Goal: Task Accomplishment & Management: Manage account settings

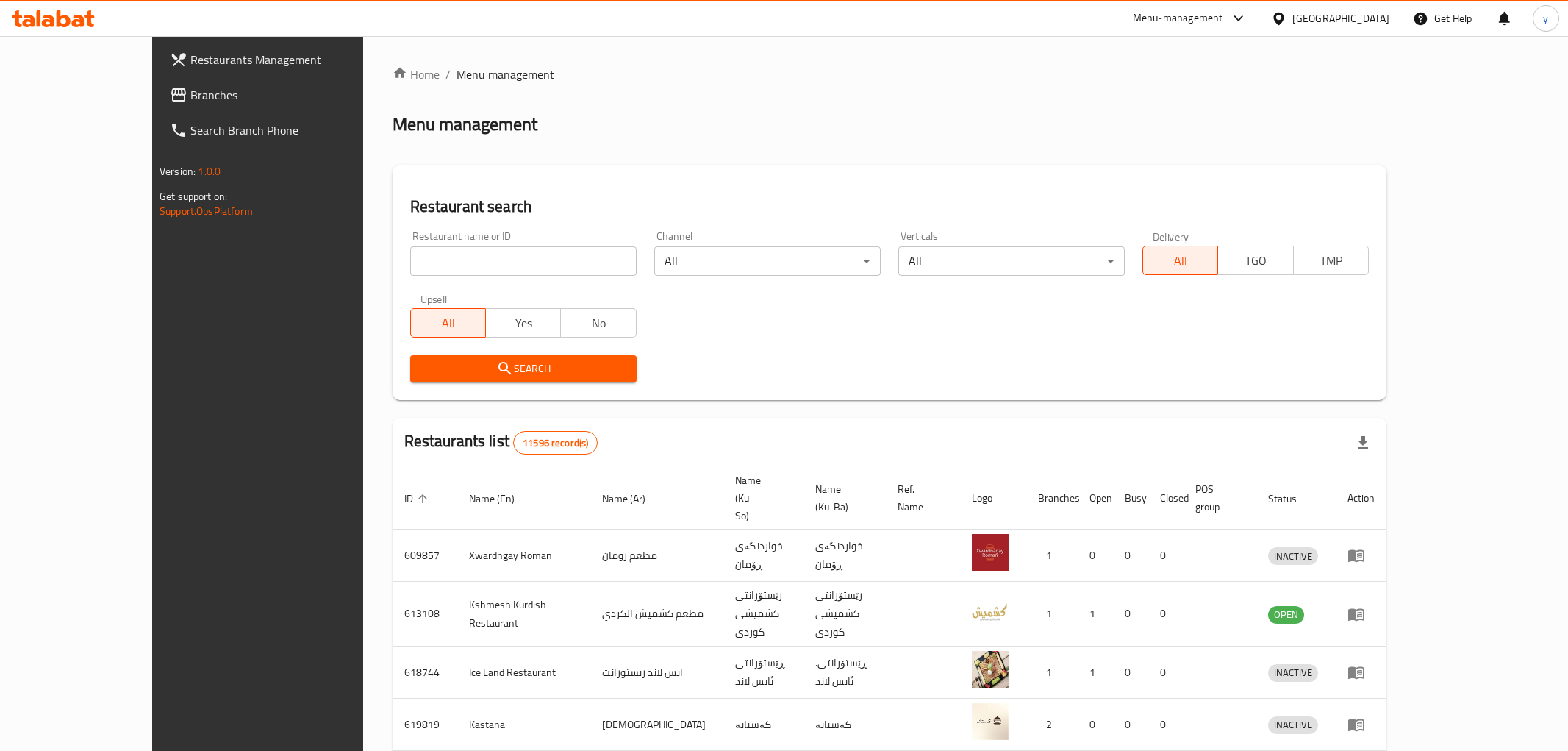
click at [197, 101] on div at bounding box center [784, 375] width 1568 height 751
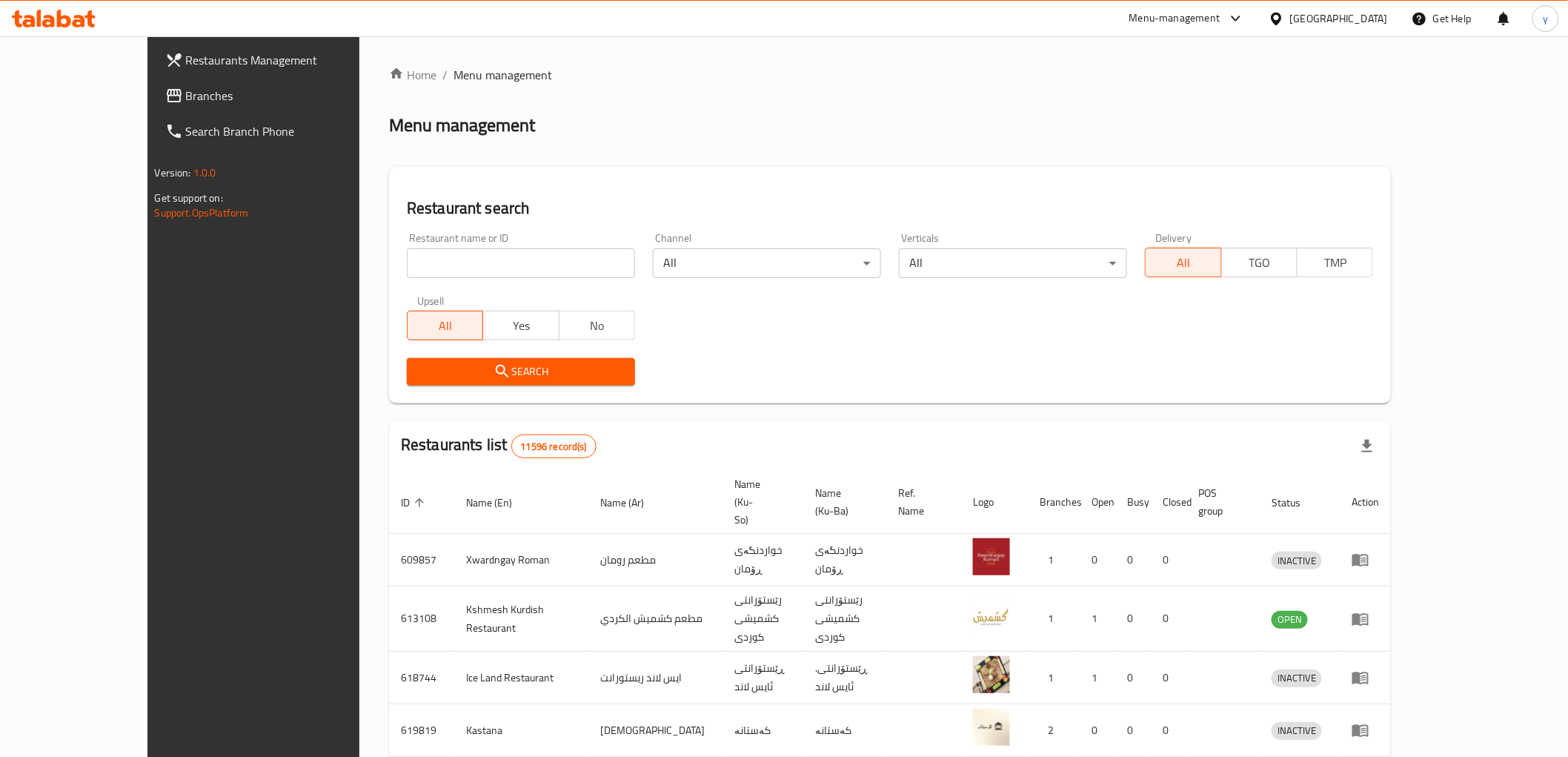
drag, startPoint x: 0, startPoint y: 0, endPoint x: 198, endPoint y: 102, distance: 222.7
click at [198, 102] on span "Branches" at bounding box center [291, 96] width 211 height 18
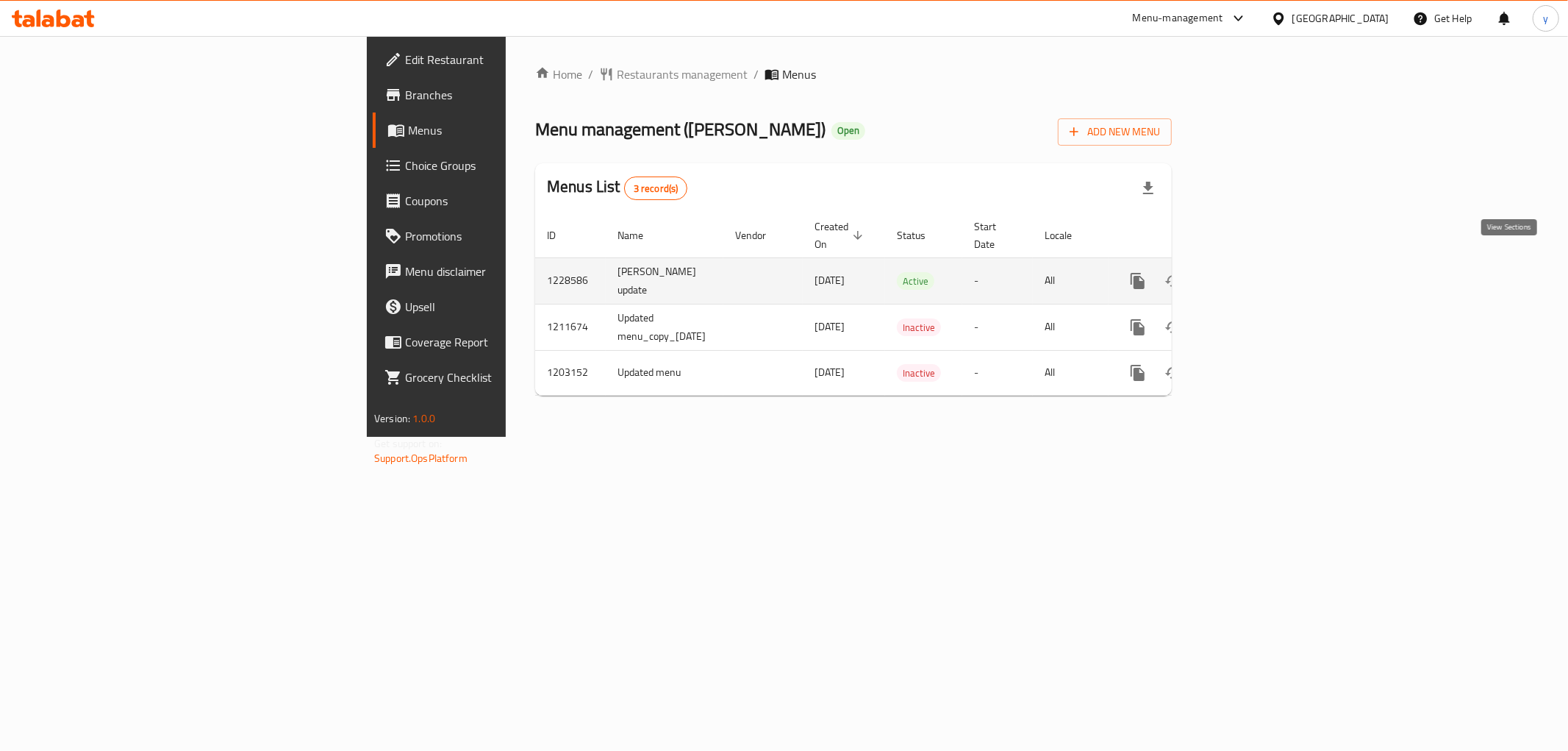
click at [1261, 266] on link "enhanced table" at bounding box center [1244, 281] width 35 height 35
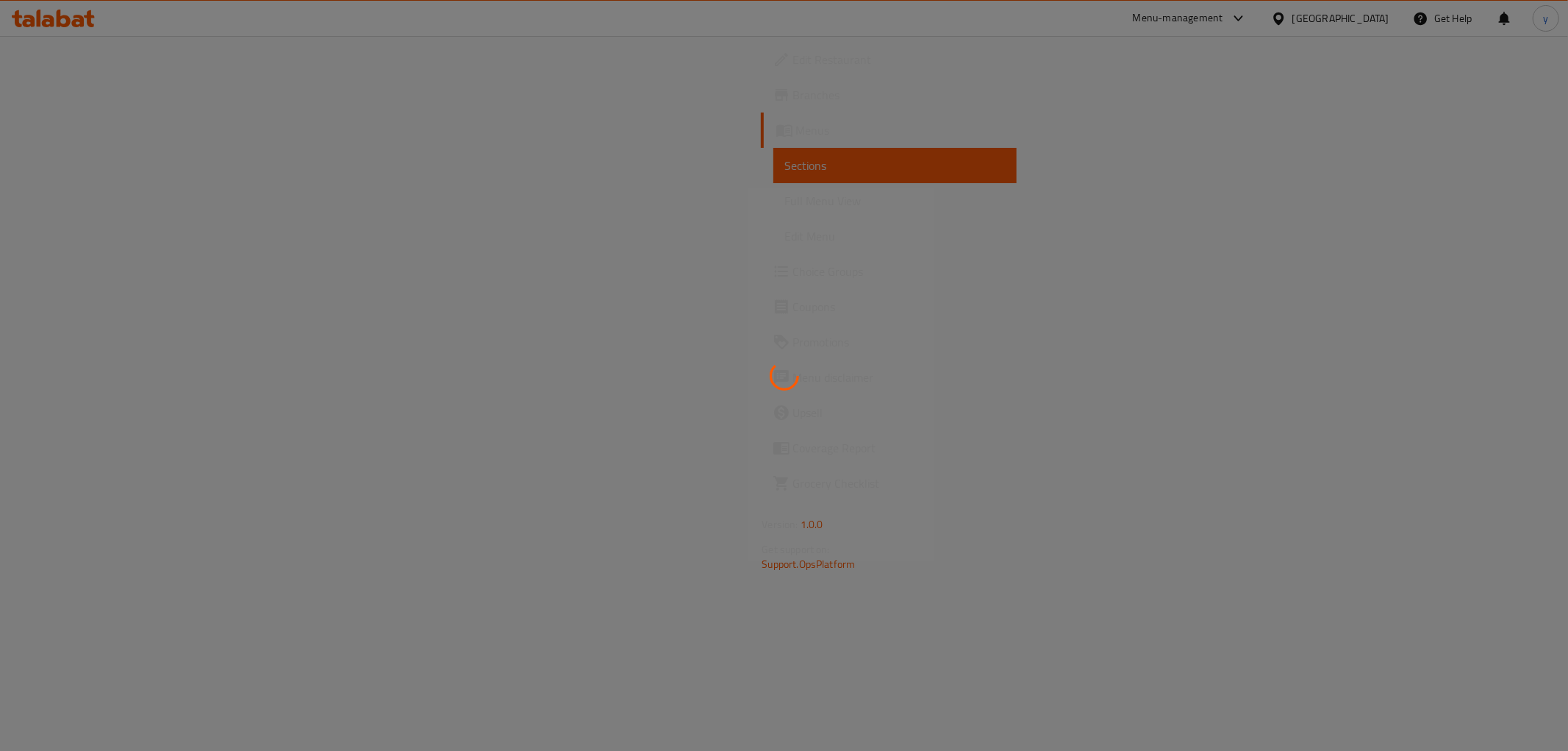
click at [177, 200] on div at bounding box center [784, 375] width 1568 height 751
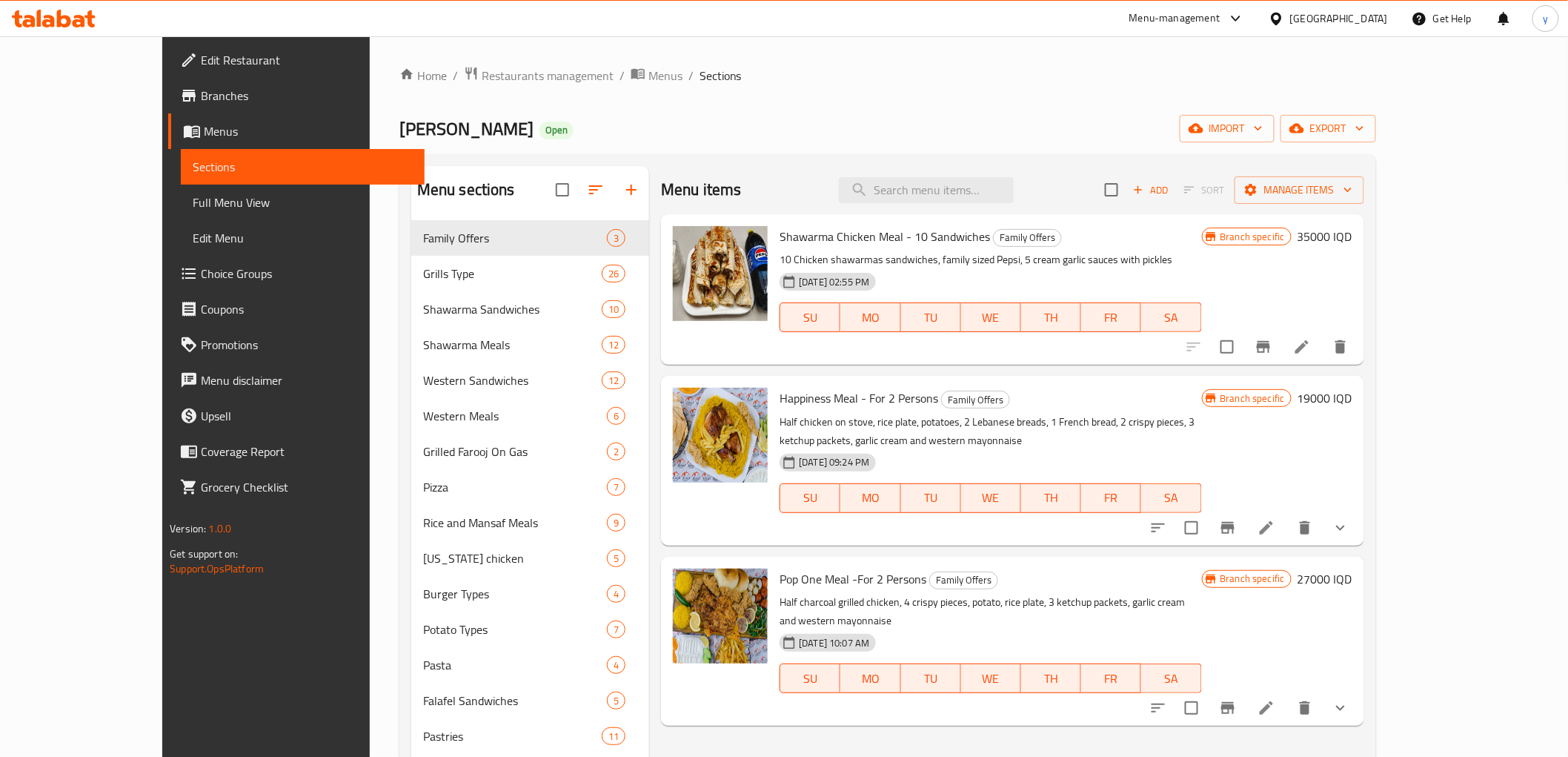
click at [192, 201] on span "Full Menu View" at bounding box center [302, 202] width 220 height 18
click at [226, 190] on link "Full Menu View" at bounding box center [302, 202] width 243 height 35
click at [227, 211] on span "Full Menu View" at bounding box center [302, 202] width 220 height 18
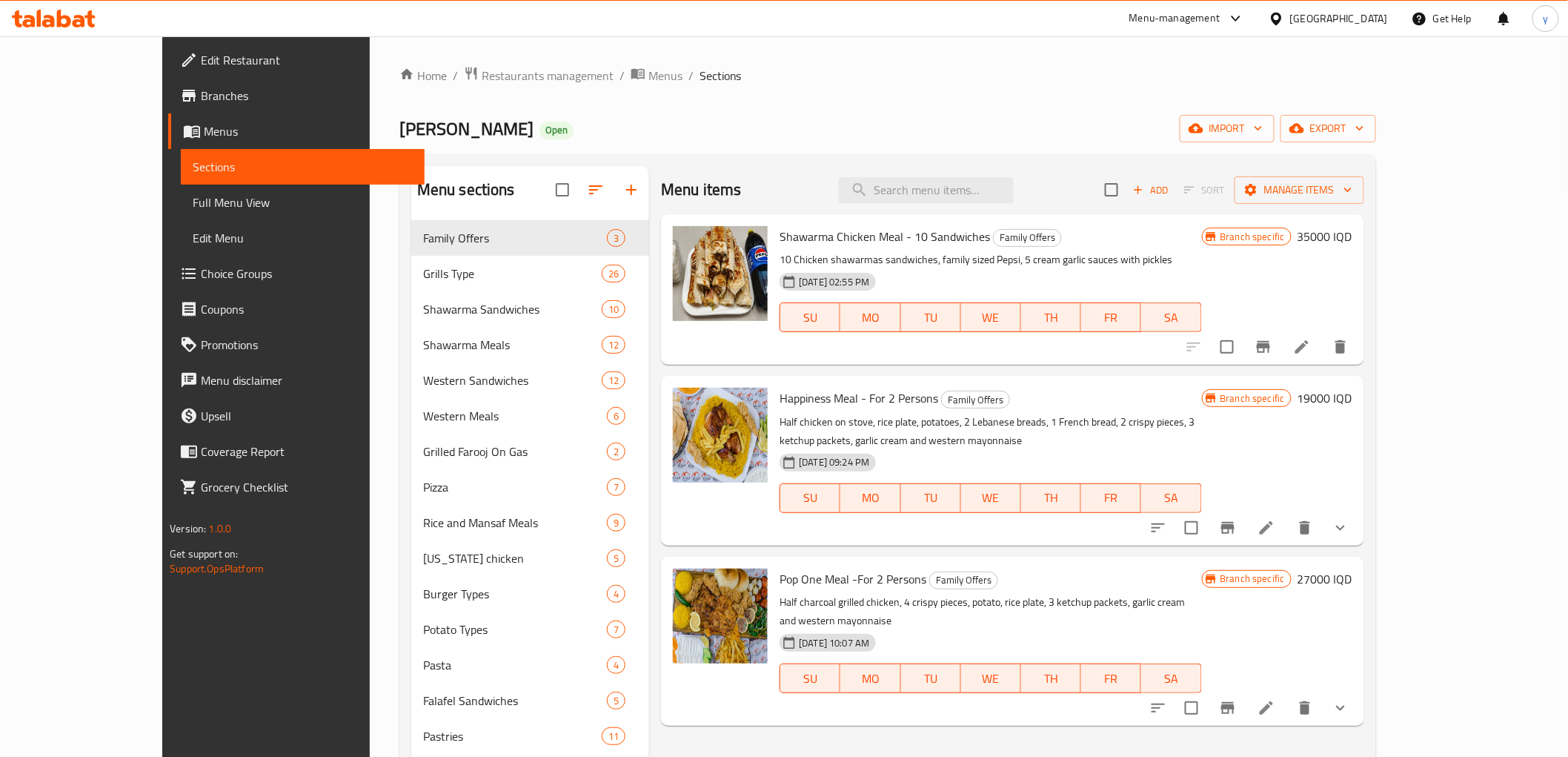
click at [227, 211] on span "Full Menu View" at bounding box center [302, 202] width 220 height 18
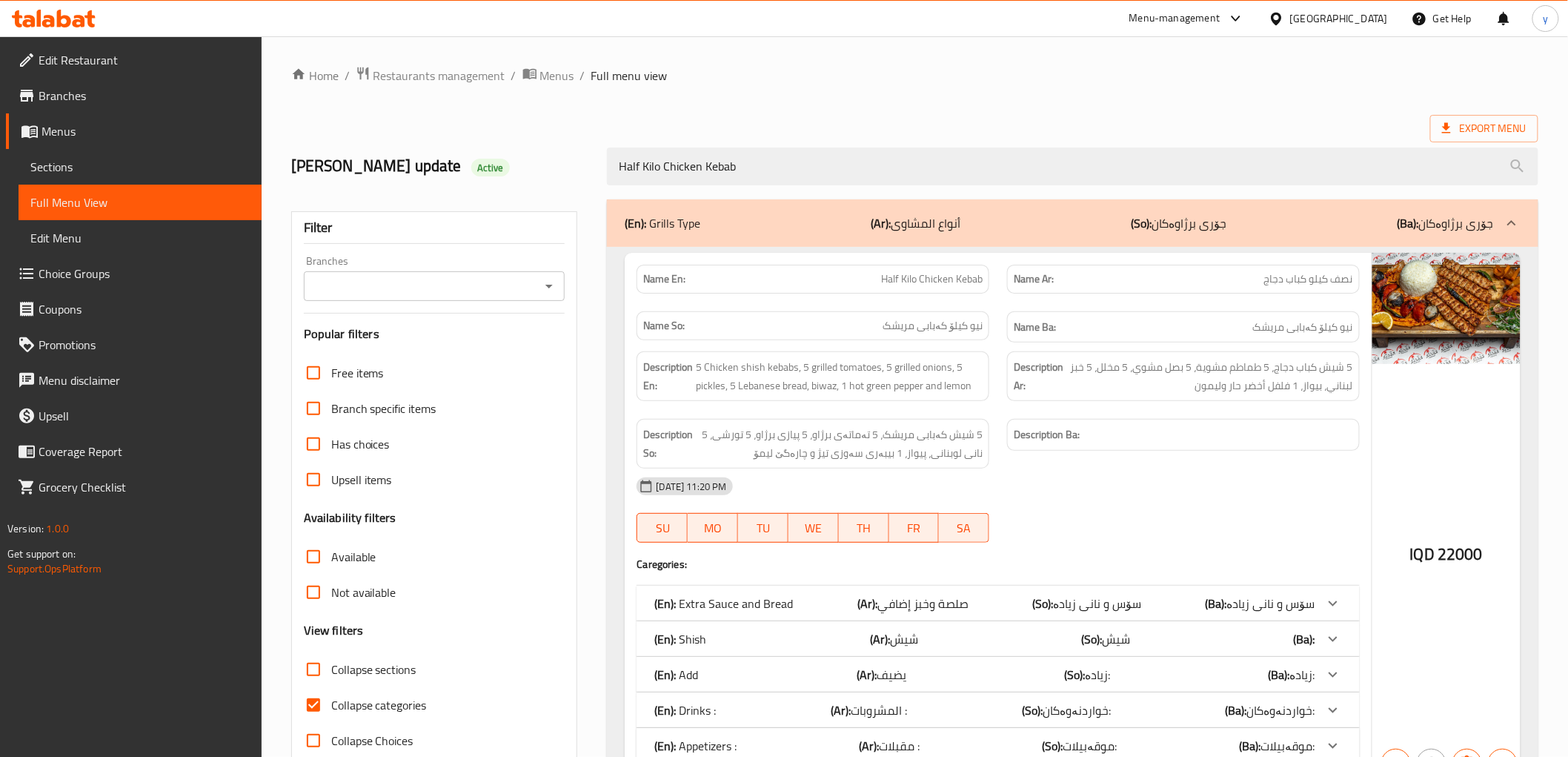
click at [556, 293] on icon "Open" at bounding box center [549, 286] width 18 height 18
type input "Half Kilo Chicken Kebab"
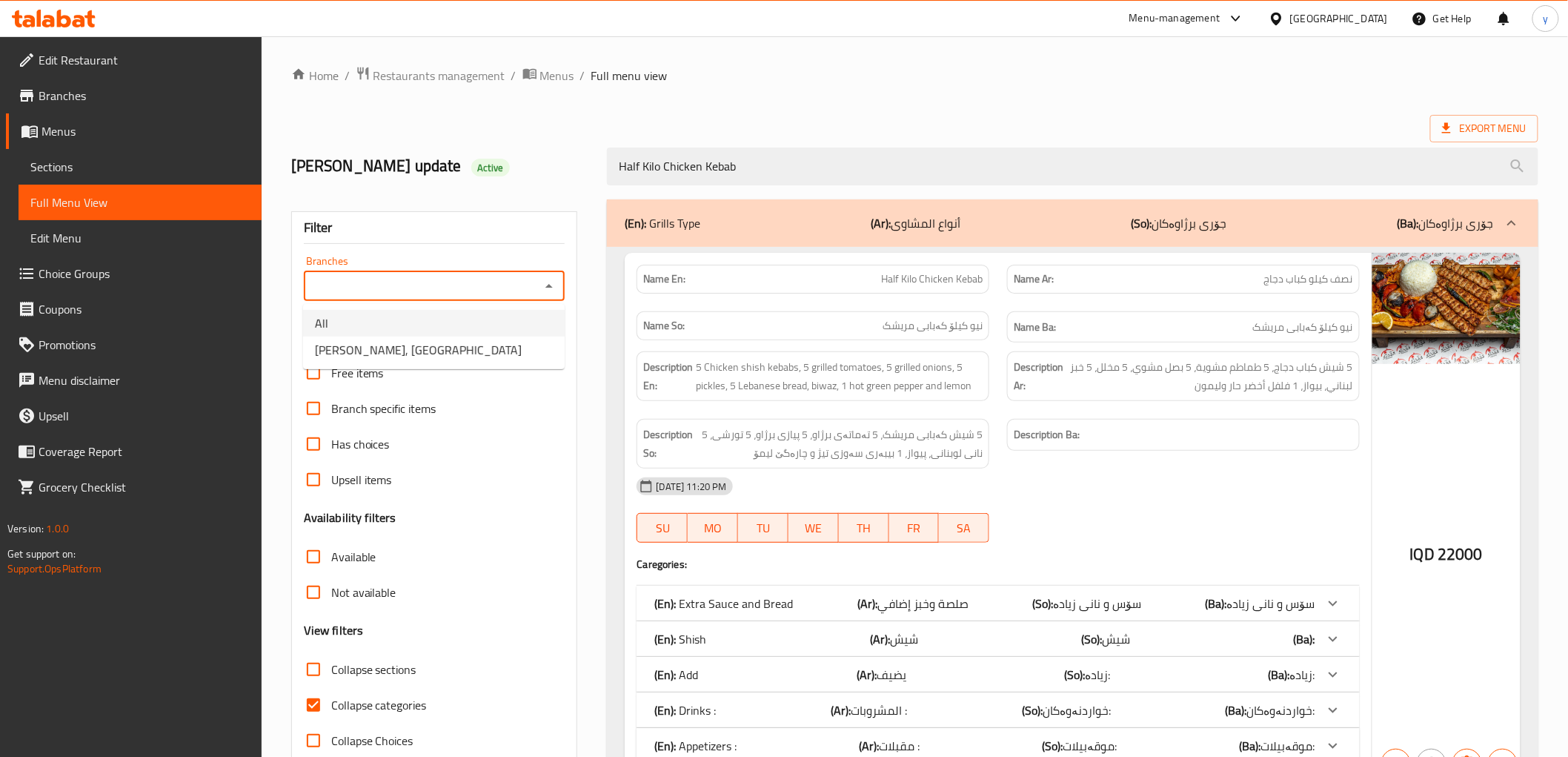
drag, startPoint x: 508, startPoint y: 333, endPoint x: 504, endPoint y: 347, distance: 14.6
click at [504, 347] on ul "All Dhaif Almukhtar, Bakhtiary" at bounding box center [433, 336] width 262 height 65
click at [504, 347] on li "[PERSON_NAME], [PERSON_NAME]" at bounding box center [433, 350] width 262 height 26
type input "[PERSON_NAME], [PERSON_NAME]"
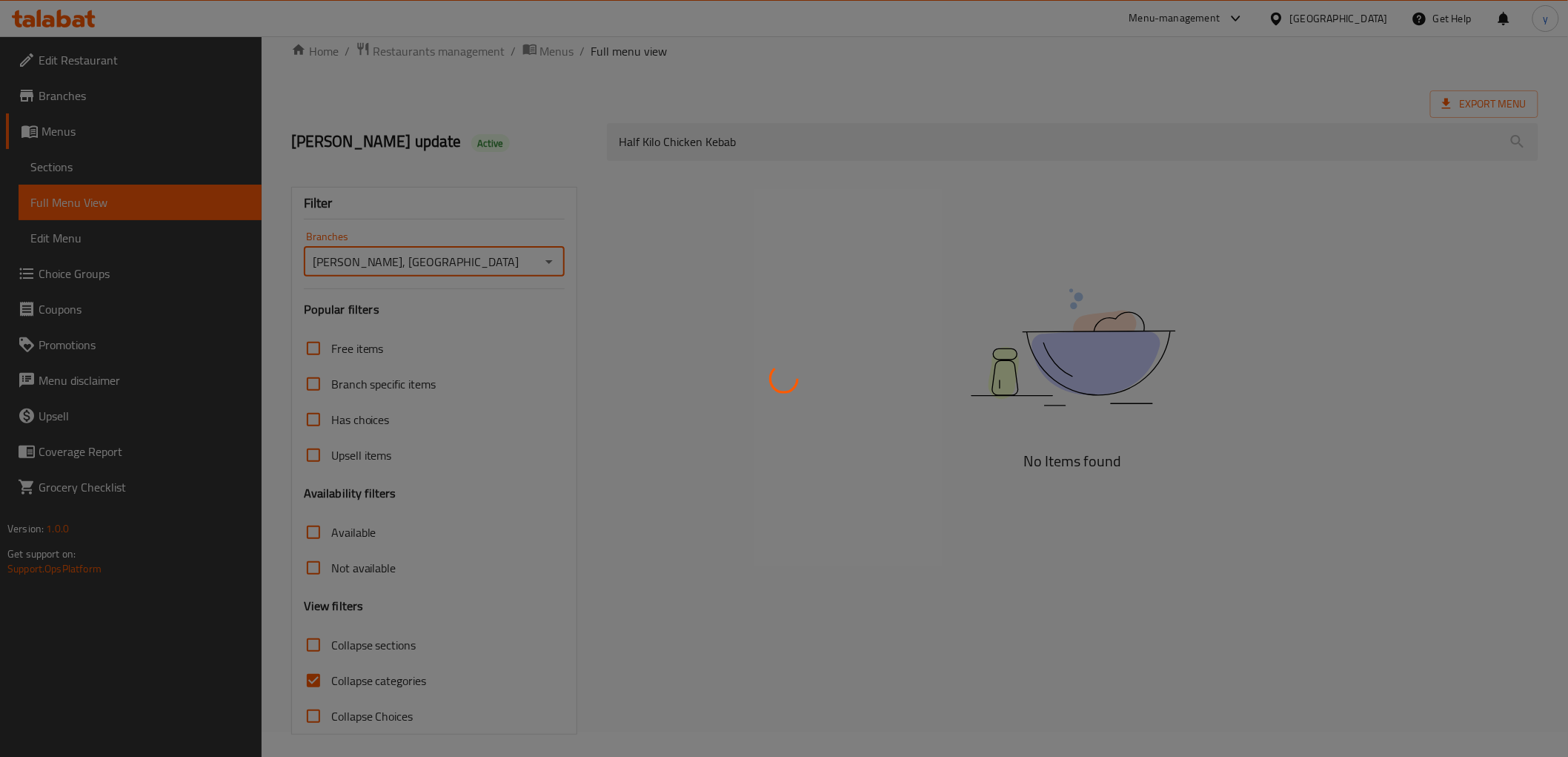
scroll to position [32, 0]
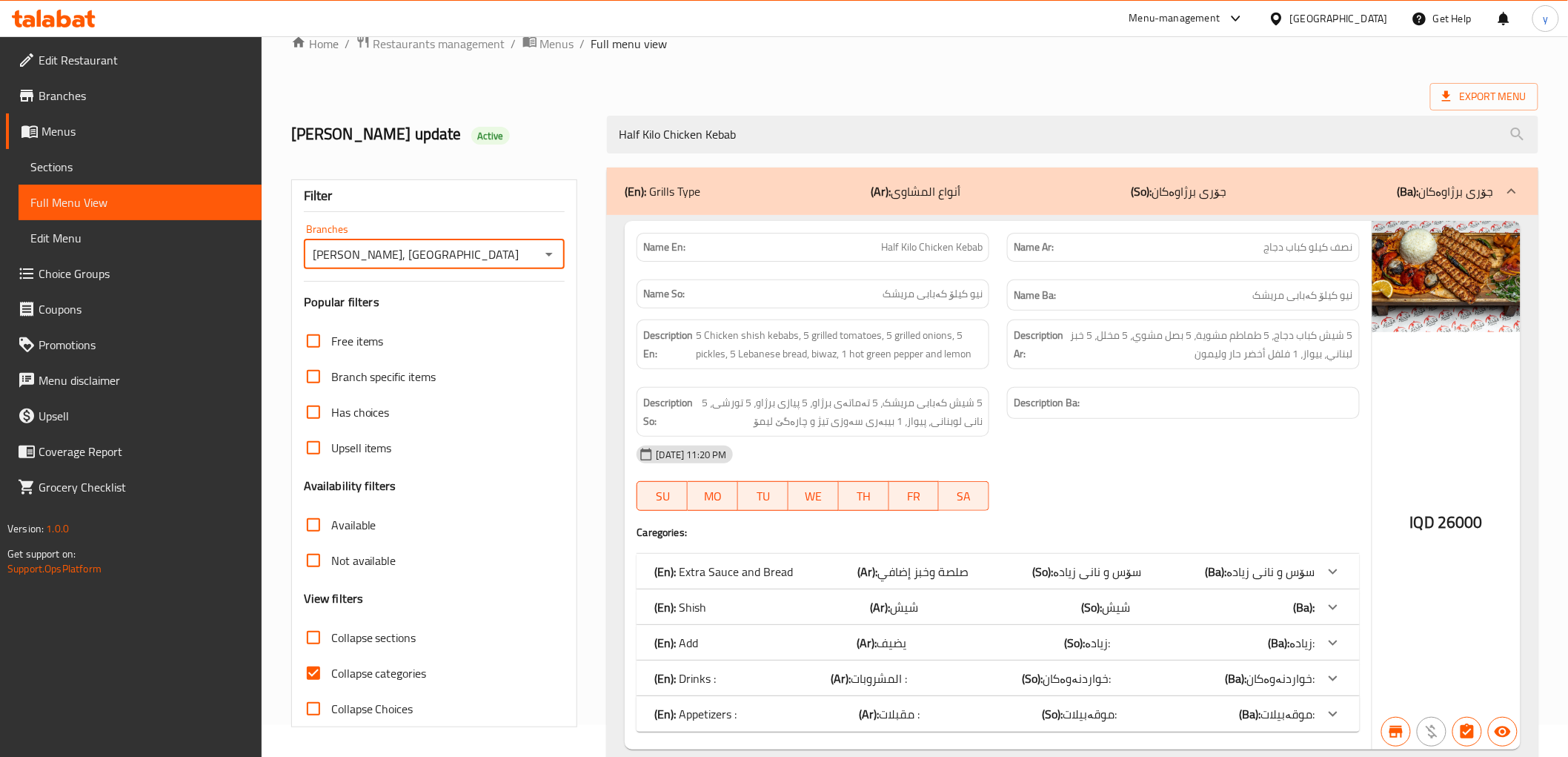
click at [311, 675] on input "Collapse categories" at bounding box center [313, 673] width 35 height 35
checkbox input "false"
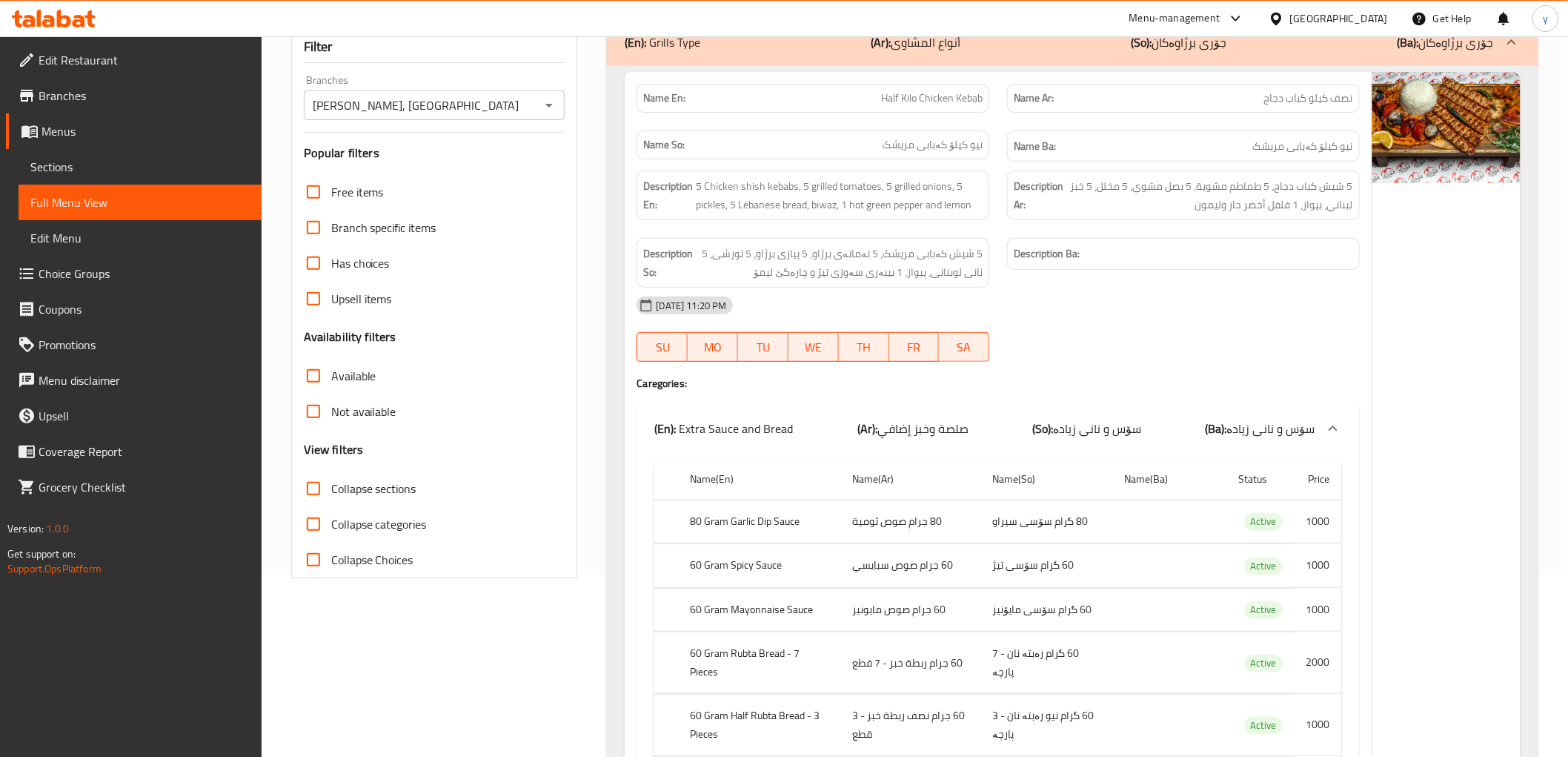
scroll to position [120, 0]
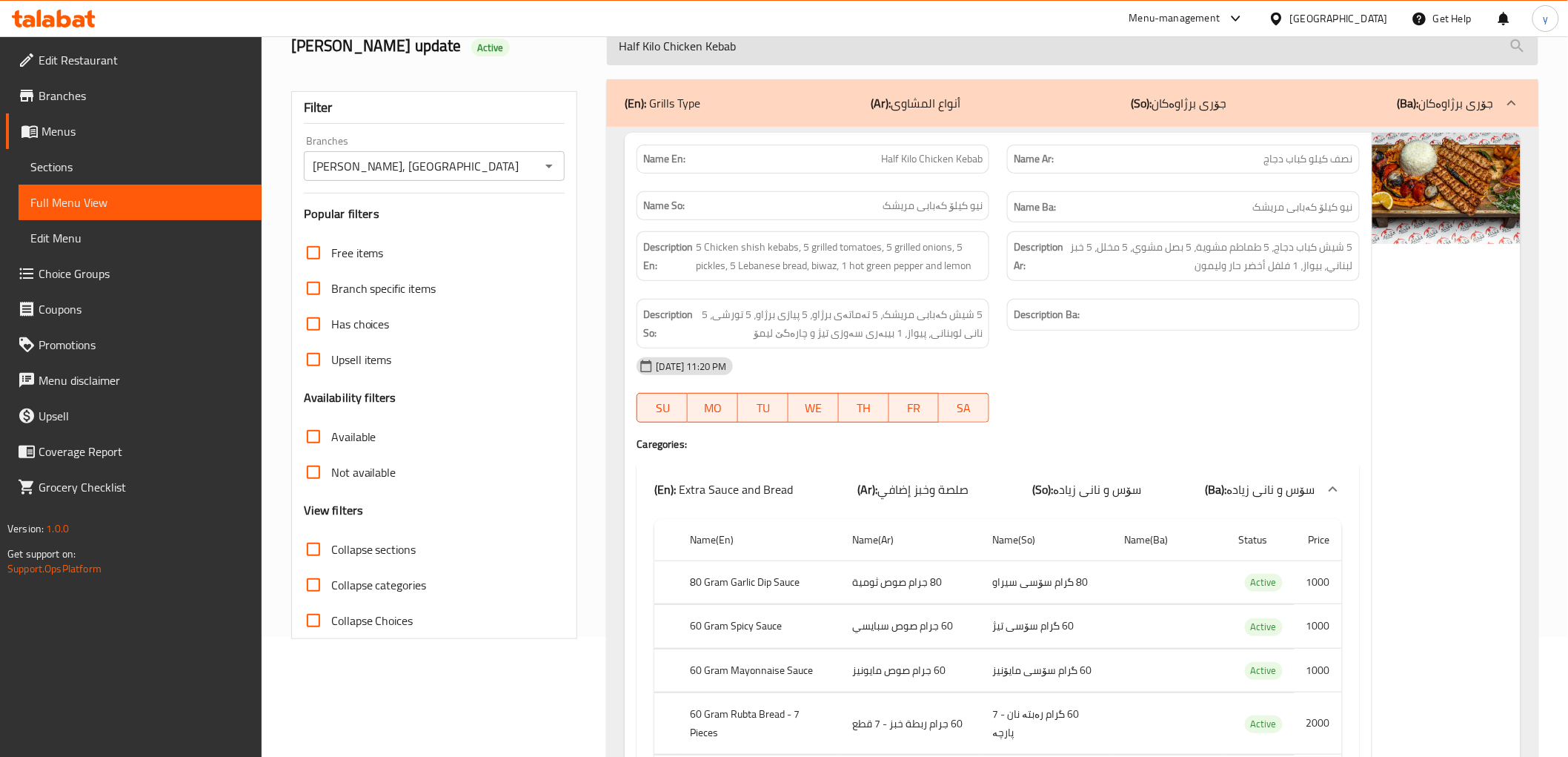
click at [727, 38] on input "Half Kilo Chicken Kebab" at bounding box center [1071, 46] width 930 height 38
paste input "Meat"
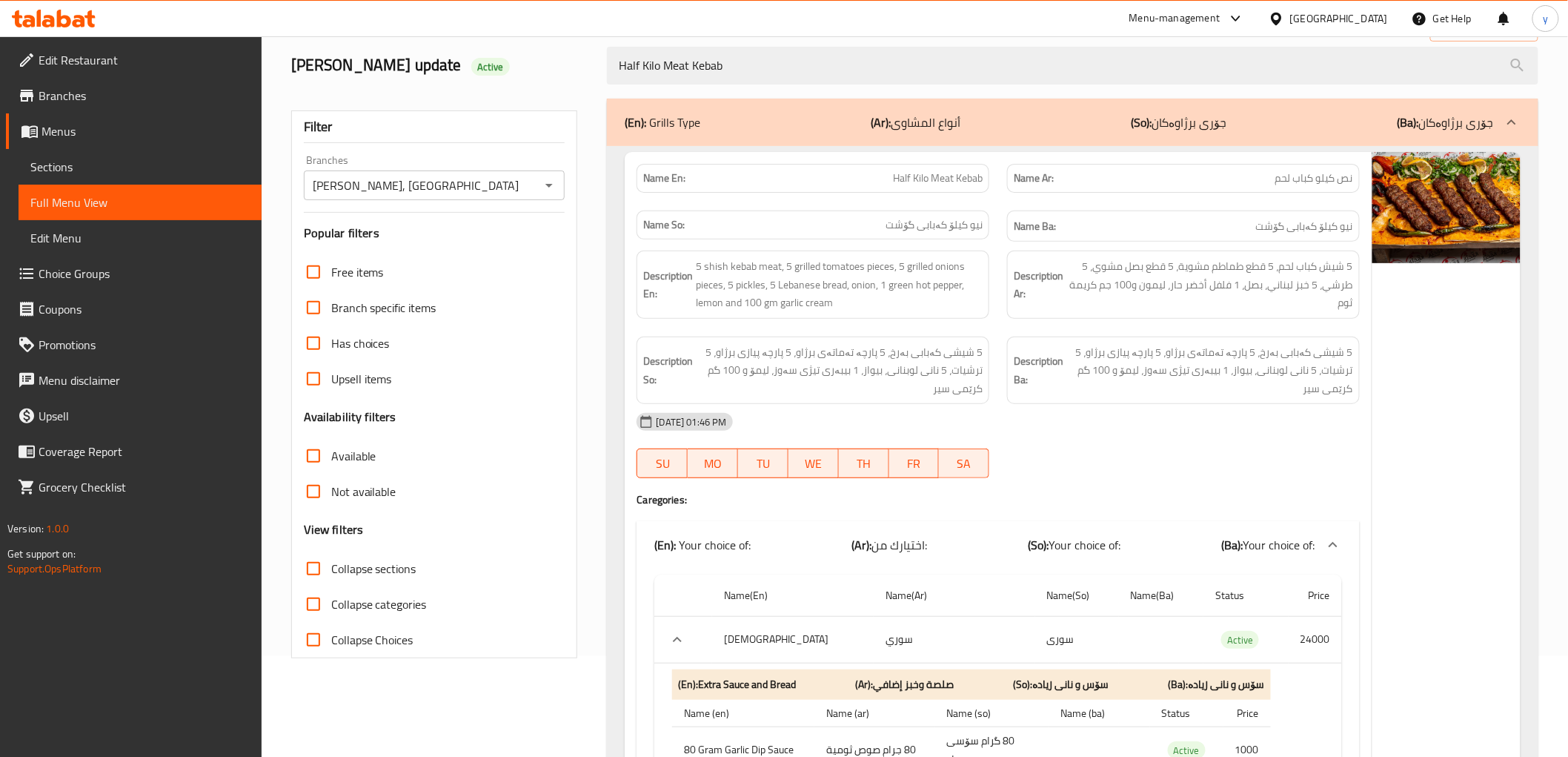
scroll to position [0, 0]
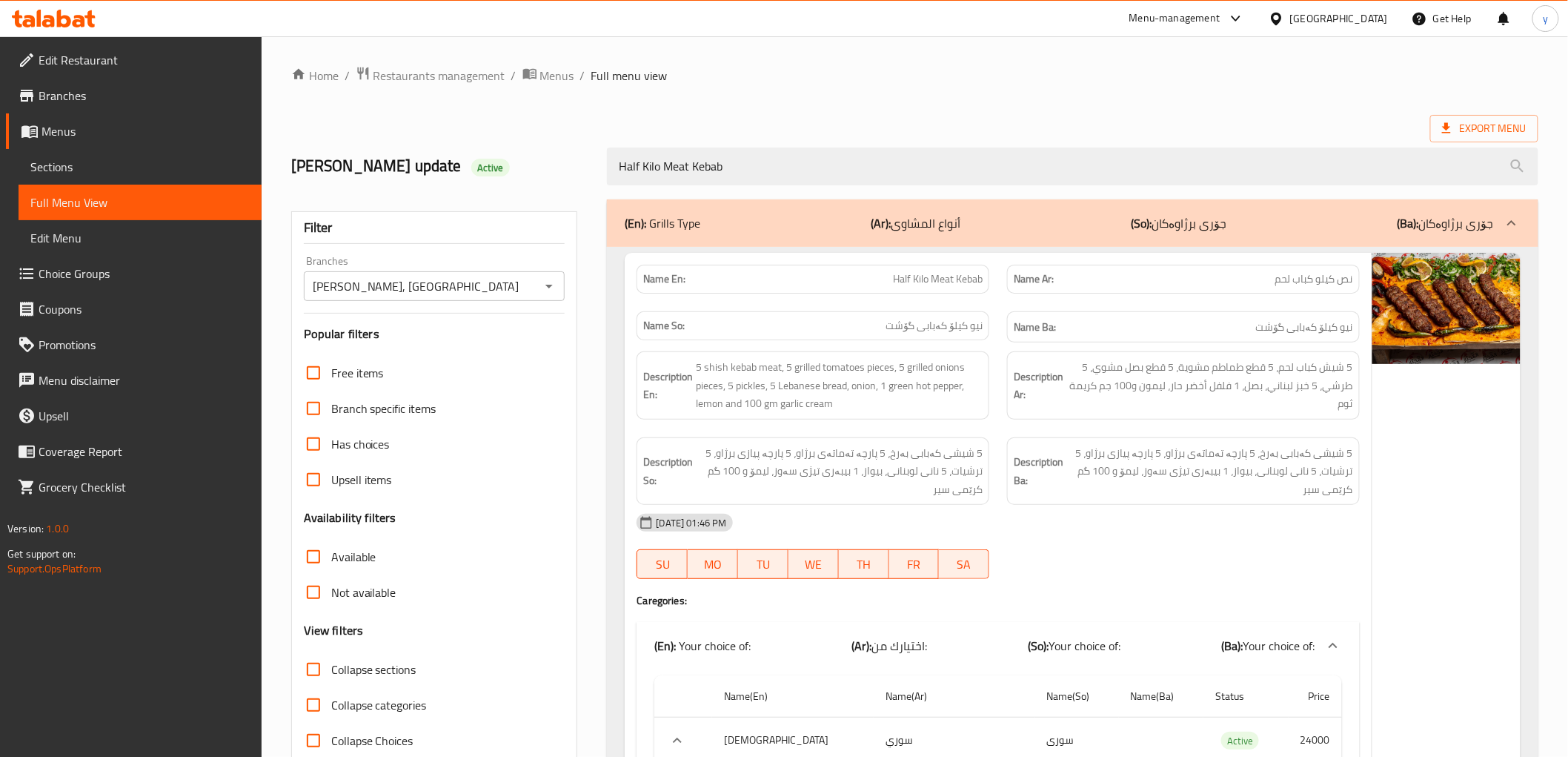
type input "Half Kilo Meat Kebab"
drag, startPoint x: 719, startPoint y: 386, endPoint x: 819, endPoint y: 394, distance: 100.3
click at [720, 386] on span "5 shish kebab meat, 5 grilled tomatoes pieces, 5 grilled onions pieces, 5 pickl…" at bounding box center [840, 386] width 287 height 55
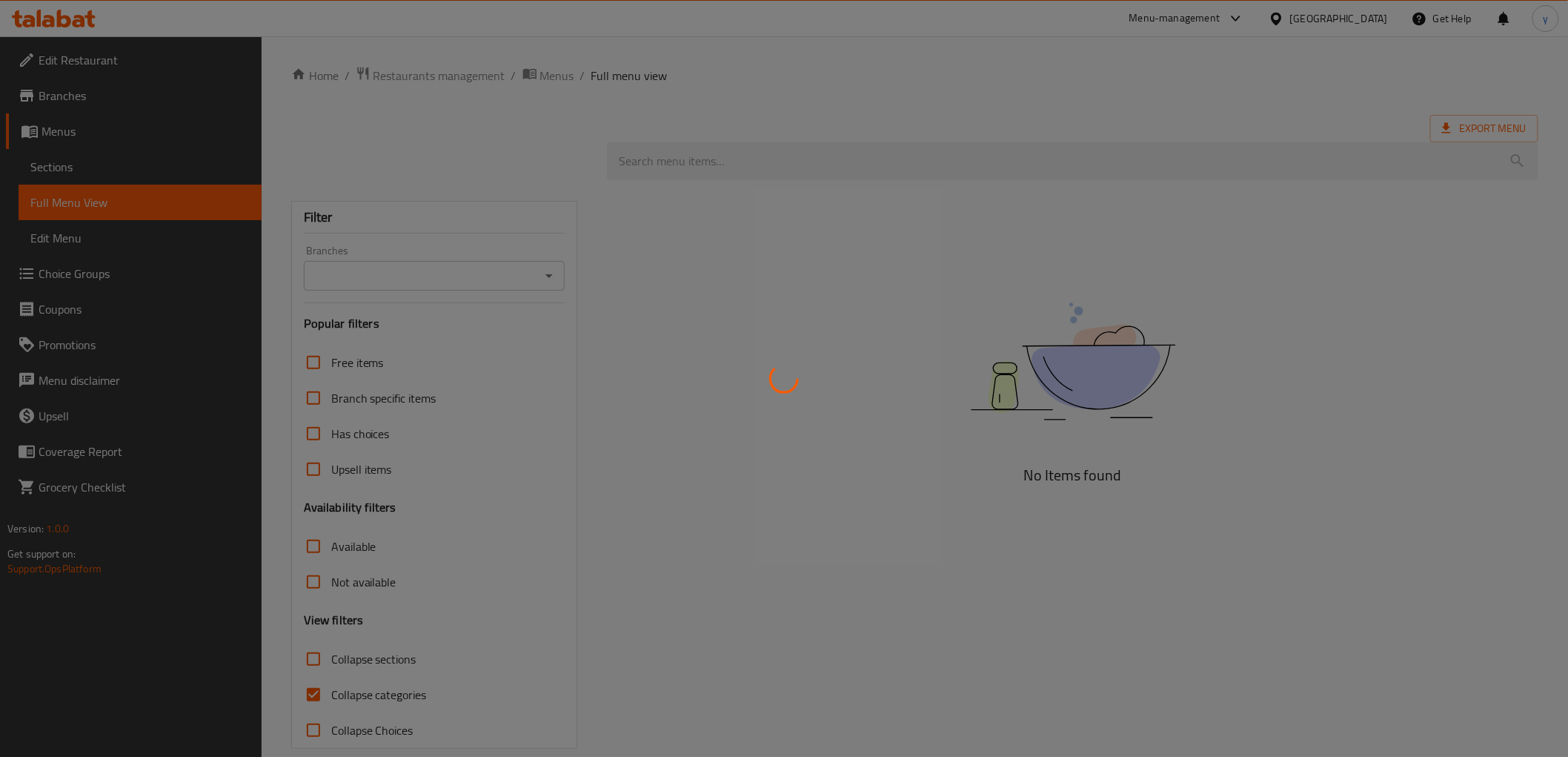
click at [885, 173] on div at bounding box center [784, 378] width 1568 height 757
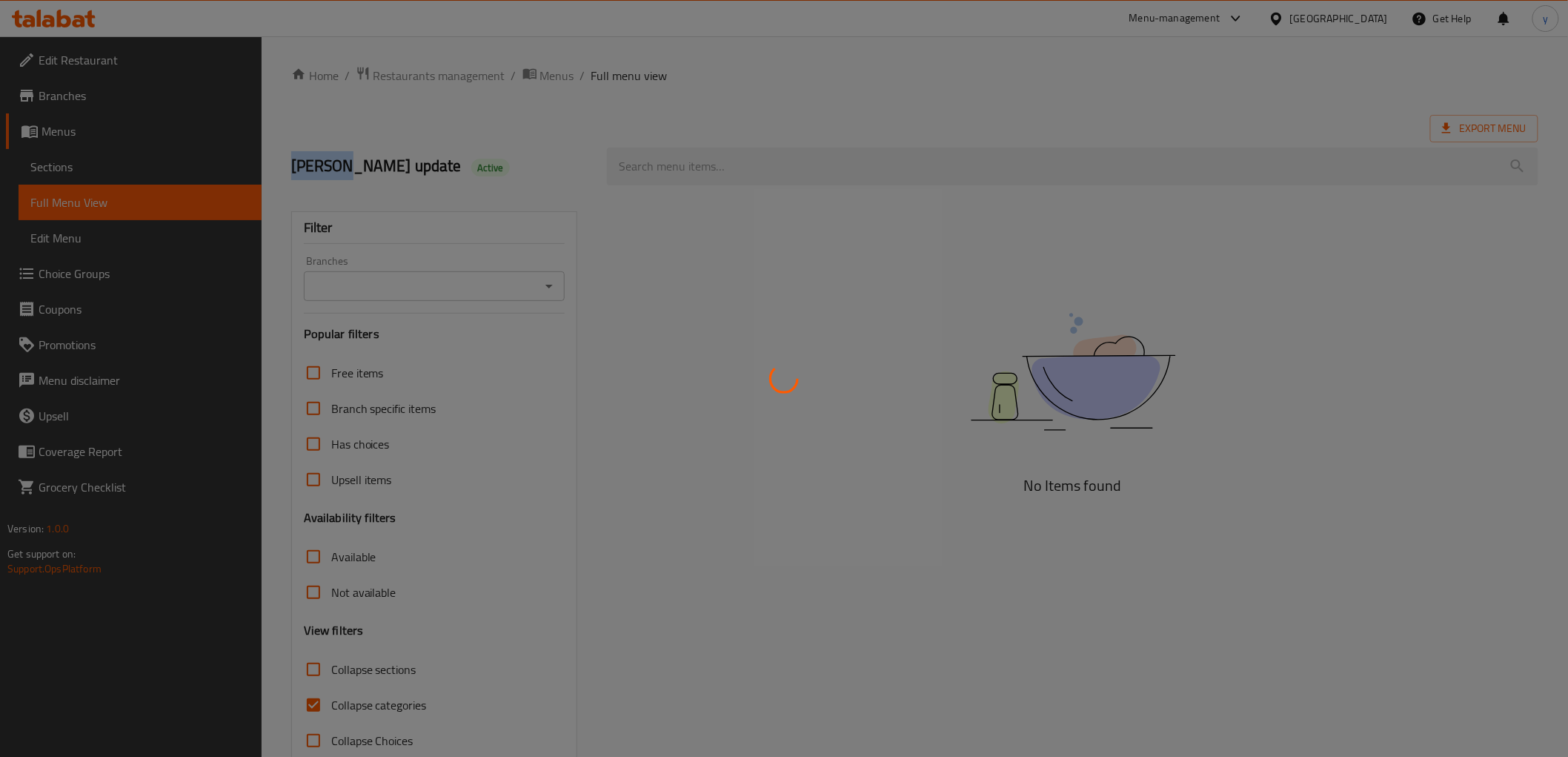
click at [885, 173] on div at bounding box center [784, 378] width 1568 height 757
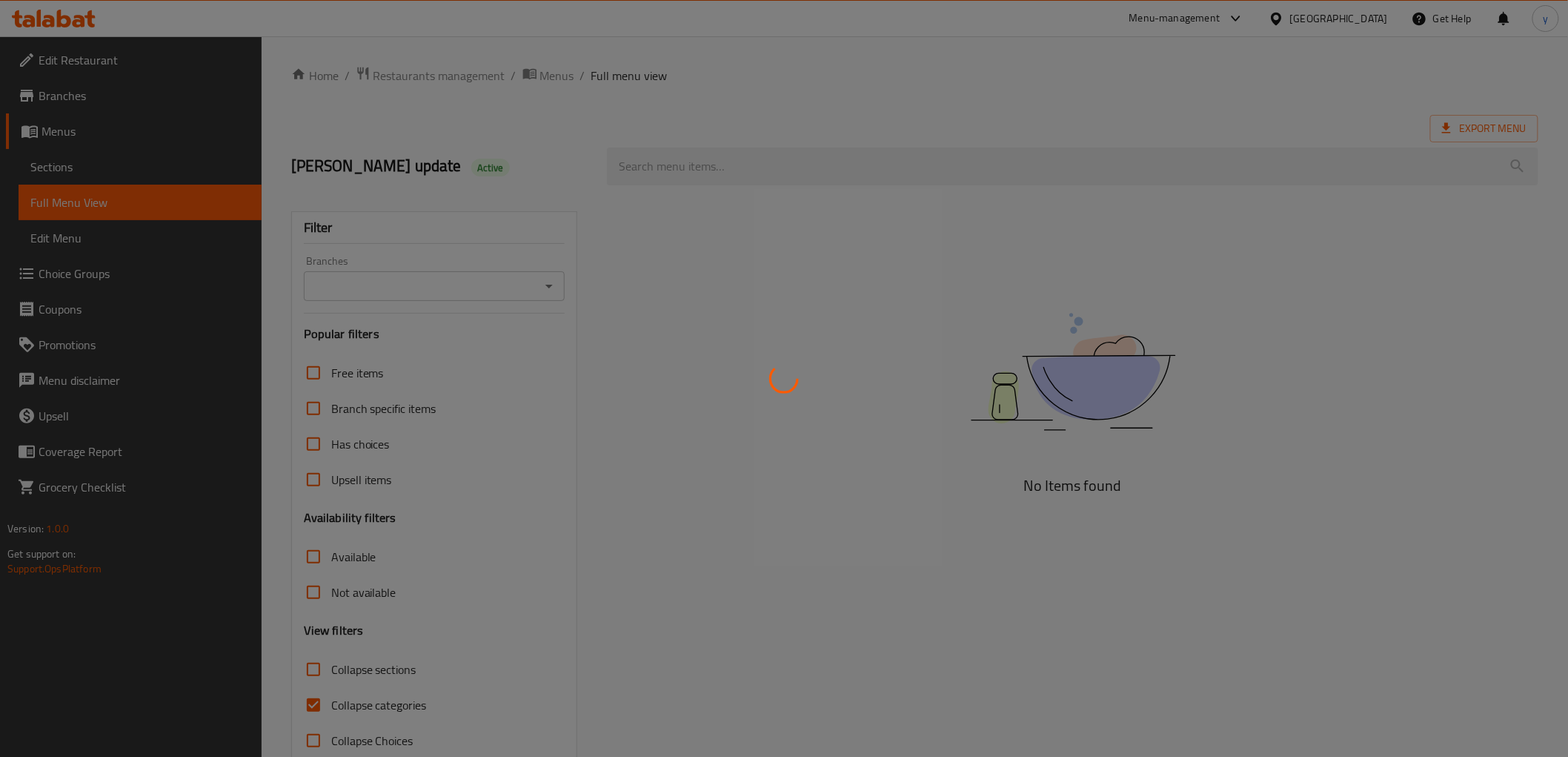
click at [885, 173] on div at bounding box center [784, 378] width 1568 height 757
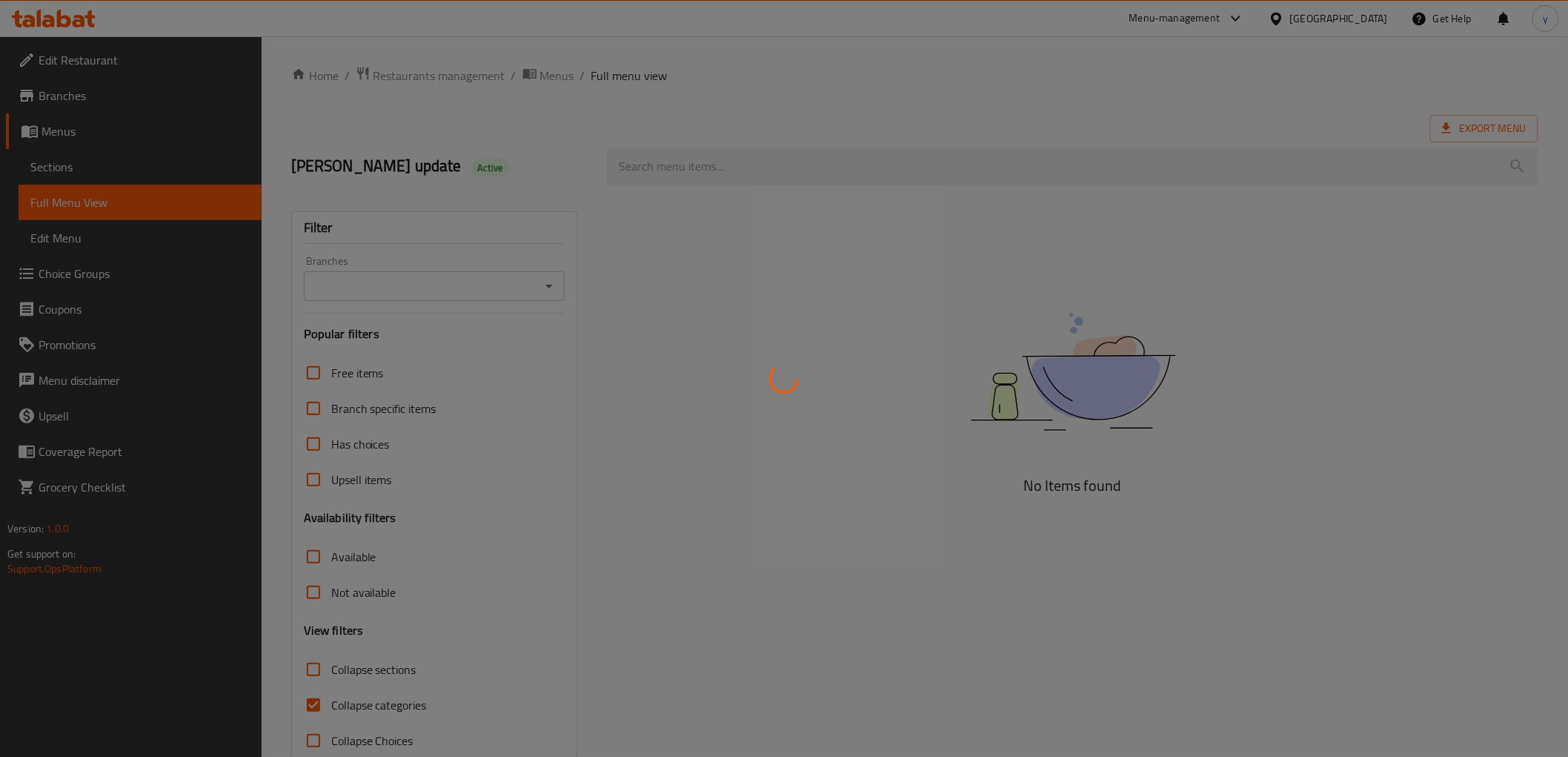
click at [885, 173] on div at bounding box center [784, 378] width 1568 height 757
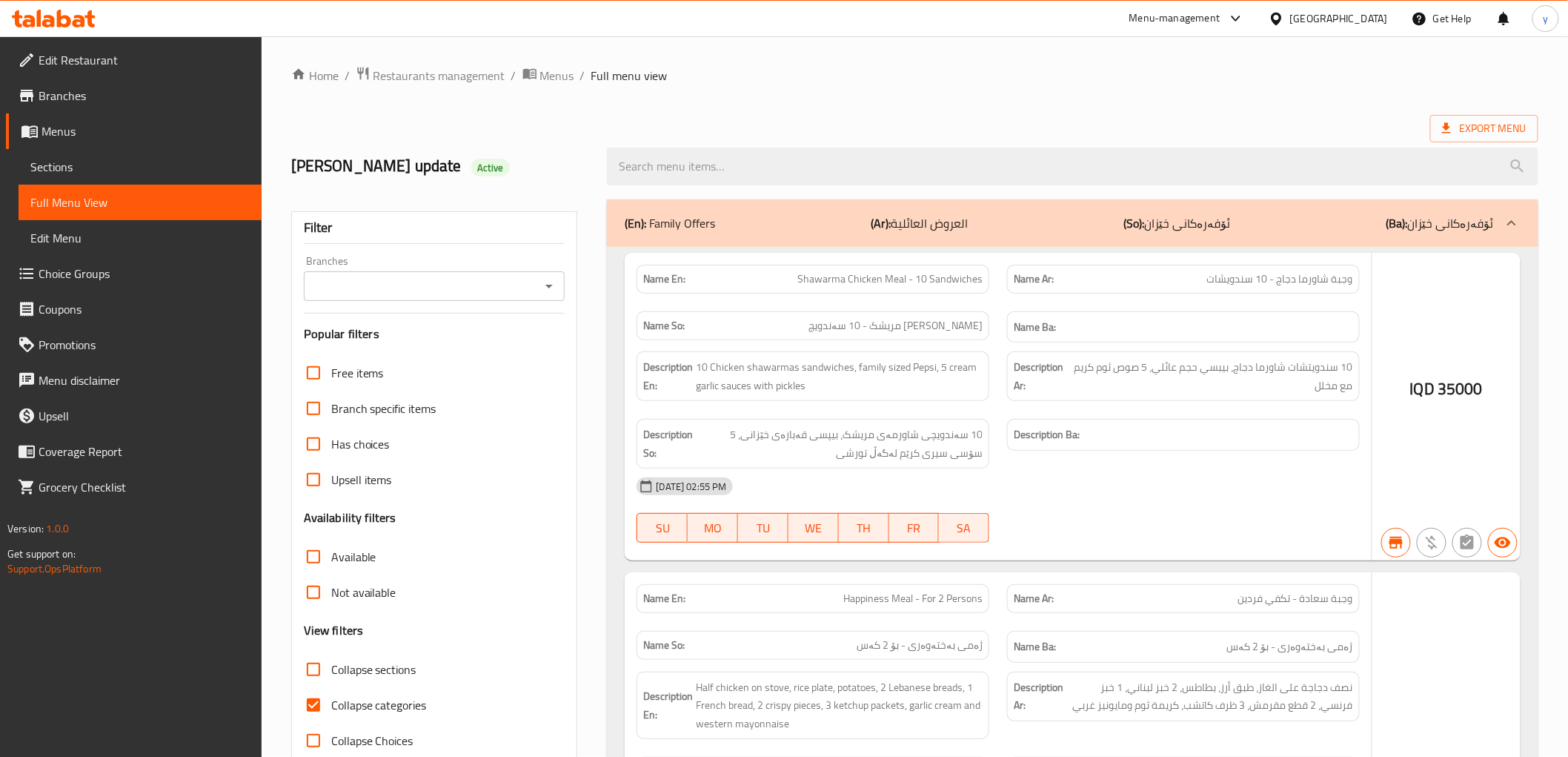
click at [885, 173] on div at bounding box center [784, 378] width 1568 height 757
click at [884, 164] on div at bounding box center [784, 378] width 1568 height 757
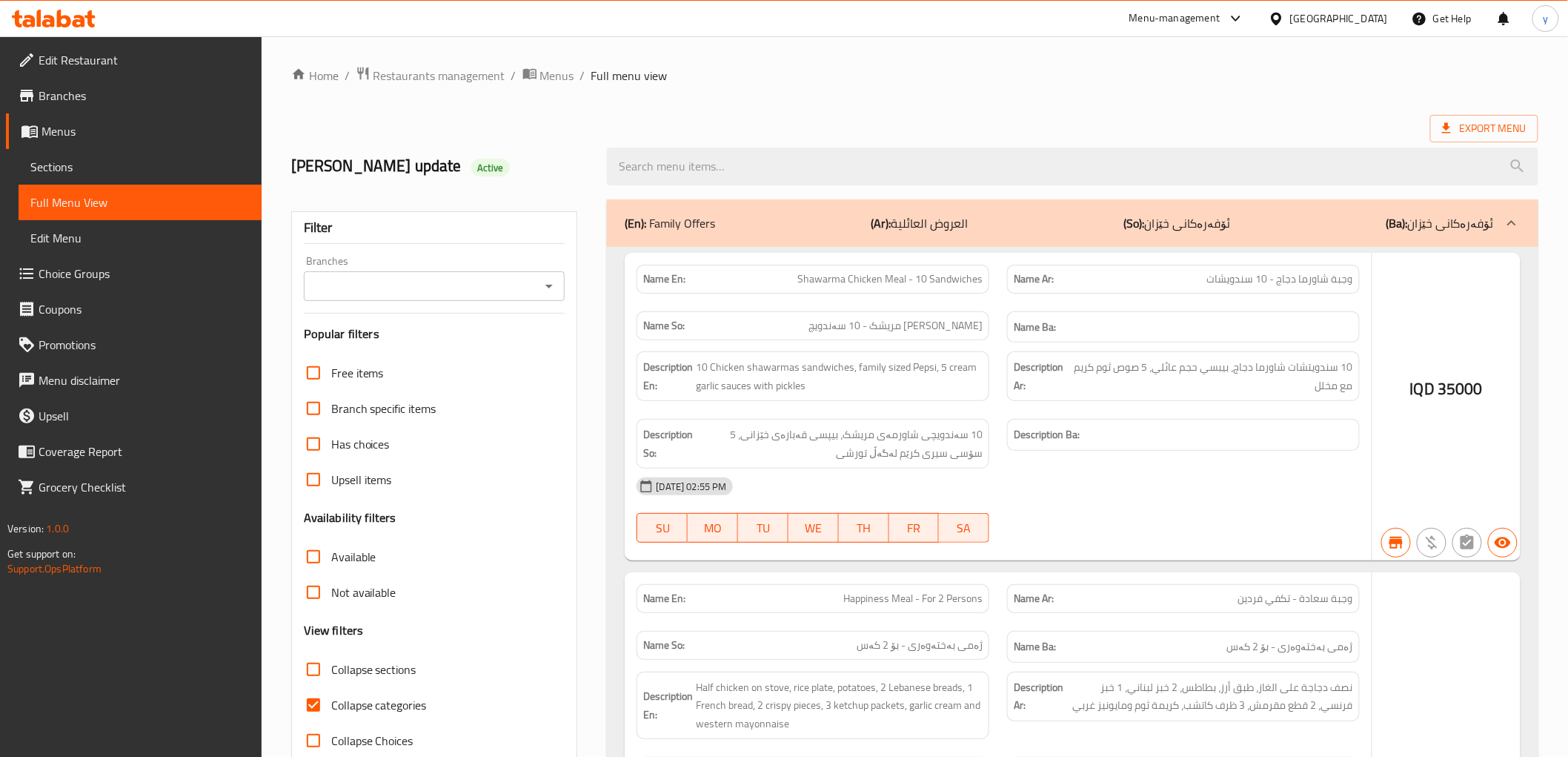
click at [884, 164] on input "search" at bounding box center [1071, 166] width 930 height 38
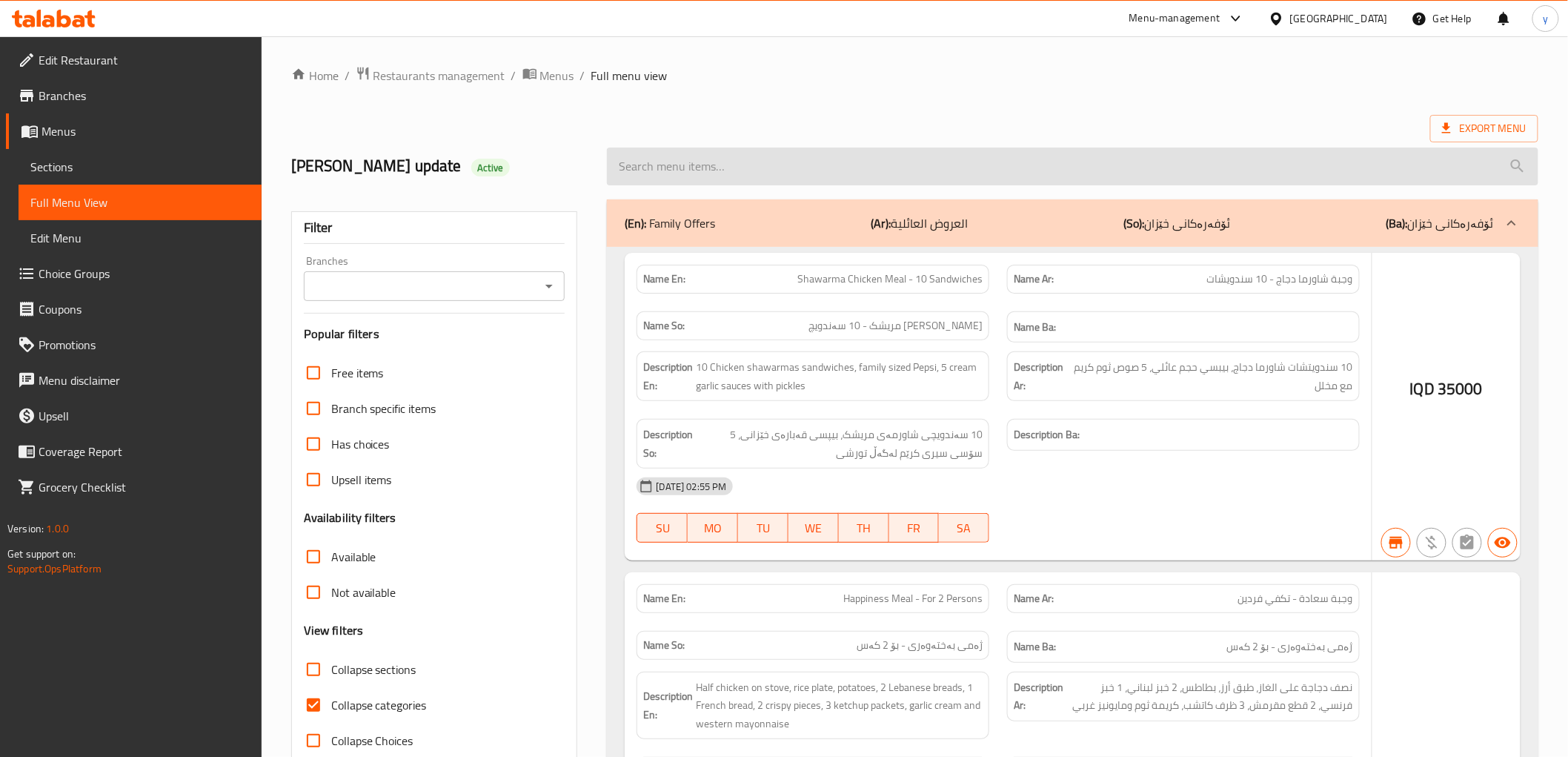
click at [887, 166] on input "search" at bounding box center [1071, 166] width 930 height 38
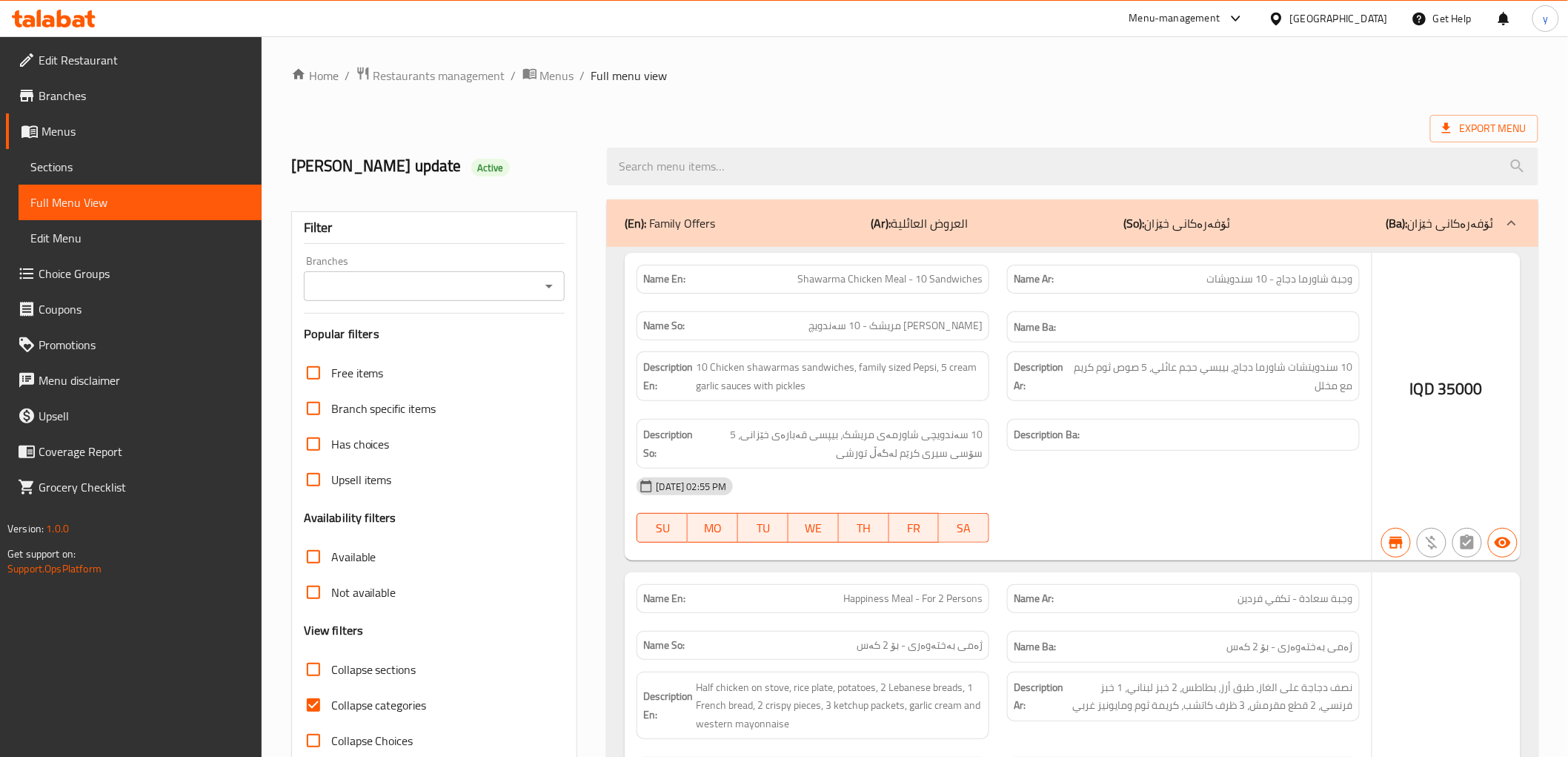
drag, startPoint x: 907, startPoint y: 164, endPoint x: 733, endPoint y: 187, distance: 175.5
click at [907, 164] on input "search" at bounding box center [1071, 166] width 930 height 38
click at [687, 292] on div "Name En: Shawarma Chicken Meal - 10 Sandwiches" at bounding box center [812, 279] width 352 height 29
click at [758, 160] on input "search" at bounding box center [1071, 166] width 930 height 38
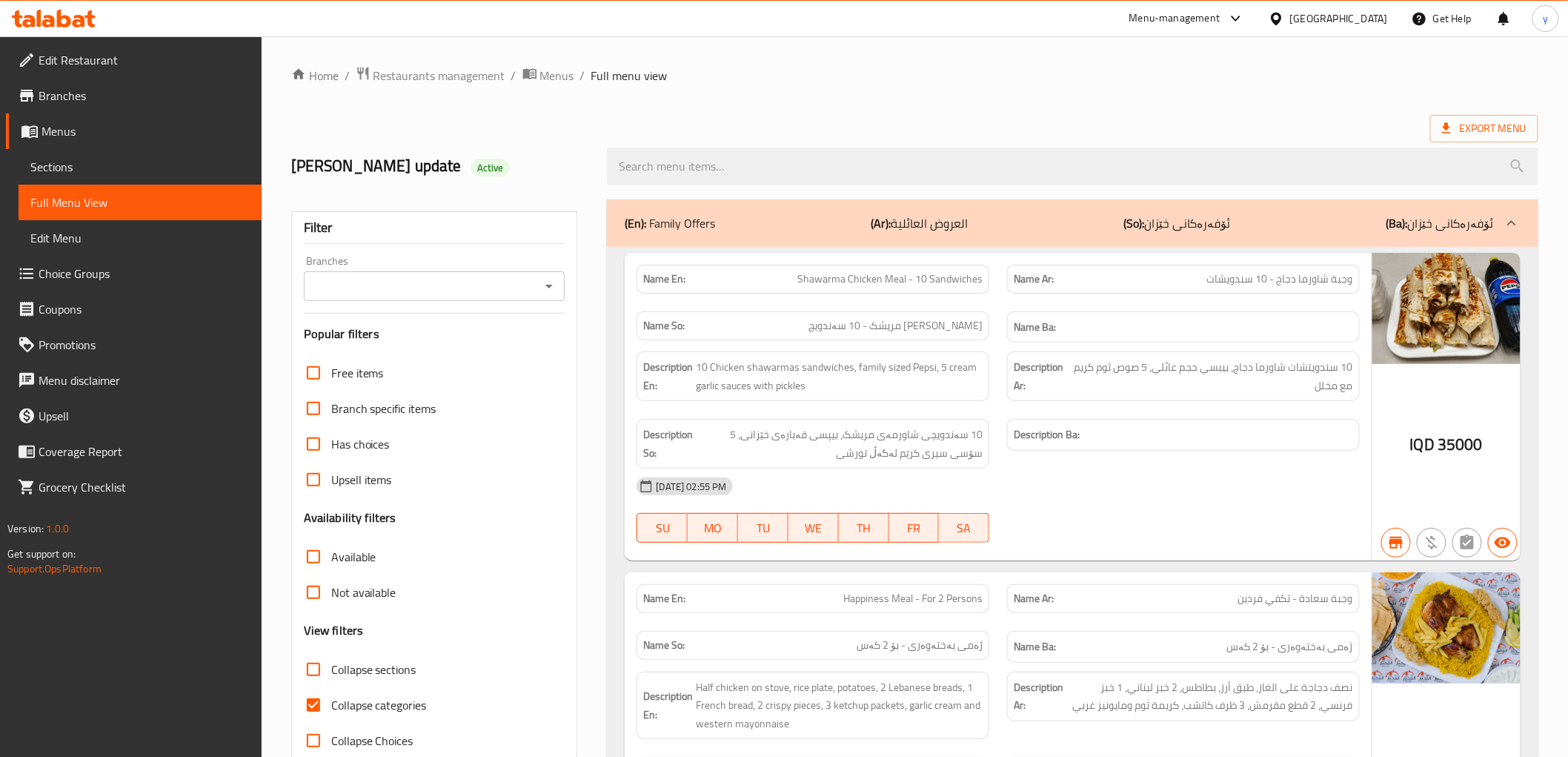
paste input "Half Kilo Meat Kebab"
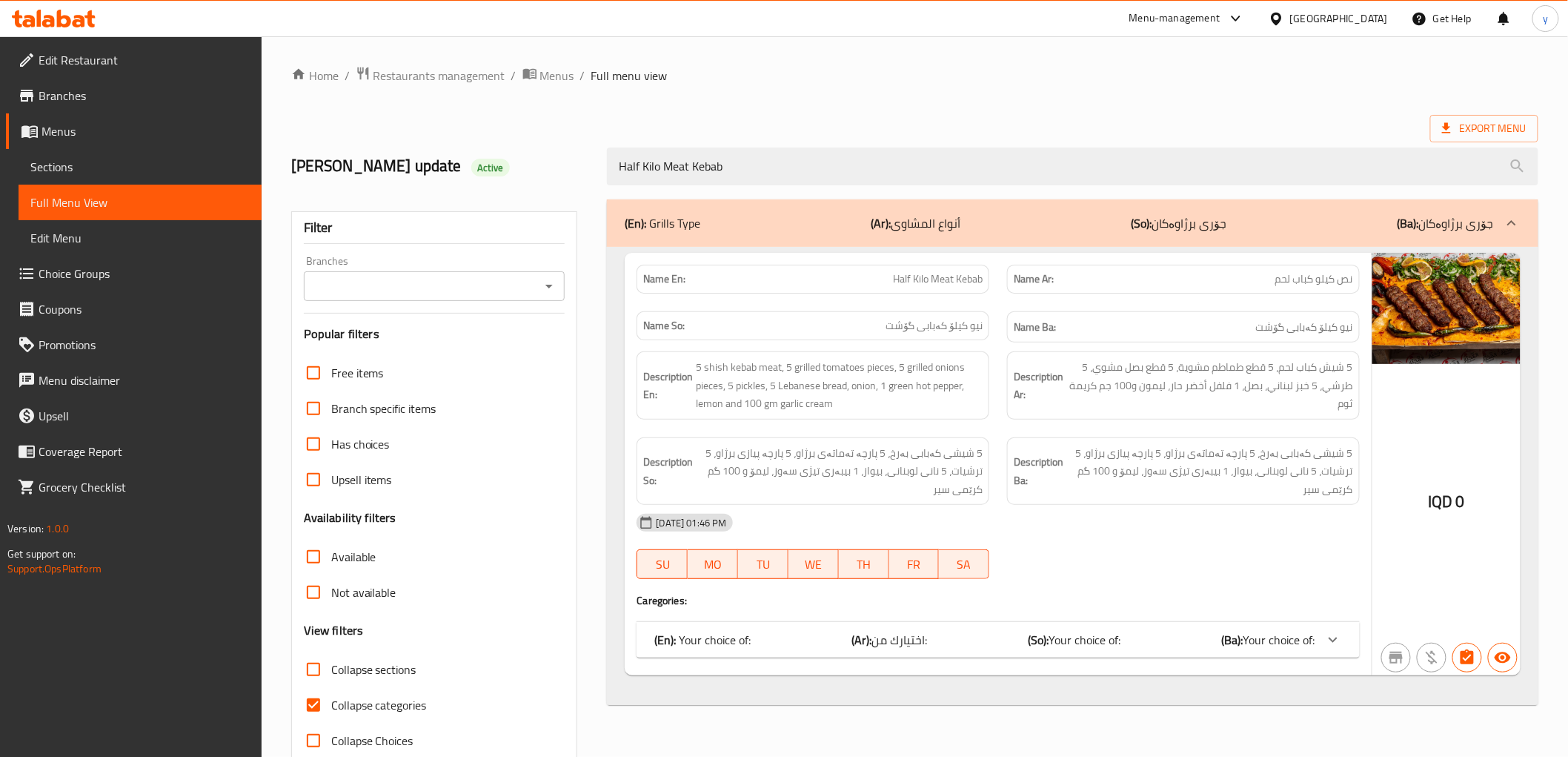
click at [543, 287] on icon "Open" at bounding box center [549, 286] width 18 height 18
type input "Half Kilo Meat Kebab"
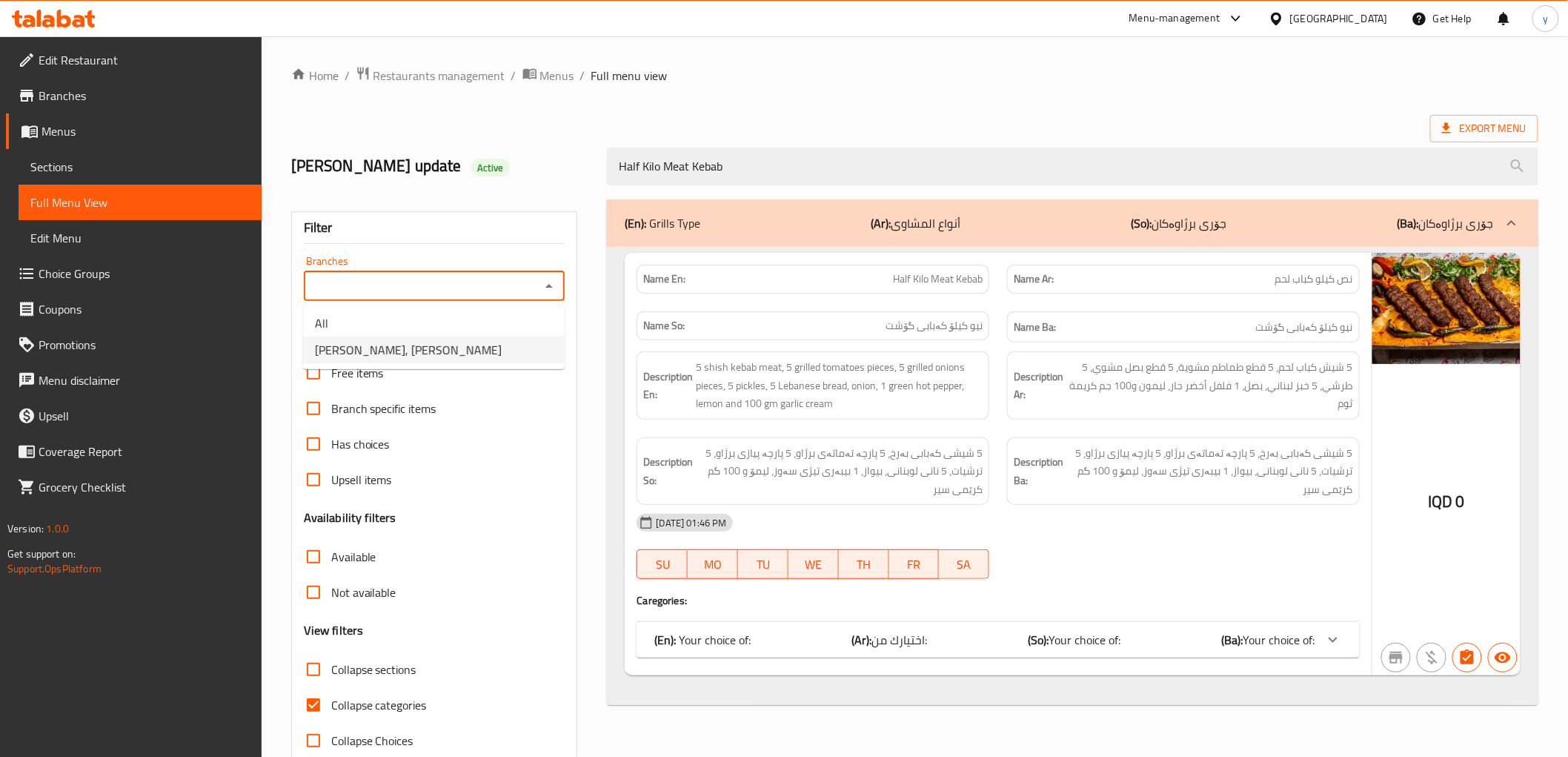
click at [507, 351] on li "Dhaif Almukhtar, Bakhtiary" at bounding box center [433, 350] width 262 height 26
type input "Dhaif Almukhtar, Bakhtiary"
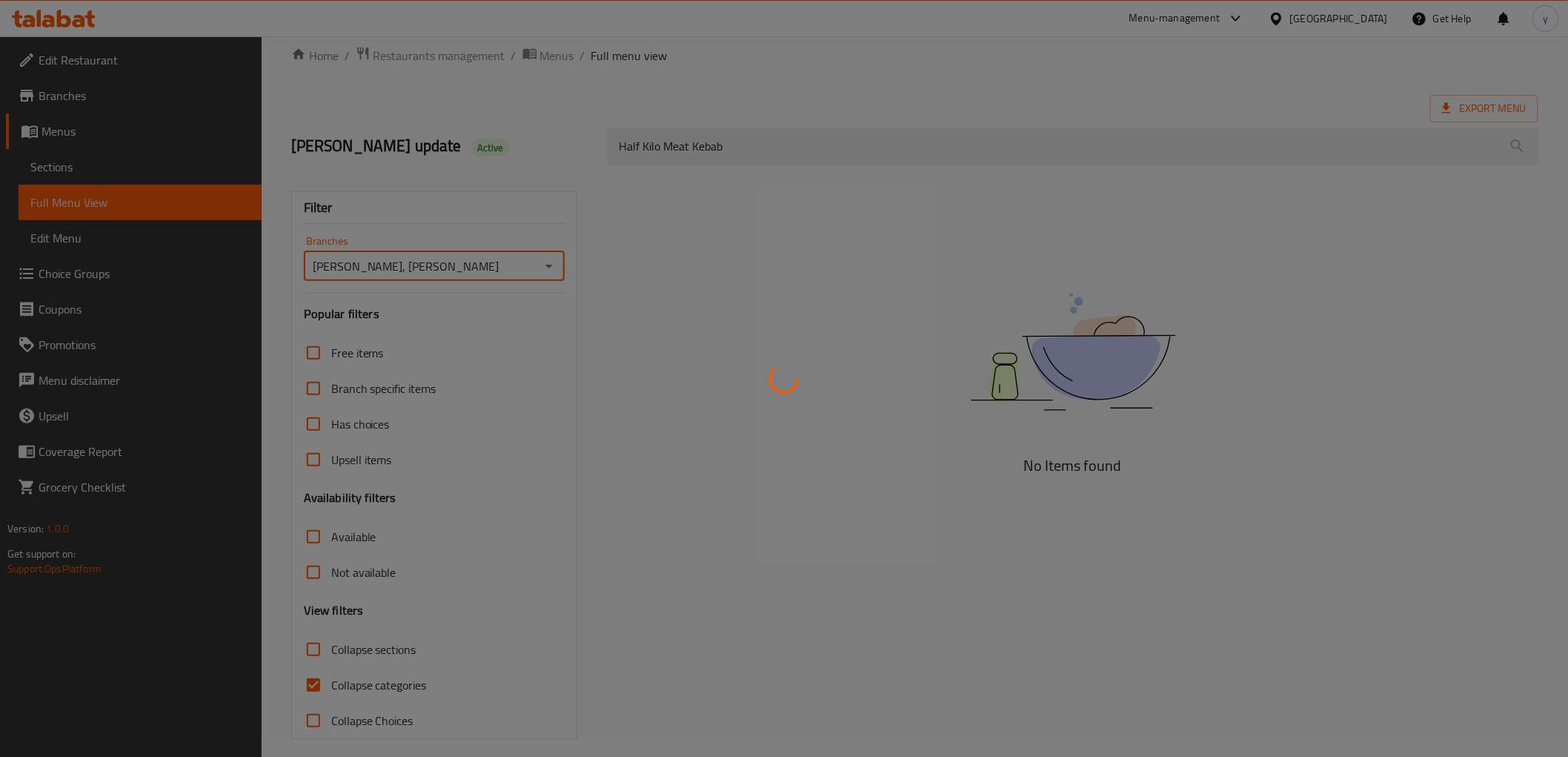
scroll to position [32, 0]
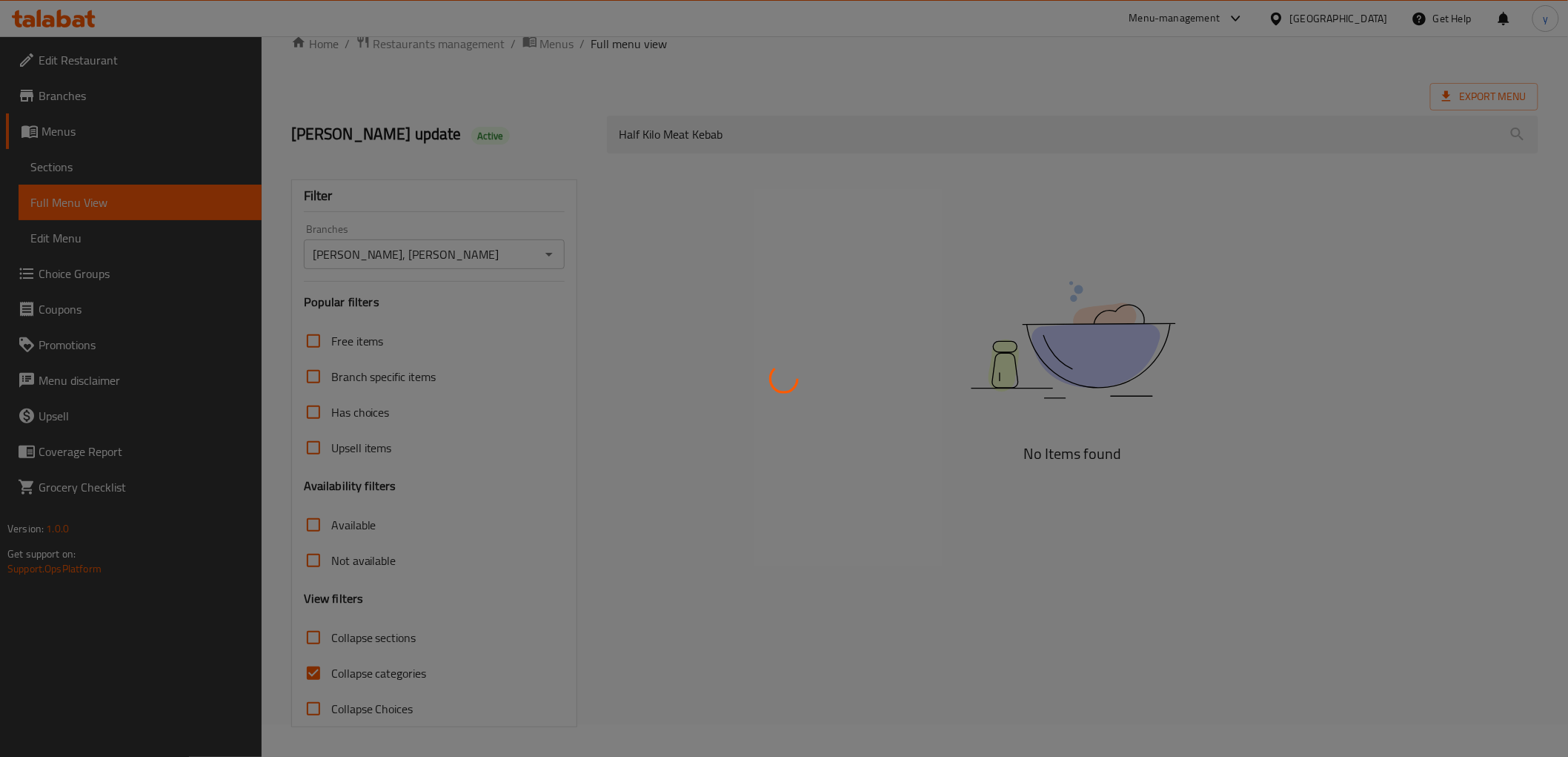
click at [309, 673] on div at bounding box center [784, 378] width 1568 height 757
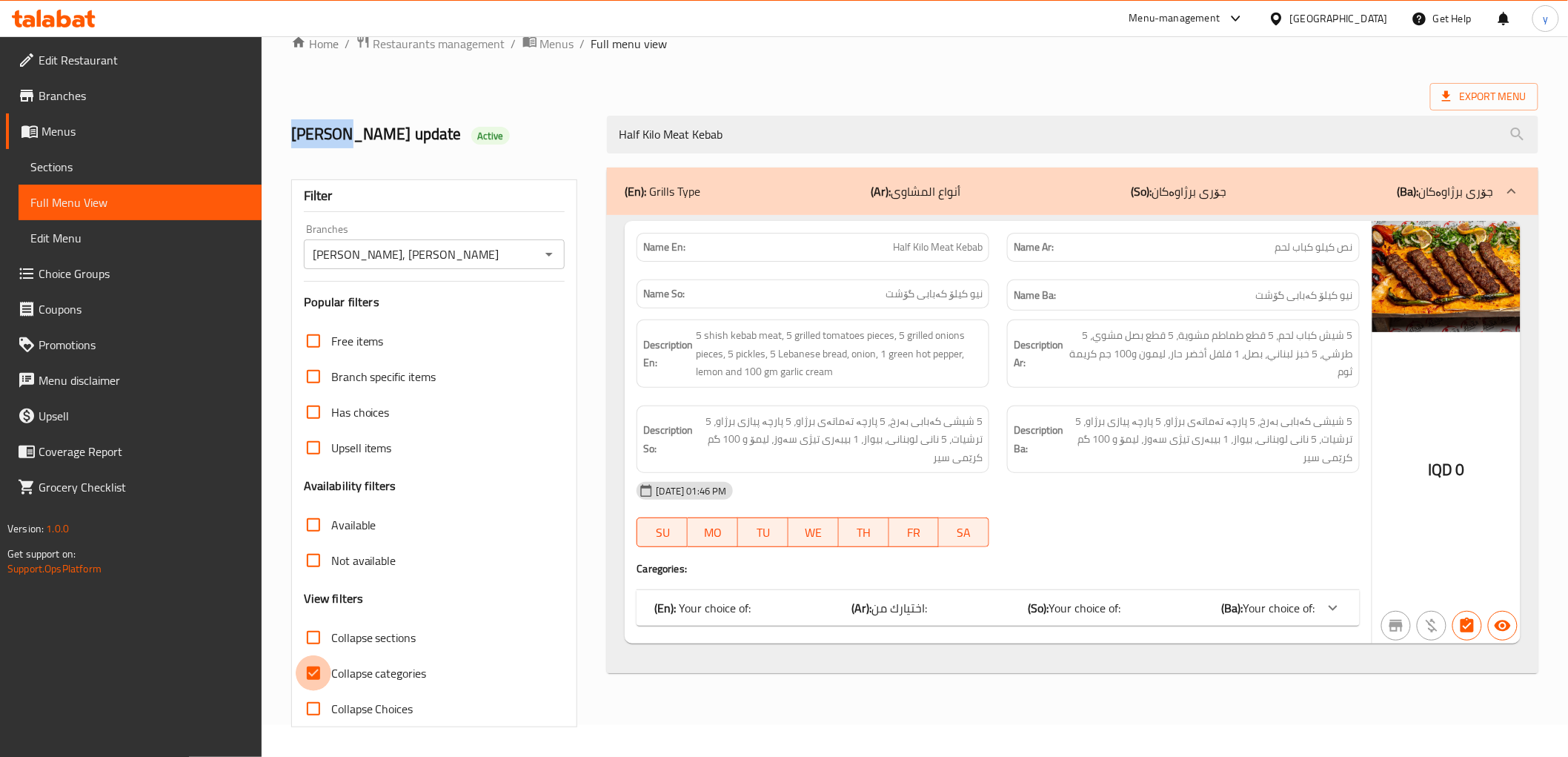
click at [309, 673] on input "Collapse categories" at bounding box center [313, 673] width 35 height 35
checkbox input "false"
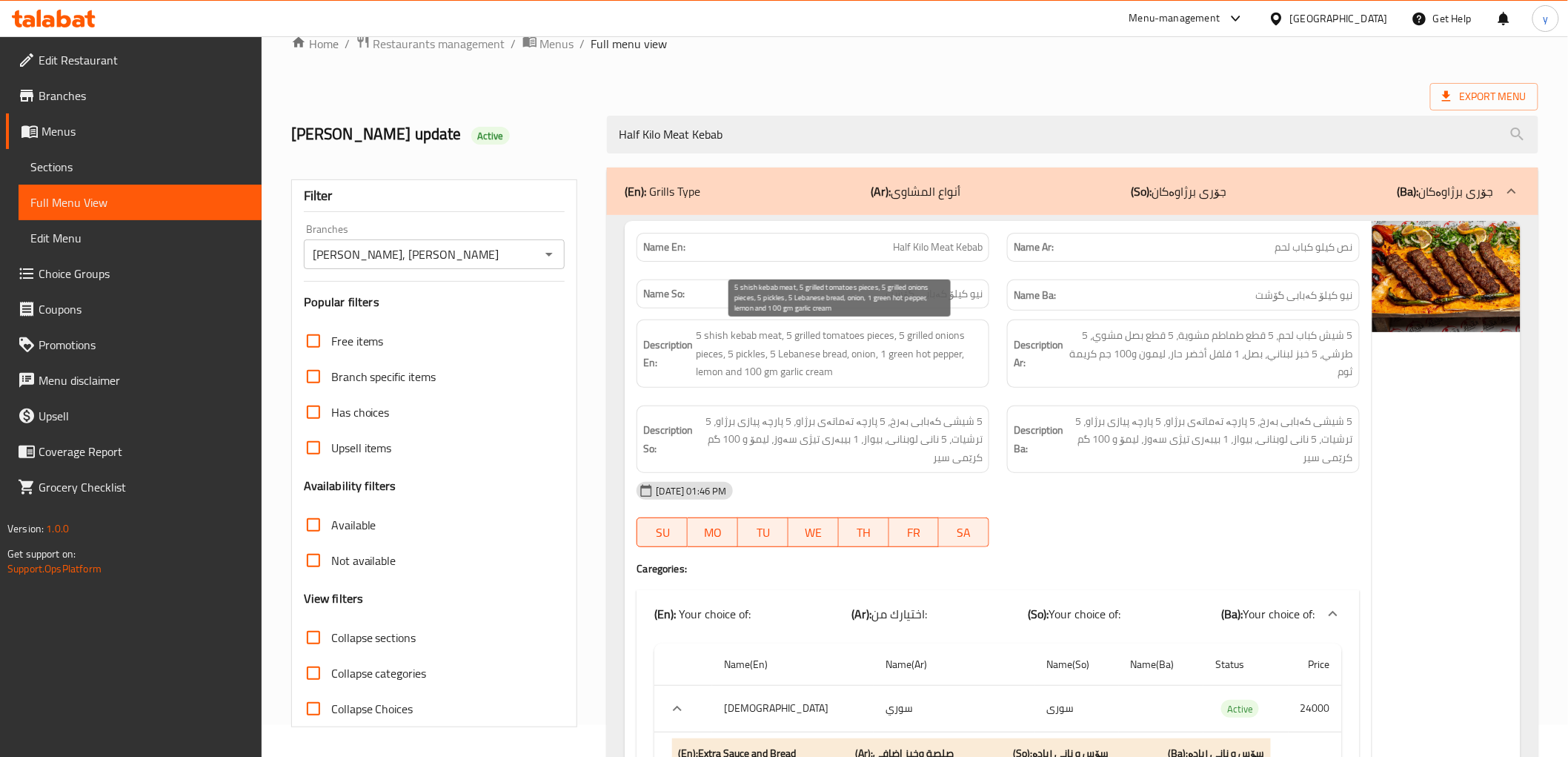
click at [944, 327] on span "5 shish kebab meat, 5 grilled tomatoes pieces, 5 grilled onions pieces, 5 pickl…" at bounding box center [840, 354] width 287 height 55
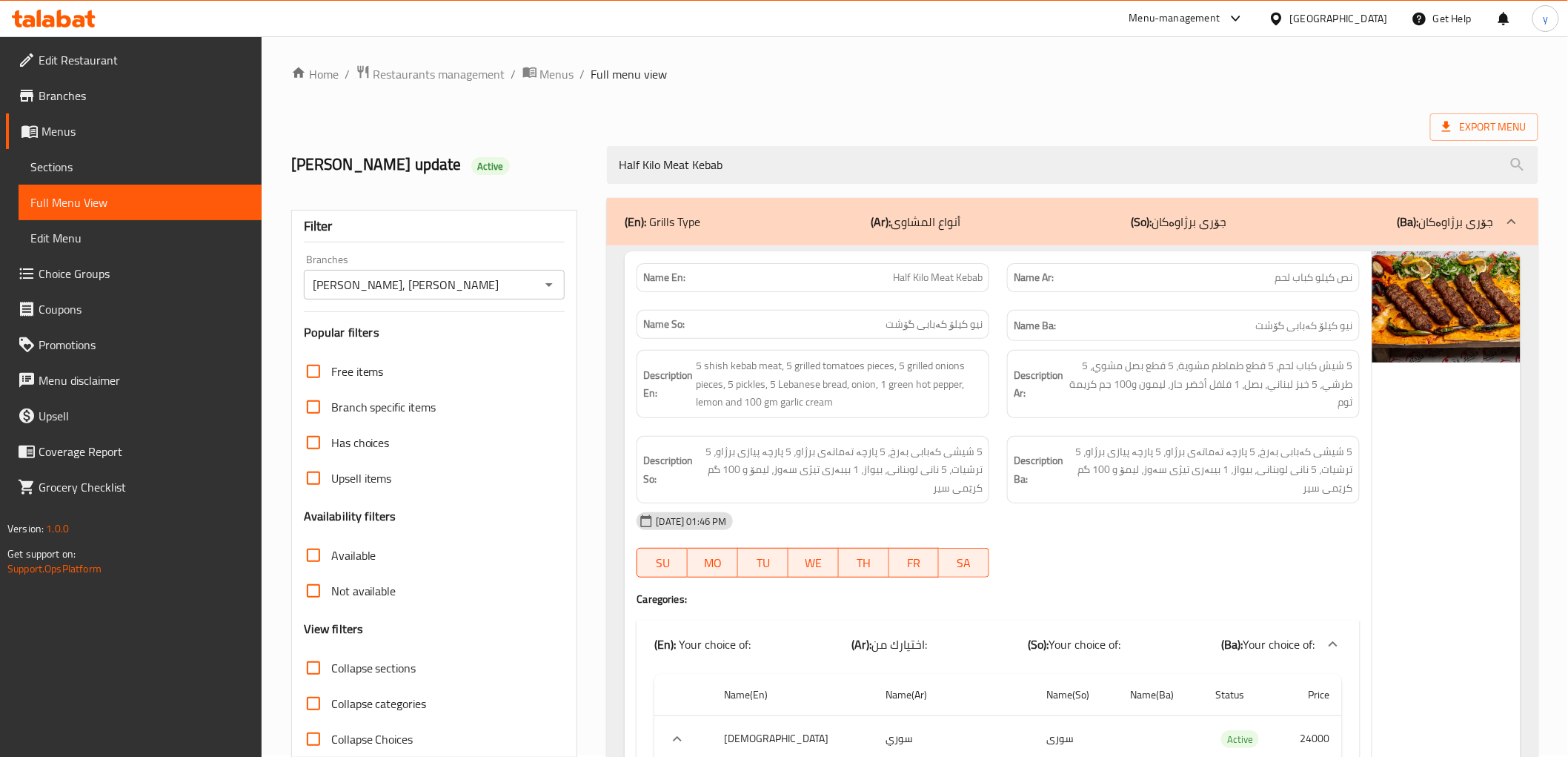
scroll to position [0, 0]
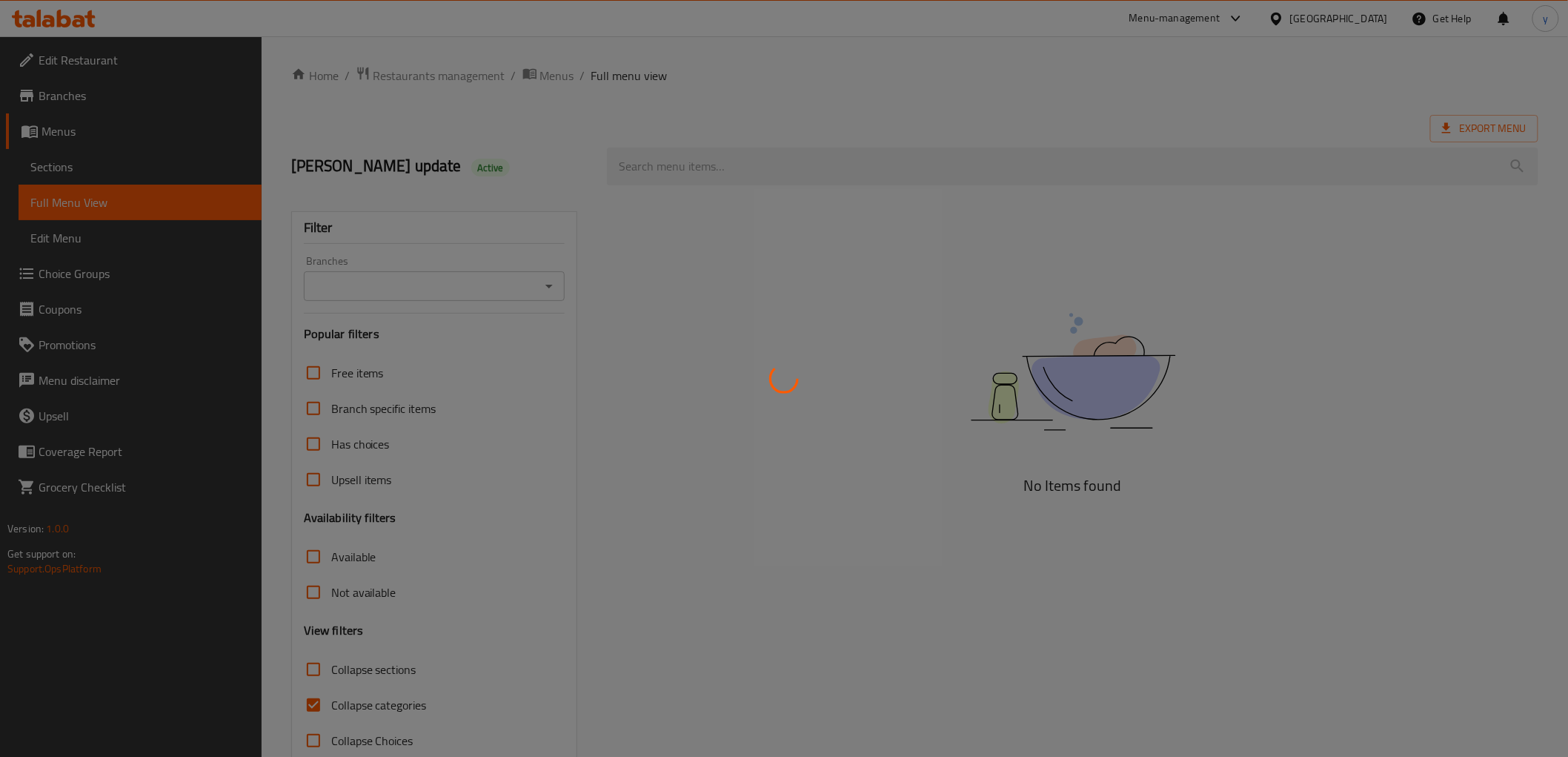
click at [941, 177] on div at bounding box center [784, 378] width 1568 height 757
click at [951, 165] on div at bounding box center [784, 378] width 1568 height 757
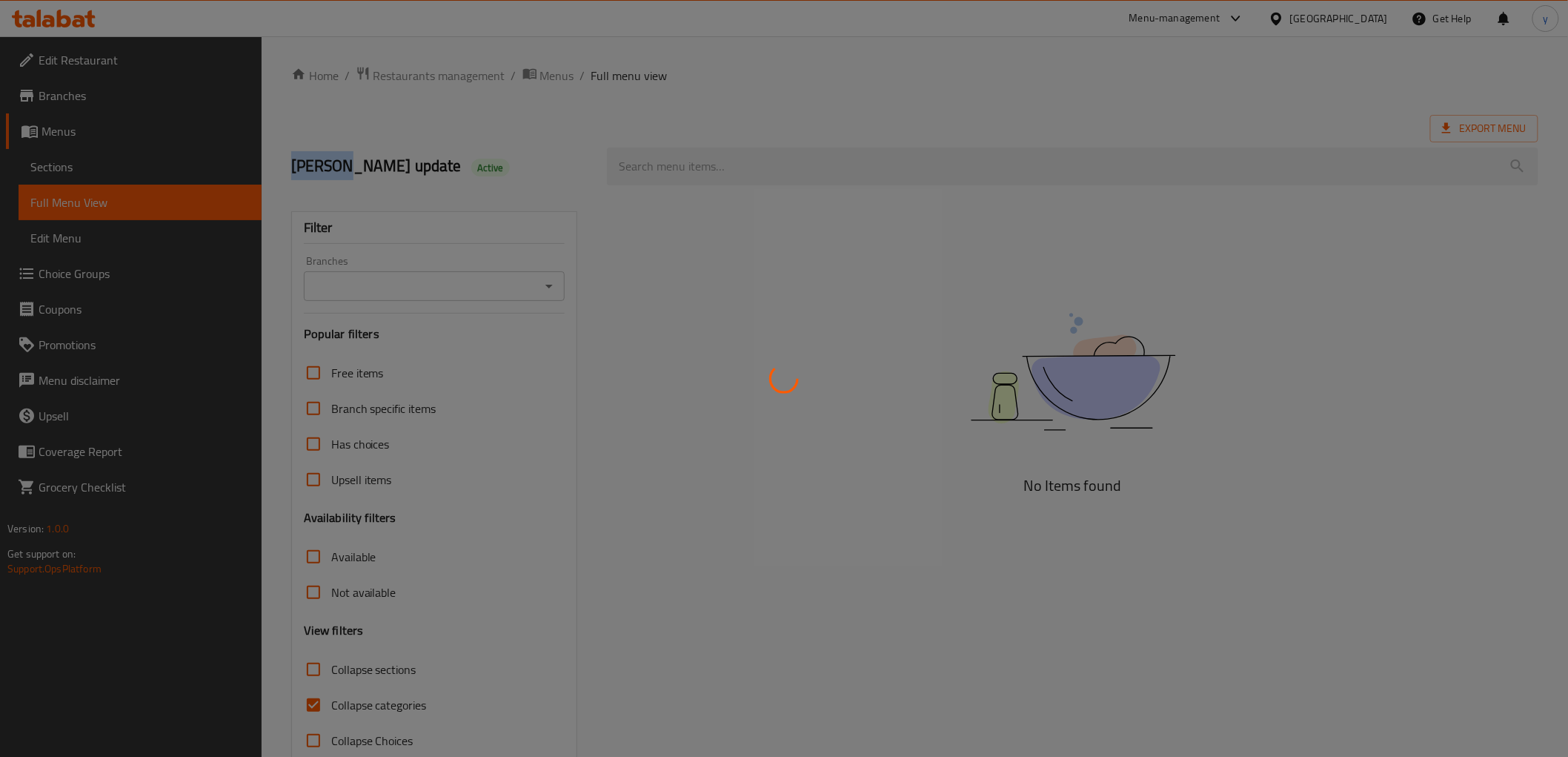
click at [951, 165] on div at bounding box center [784, 378] width 1568 height 757
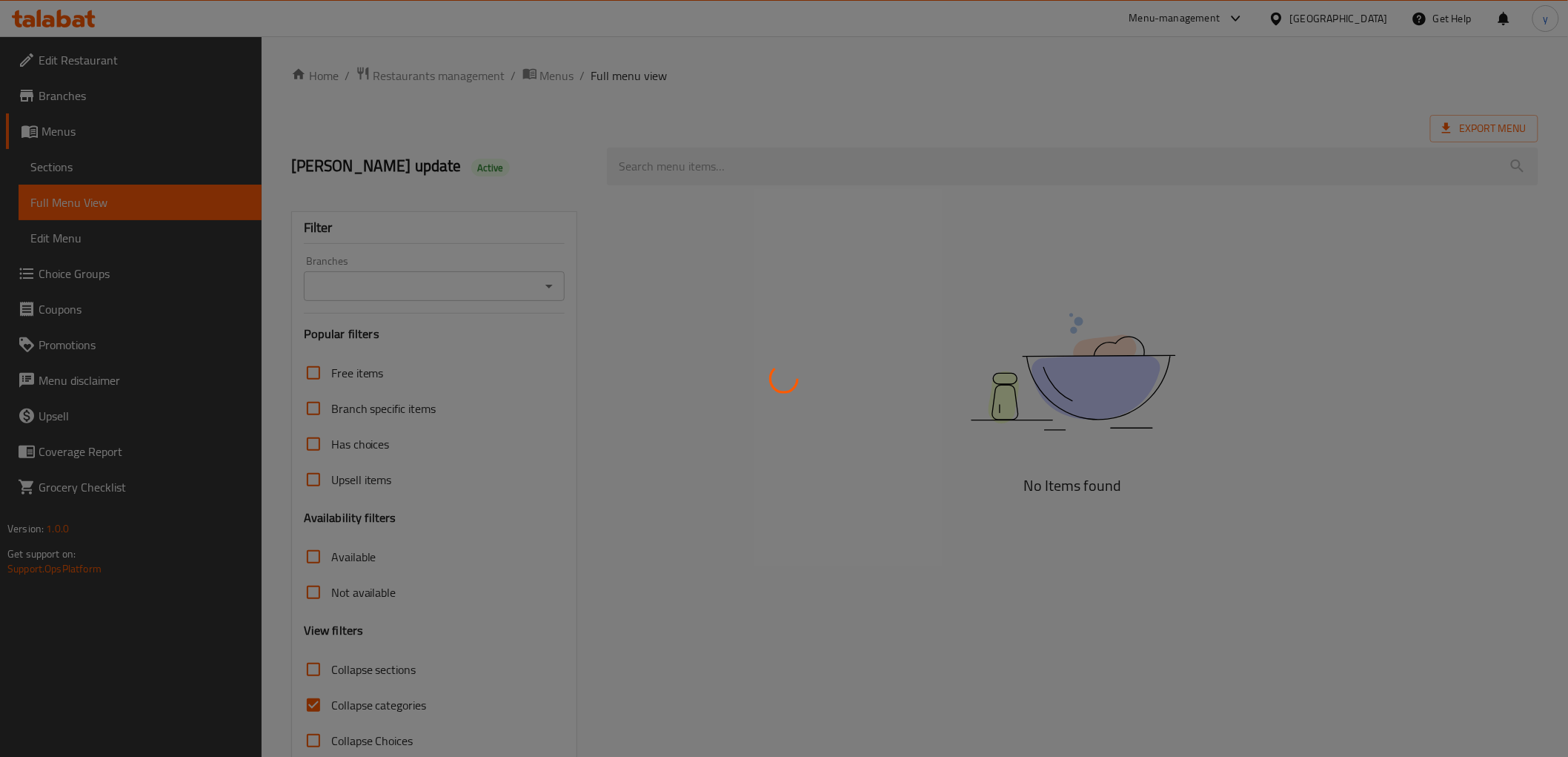
click at [951, 165] on div at bounding box center [784, 378] width 1568 height 757
click at [958, 176] on div at bounding box center [784, 378] width 1568 height 757
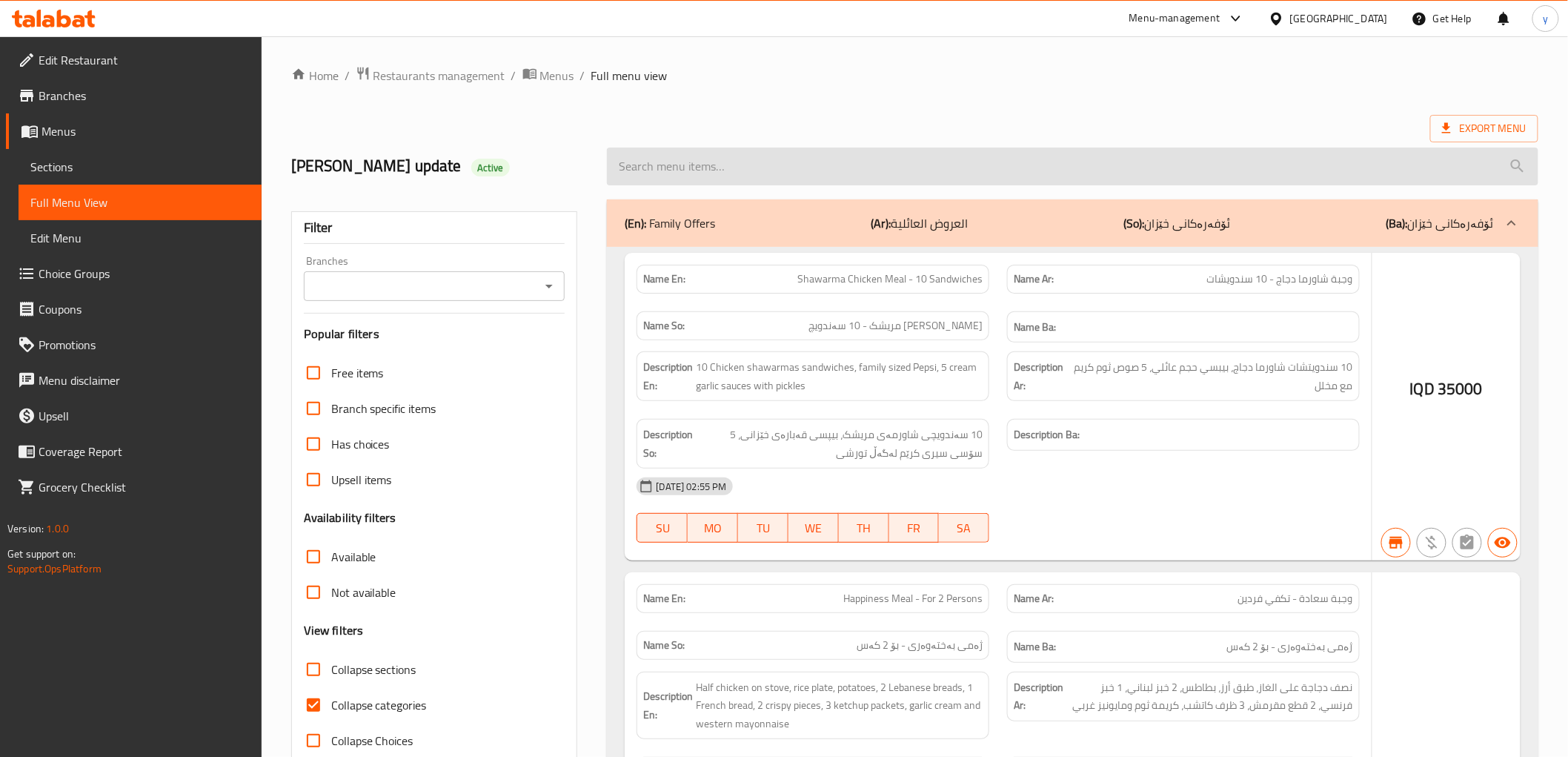
click at [656, 146] on div at bounding box center [1071, 166] width 948 height 56
click at [663, 161] on input "search" at bounding box center [1071, 166] width 930 height 38
click at [733, 164] on input "search" at bounding box center [1071, 166] width 930 height 38
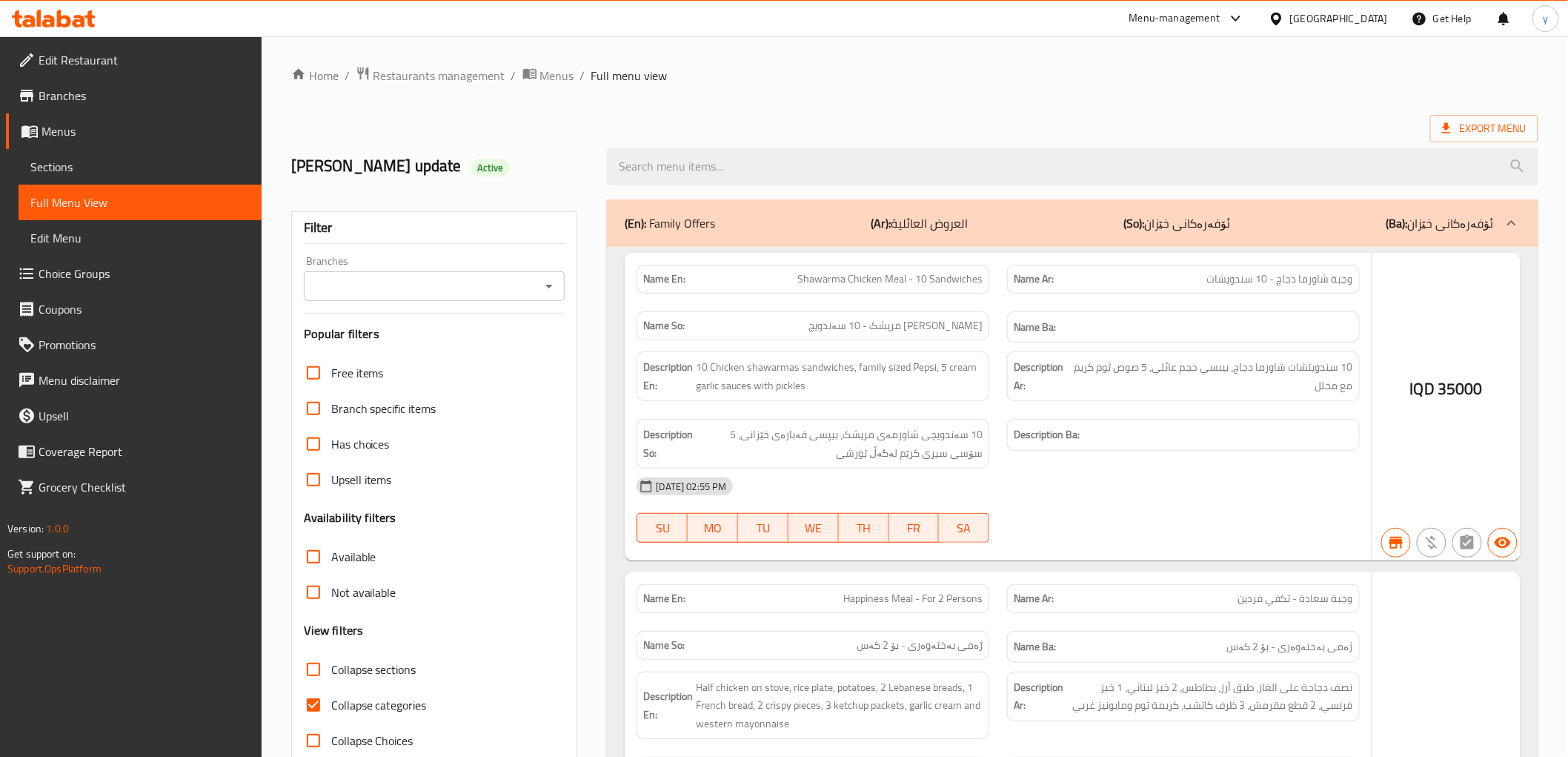
click at [756, 166] on input "search" at bounding box center [1071, 166] width 930 height 38
paste input "Half Kilo Meat Kebab"
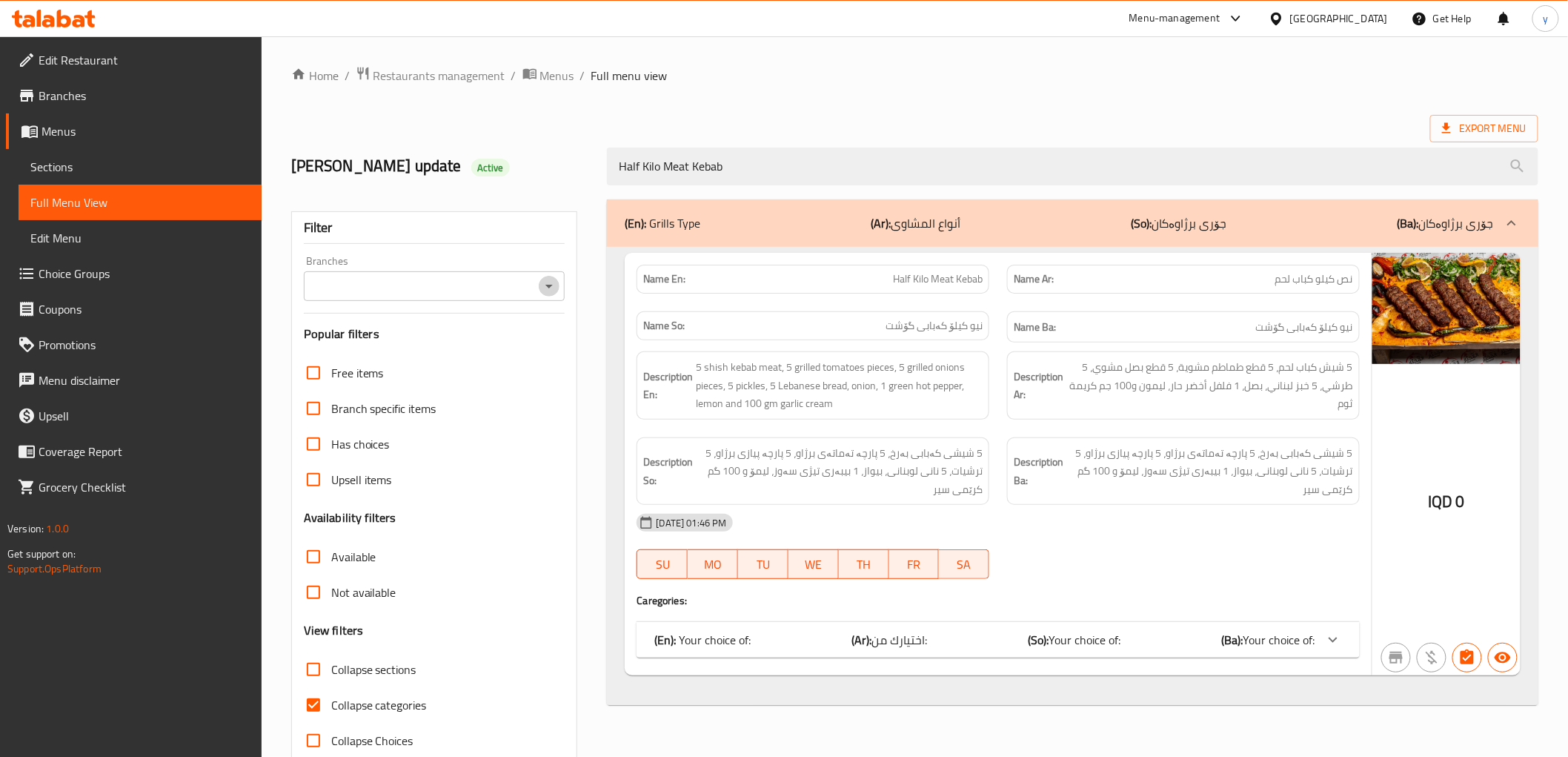
click at [556, 281] on icon "Open" at bounding box center [549, 286] width 18 height 18
type input "Half Kilo Meat Kebab"
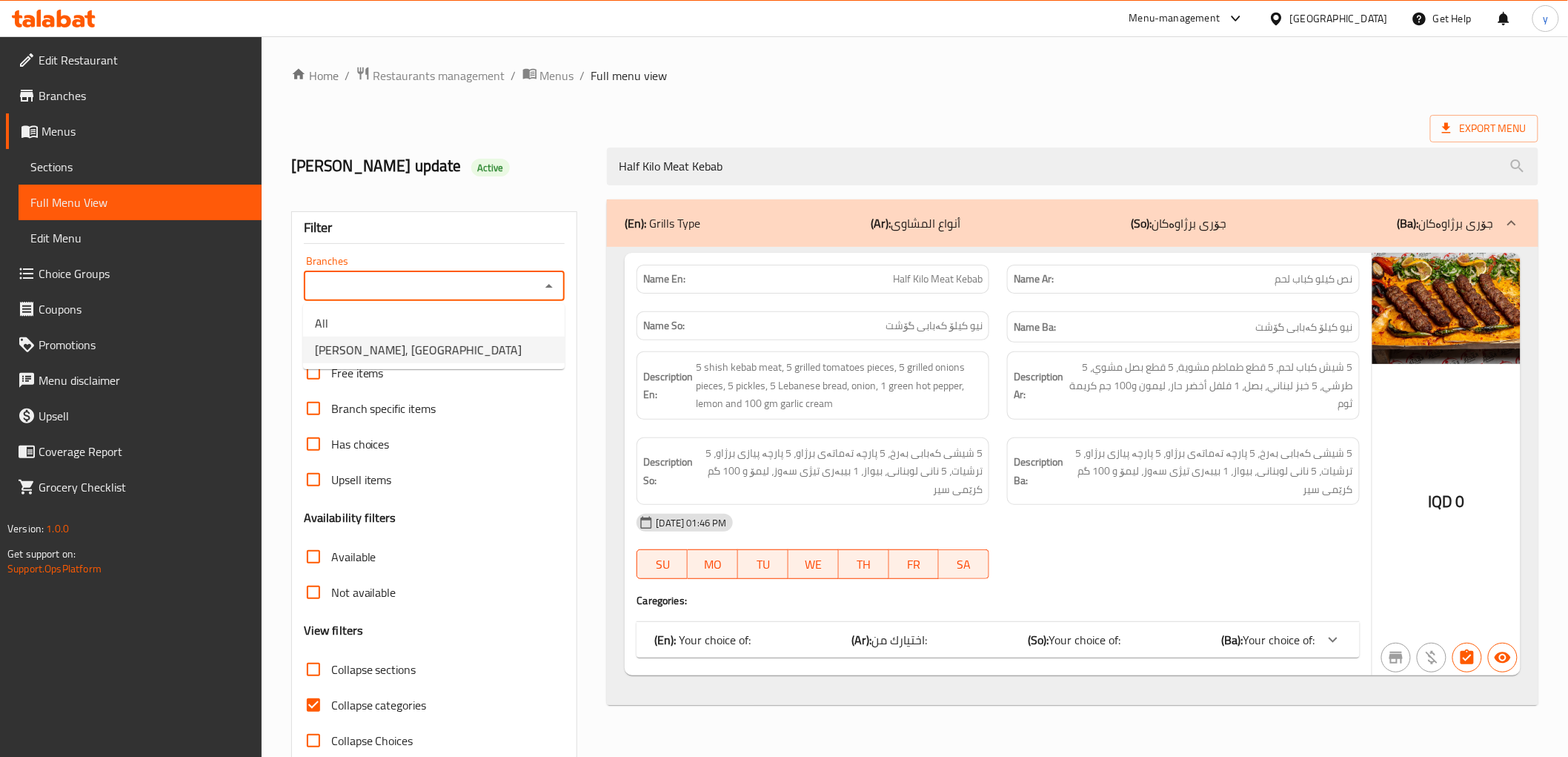
click at [505, 343] on li "Dhaif Almukhtar, Bakhtiary" at bounding box center [433, 350] width 262 height 26
type input "Dhaif Almukhtar, Bakhtiary"
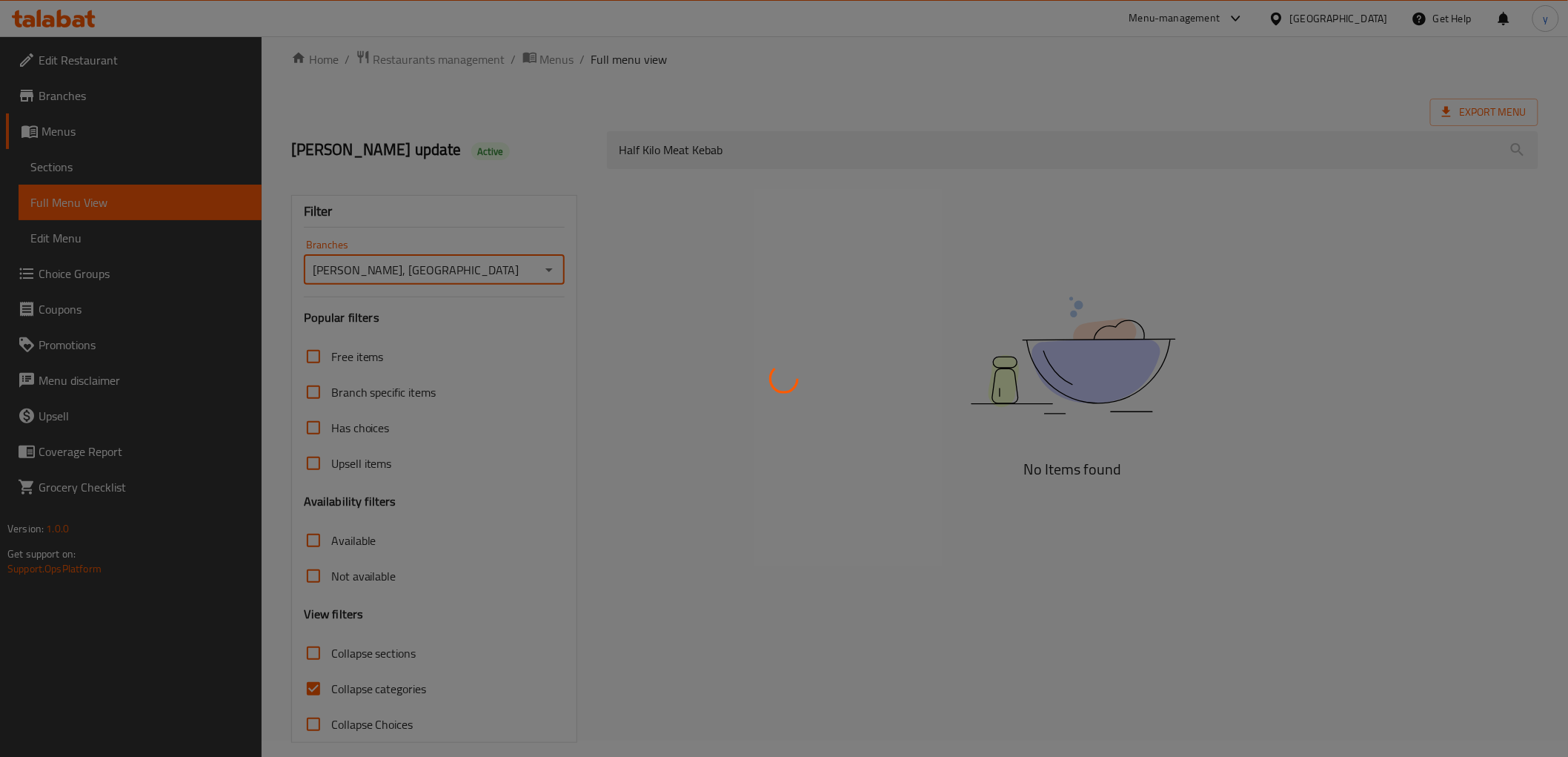
scroll to position [32, 0]
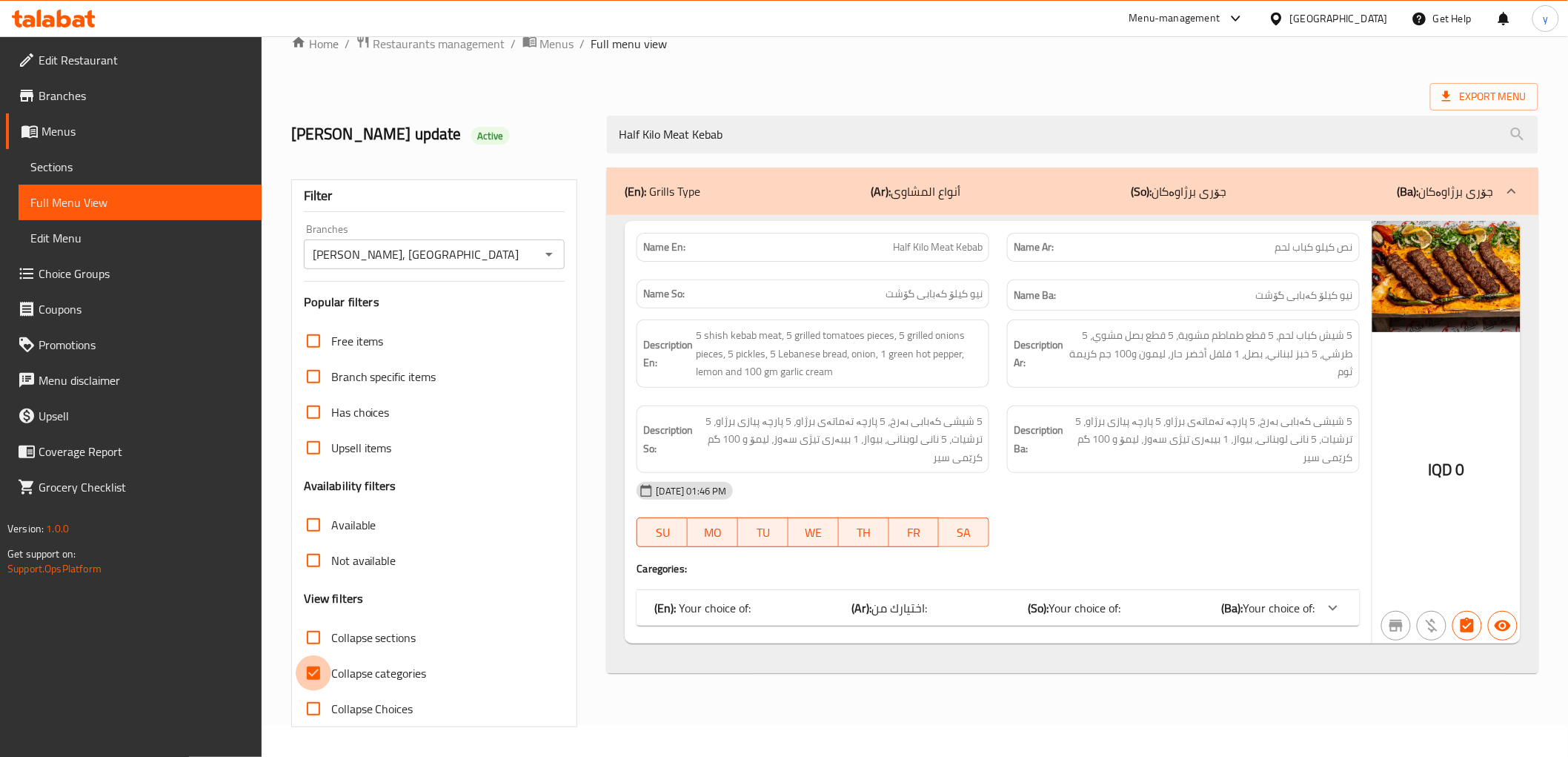
click at [313, 678] on input "Collapse categories" at bounding box center [313, 673] width 35 height 35
checkbox input "false"
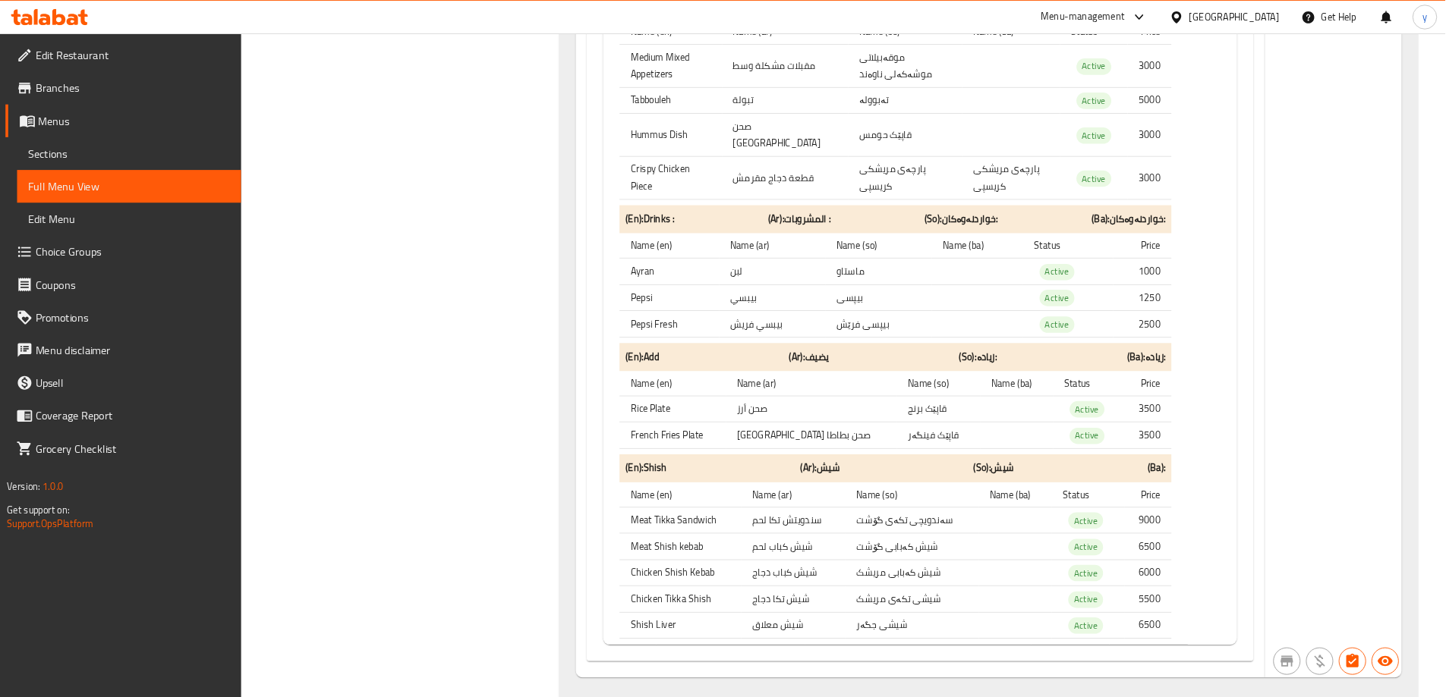
scroll to position [1590, 0]
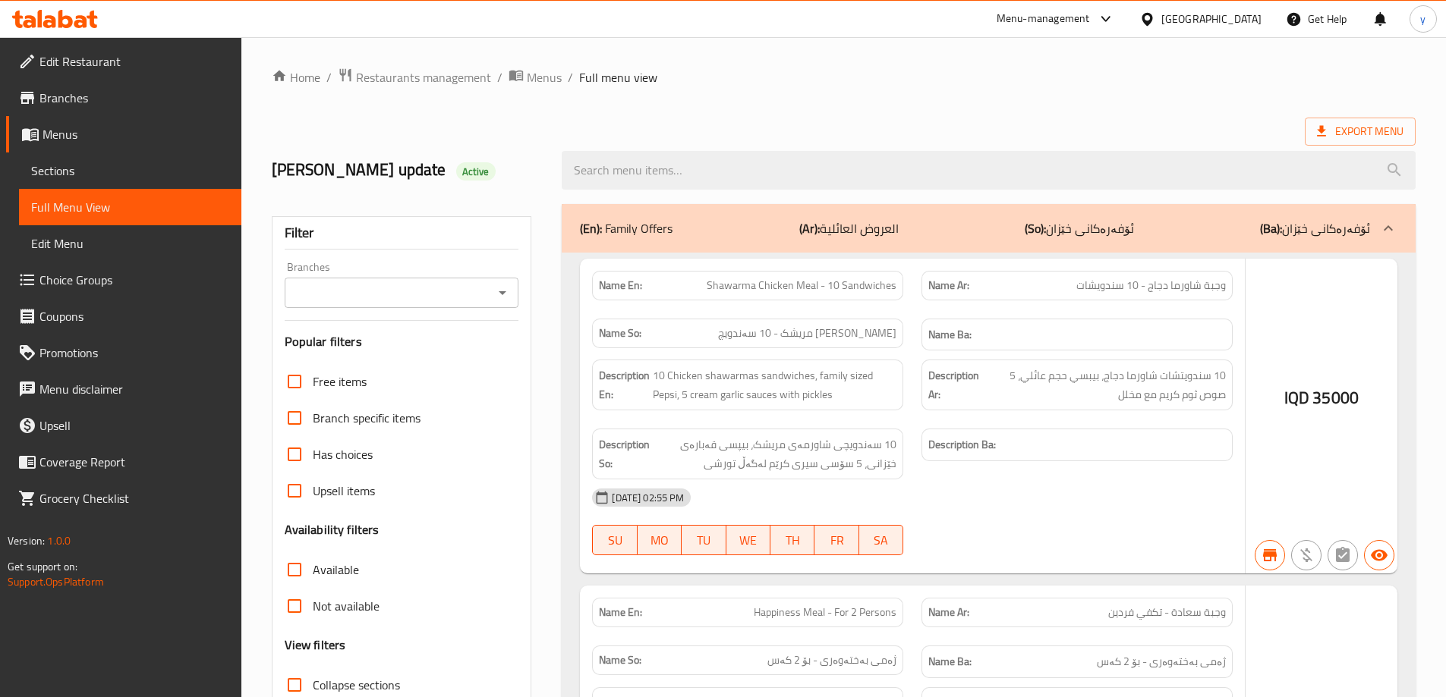
click at [845, 148] on div at bounding box center [723, 348] width 1446 height 697
click at [854, 164] on div at bounding box center [723, 348] width 1446 height 697
click at [852, 168] on div at bounding box center [723, 348] width 1446 height 697
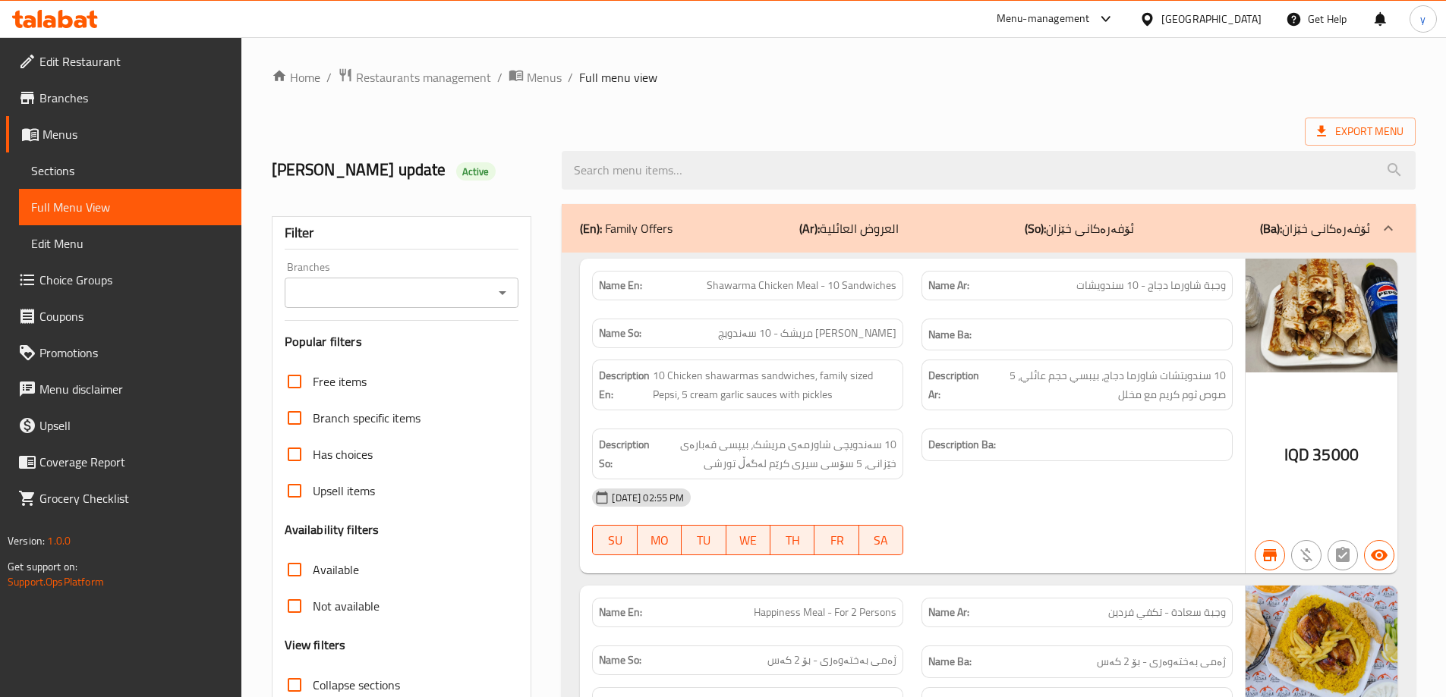
click at [864, 173] on input "search" at bounding box center [989, 170] width 854 height 39
paste input "Meat Kebab - Kilo"
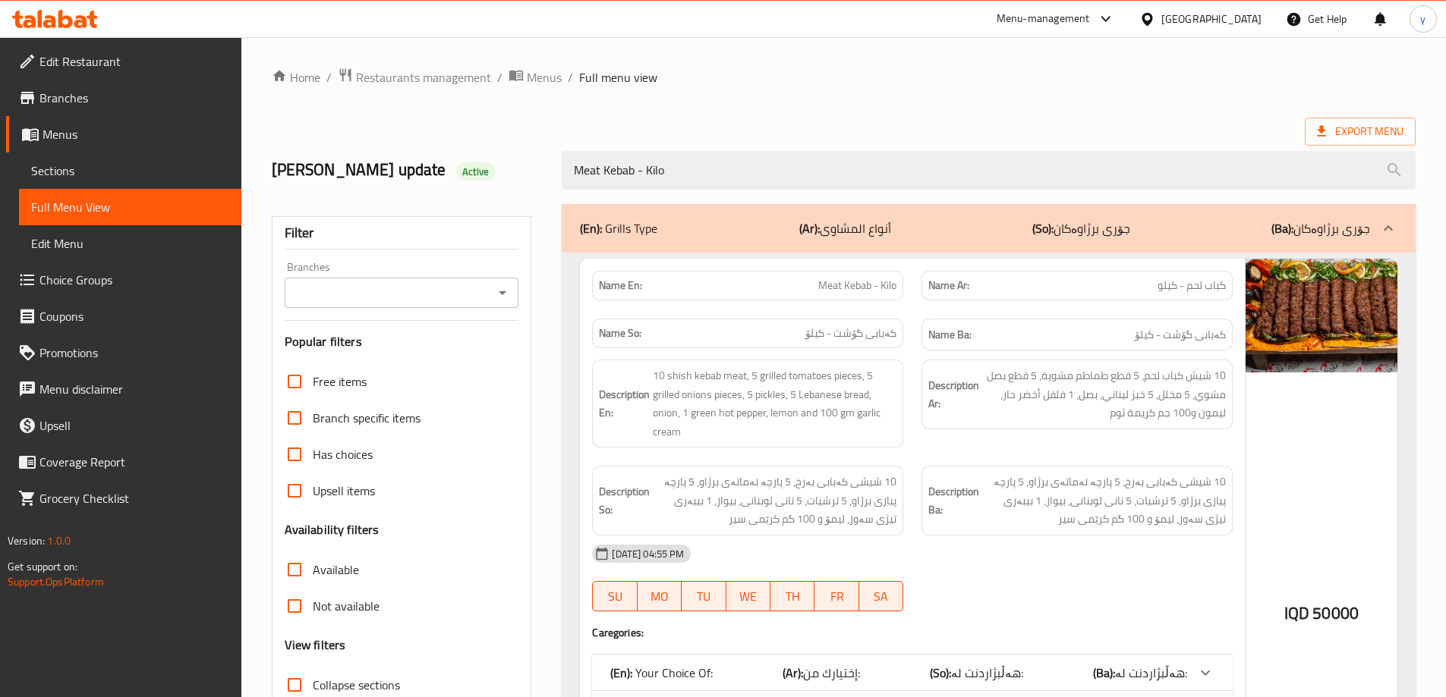
click at [504, 297] on icon "Open" at bounding box center [502, 293] width 18 height 18
type input "Meat Kebab - Kilo"
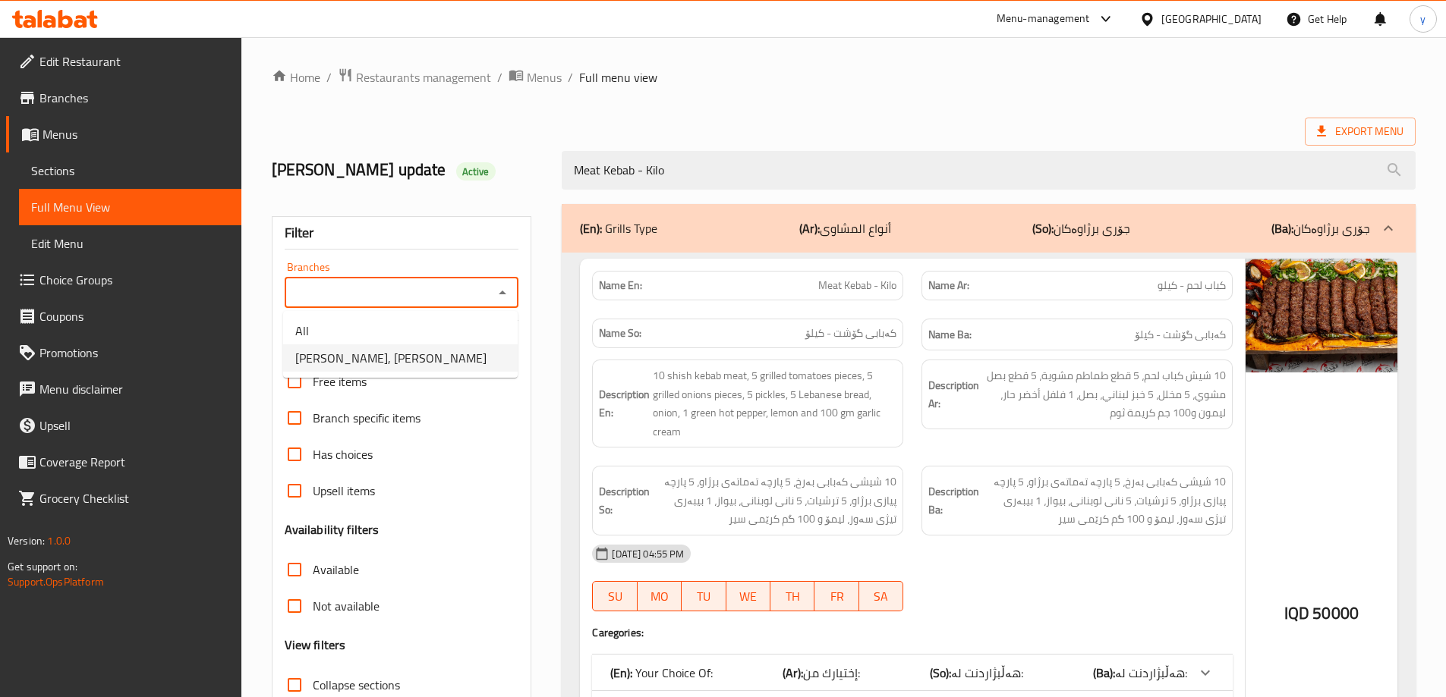
click at [456, 360] on li "Dhaif Almukhtar, Bakhtiary" at bounding box center [400, 358] width 234 height 27
type input "Dhaif Almukhtar, Bakhtiary"
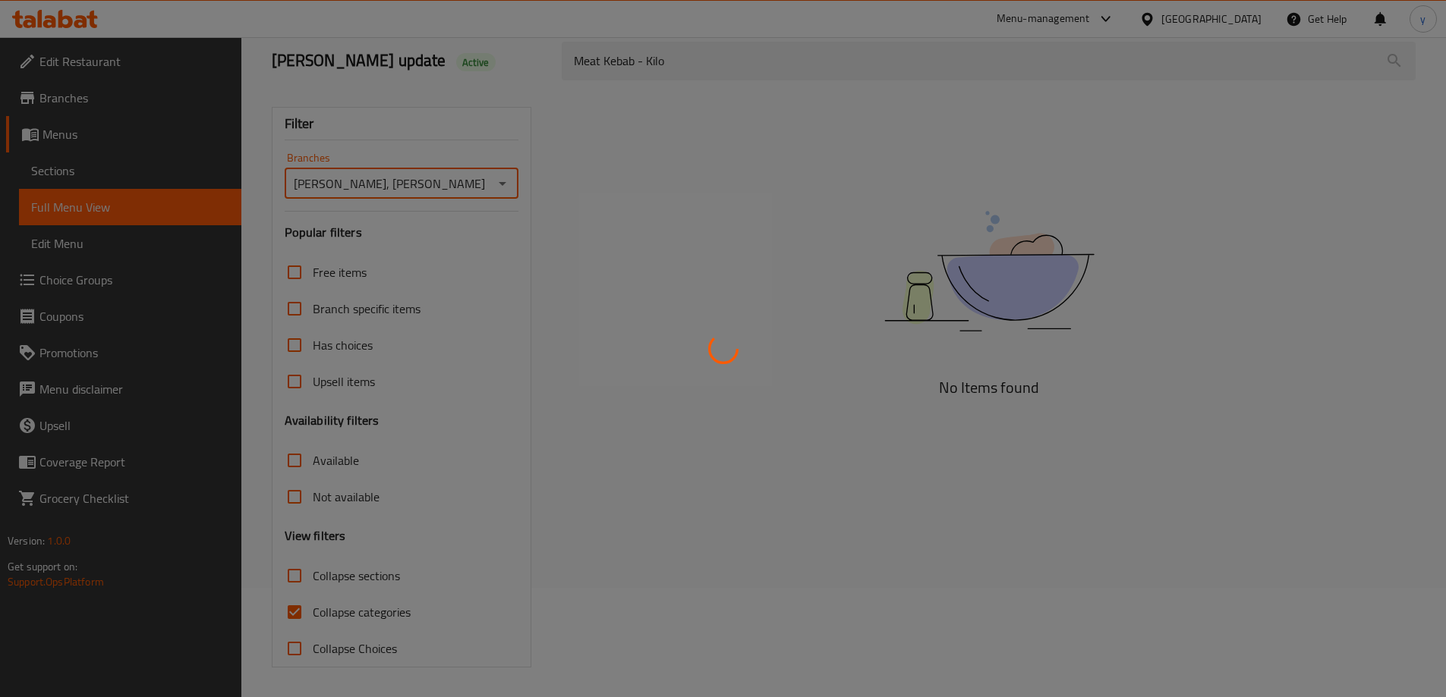
scroll to position [110, 0]
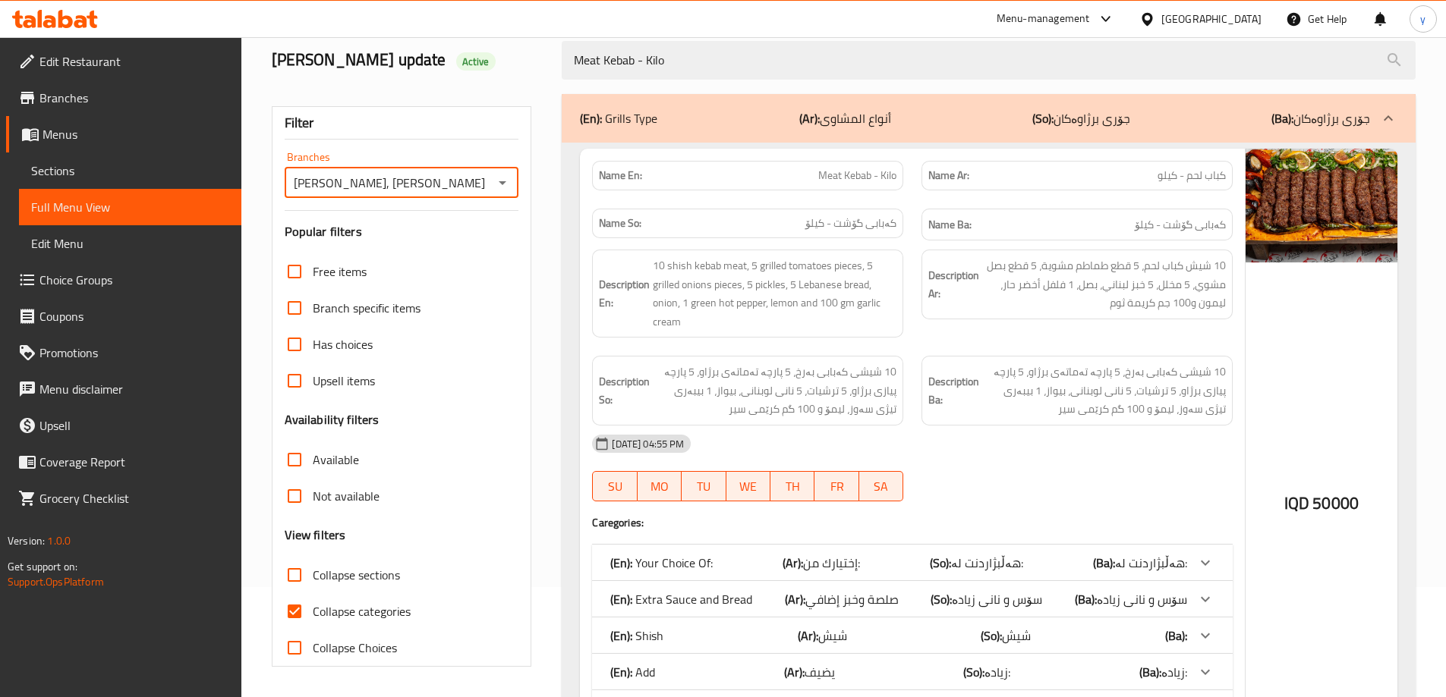
click at [301, 605] on input "Collapse categories" at bounding box center [294, 611] width 36 height 36
checkbox input "false"
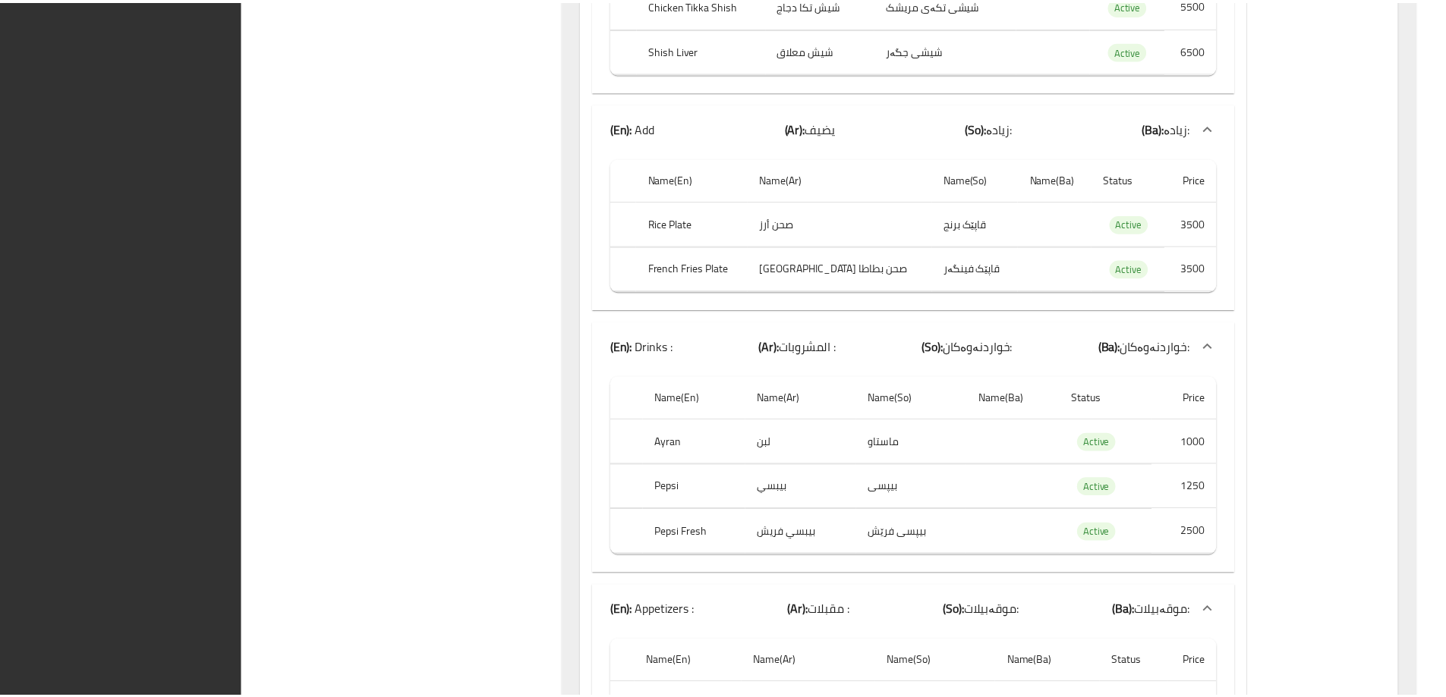
scroll to position [1936, 0]
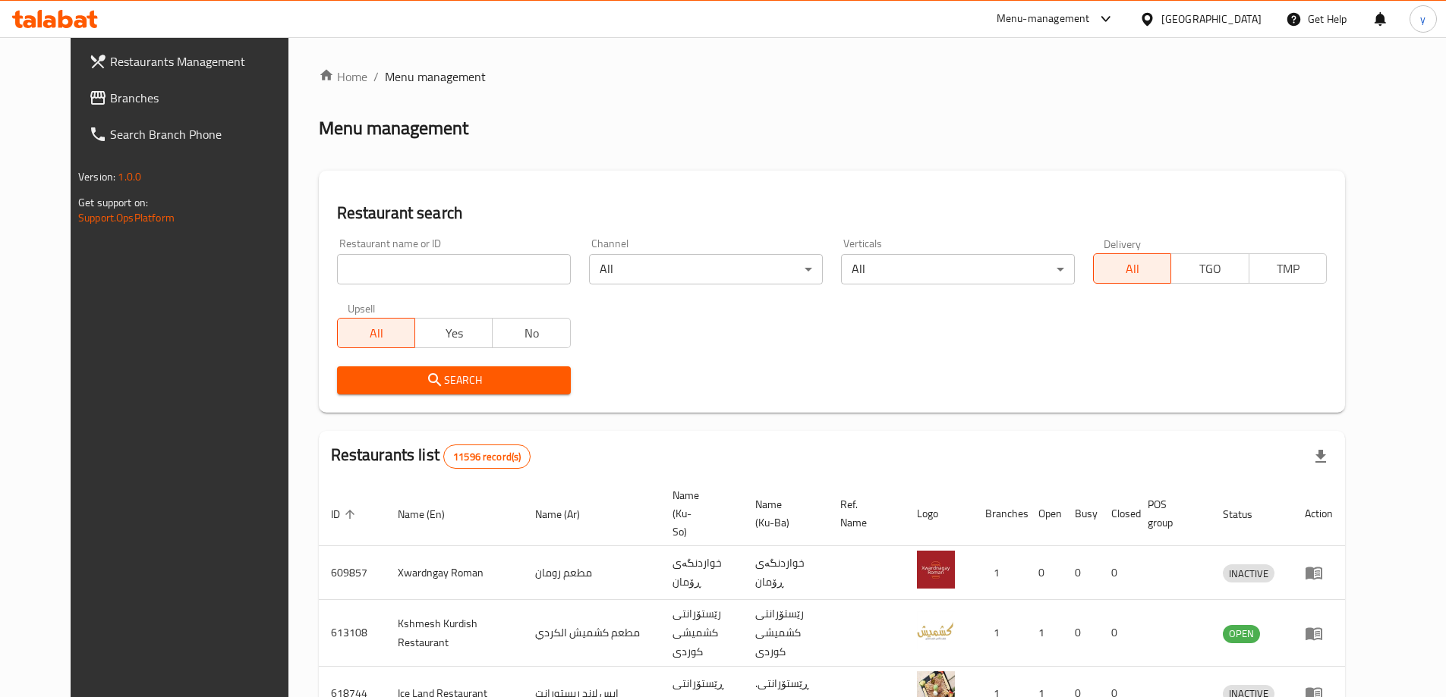
click at [140, 97] on span "Branches" at bounding box center [205, 98] width 190 height 18
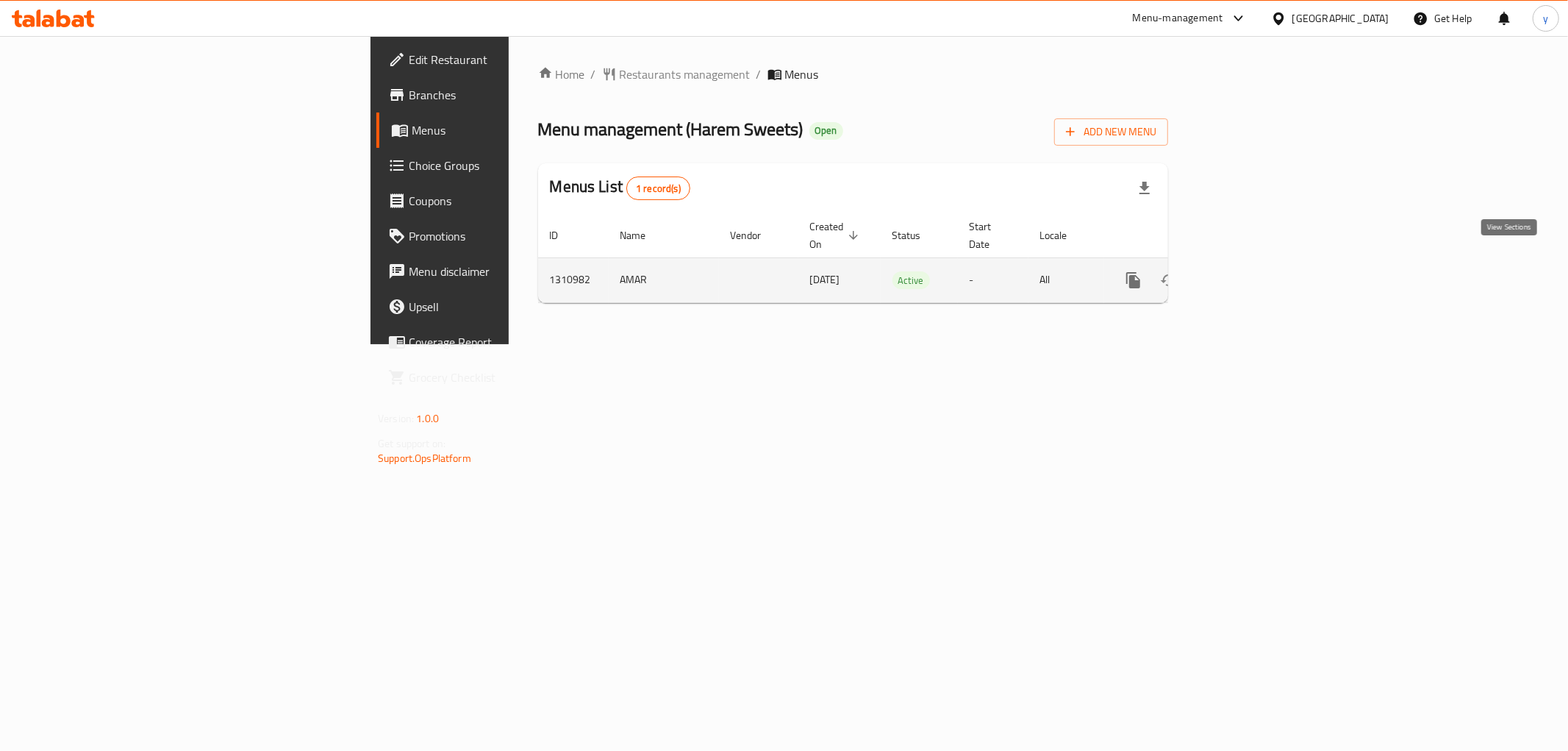
click at [1248, 271] on icon "enhanced table" at bounding box center [1239, 280] width 17 height 17
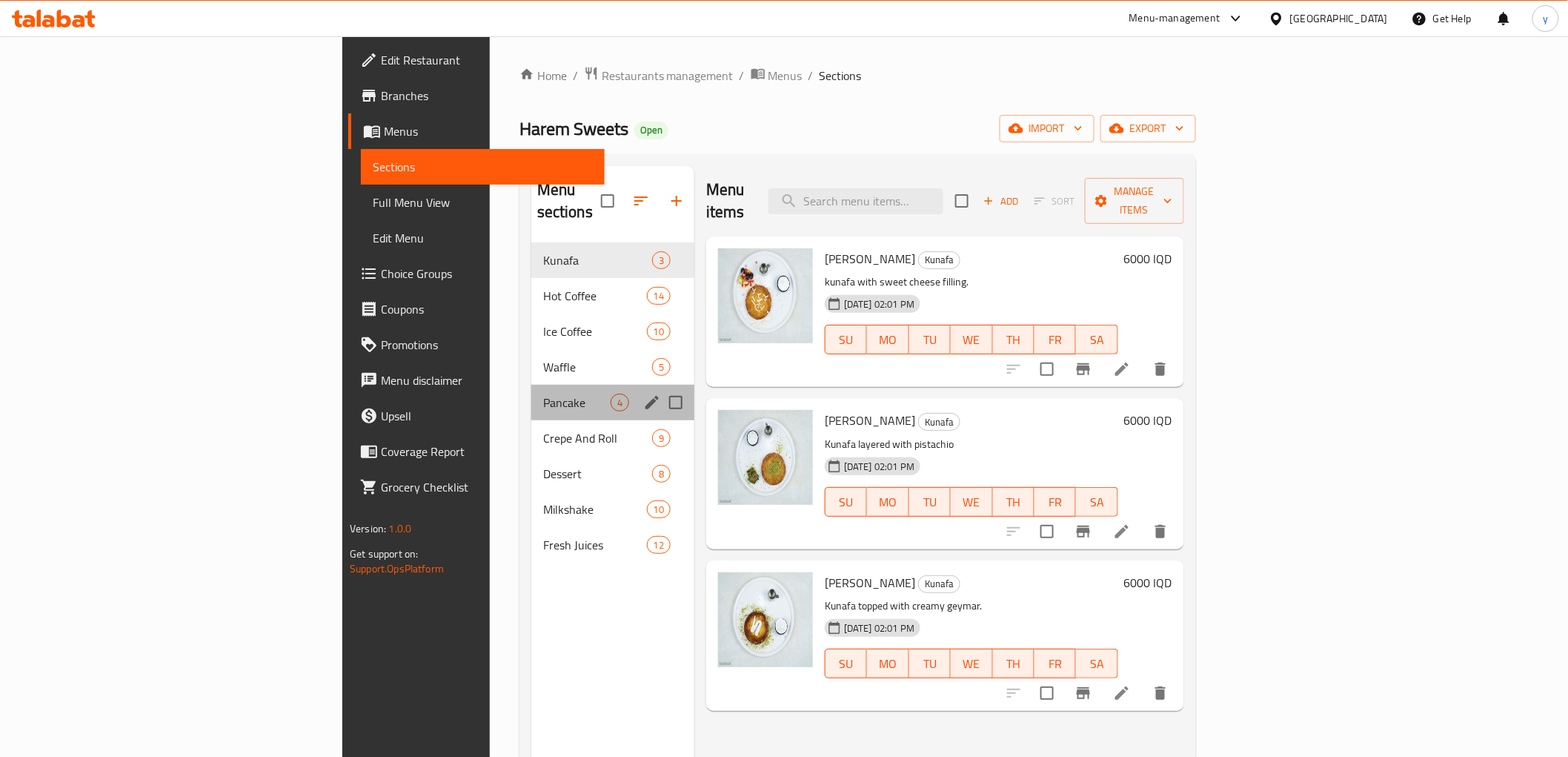
click at [531, 389] on div "Pancake 4" at bounding box center [612, 402] width 163 height 35
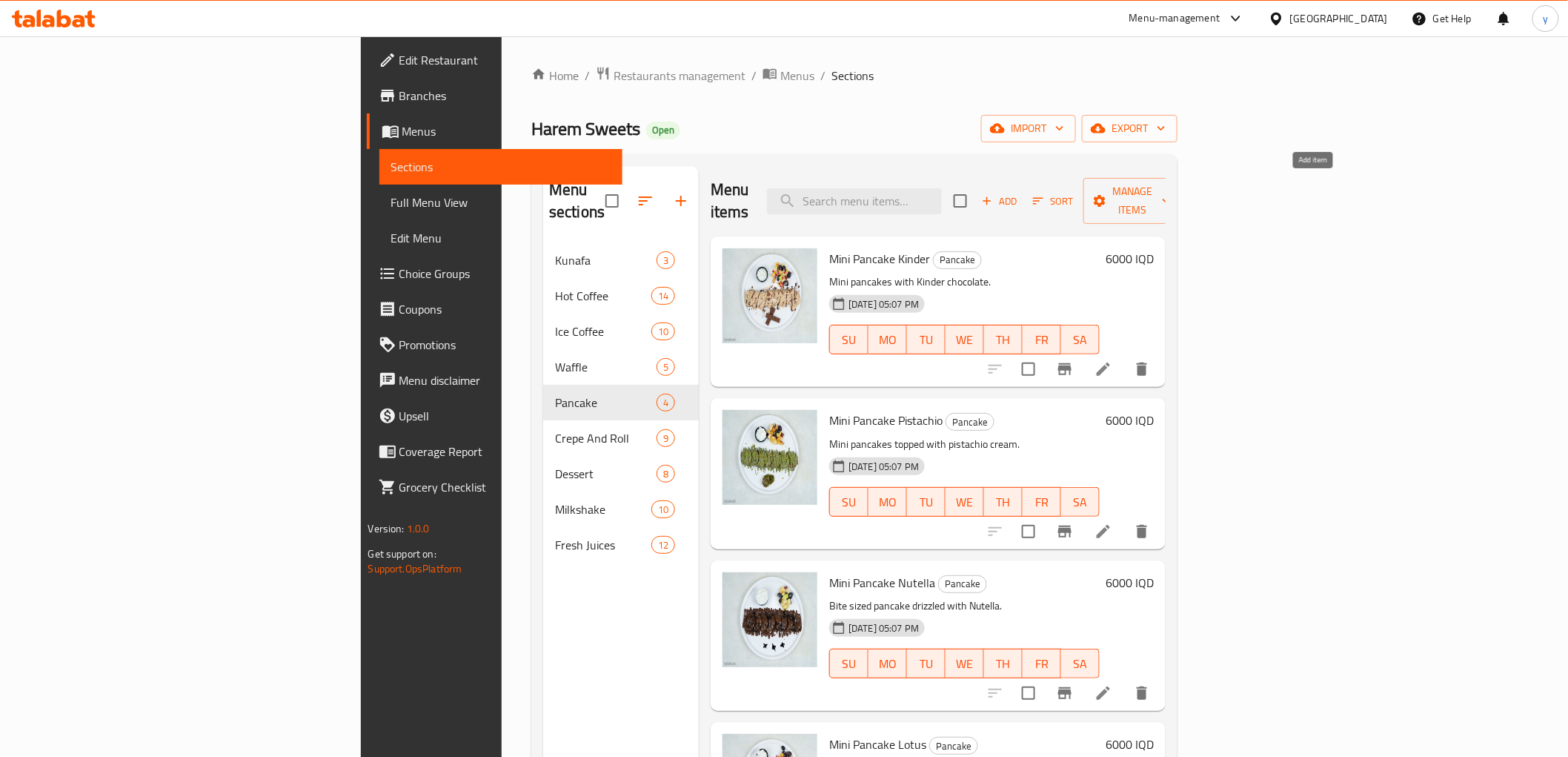
click at [1019, 195] on span "Add" at bounding box center [999, 200] width 40 height 17
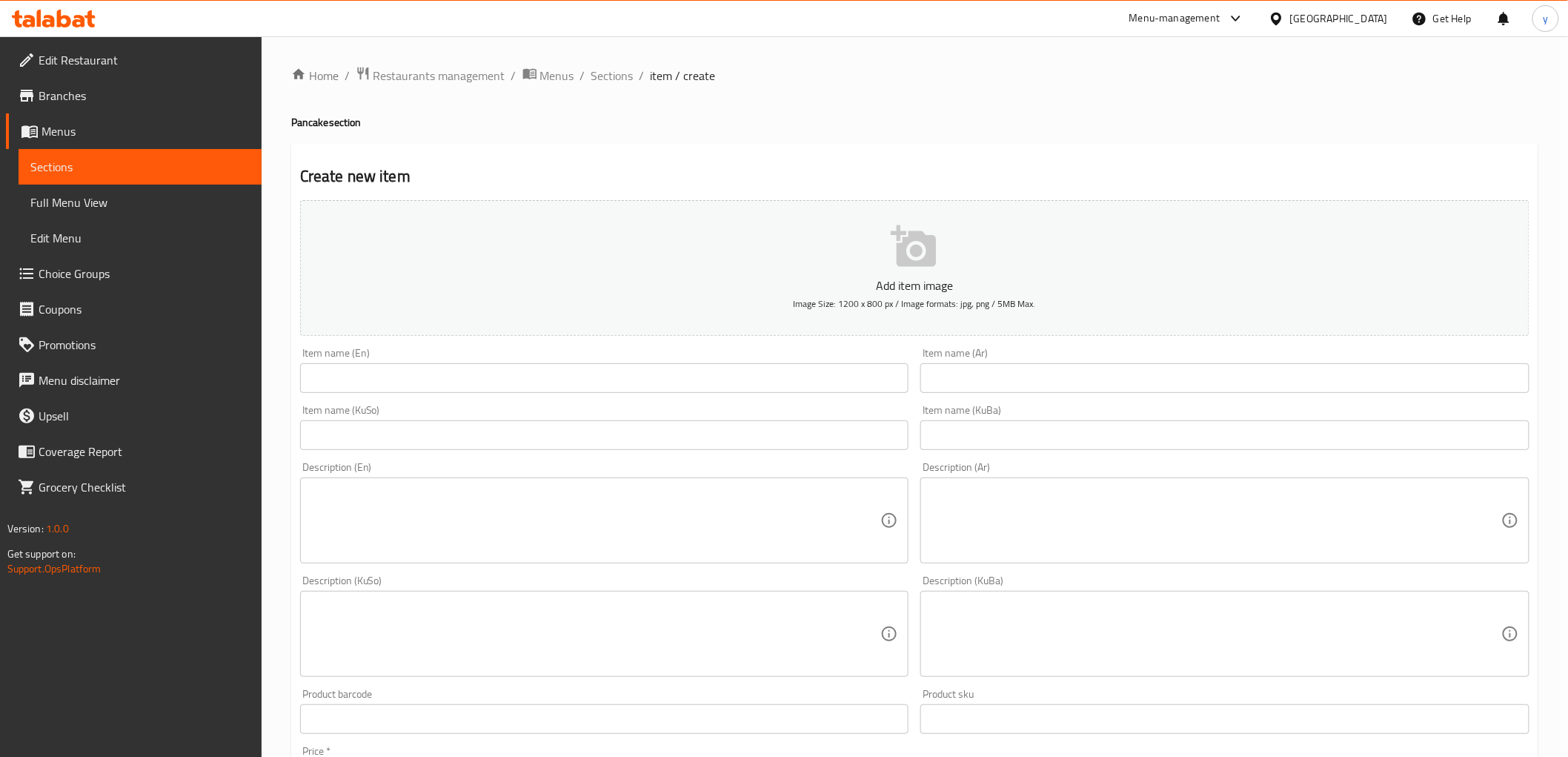
click at [976, 366] on input "text" at bounding box center [1224, 378] width 609 height 29
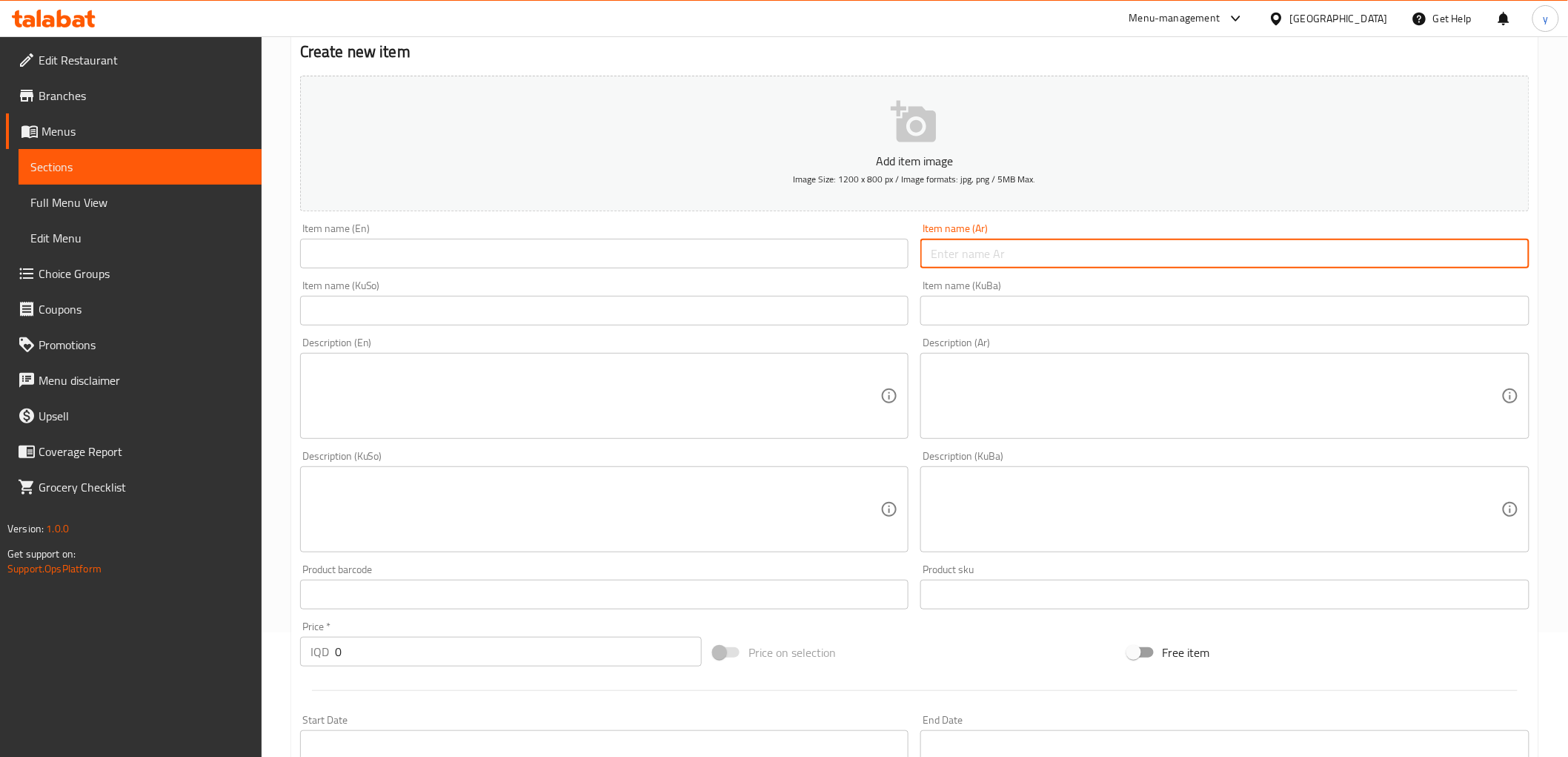
scroll to position [164, 0]
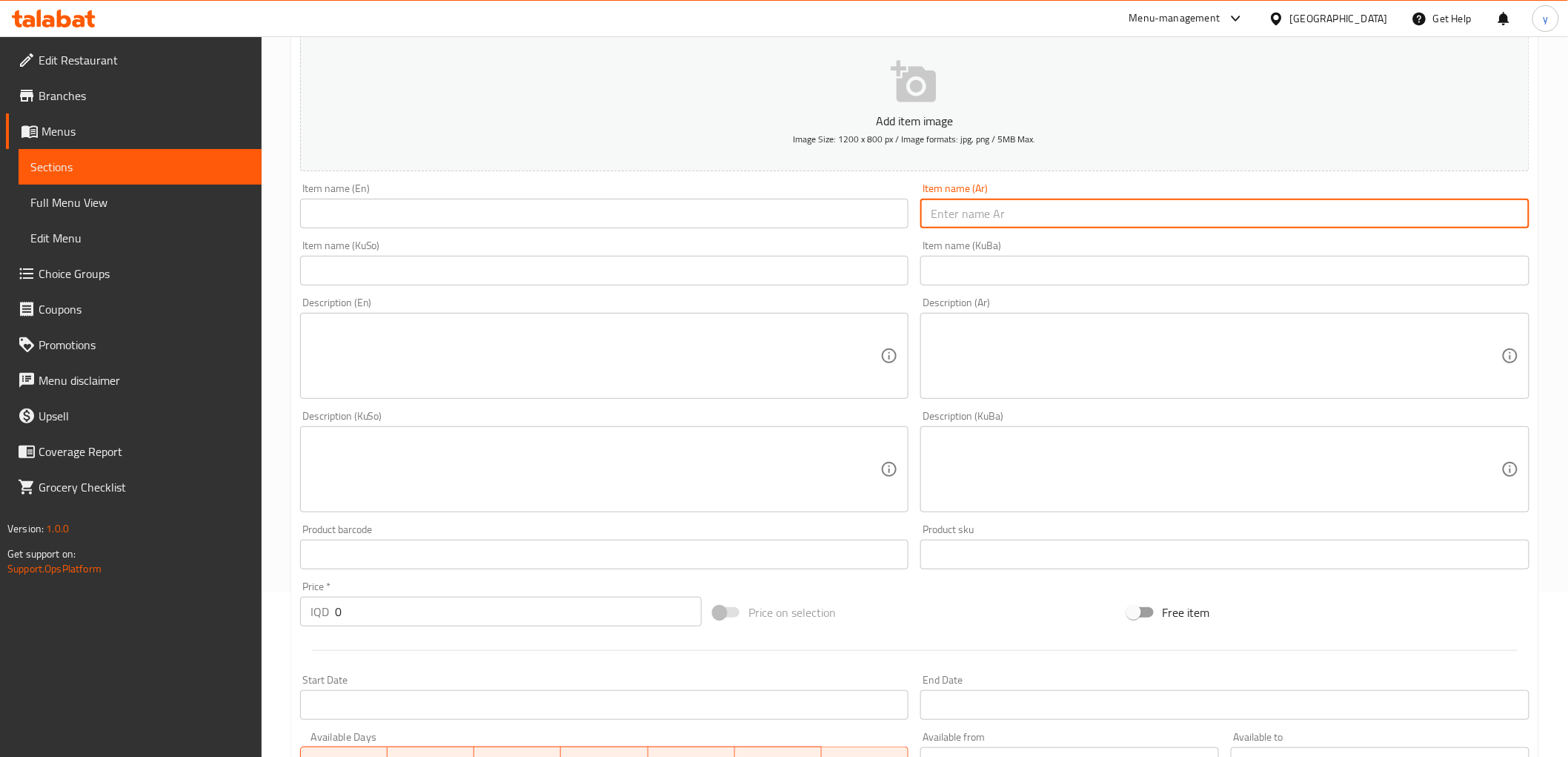
click at [1010, 351] on textarea at bounding box center [1216, 357] width 570 height 70
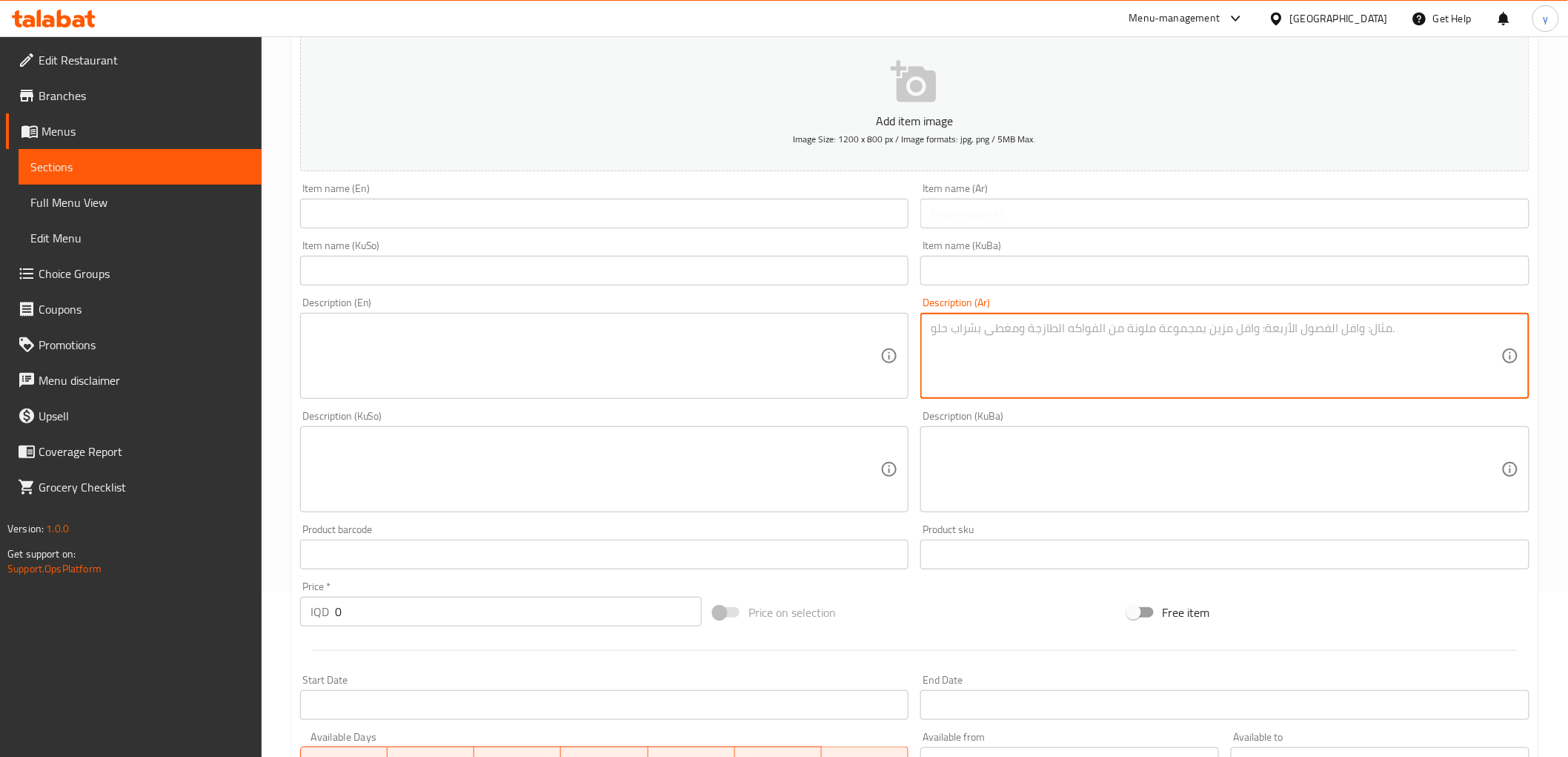
paste textarea "1 قطعة"
type textarea "1 قطعة"
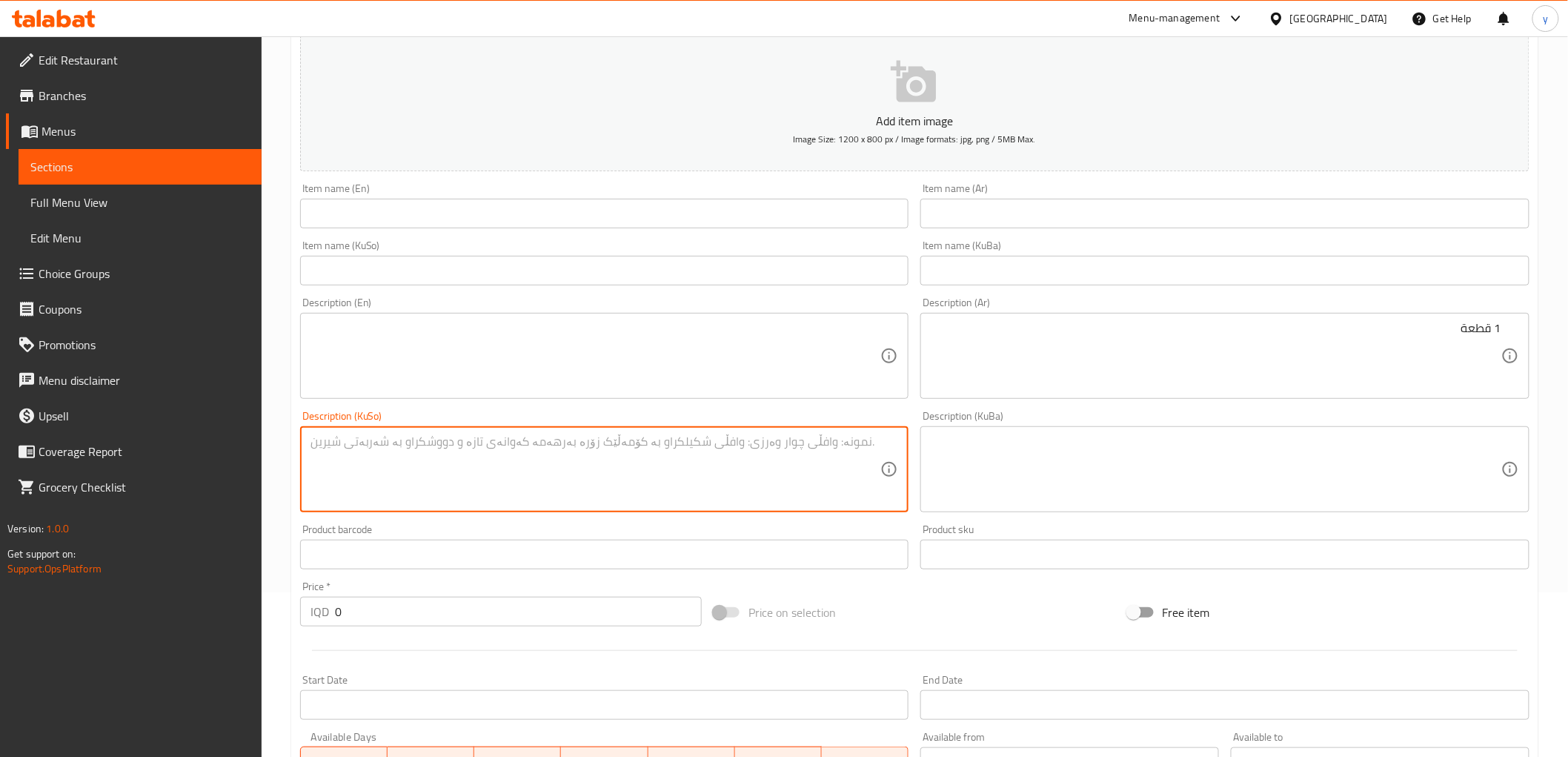
click at [839, 456] on textarea at bounding box center [596, 470] width 570 height 70
click at [403, 610] on input "0" at bounding box center [518, 611] width 367 height 29
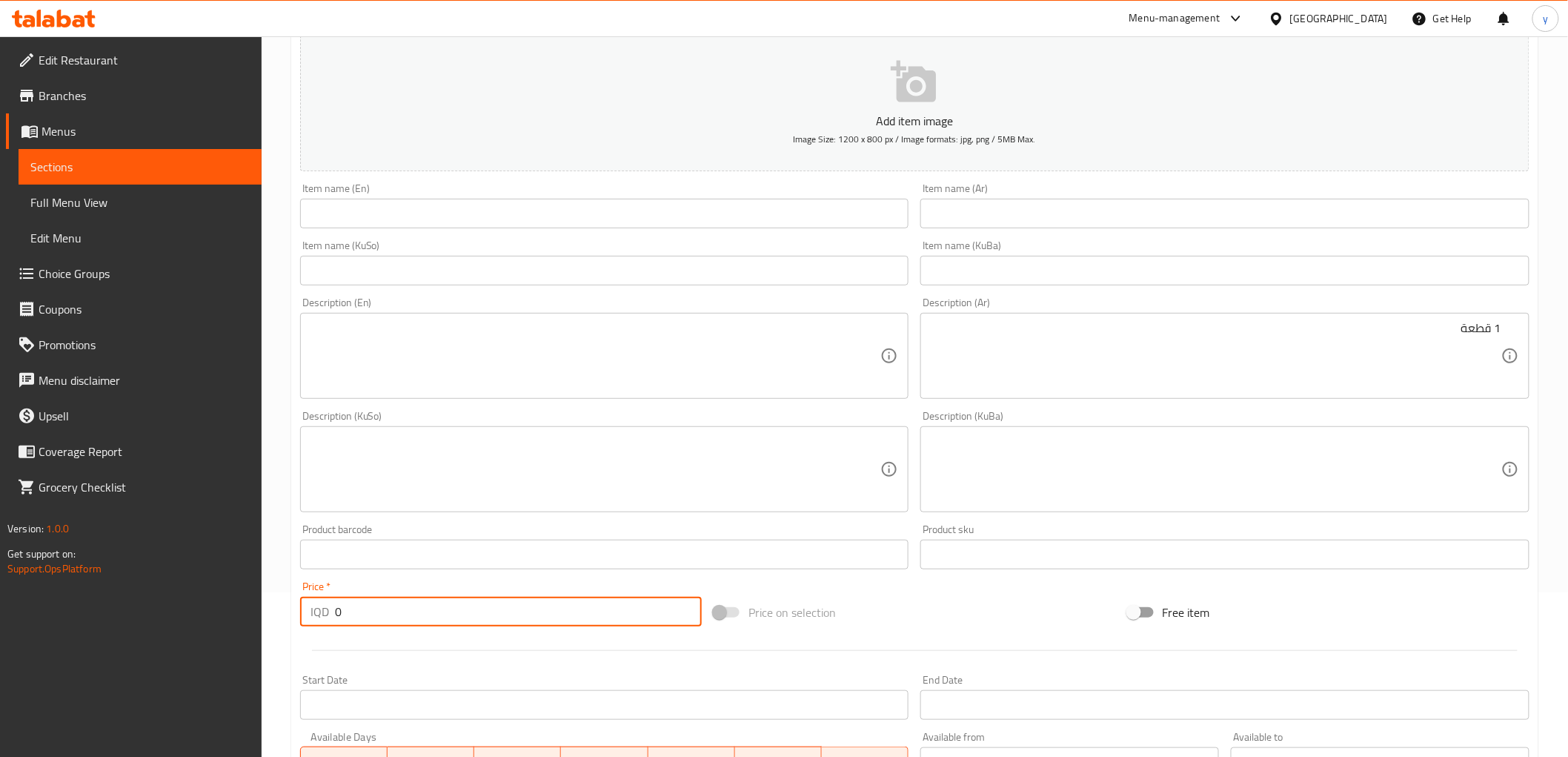
click at [403, 610] on input "0" at bounding box center [518, 611] width 367 height 29
paste input "600"
type input "6000"
click at [987, 217] on input "text" at bounding box center [1224, 213] width 609 height 29
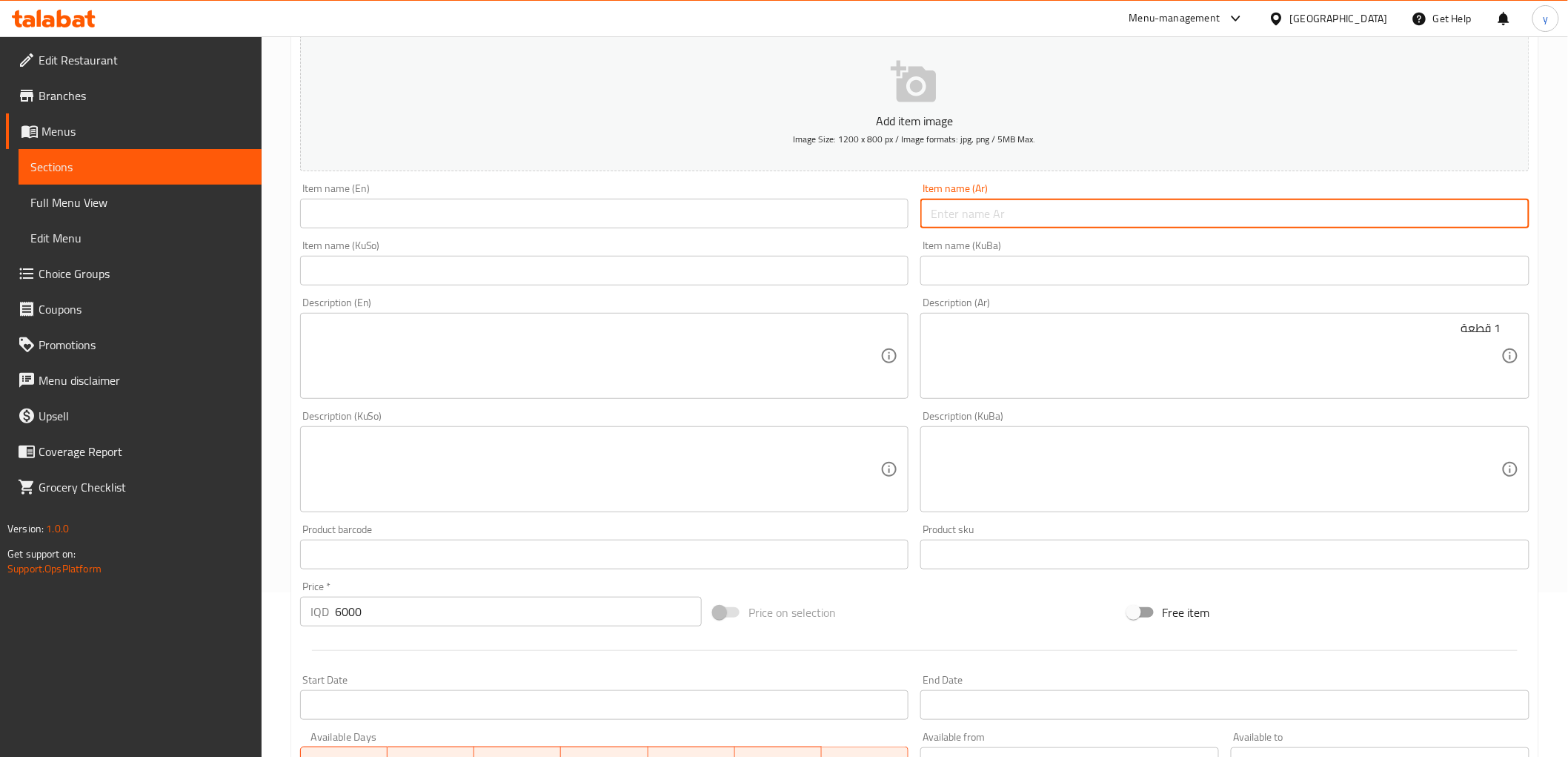
paste input "Nutella Pancake"
type input "Nutella Pancake"
click at [723, 188] on div "Item name (En) Item name (En)" at bounding box center [604, 205] width 609 height 45
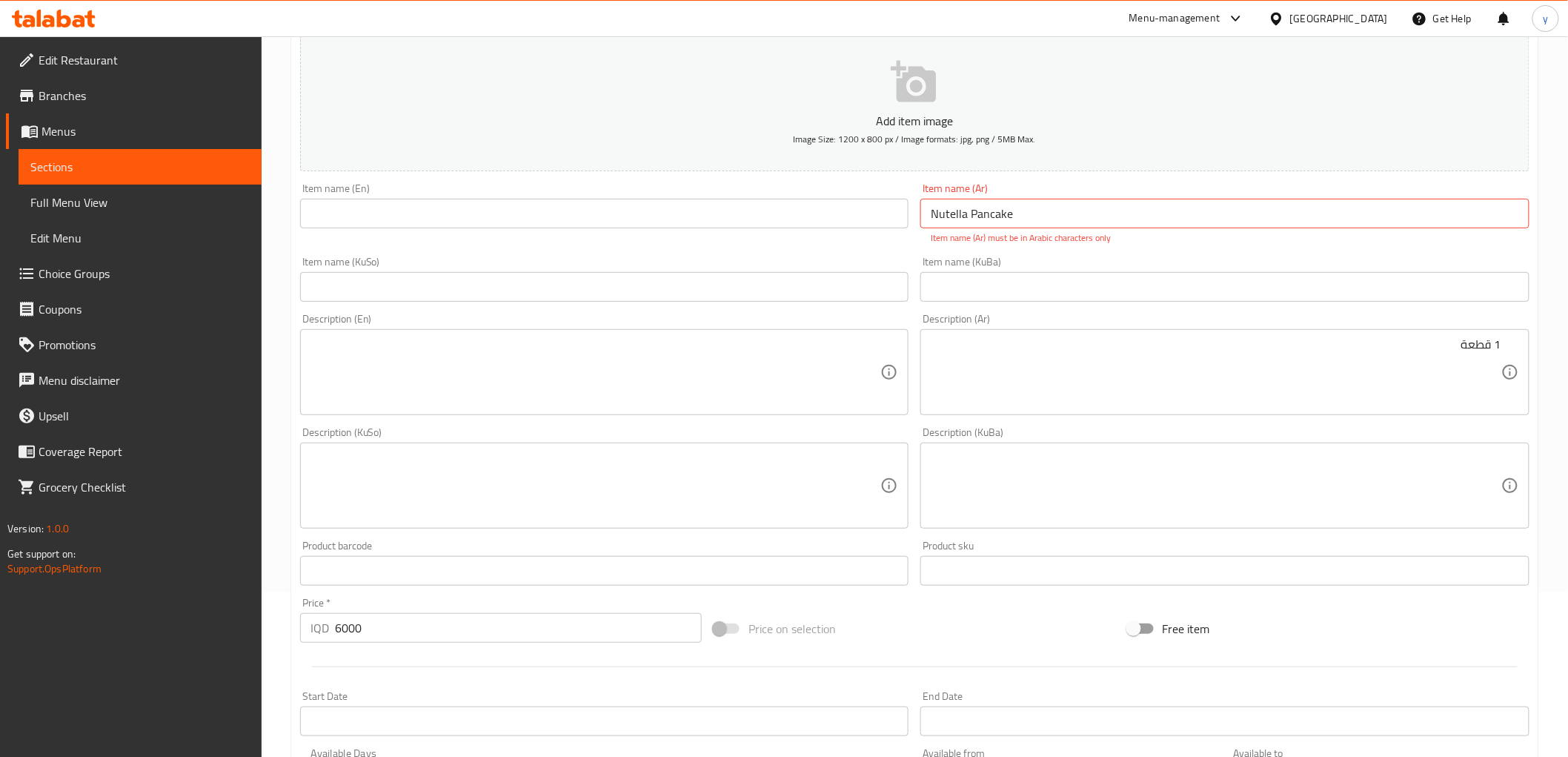
click at [930, 224] on input "Nutella Pancake" at bounding box center [1224, 213] width 609 height 29
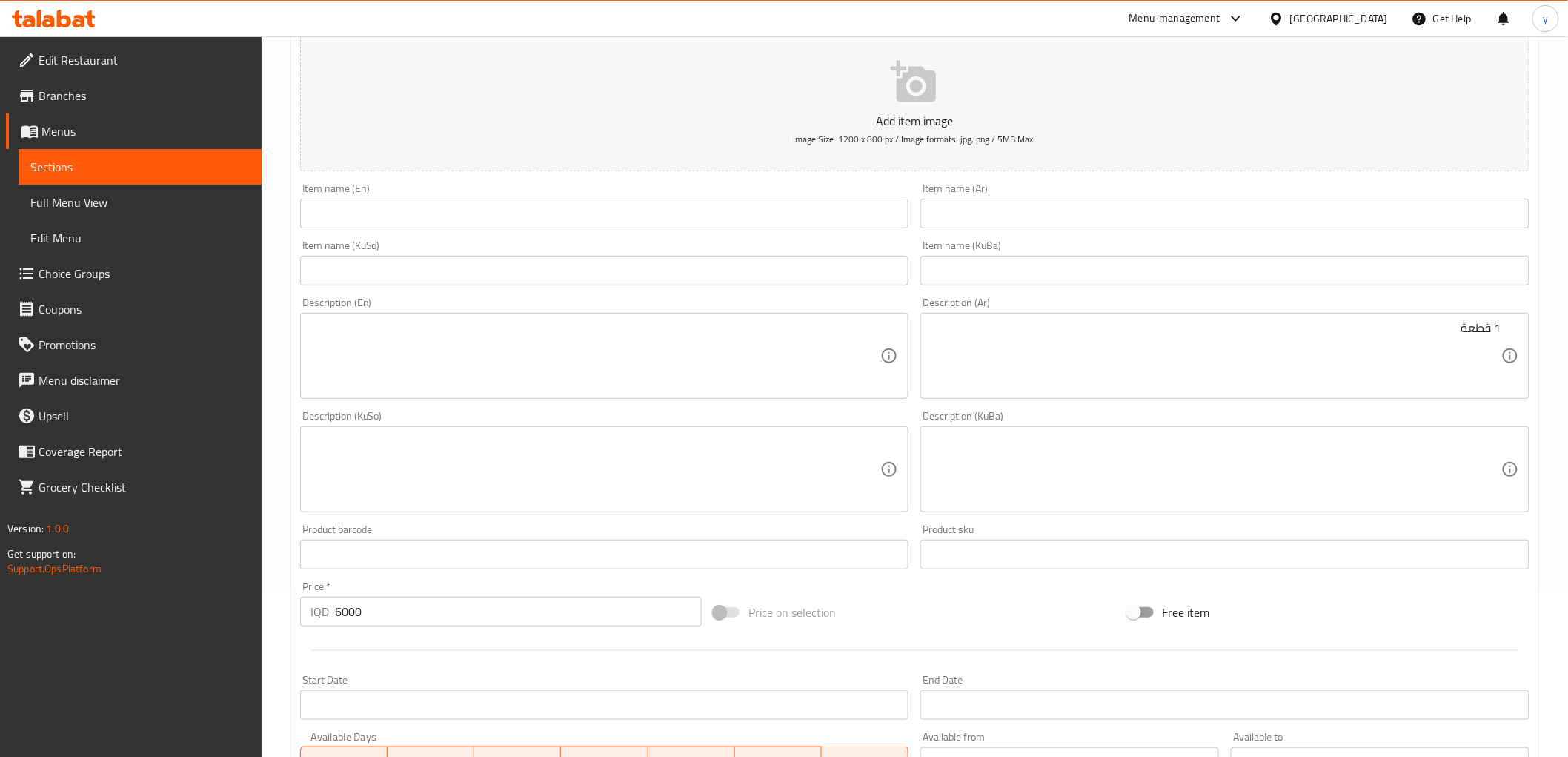
click at [715, 188] on div "Item name (En) Item name (En)" at bounding box center [604, 205] width 609 height 45
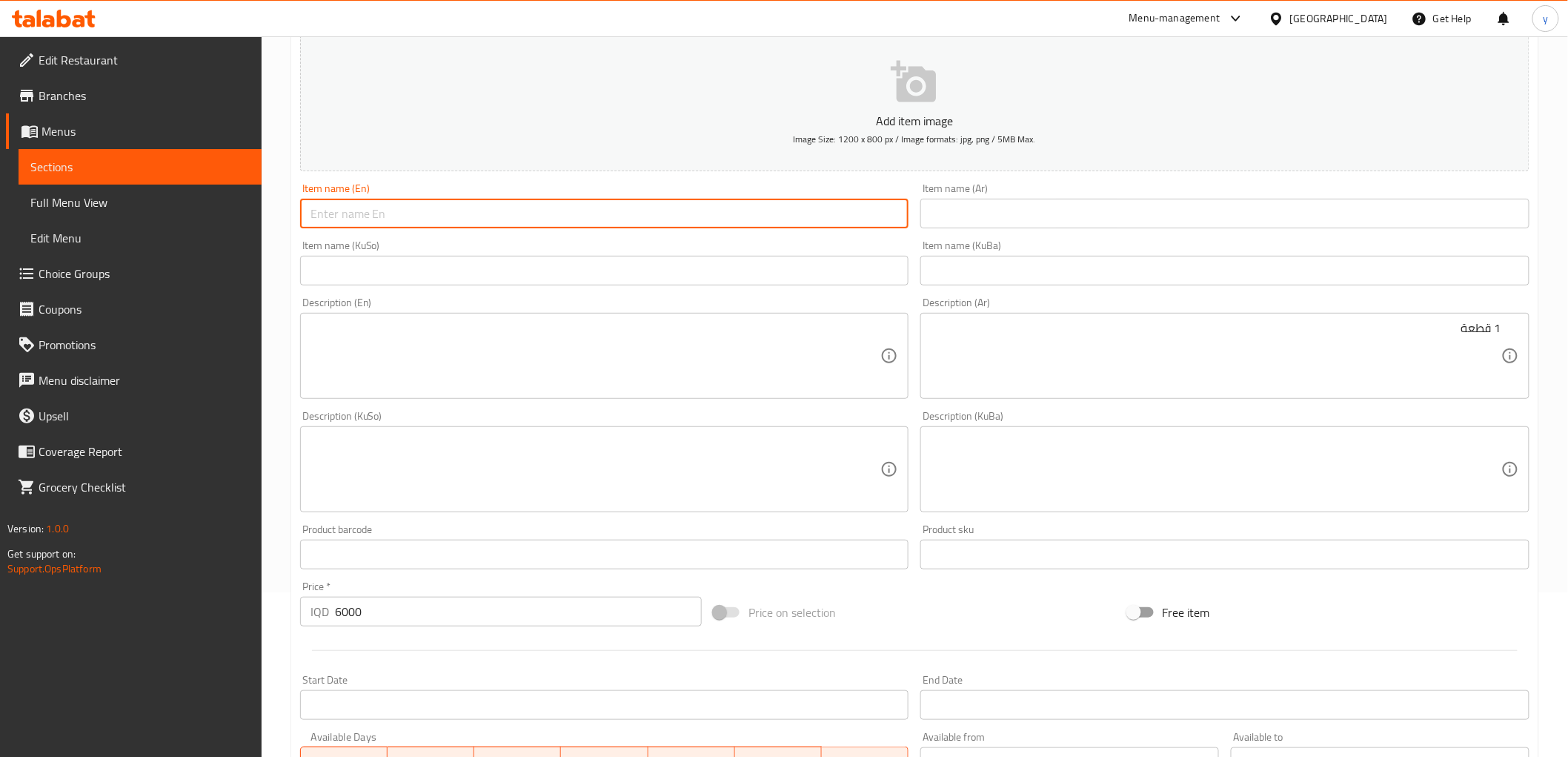
click at [711, 203] on input "text" at bounding box center [604, 213] width 609 height 29
paste input "Nutella Pancake"
type input "Nutella Pancake"
click at [646, 324] on textarea at bounding box center [596, 357] width 570 height 70
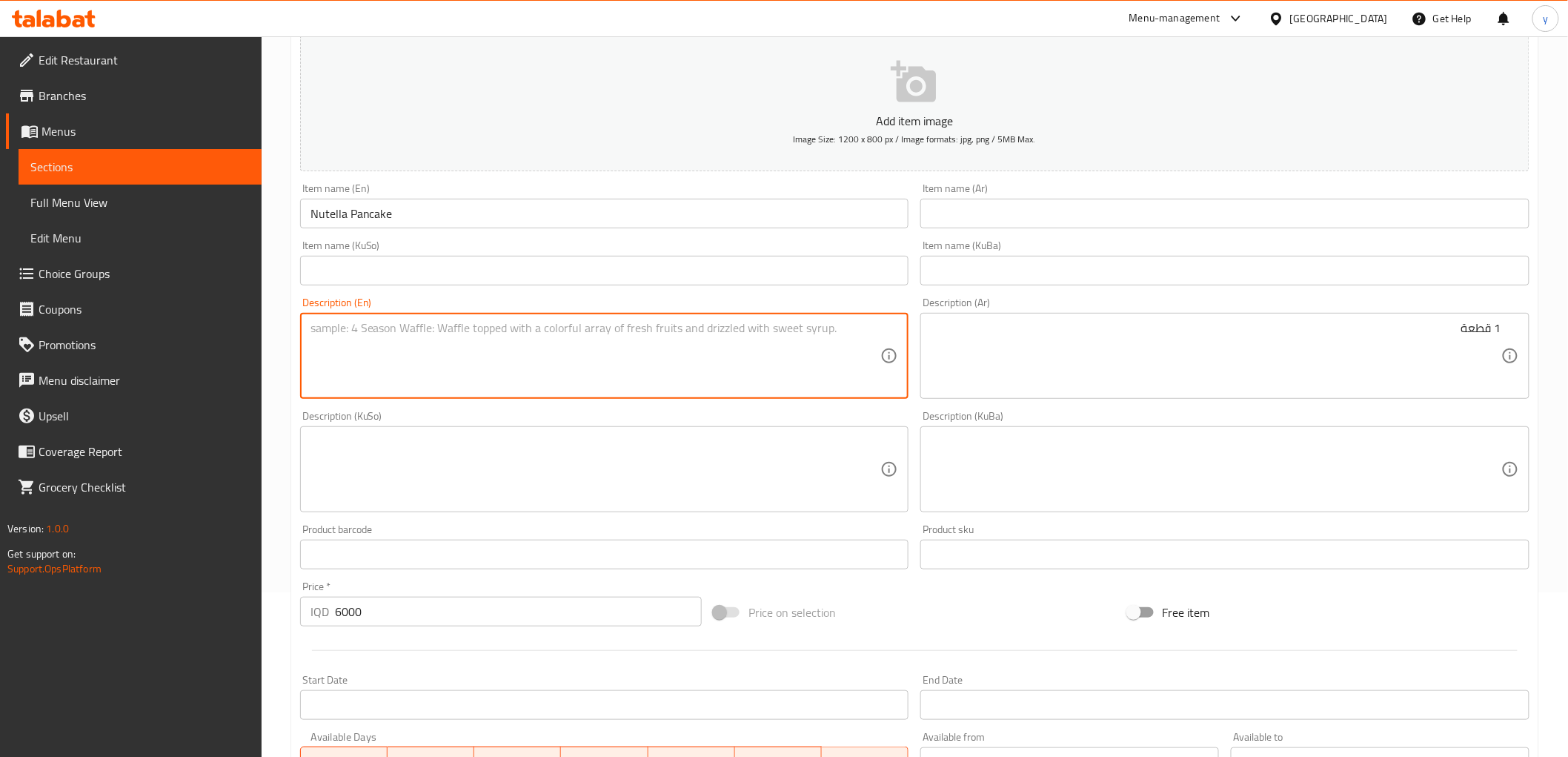
click at [930, 212] on input "text" at bounding box center [1224, 213] width 609 height 29
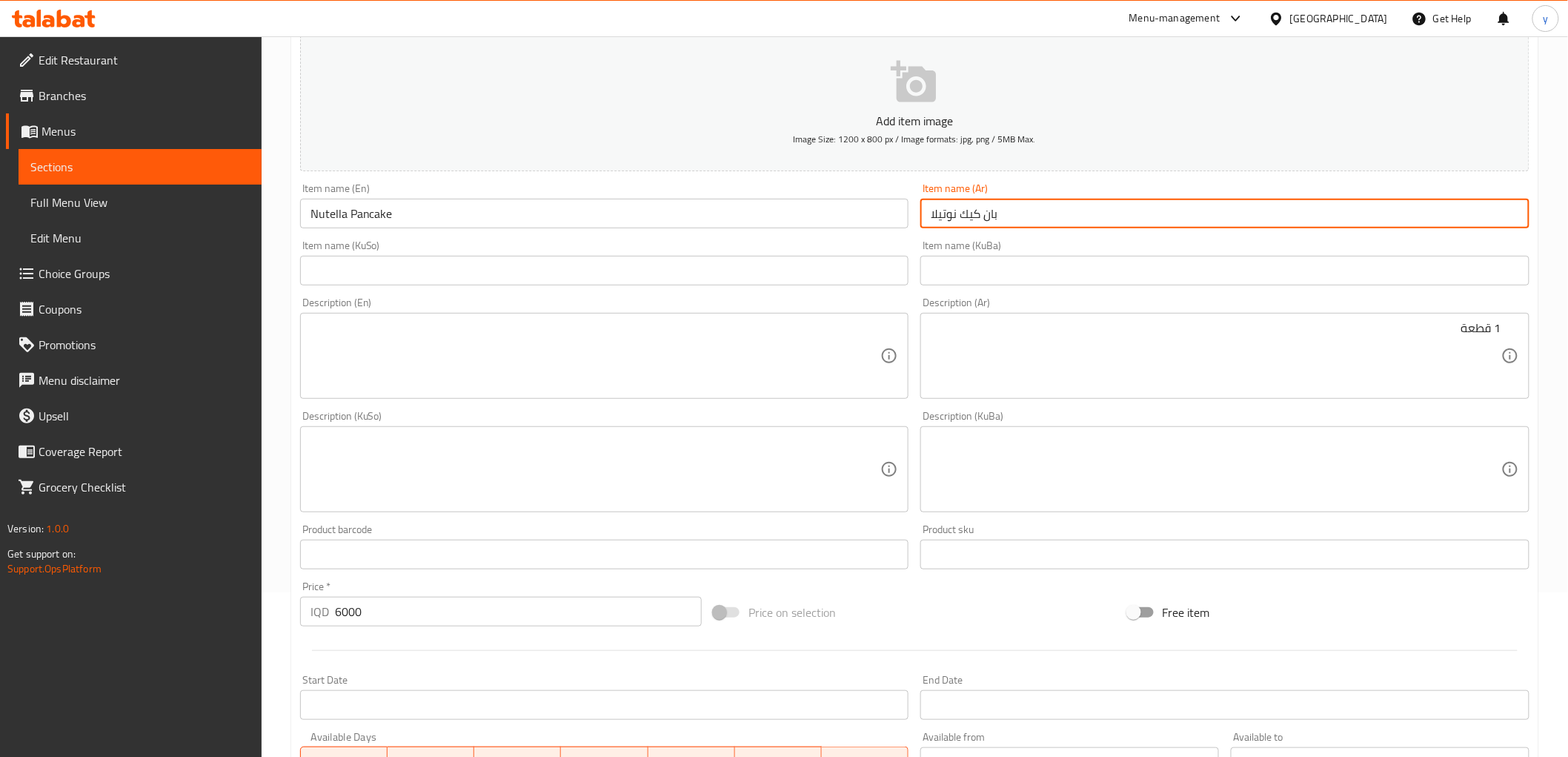
type input "بان كيك نوتيلا"
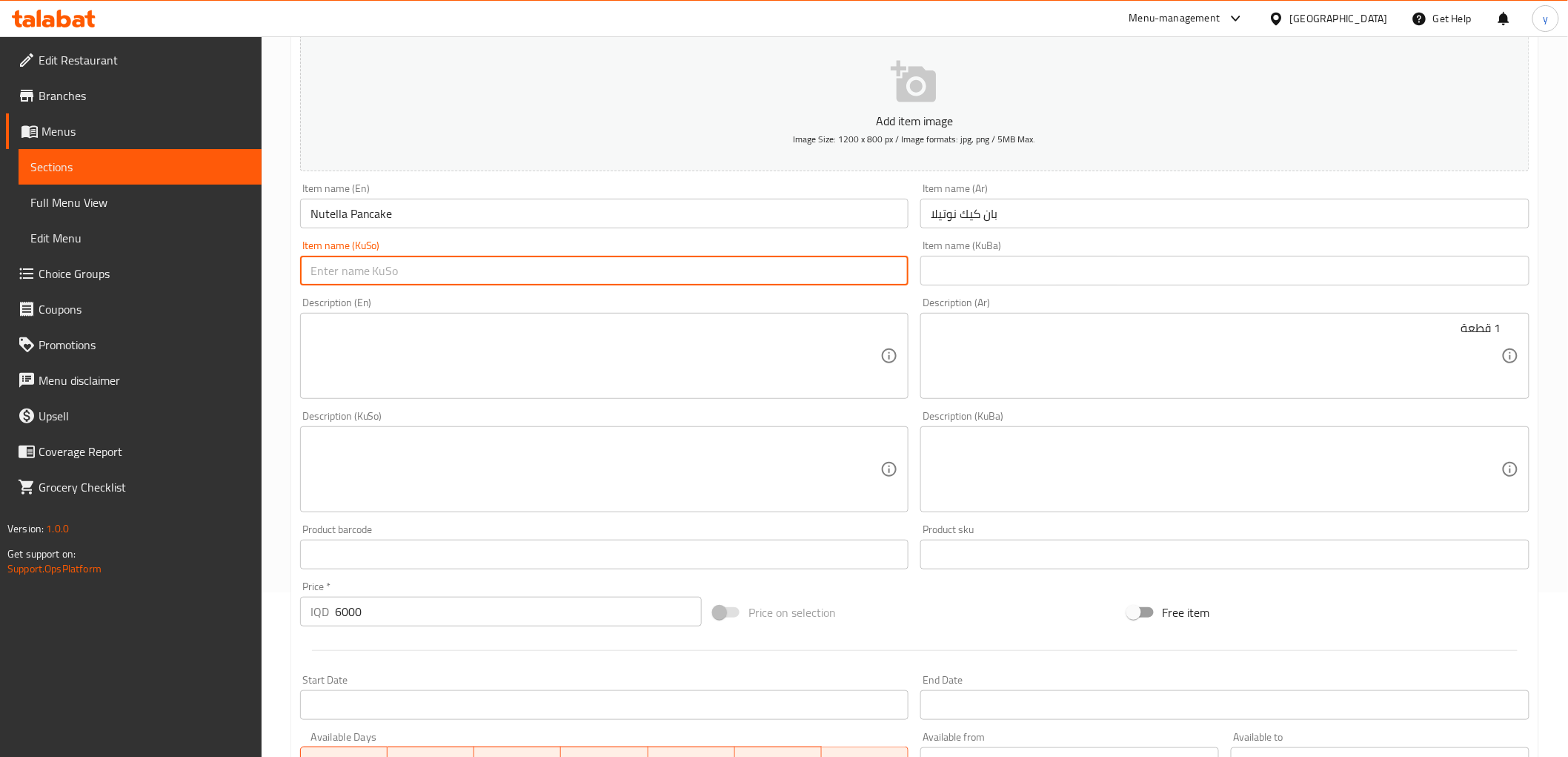
click at [845, 268] on input "text" at bounding box center [604, 271] width 609 height 29
type input "پان کێکی نۆتێلا"
click at [595, 475] on textarea at bounding box center [596, 470] width 570 height 70
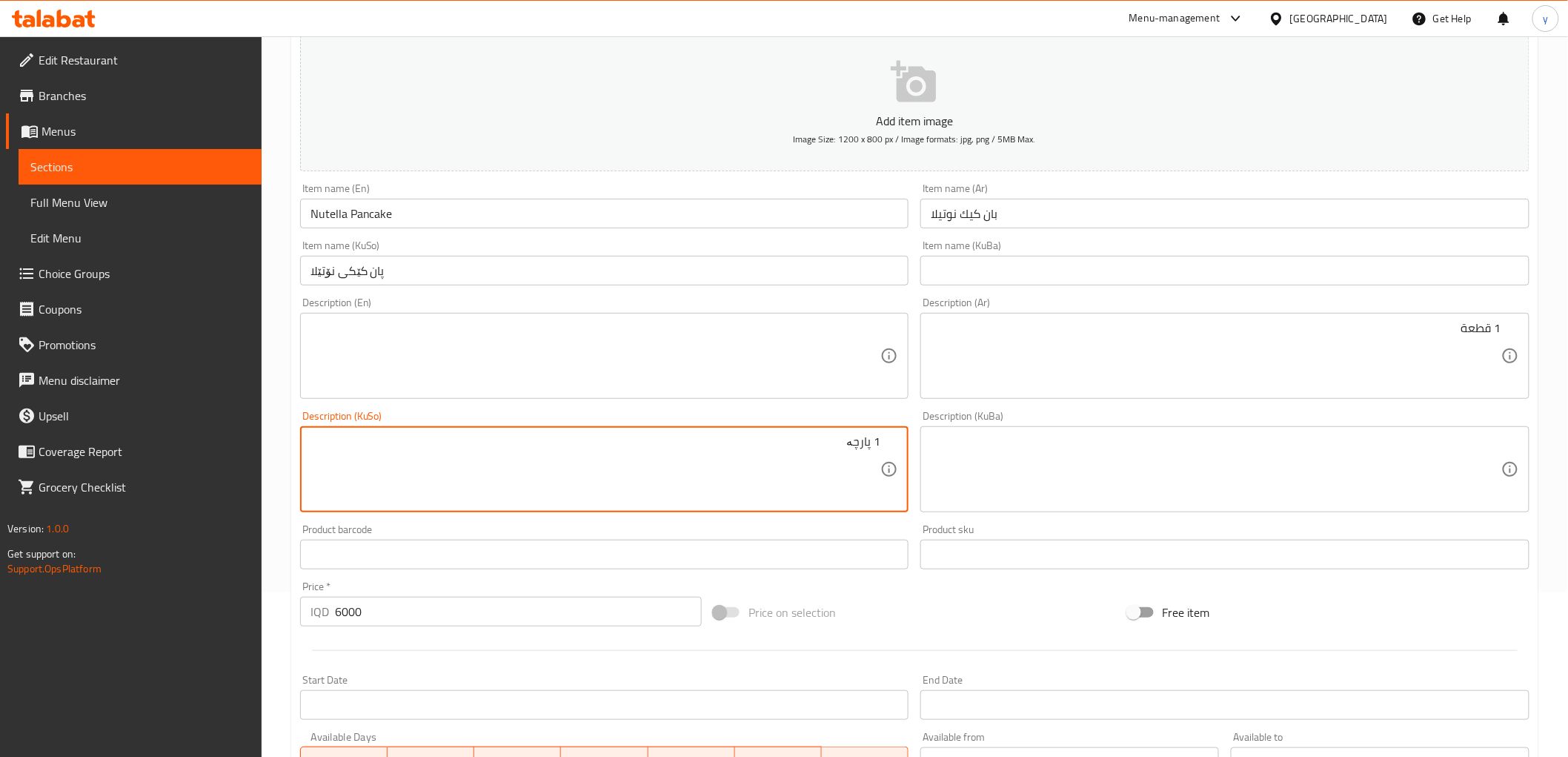
type textarea "1 پارچە"
click at [681, 372] on textarea at bounding box center [596, 357] width 570 height 70
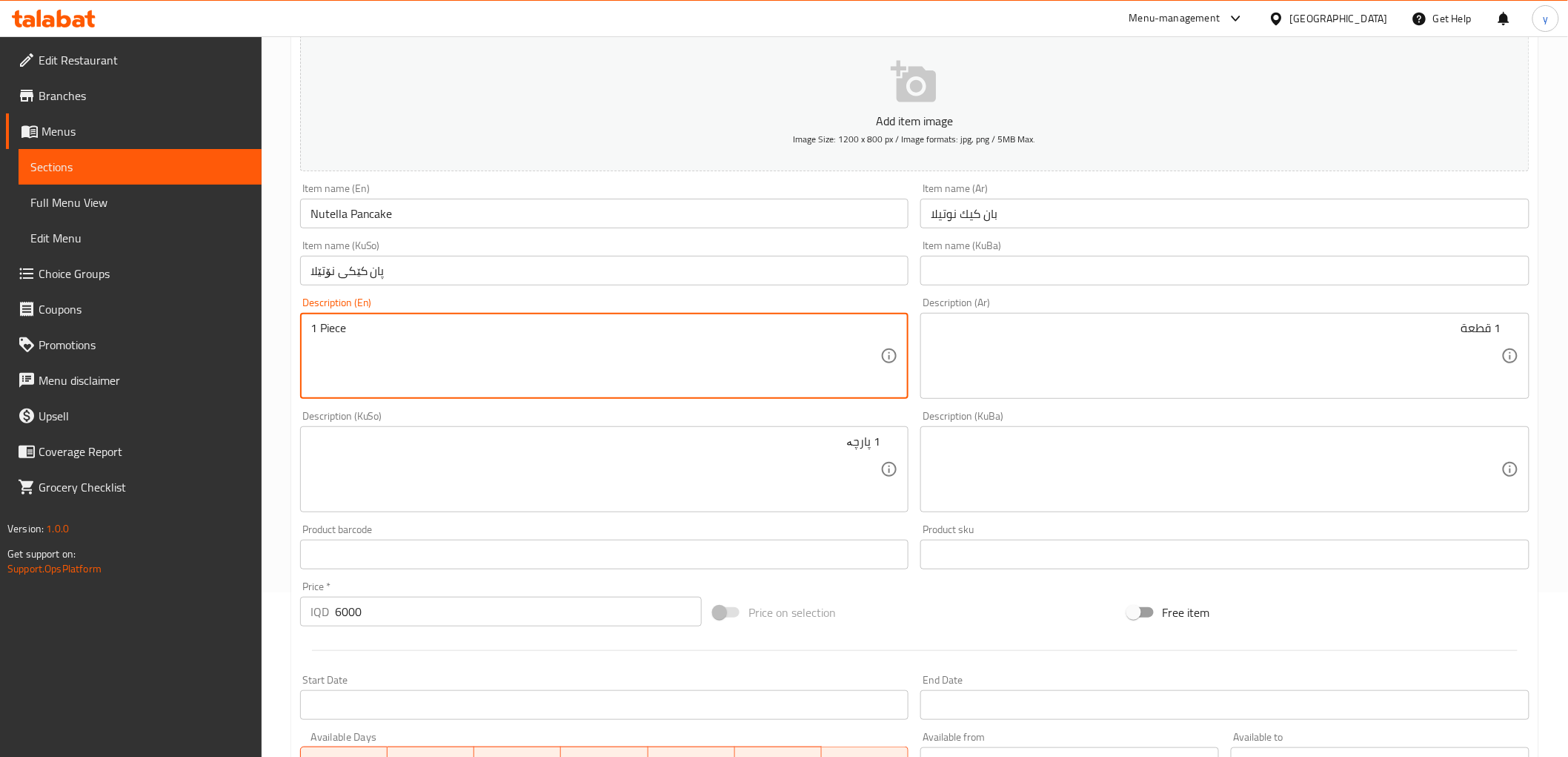
type textarea "1 Piece"
click at [644, 417] on div "Description (KuSo) 1 پارچە Description (KuSo)" at bounding box center [604, 461] width 609 height 102
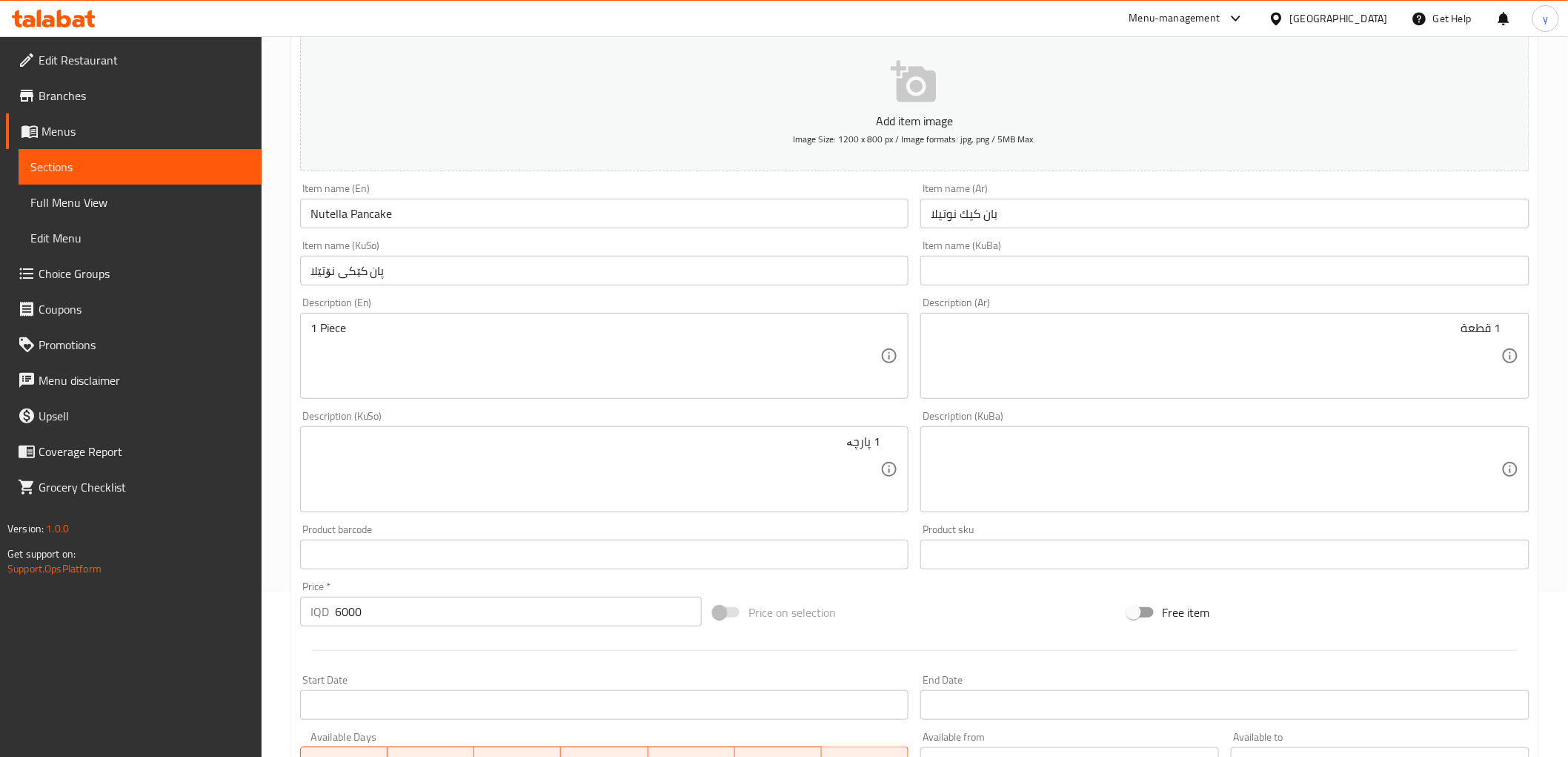
click at [667, 337] on textarea "1 Piece" at bounding box center [596, 357] width 570 height 70
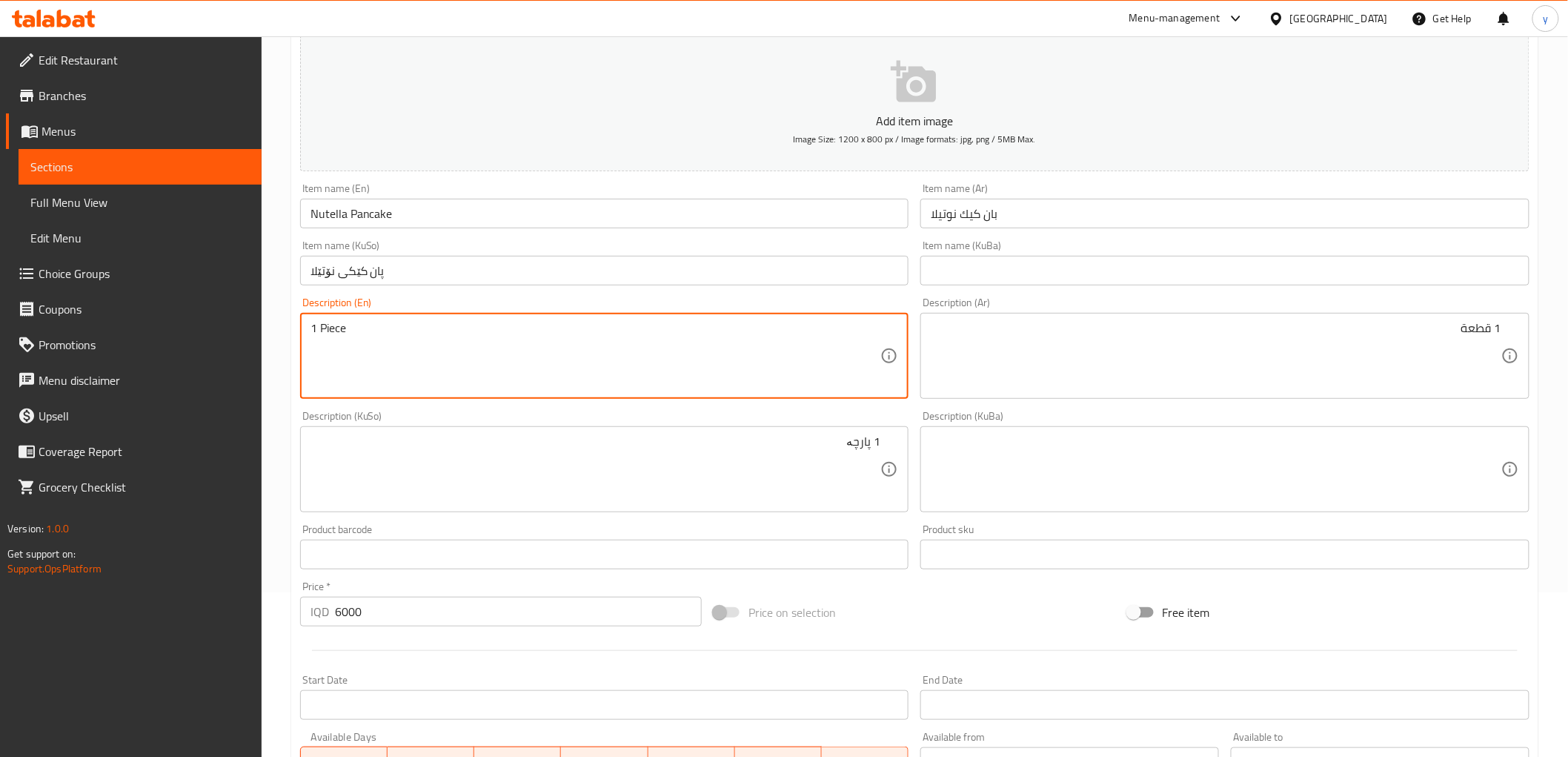
click at [667, 337] on textarea "1 Piece" at bounding box center [596, 357] width 570 height 70
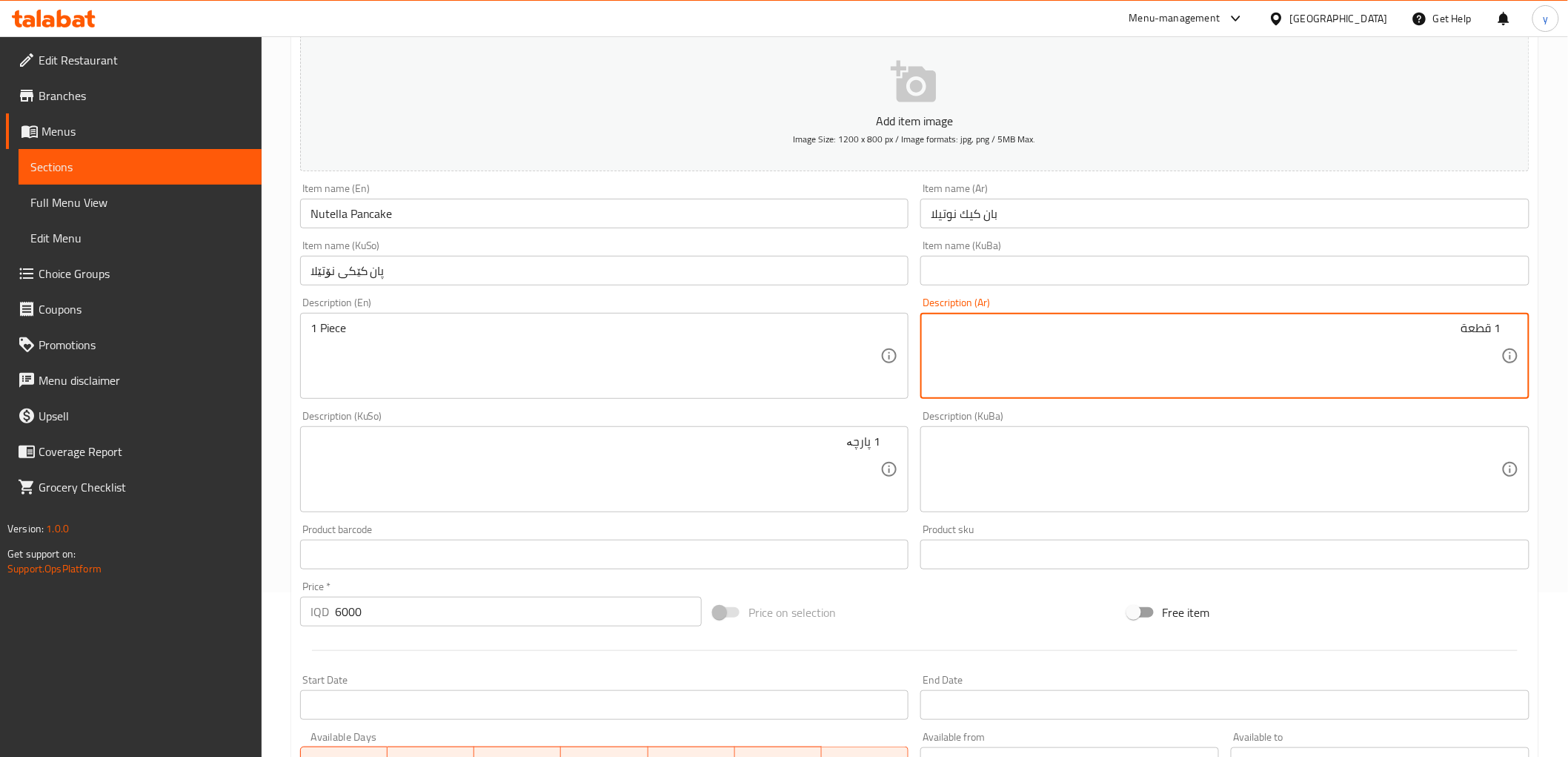
click at [1157, 341] on textarea "1 قطعة" at bounding box center [1216, 357] width 570 height 70
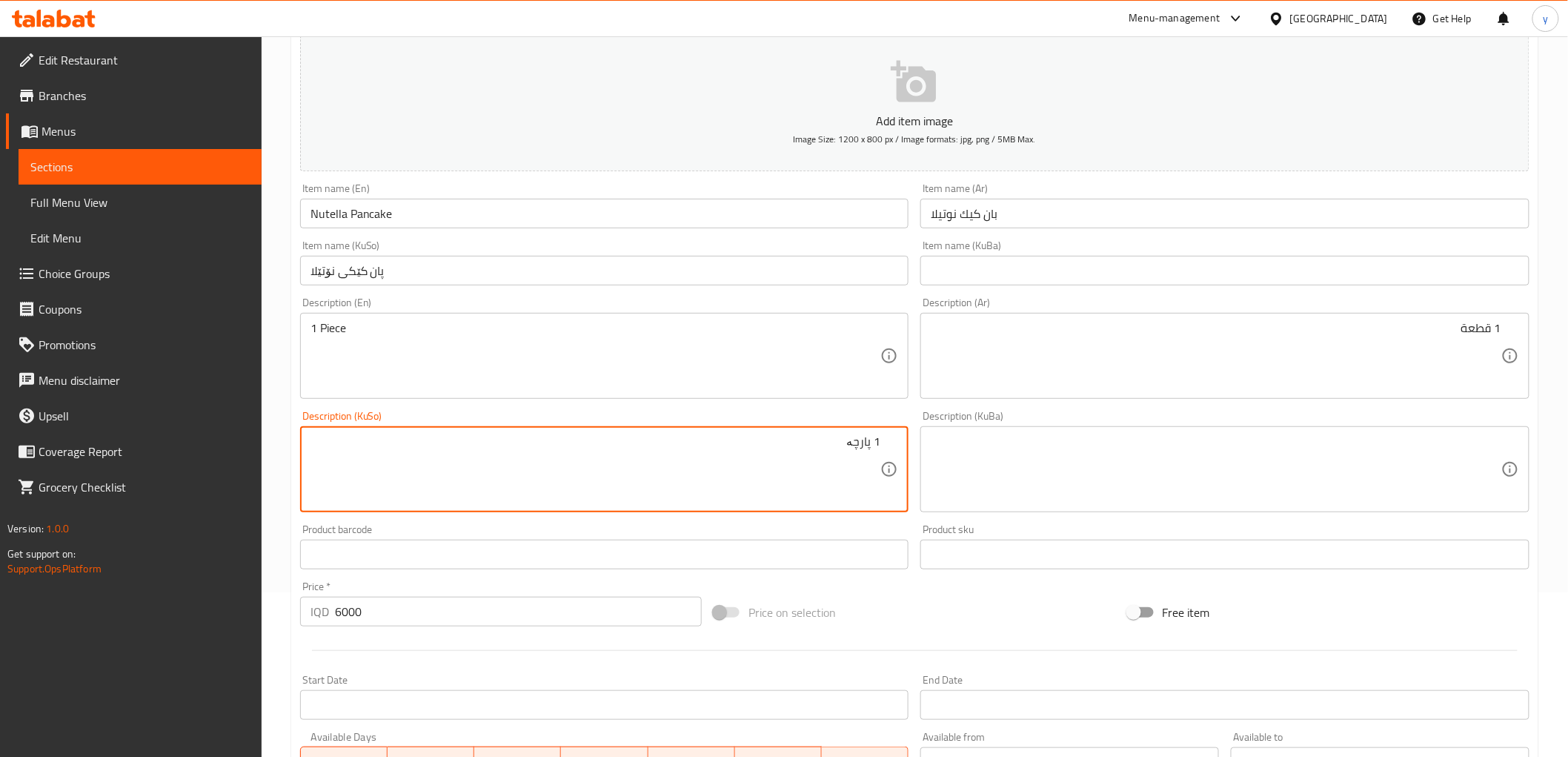
click at [732, 453] on textarea "1 پارچە" at bounding box center [596, 470] width 570 height 70
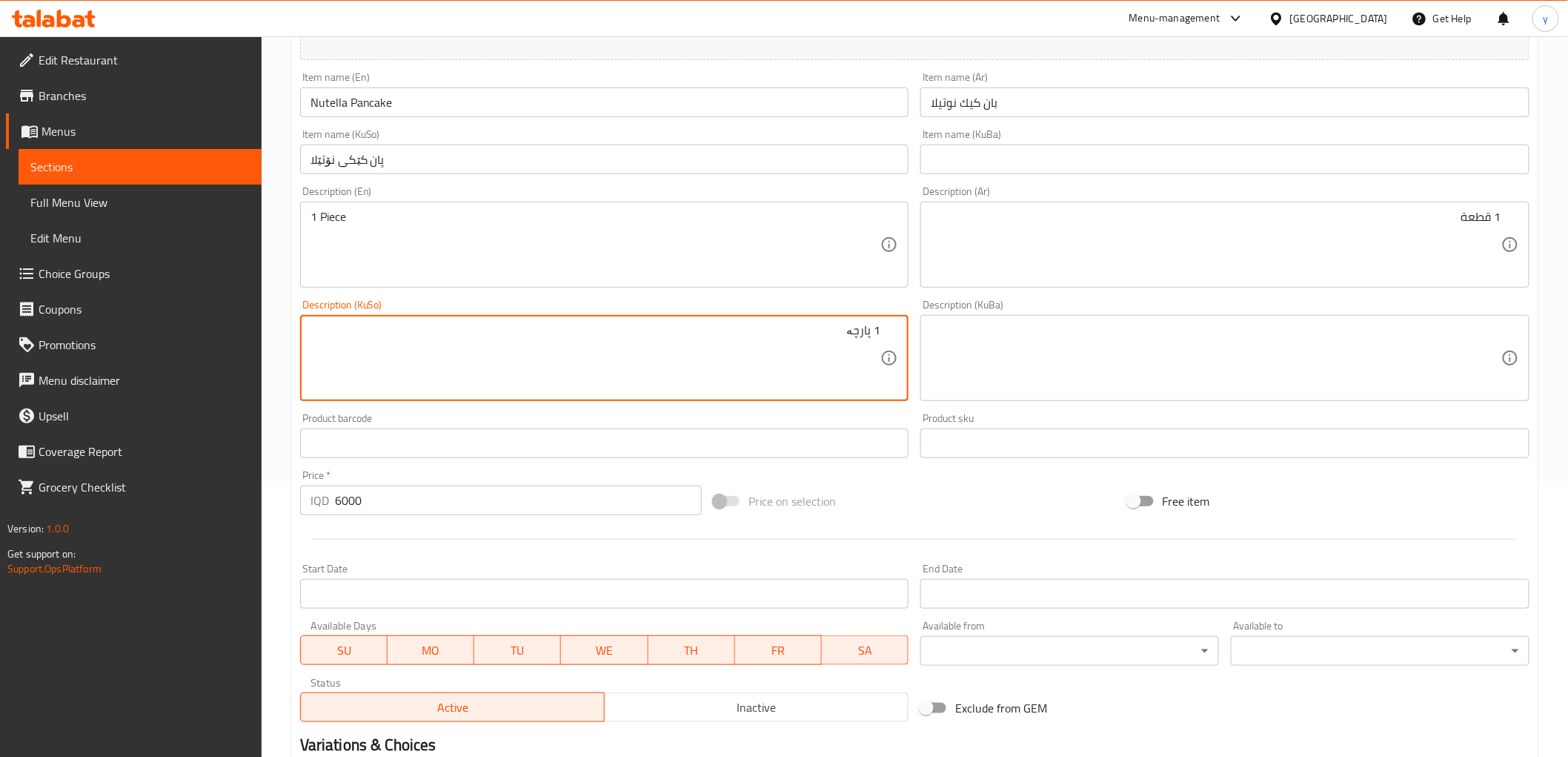
scroll to position [458, 0]
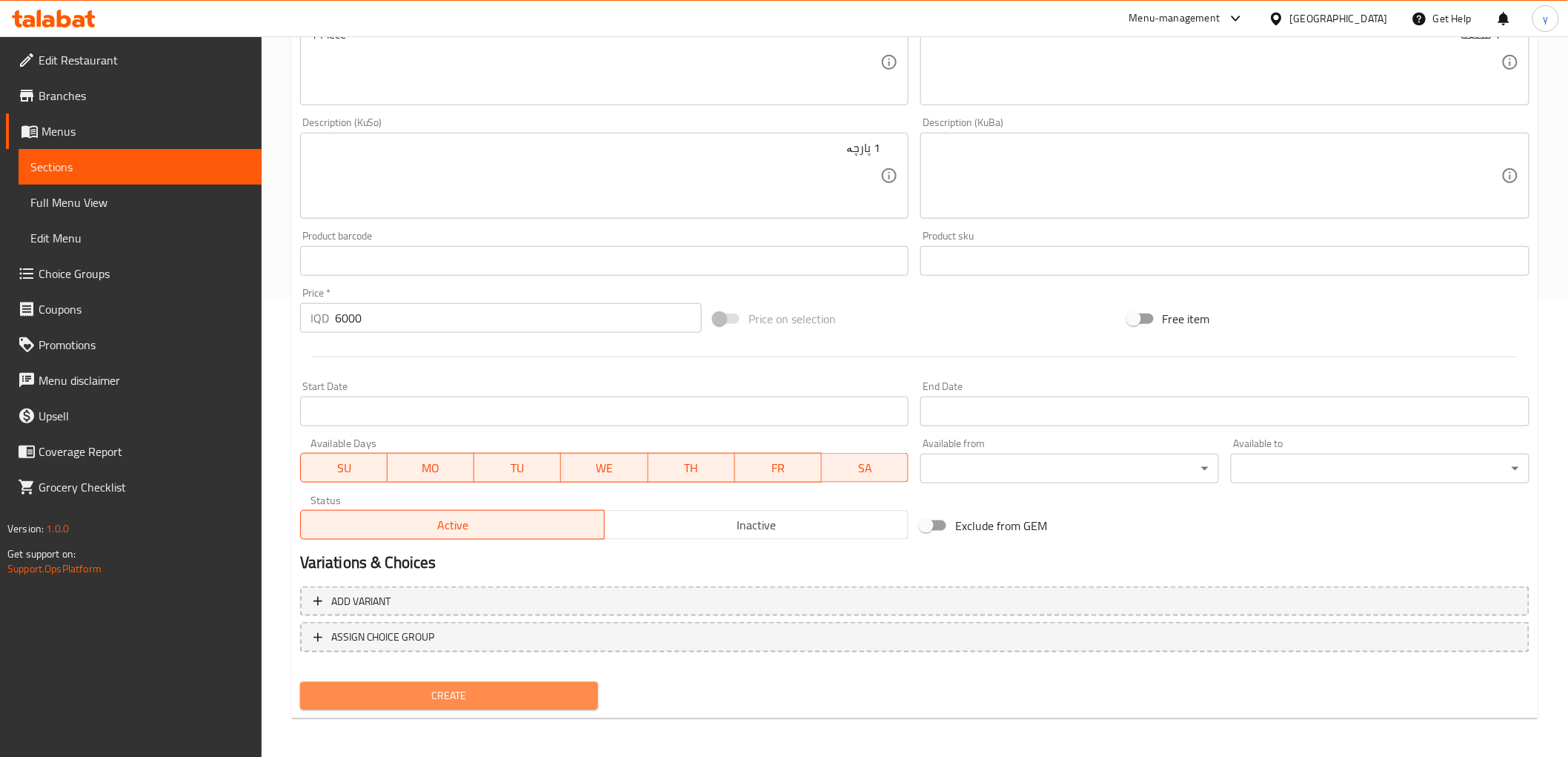
click at [466, 682] on button "Create" at bounding box center [449, 695] width 299 height 27
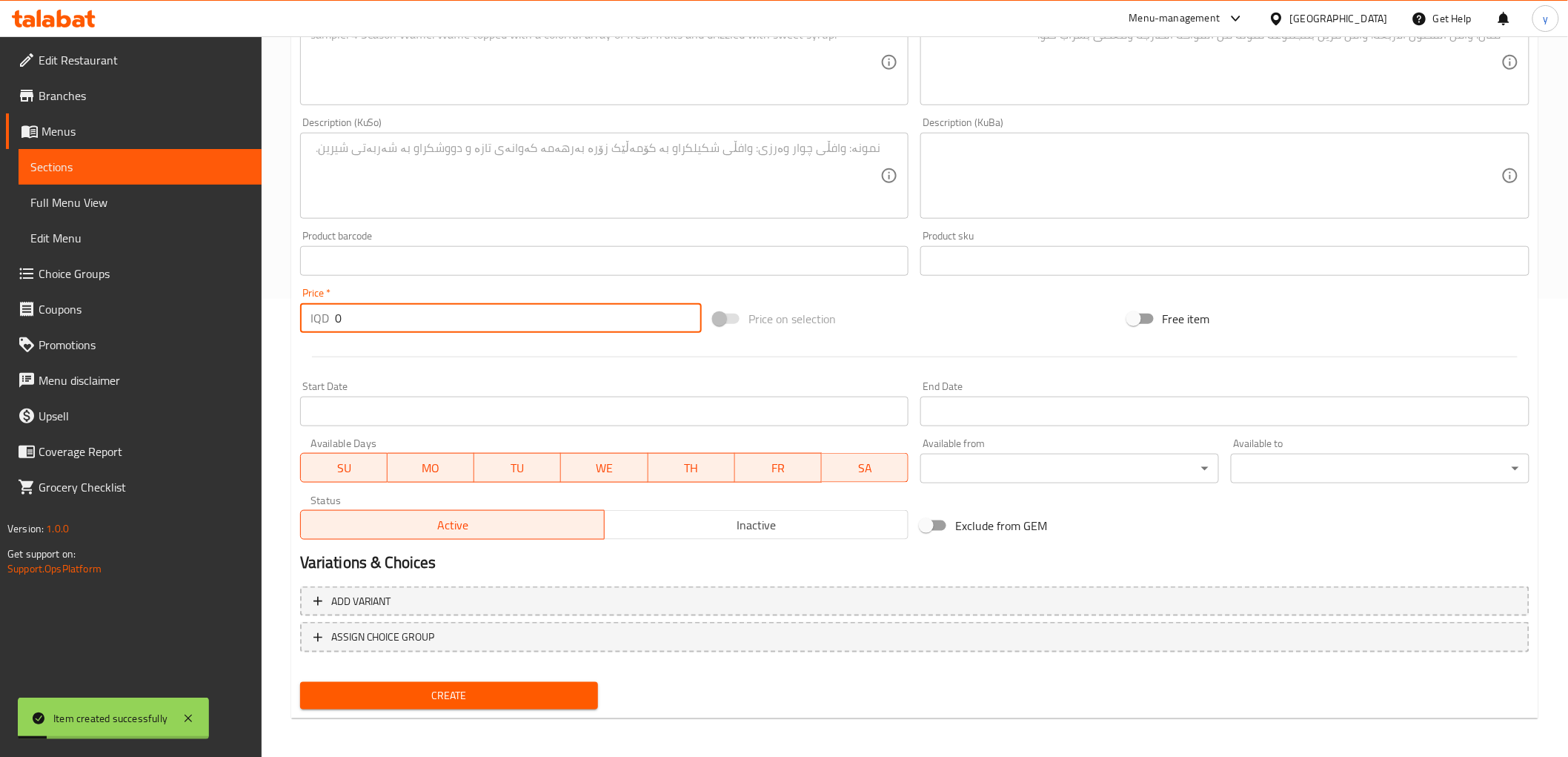
drag, startPoint x: 344, startPoint y: 320, endPoint x: 341, endPoint y: 334, distance: 14.3
click at [297, 331] on div "Price   * IQD 0 Price *" at bounding box center [500, 310] width 413 height 57
paste input "600"
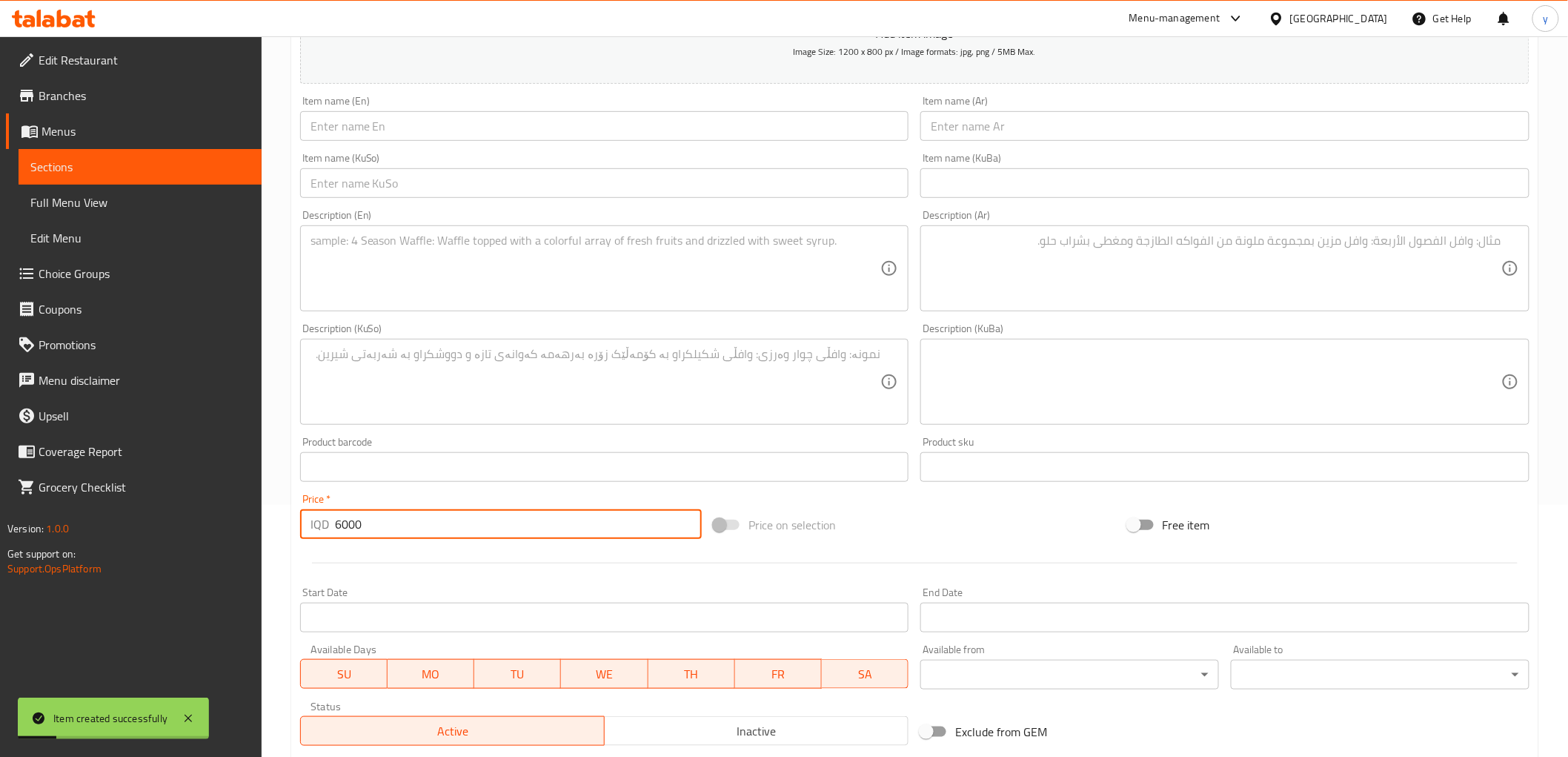
scroll to position [129, 0]
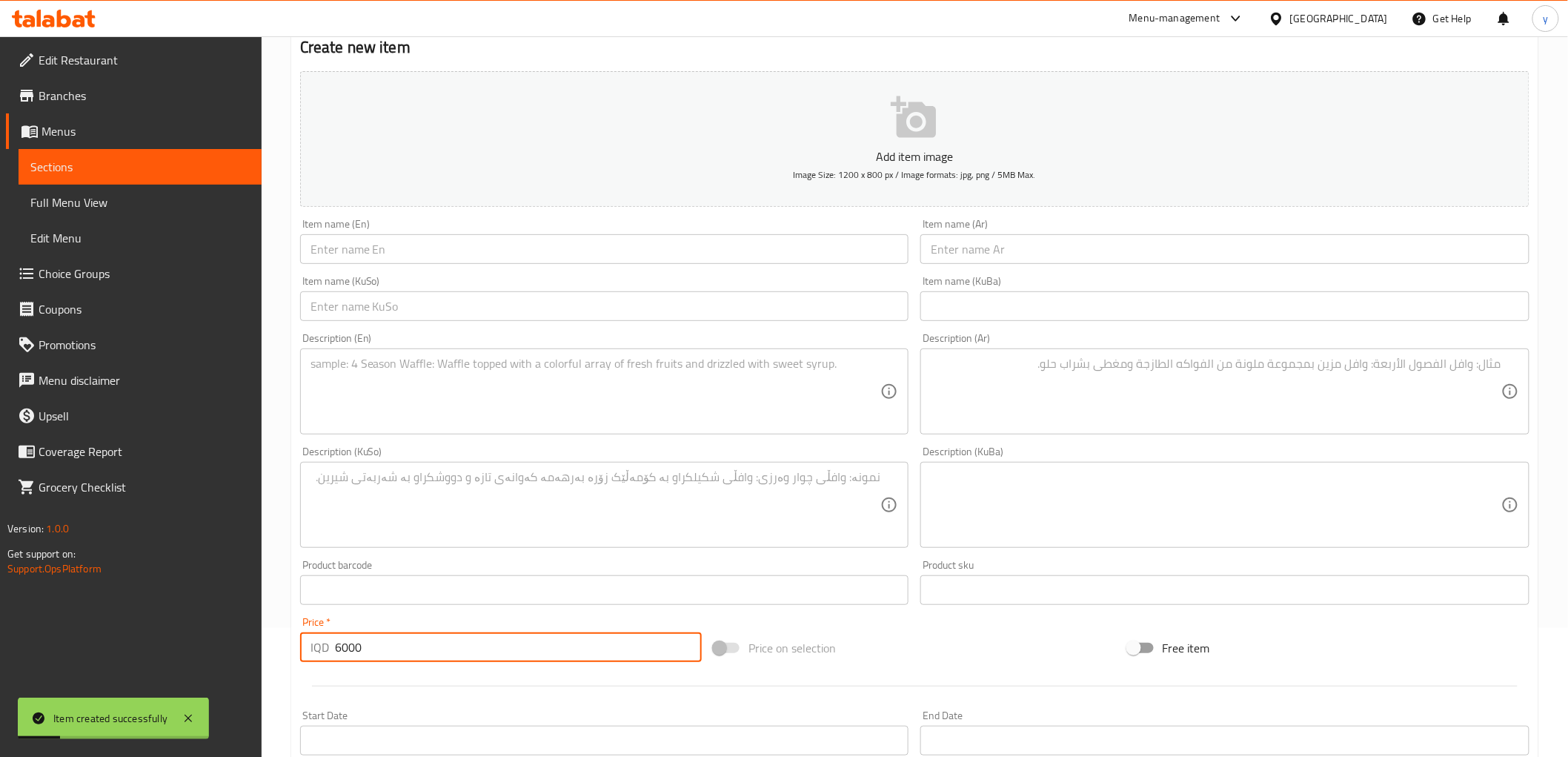
type input "6000"
click at [717, 484] on textarea at bounding box center [596, 505] width 570 height 70
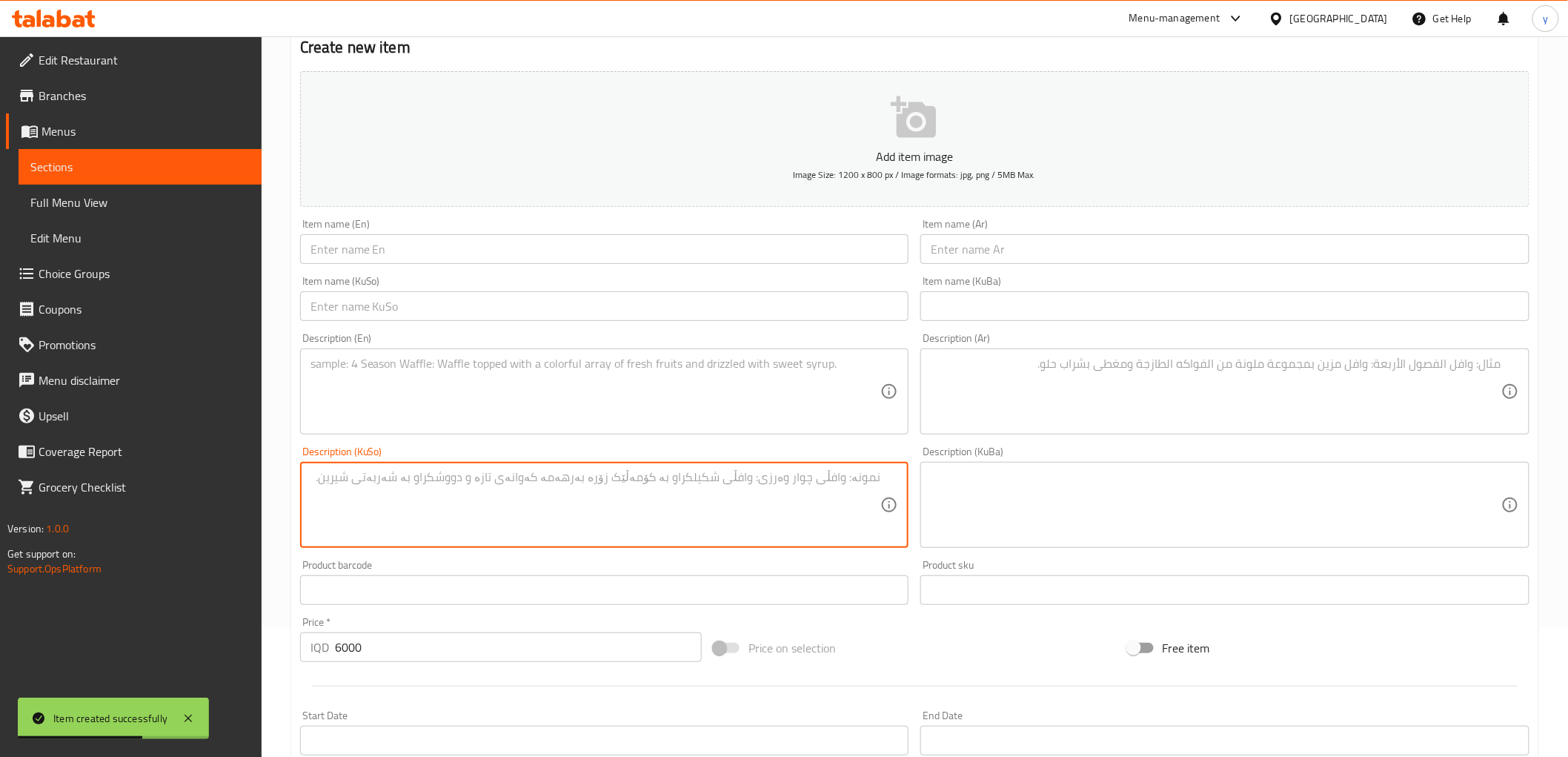
click at [995, 424] on textarea at bounding box center [1216, 392] width 570 height 70
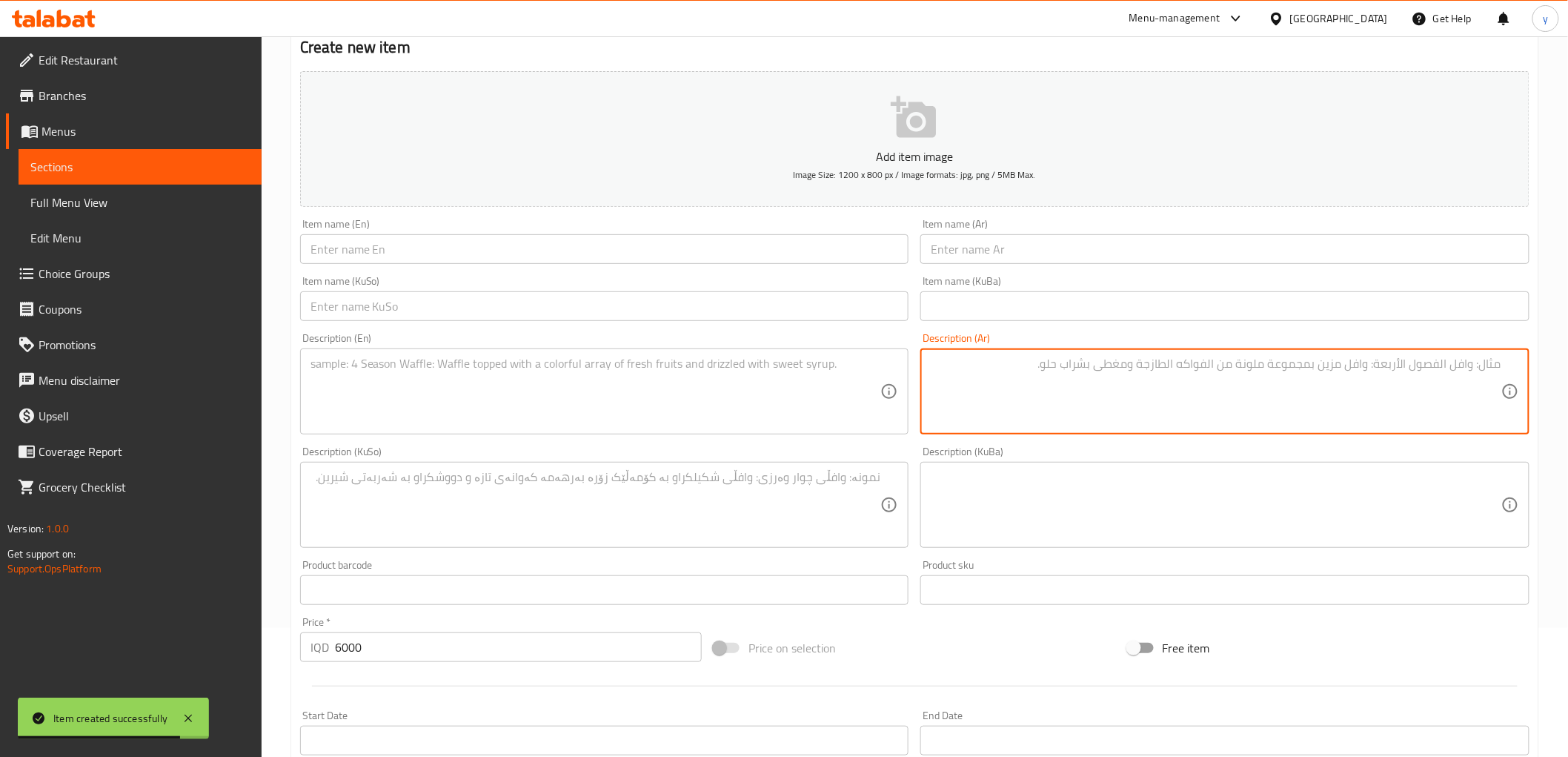
paste textarea "1 Piece"
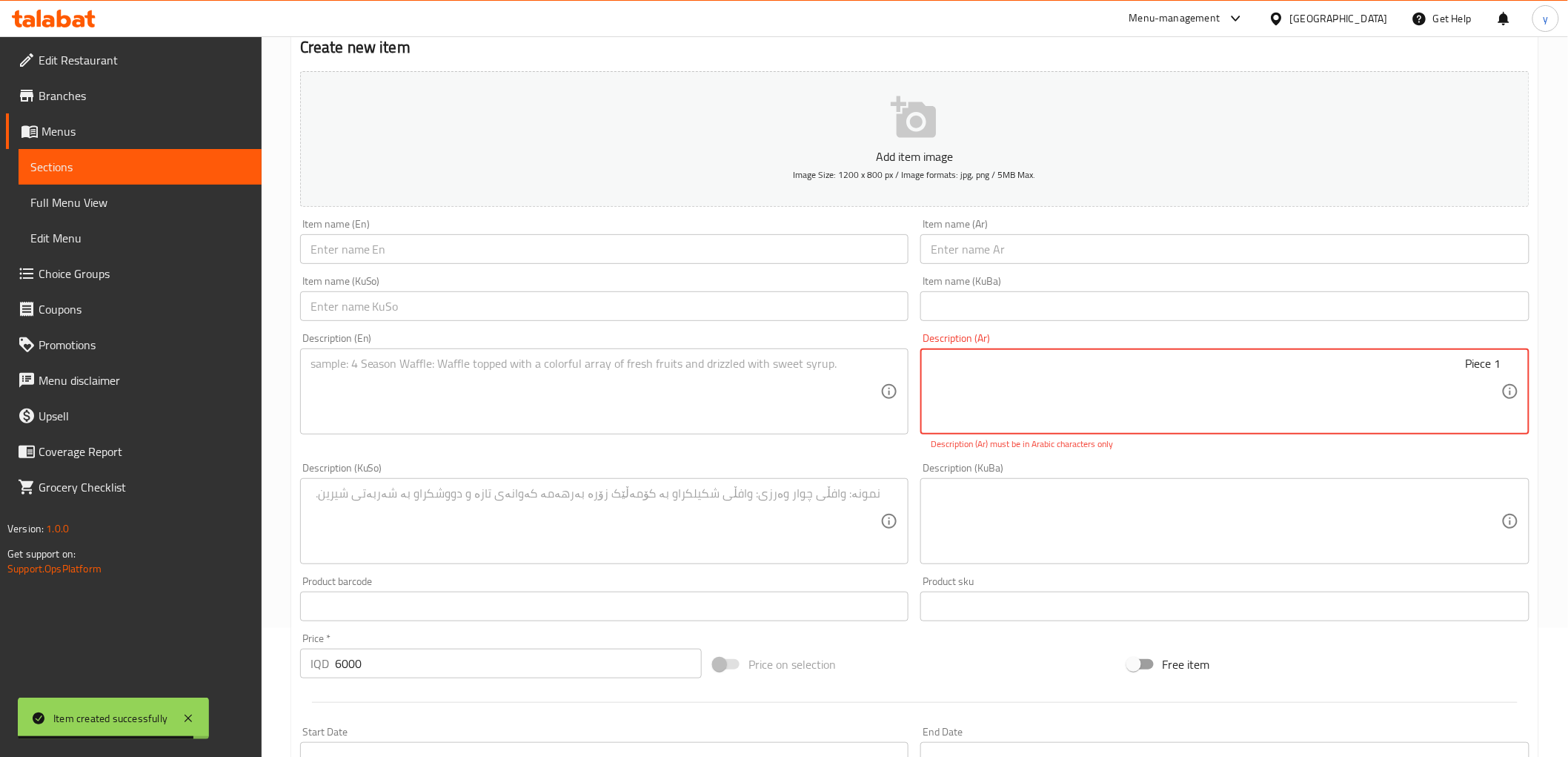
click at [1427, 391] on textarea "1 Piece" at bounding box center [1216, 392] width 570 height 70
paste textarea "قطعة"
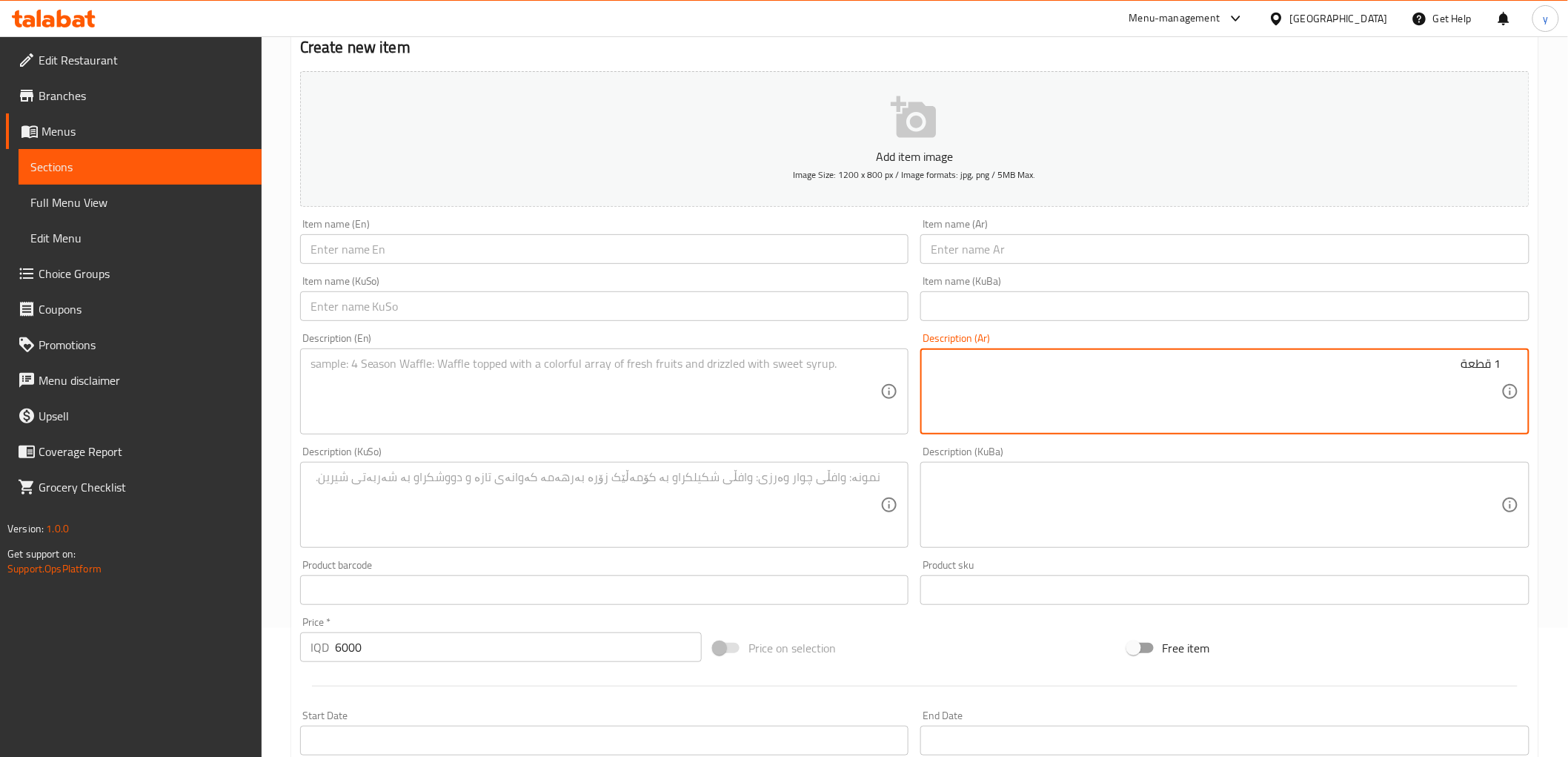
type textarea "1 قطعة"
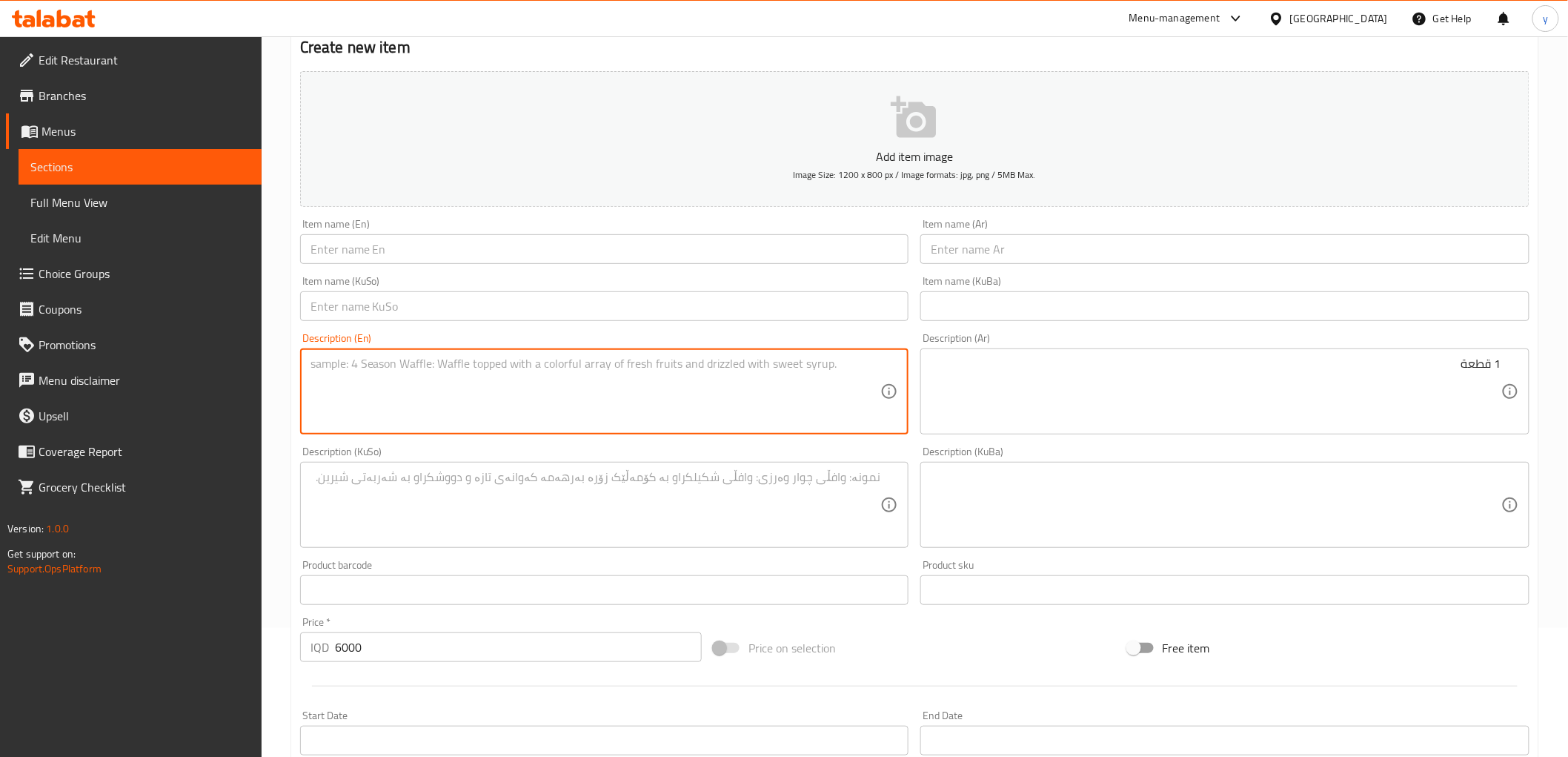
click at [834, 411] on textarea at bounding box center [596, 392] width 570 height 70
paste textarea "1 Piece"
type textarea "1 Piece"
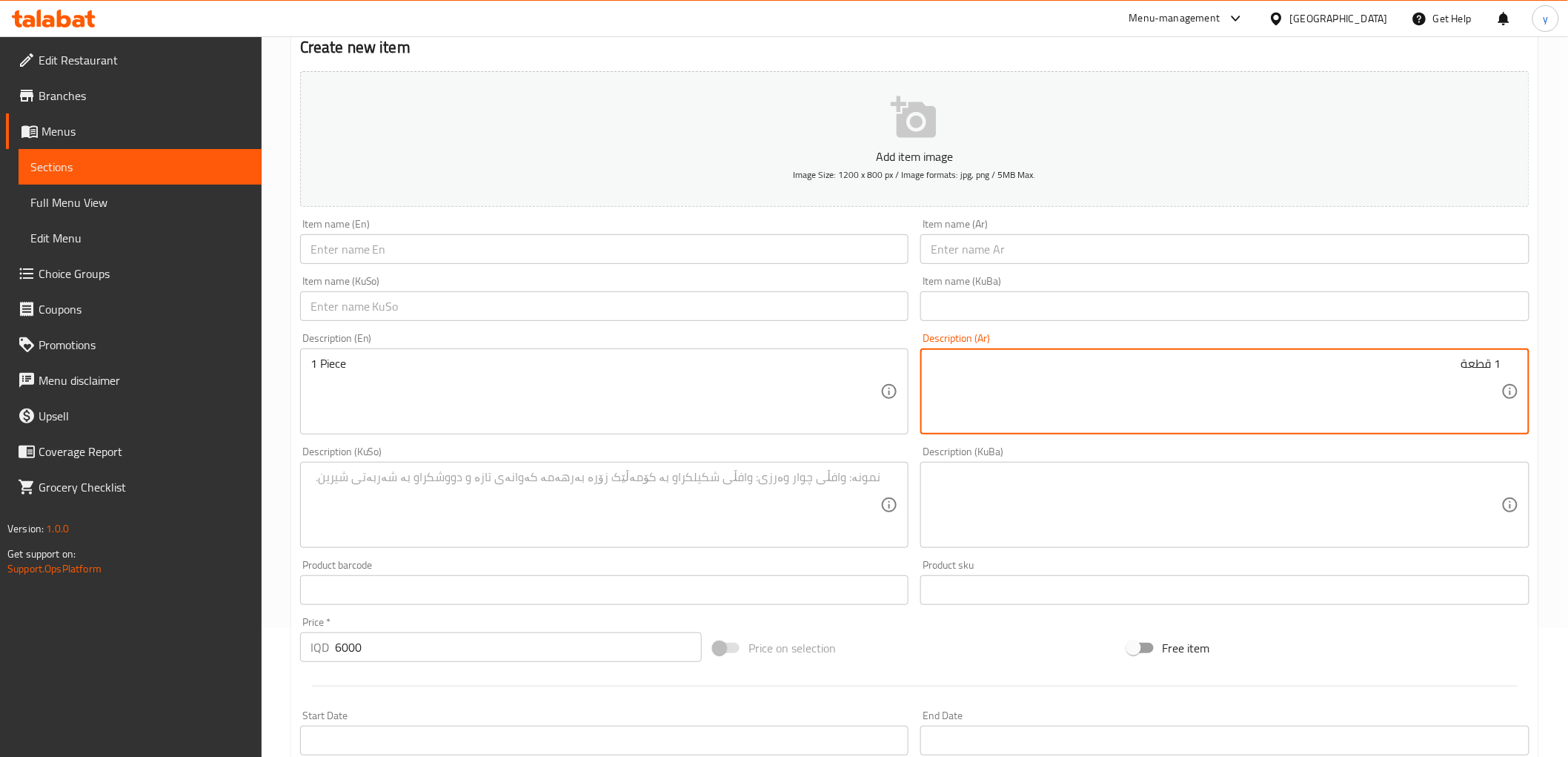
type textarea "1 قطعة"
click at [736, 509] on textarea at bounding box center [596, 505] width 570 height 70
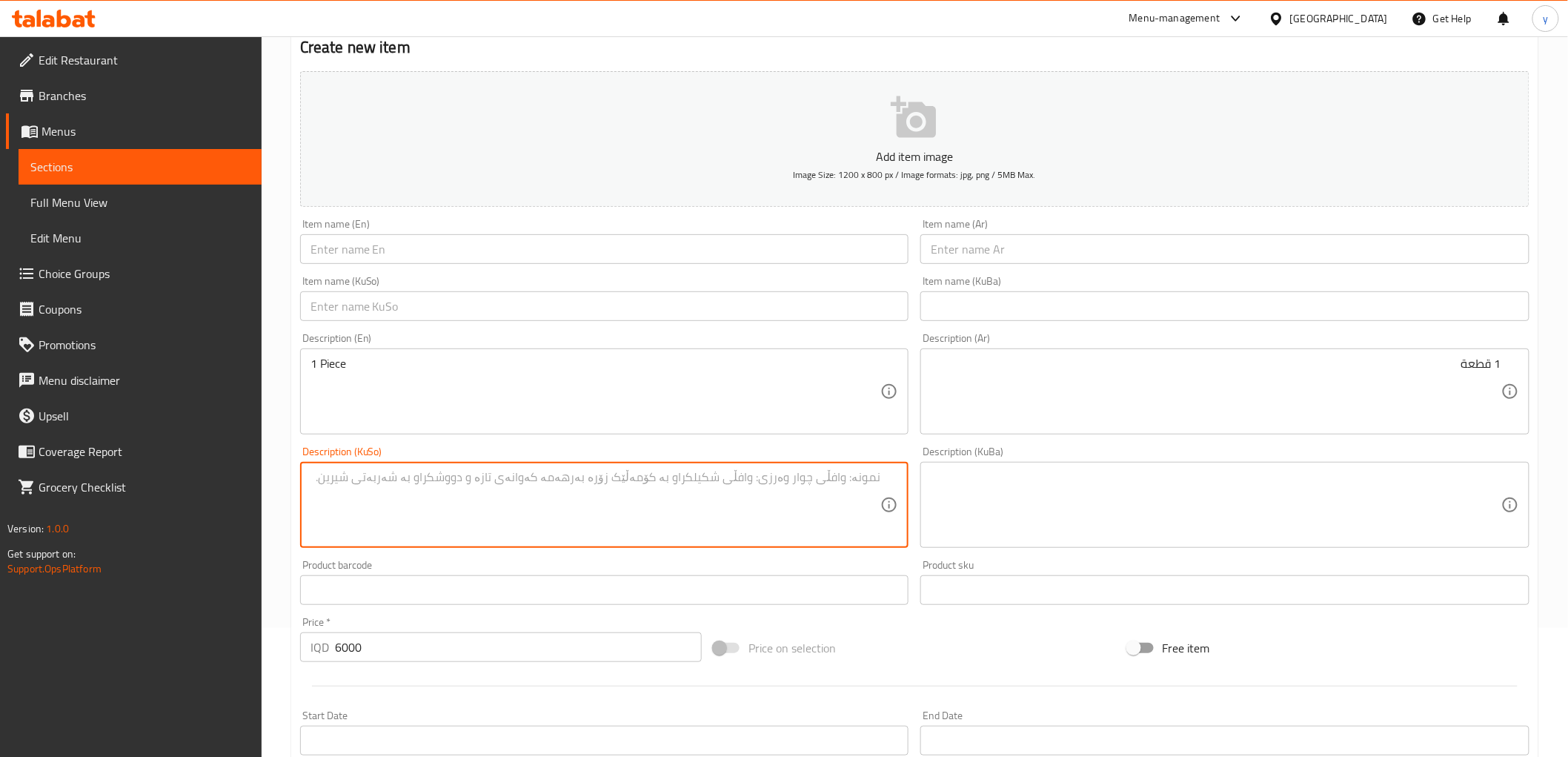
paste textarea "1 پارچە"
type textarea "1 پارچە"
click at [775, 252] on input "text" at bounding box center [604, 249] width 609 height 29
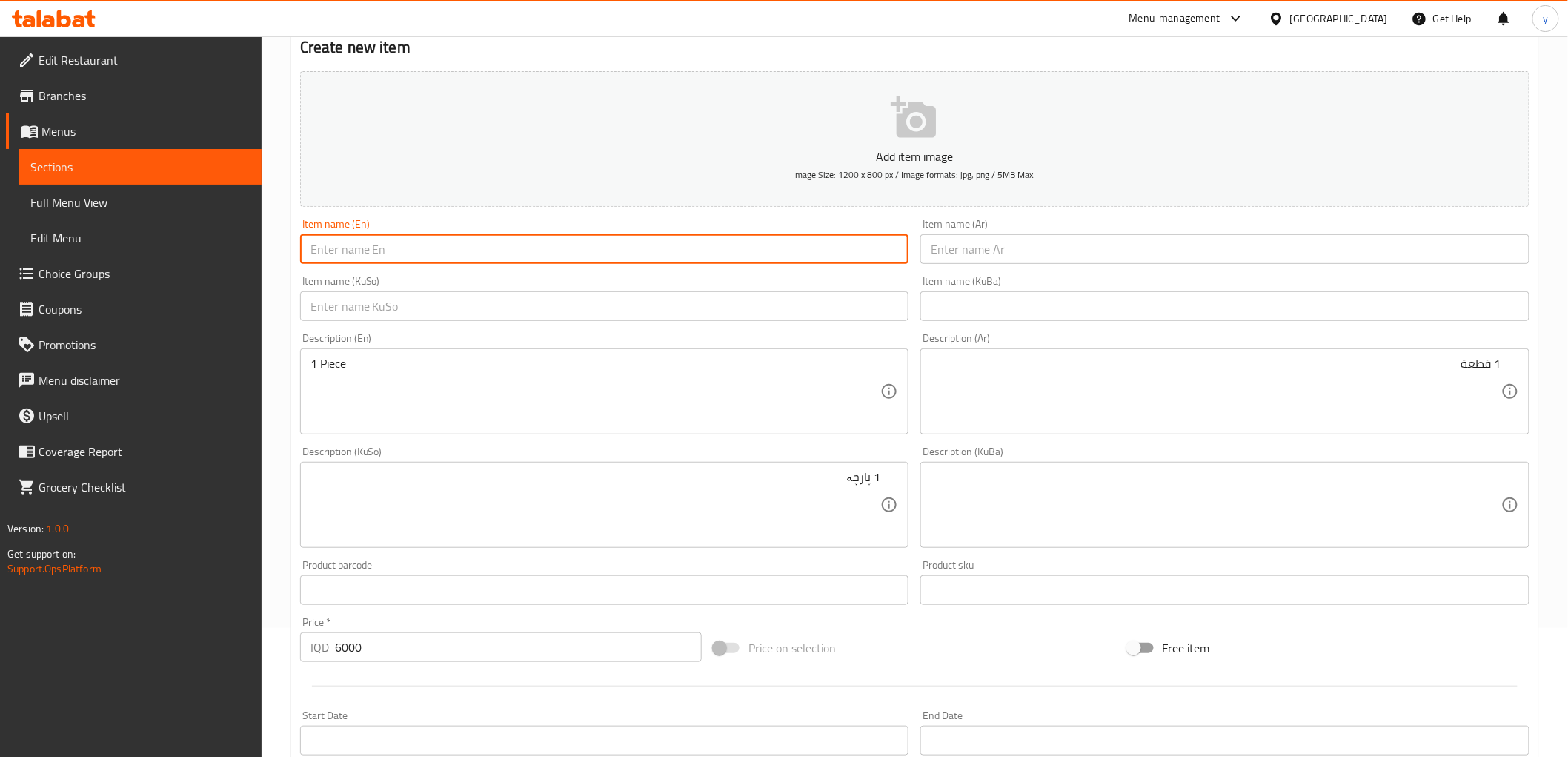
paste input "Kinder Pancake"
type input "Kinder Pancake"
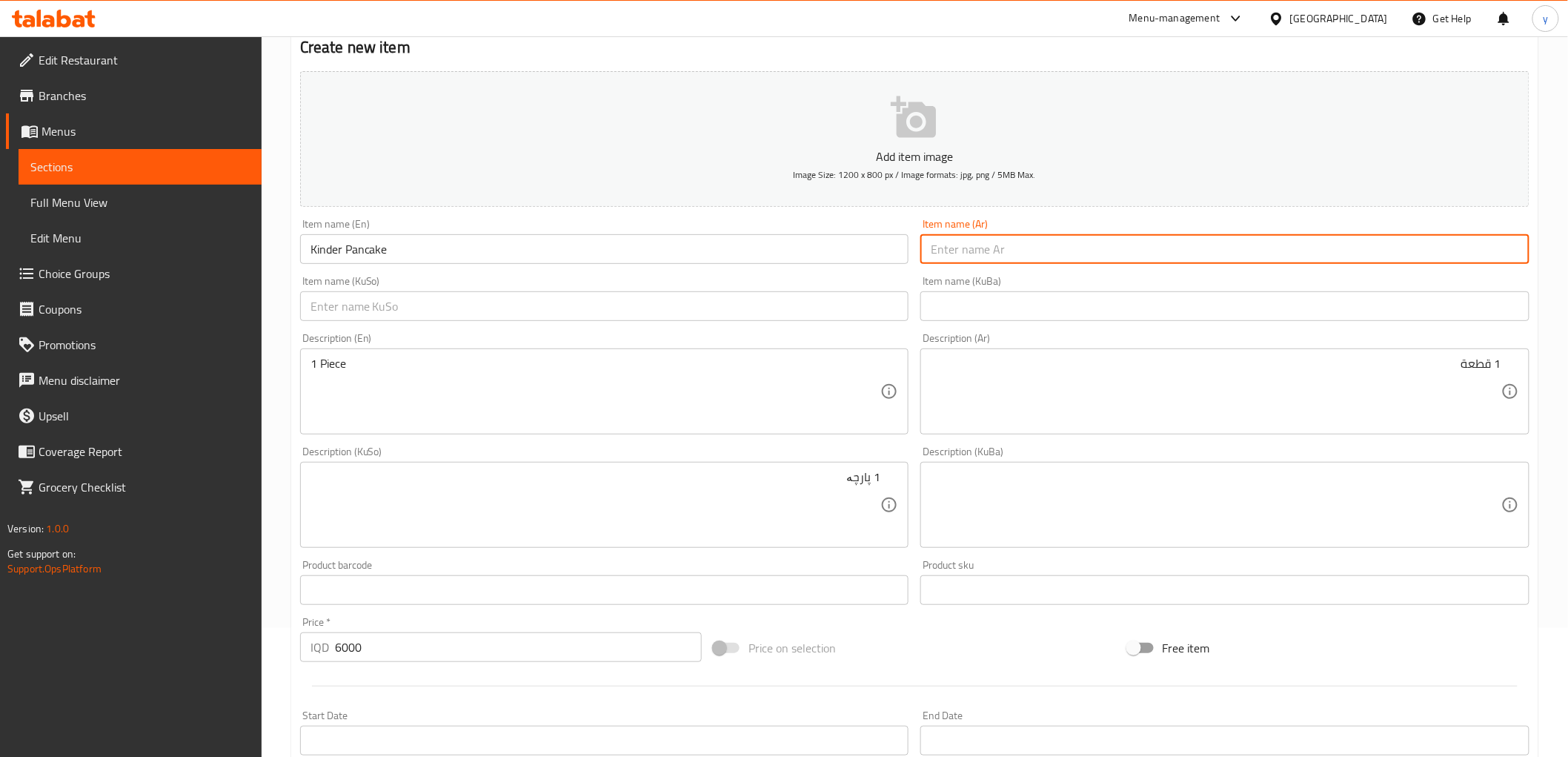
click at [994, 244] on input "text" at bounding box center [1224, 249] width 609 height 29
type input "بان [PERSON_NAME]"
click at [935, 250] on input "بان [PERSON_NAME]" at bounding box center [1224, 249] width 609 height 29
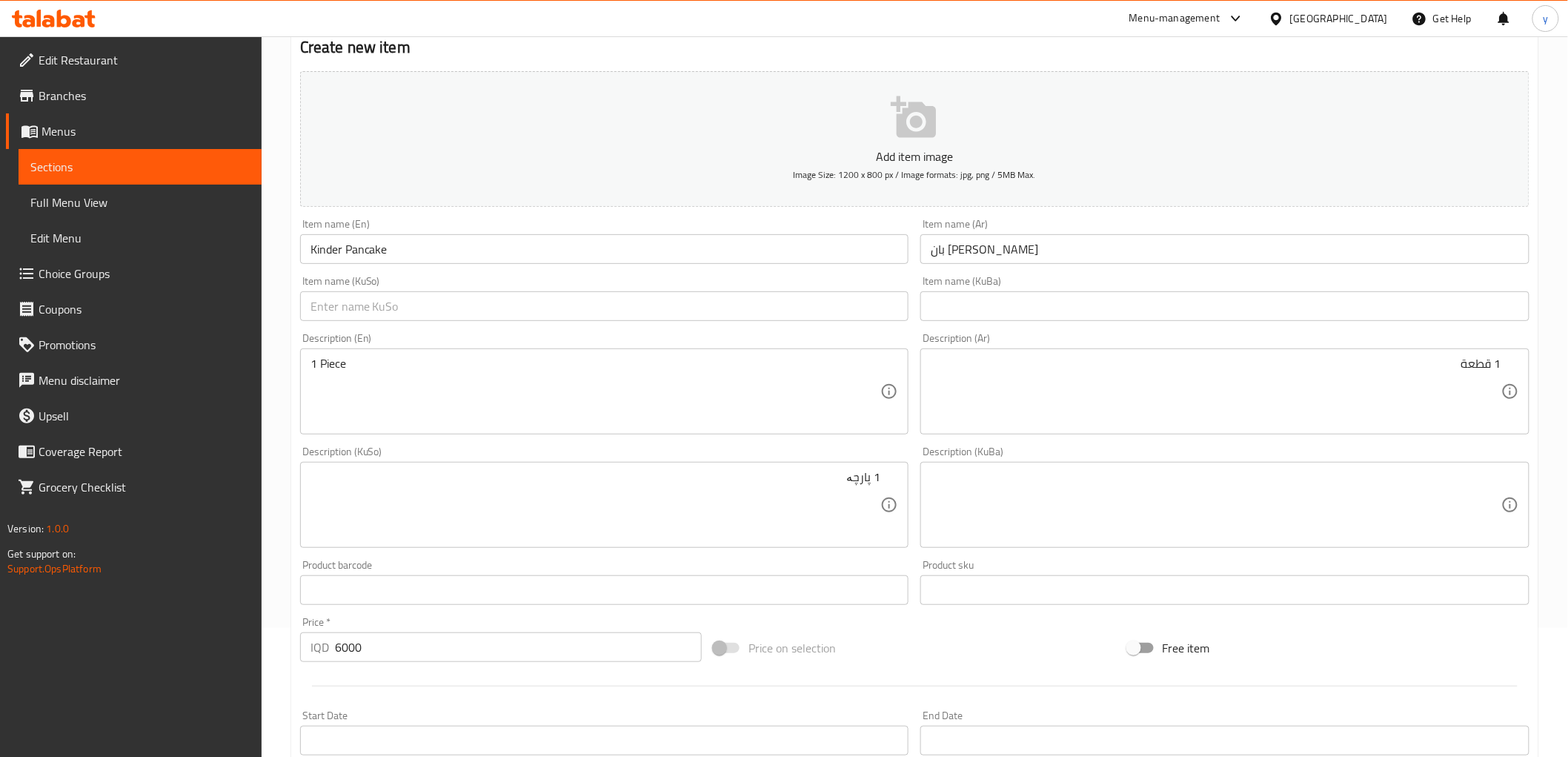
click at [849, 286] on div "Item name (KuSo) Item name (KuSo)" at bounding box center [604, 298] width 609 height 45
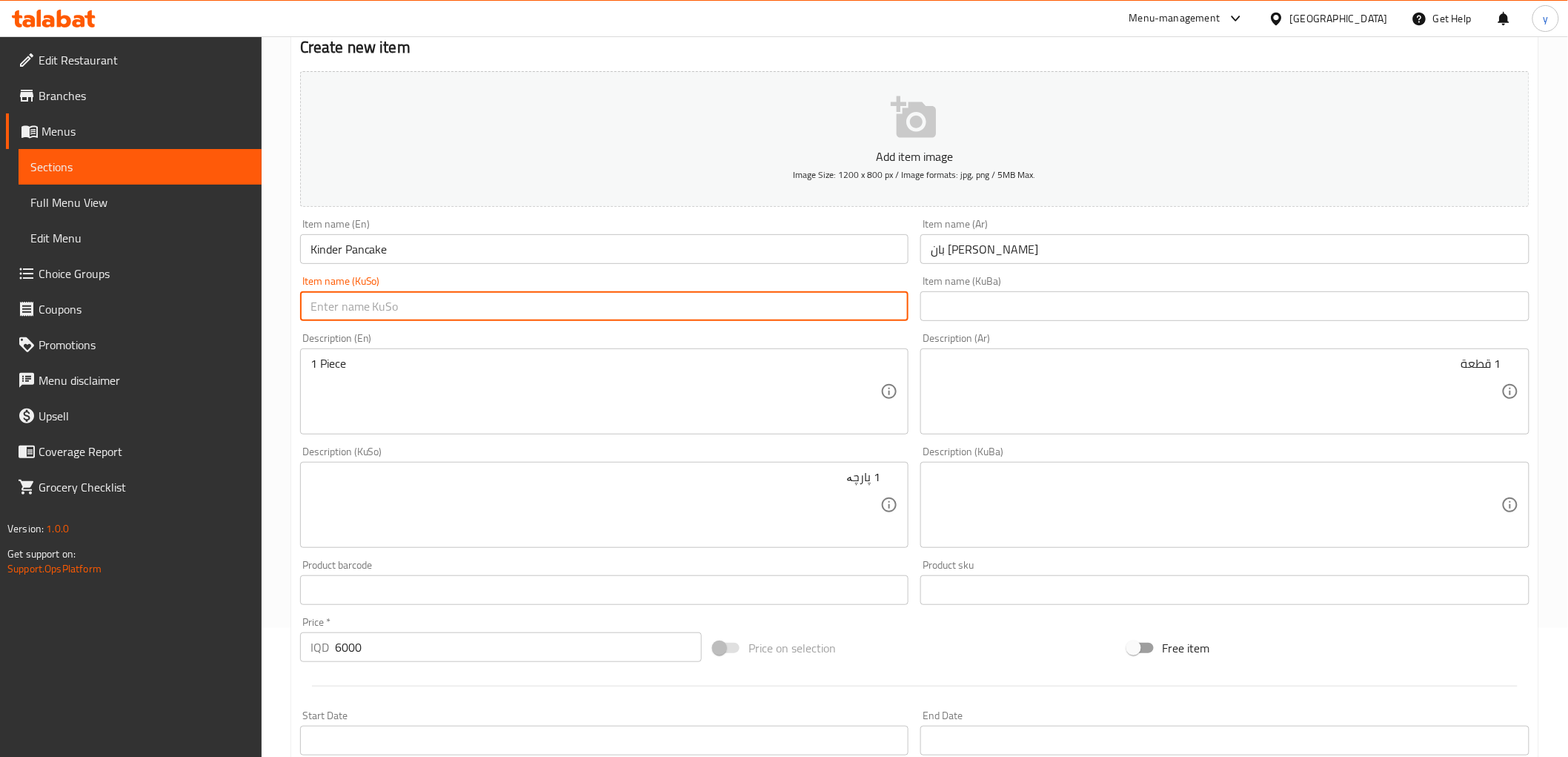
click at [846, 295] on input "text" at bounding box center [604, 306] width 609 height 29
paste input "کیندەر"
click at [902, 304] on input "کیندەر" at bounding box center [604, 306] width 609 height 29
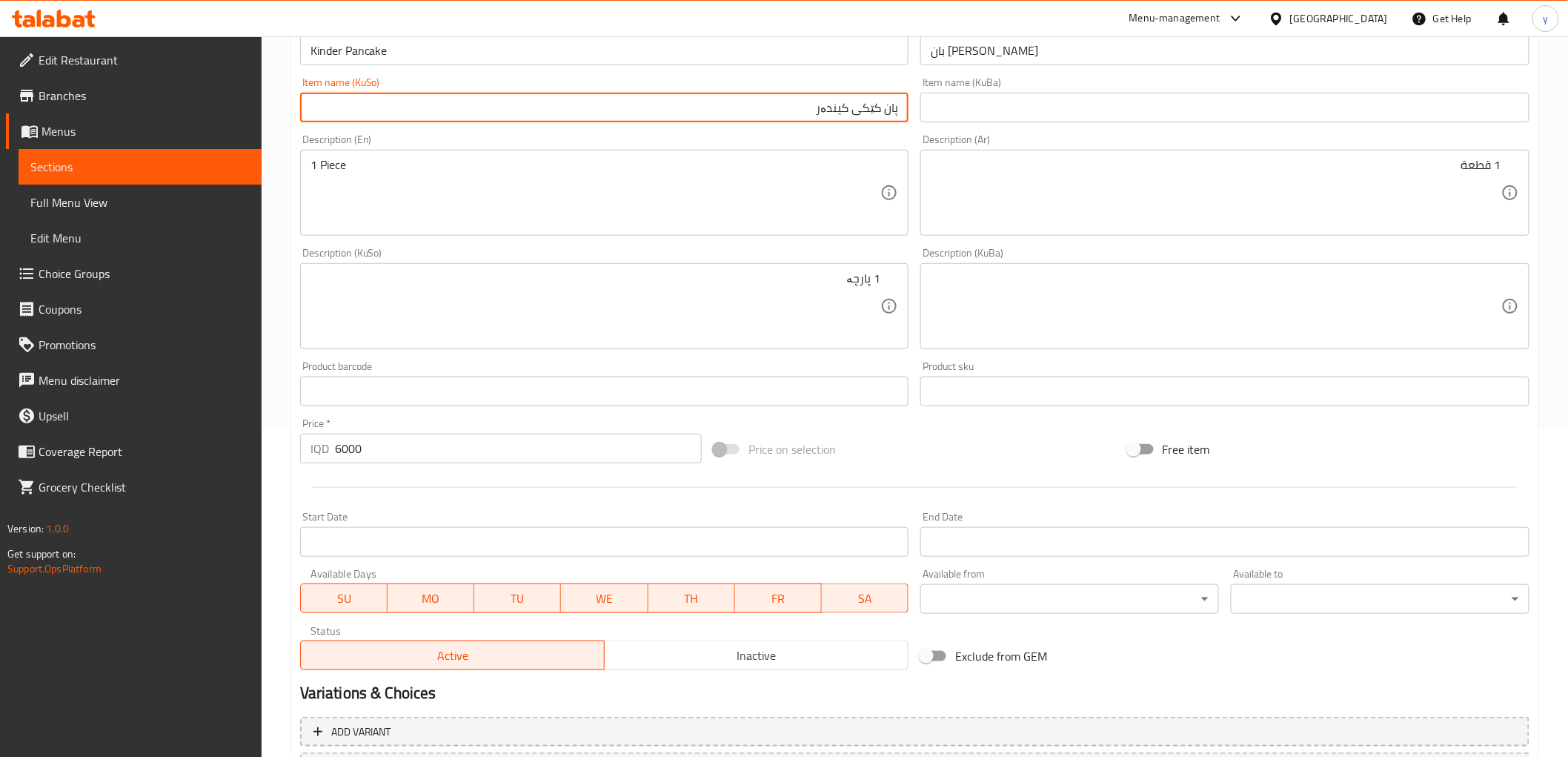
scroll to position [294, 0]
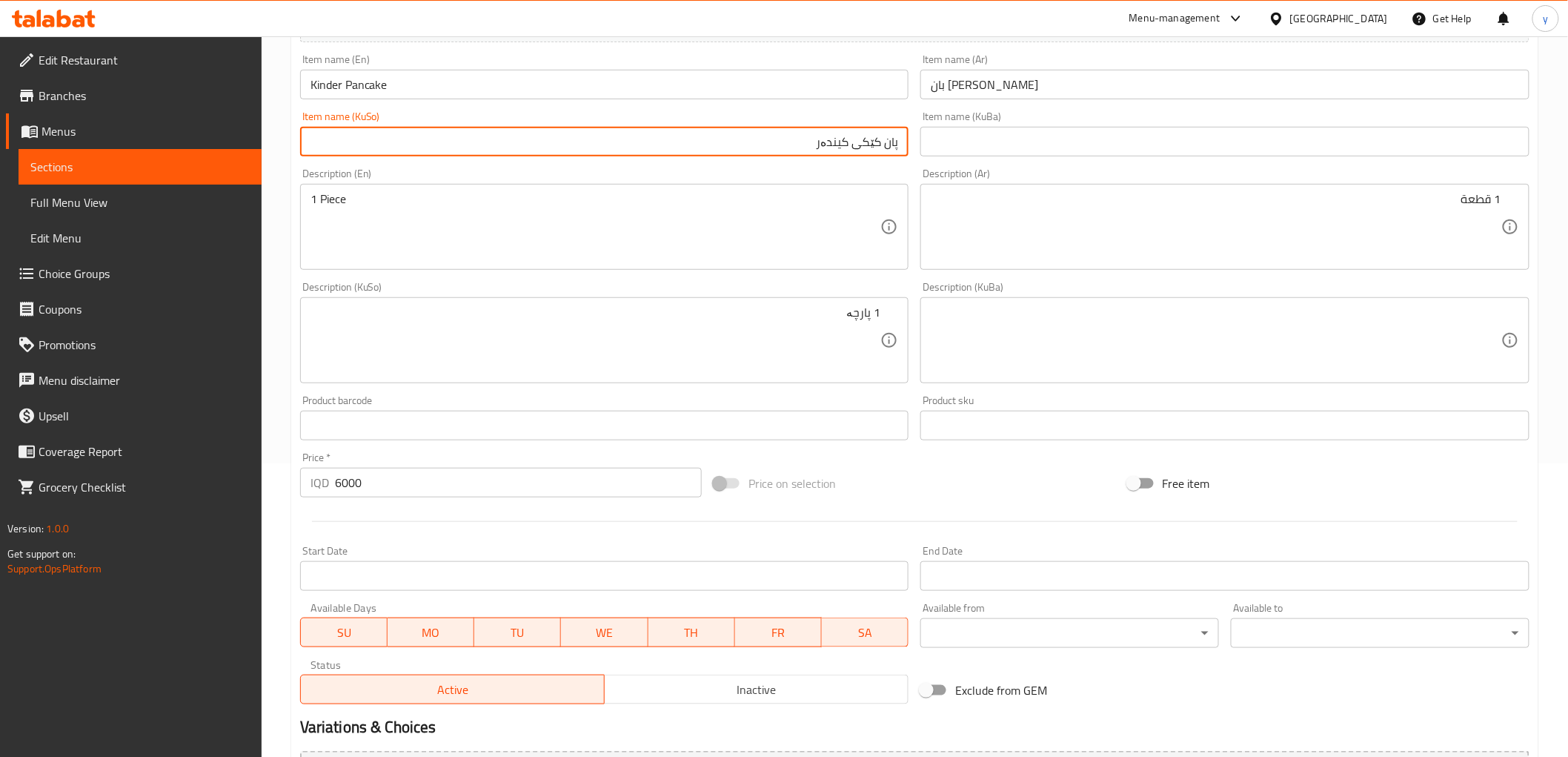
type input "پان کێکی کیندەر"
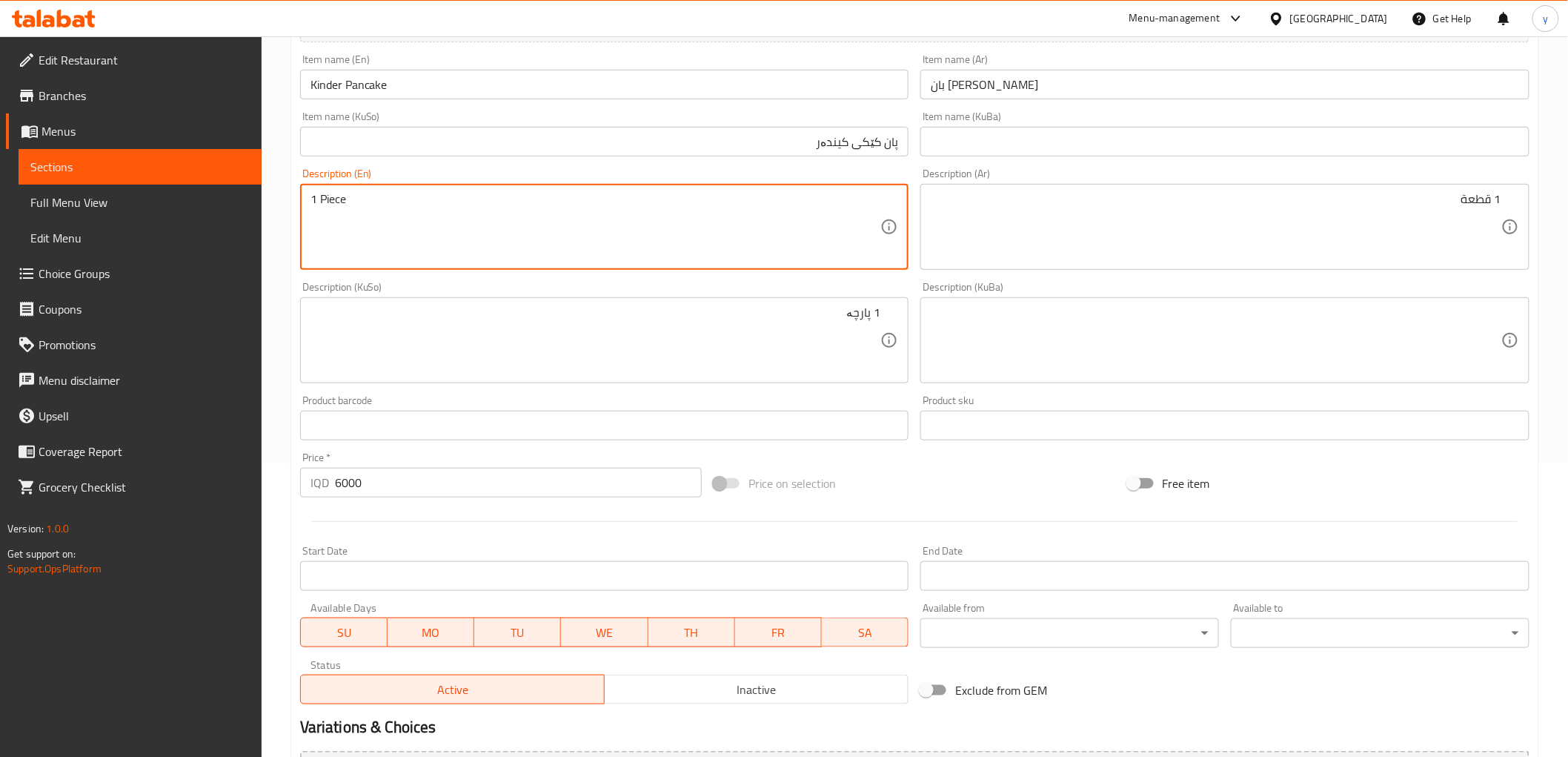
click at [514, 218] on textarea "1 Piece" at bounding box center [596, 228] width 570 height 70
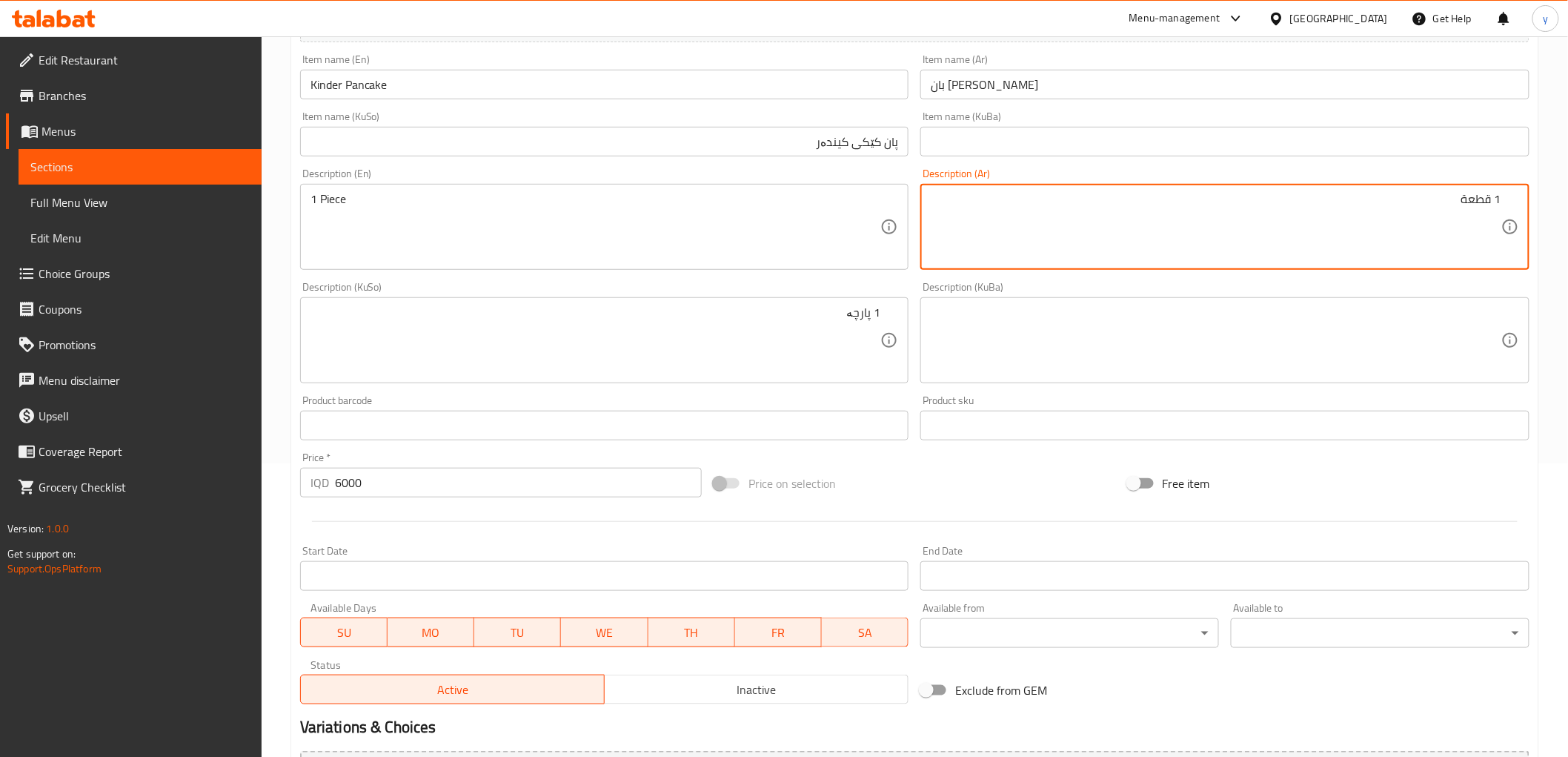
click at [1033, 224] on textarea "1 قطعة" at bounding box center [1216, 228] width 570 height 70
click at [788, 326] on textarea "1 پارچە" at bounding box center [596, 341] width 570 height 70
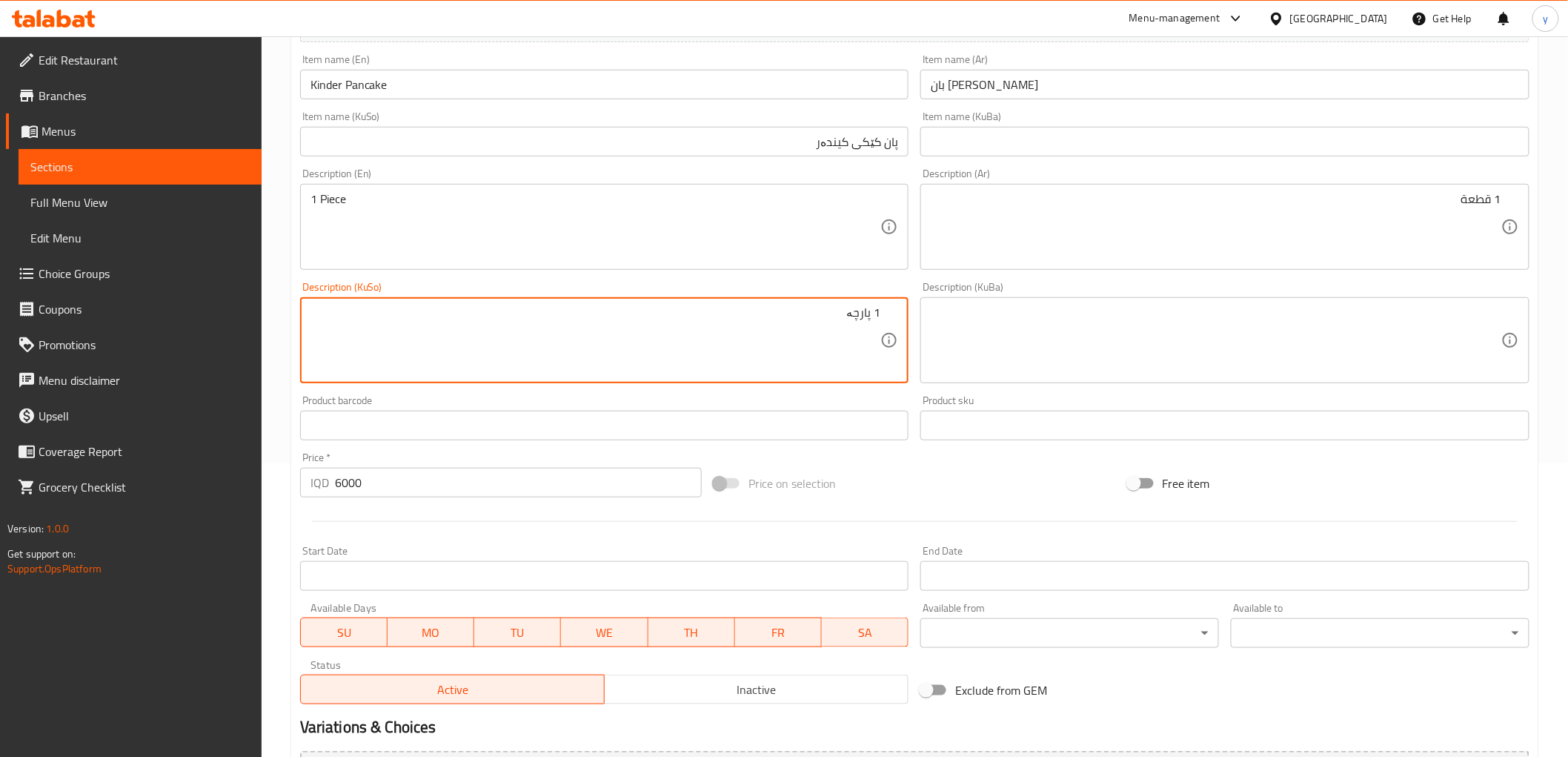
click at [788, 326] on textarea "1 پارچە" at bounding box center [596, 341] width 570 height 70
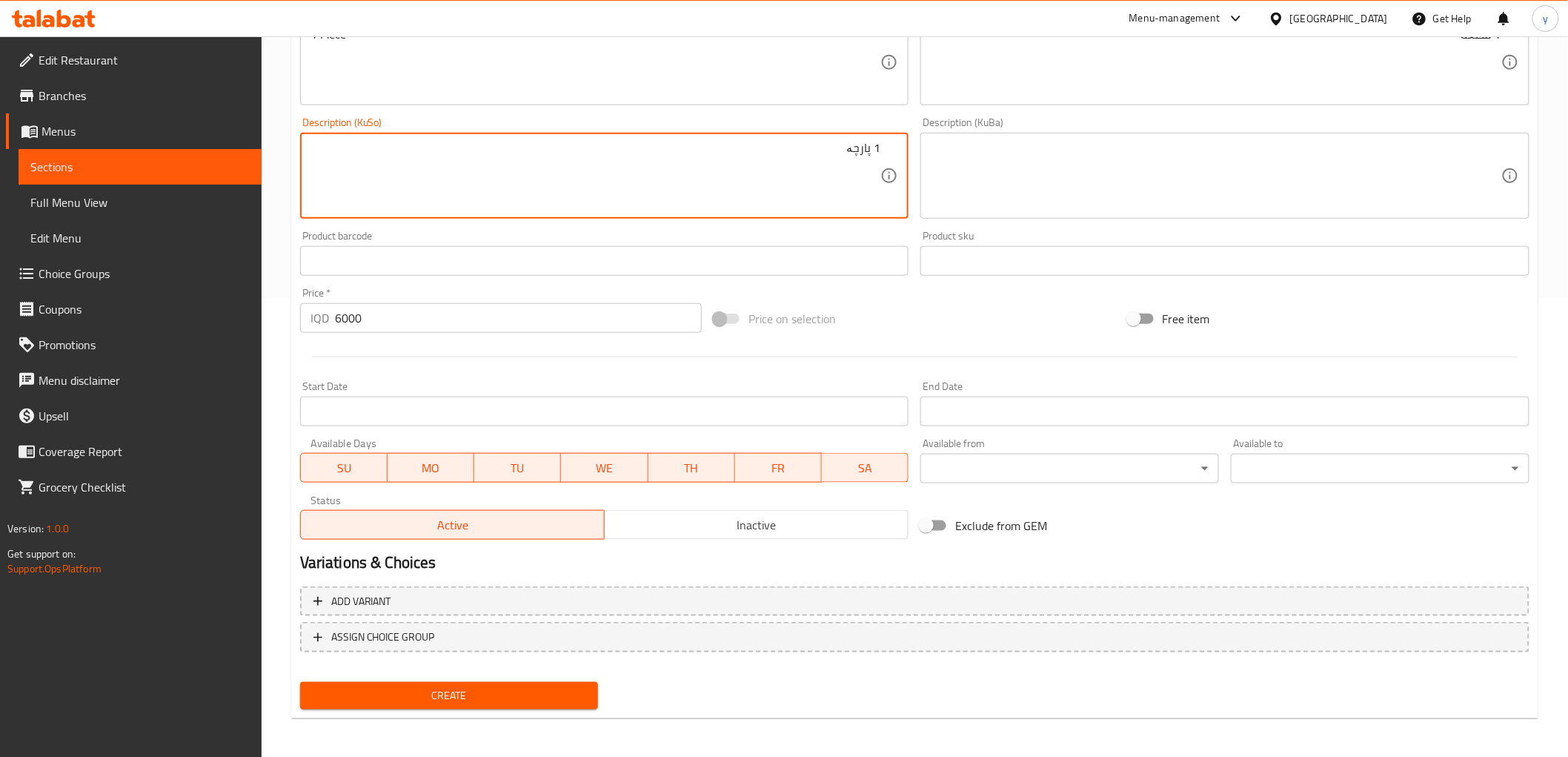
click at [483, 696] on span "Create" at bounding box center [449, 695] width 275 height 19
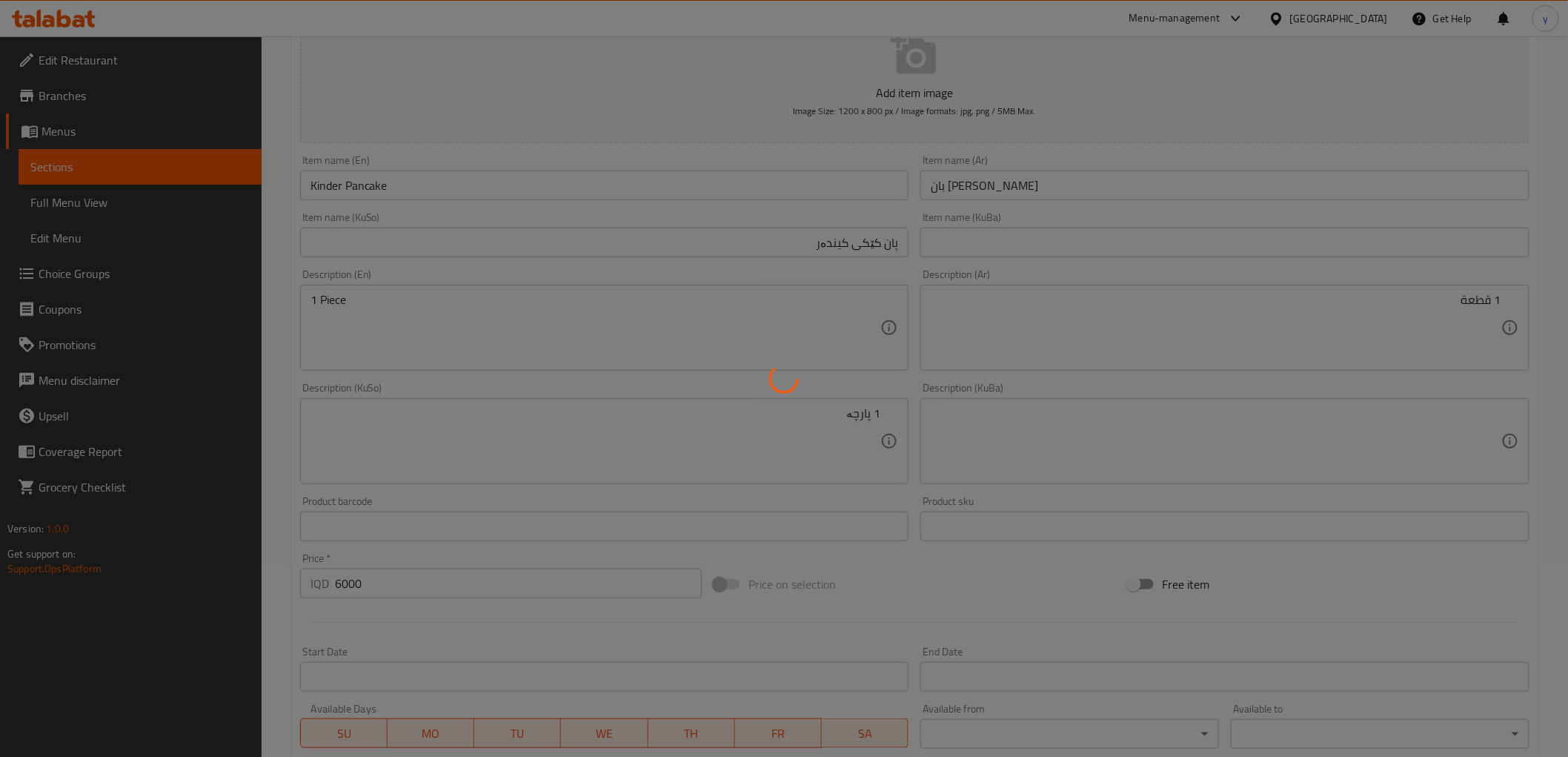
scroll to position [129, 0]
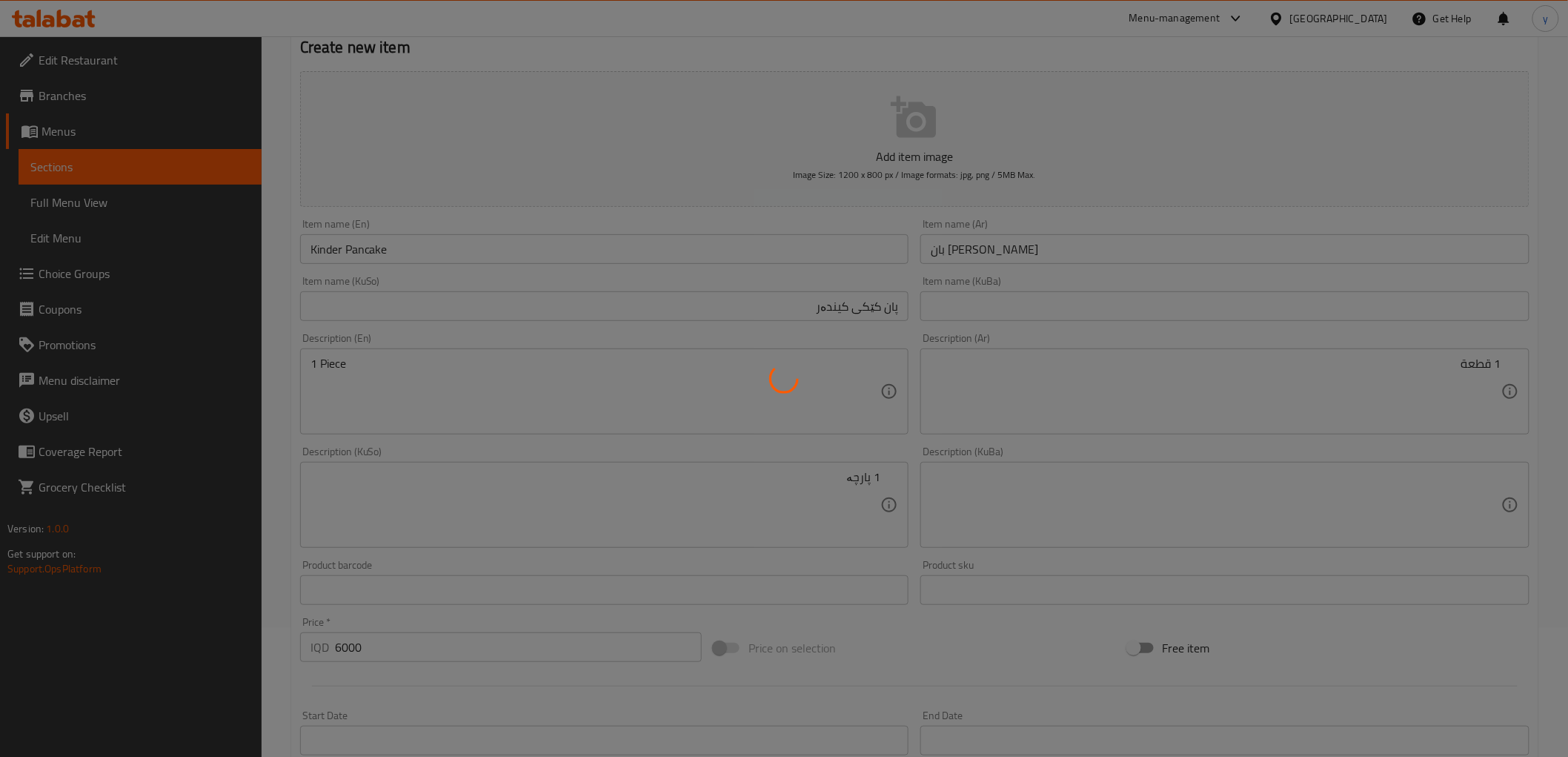
type input "0"
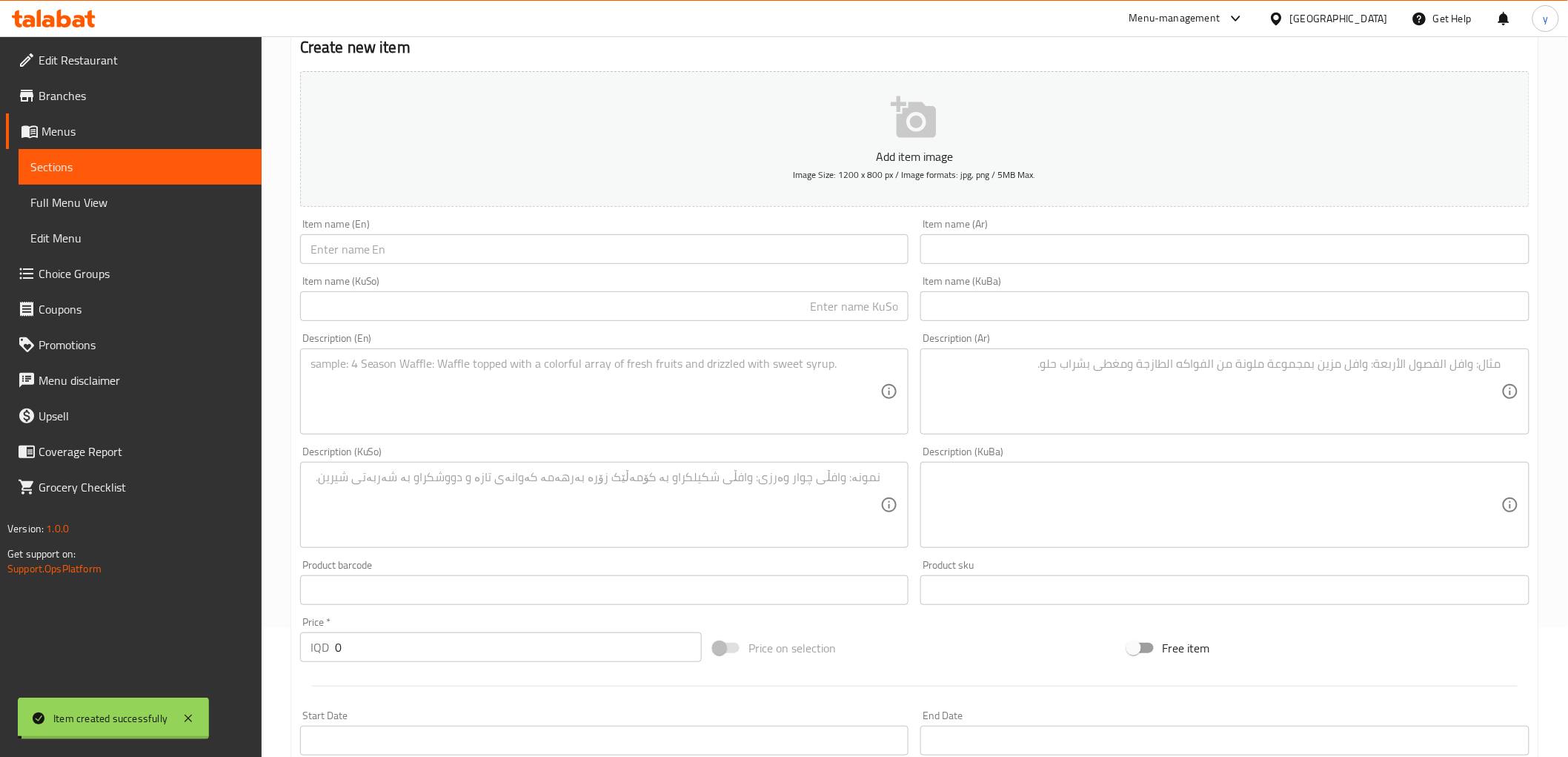
click at [719, 490] on textarea at bounding box center [596, 505] width 570 height 70
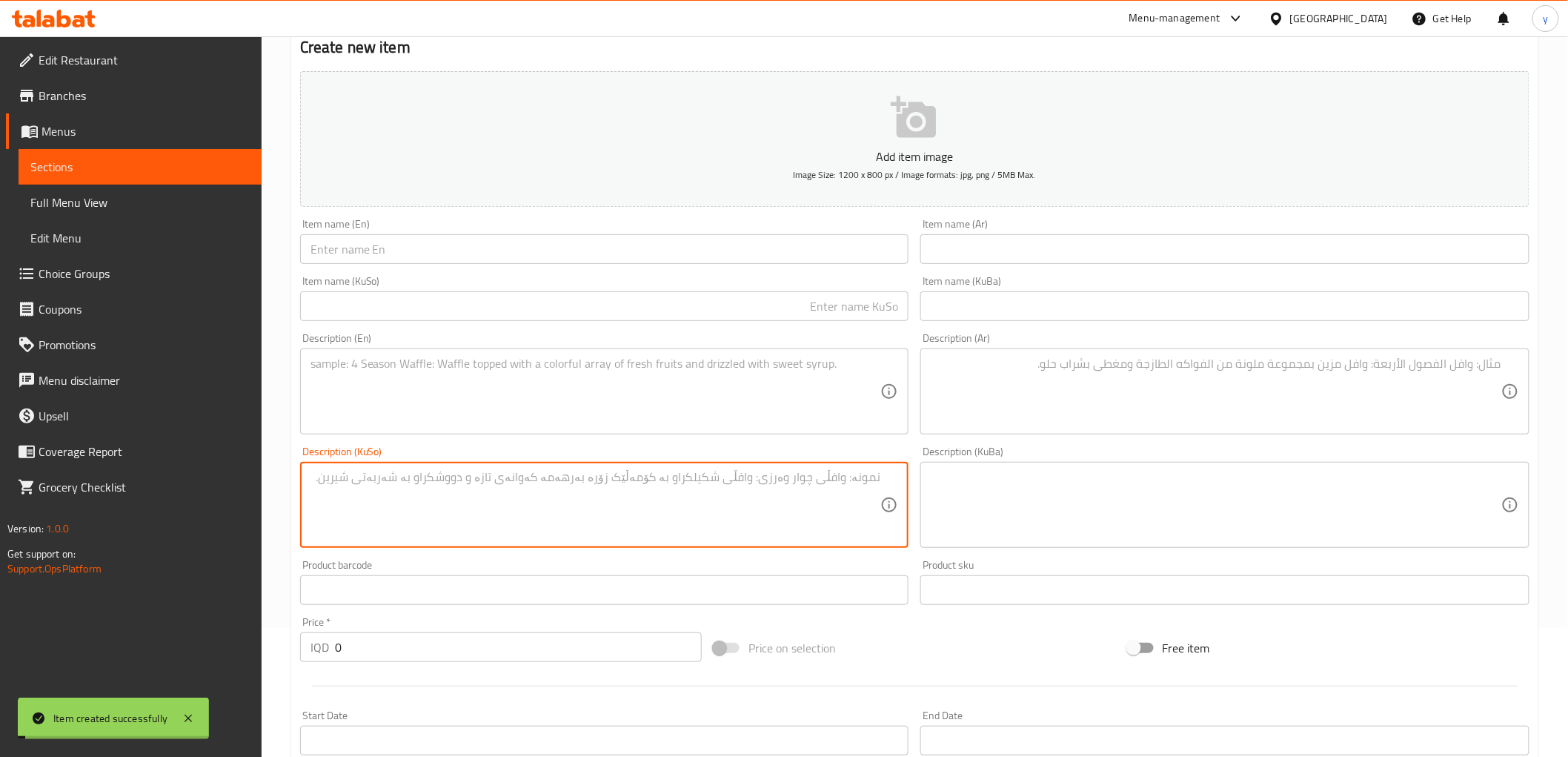
paste textarea "1 پارچە"
type textarea "1 پارچە"
click at [1028, 429] on div "Description (Ar)" at bounding box center [1224, 392] width 609 height 86
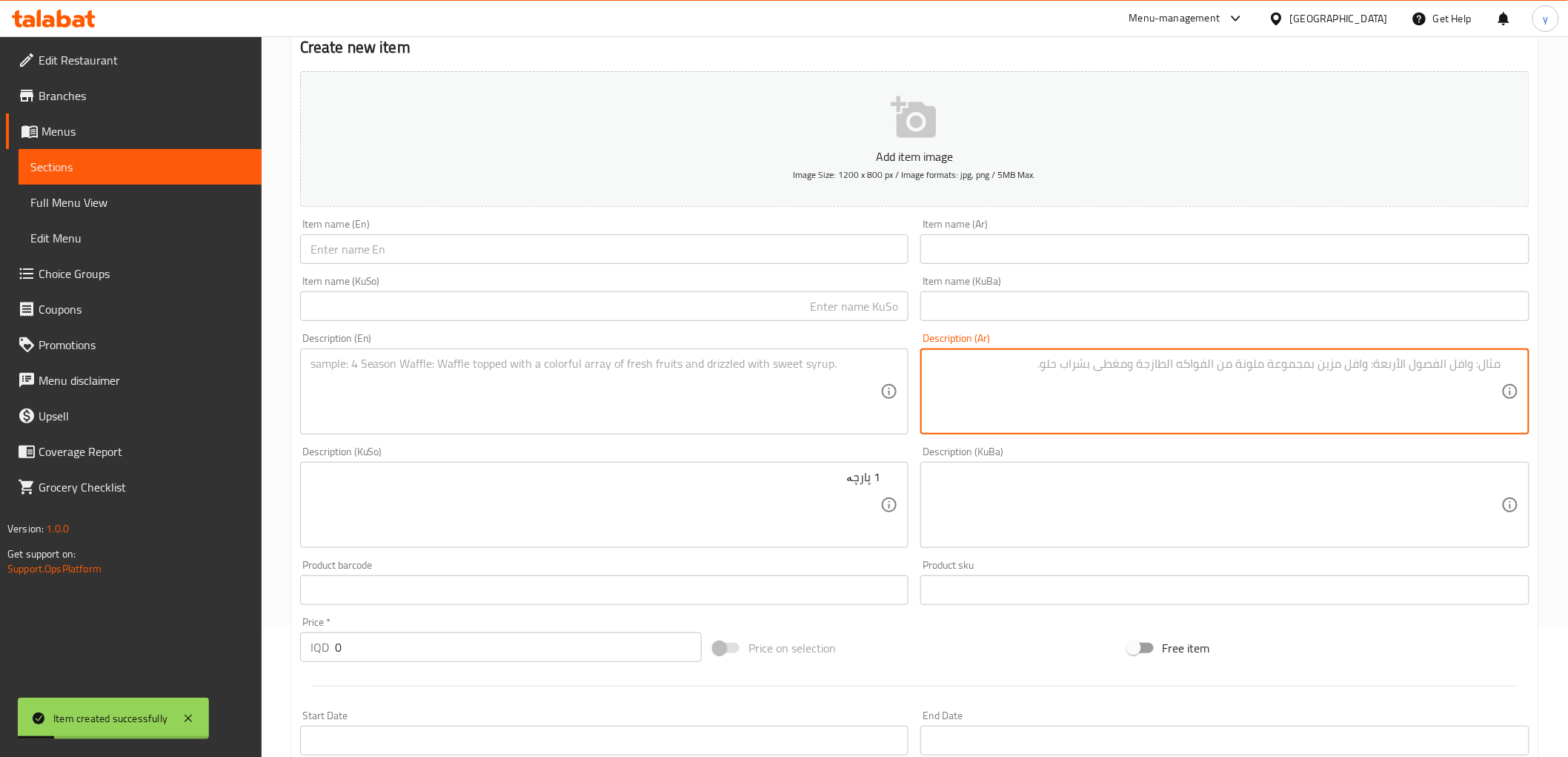
paste textarea "1 قطعة"
type textarea "1 قطعة"
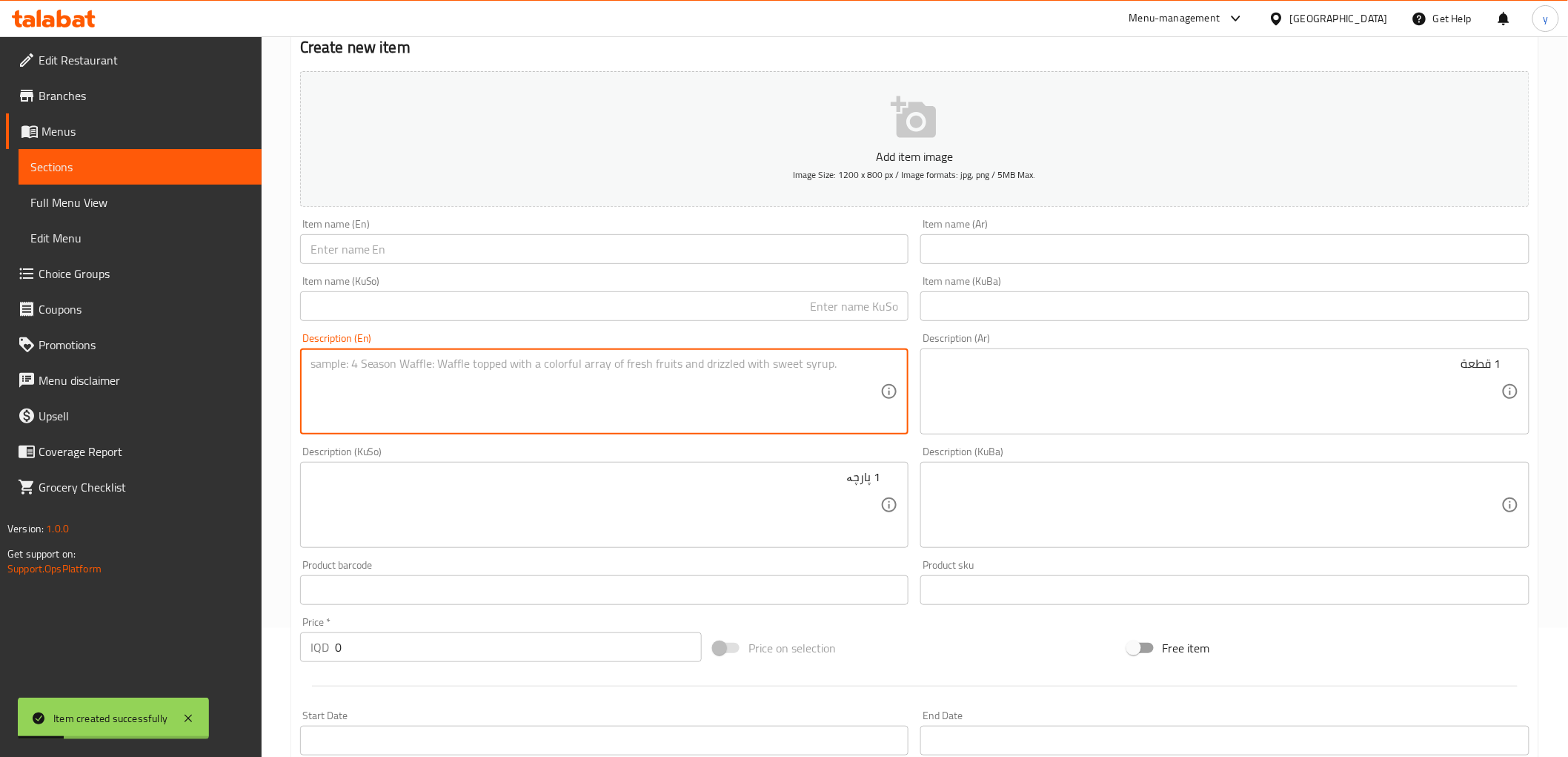
click at [783, 386] on textarea at bounding box center [596, 392] width 570 height 70
paste textarea "1 Piece"
type textarea "1 Piece"
click at [450, 638] on input "0" at bounding box center [518, 647] width 367 height 29
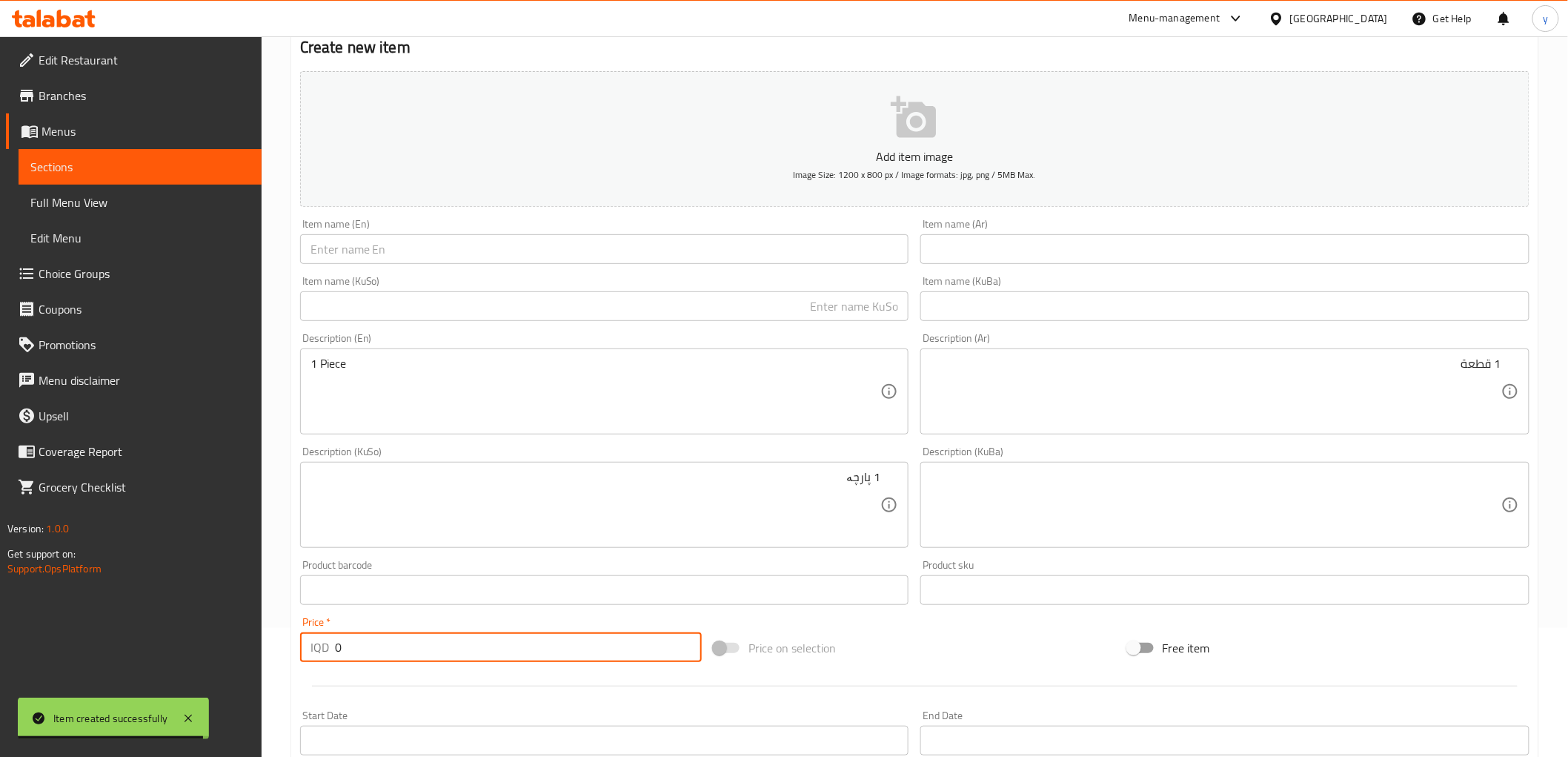
click at [450, 638] on input "0" at bounding box center [518, 647] width 367 height 29
paste input "600"
type input "6000"
click at [790, 230] on div "Item name (En) Item name (En)" at bounding box center [604, 241] width 609 height 45
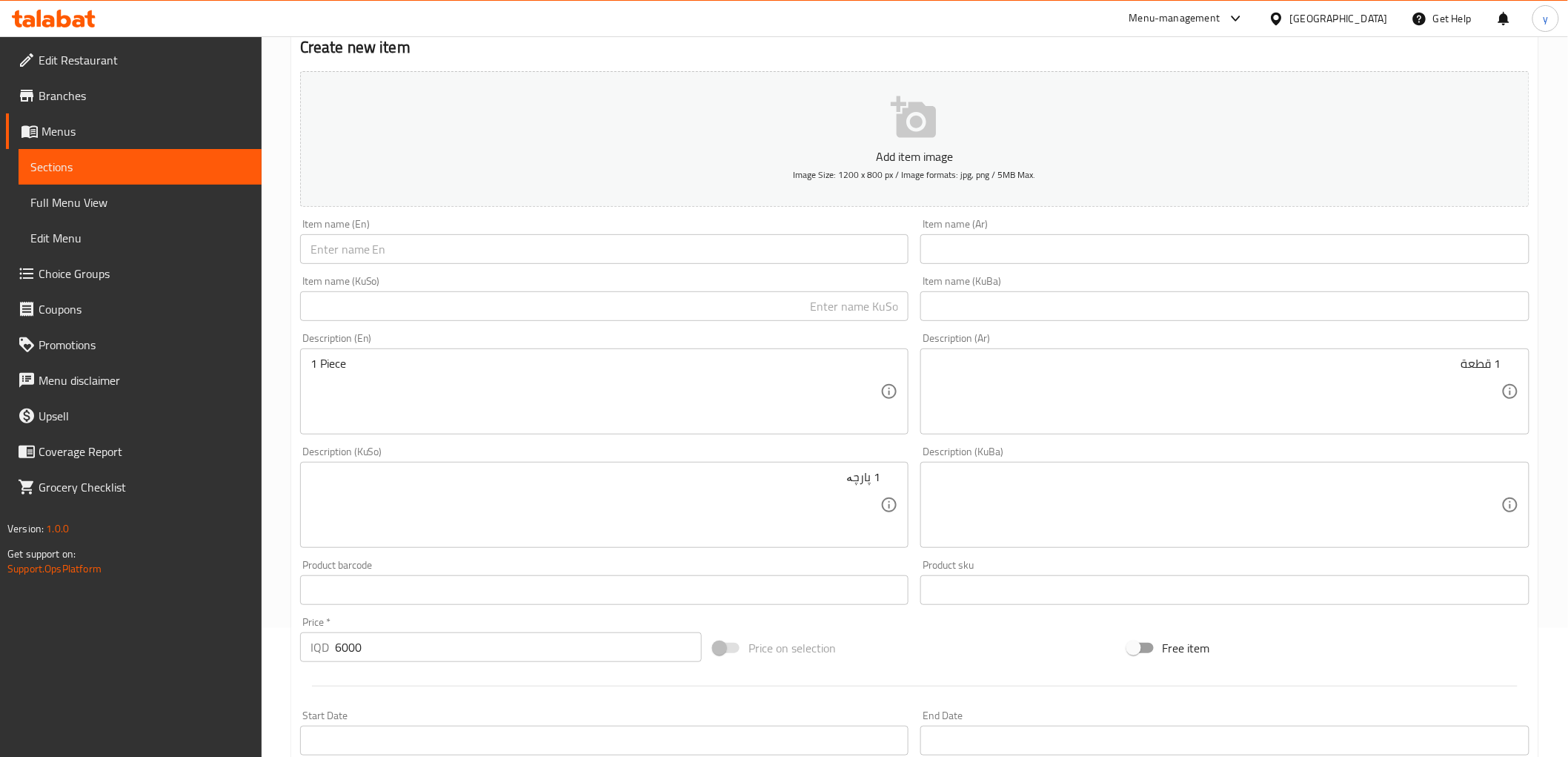
click at [499, 258] on input "text" at bounding box center [604, 249] width 609 height 29
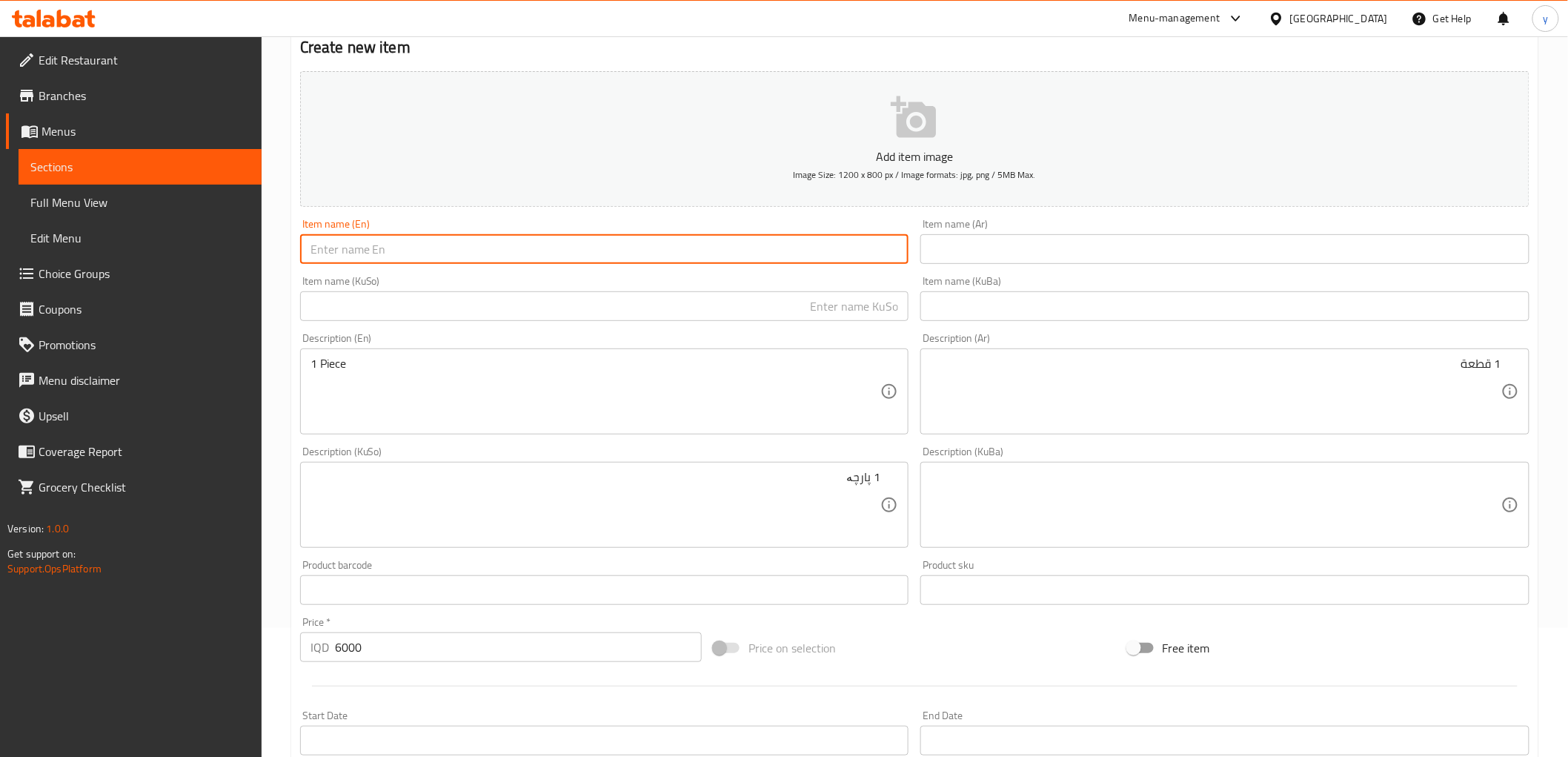
paste input "6000"
click at [419, 231] on div "Item name (En) 6000 Item name (En)" at bounding box center [604, 241] width 609 height 45
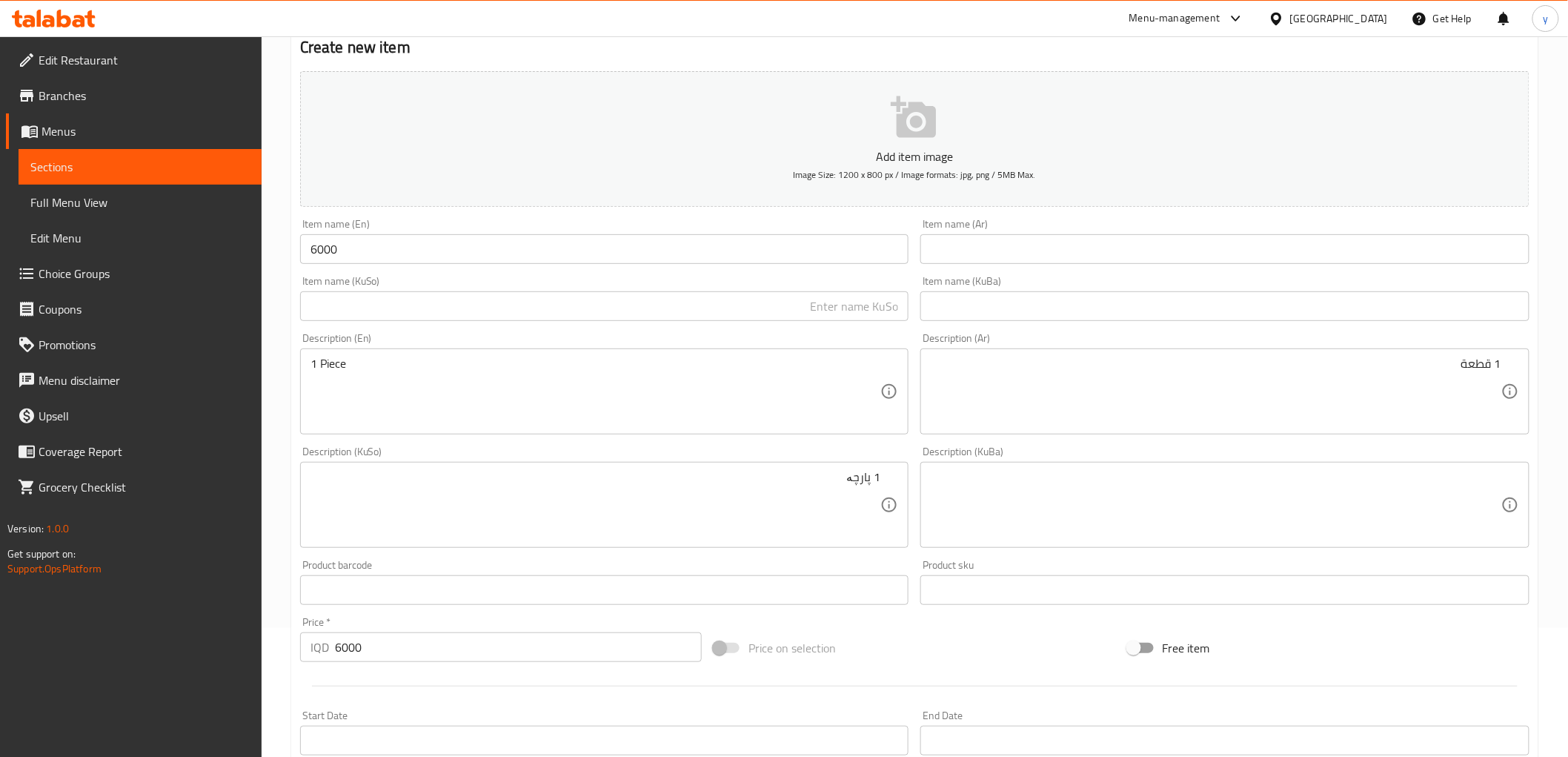
click at [420, 243] on input "6000" at bounding box center [604, 249] width 609 height 29
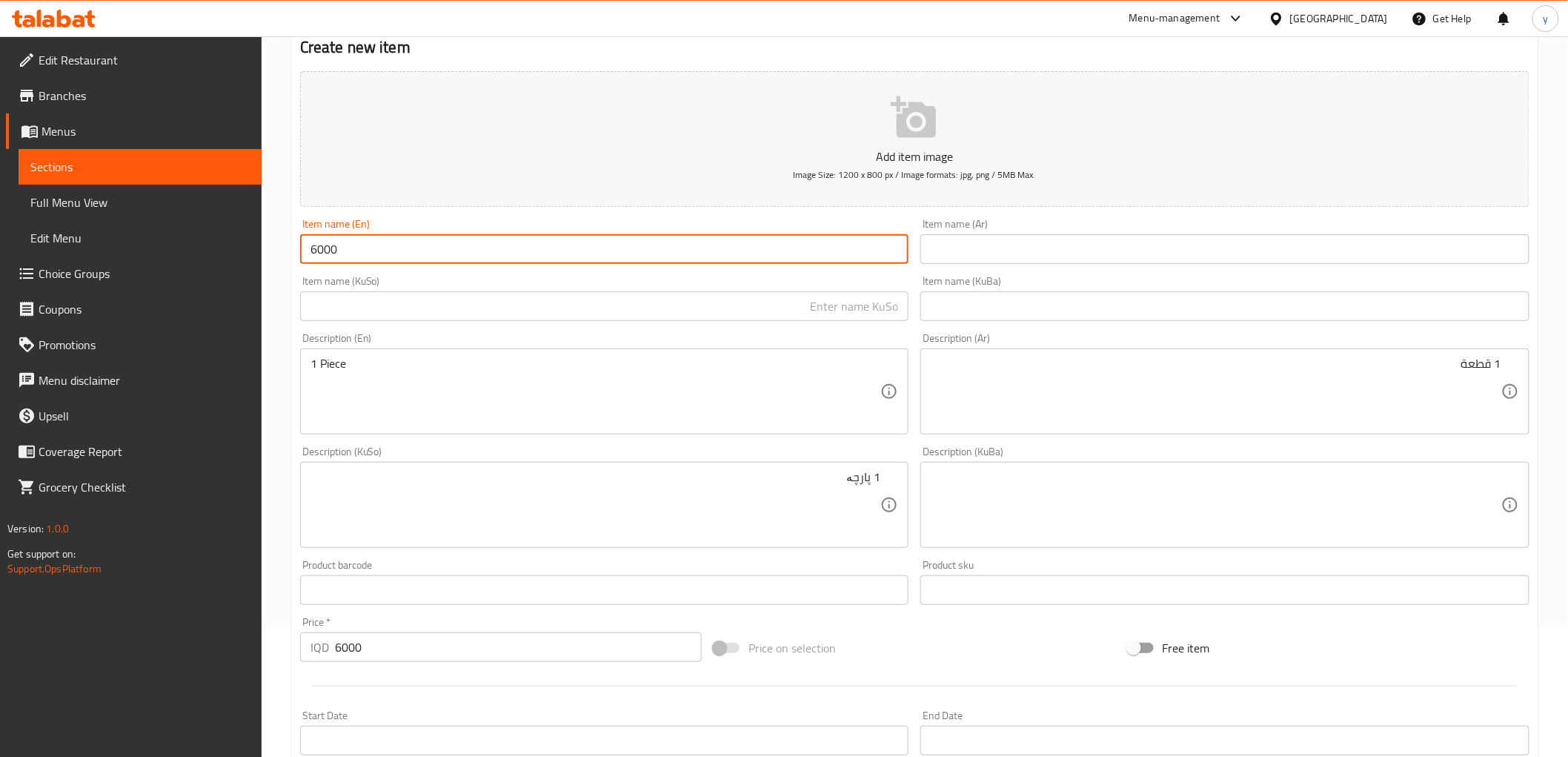
click at [420, 243] on input "6000" at bounding box center [604, 249] width 609 height 29
paste input "Pistachio Pancake"
type input "Pistachio Pancake"
click at [1076, 247] on input "text" at bounding box center [1224, 249] width 609 height 29
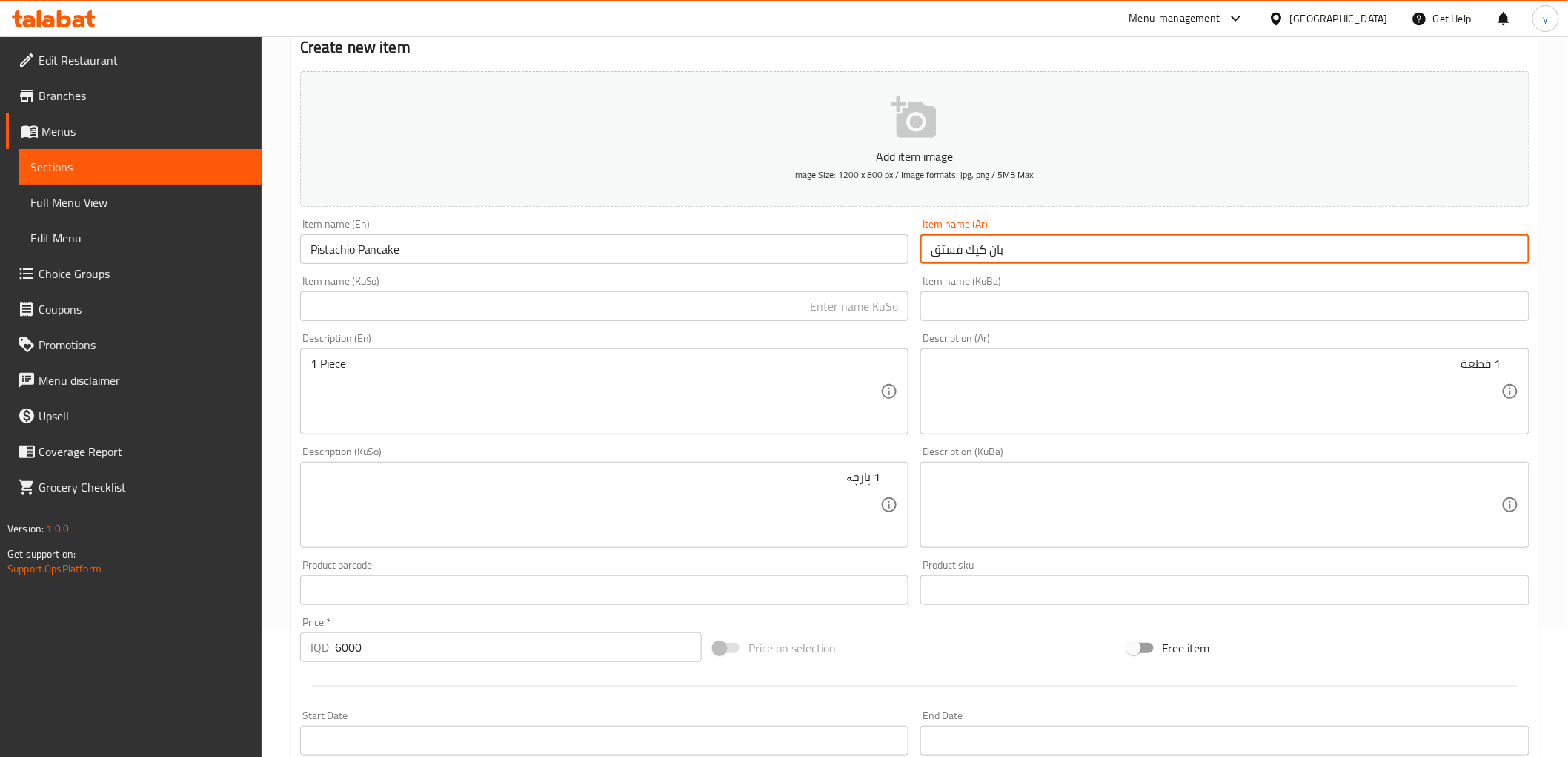
type input "بان كيك فستق"
click at [813, 292] on input "text" at bounding box center [604, 306] width 609 height 29
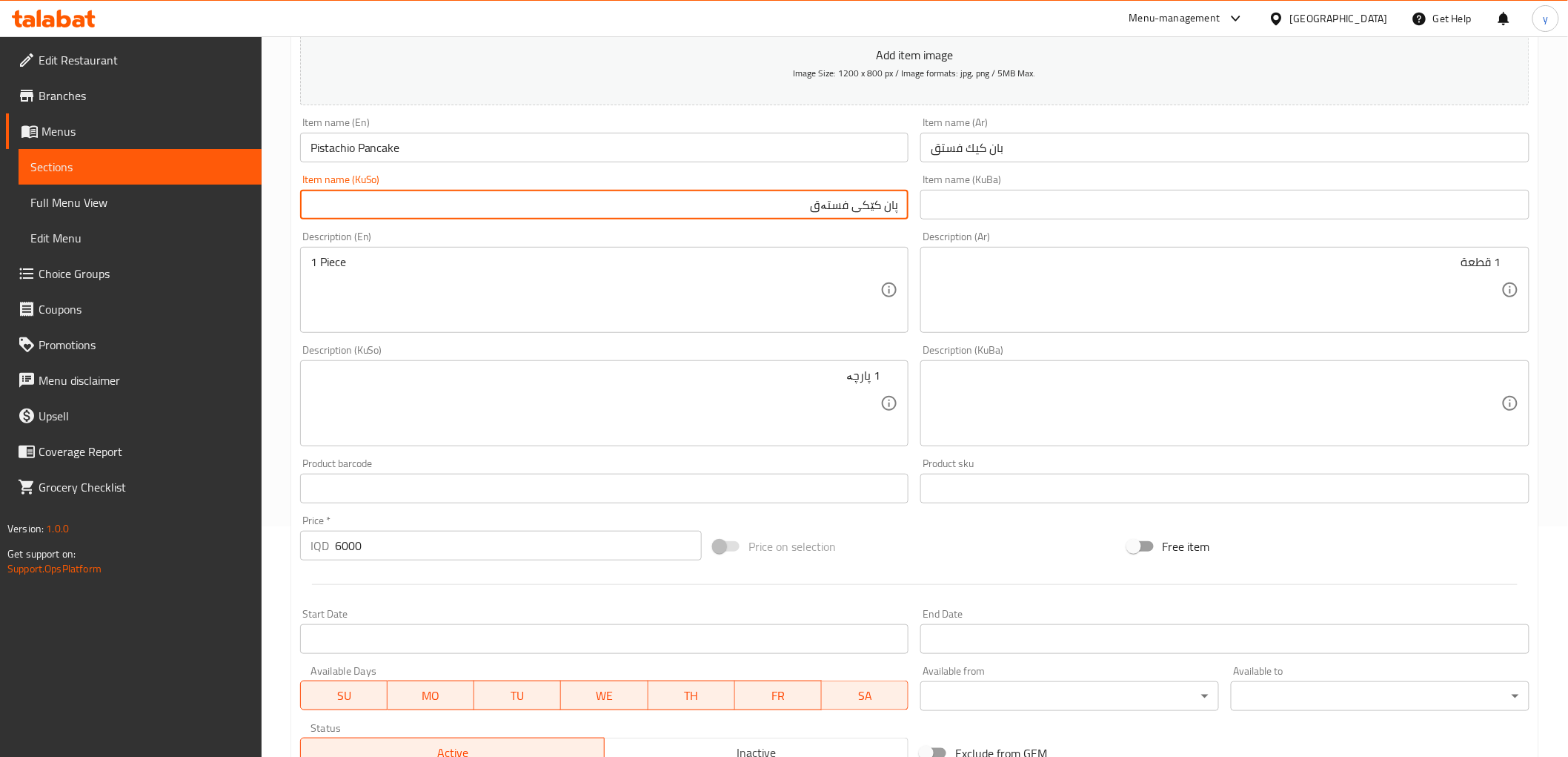
scroll to position [294, 0]
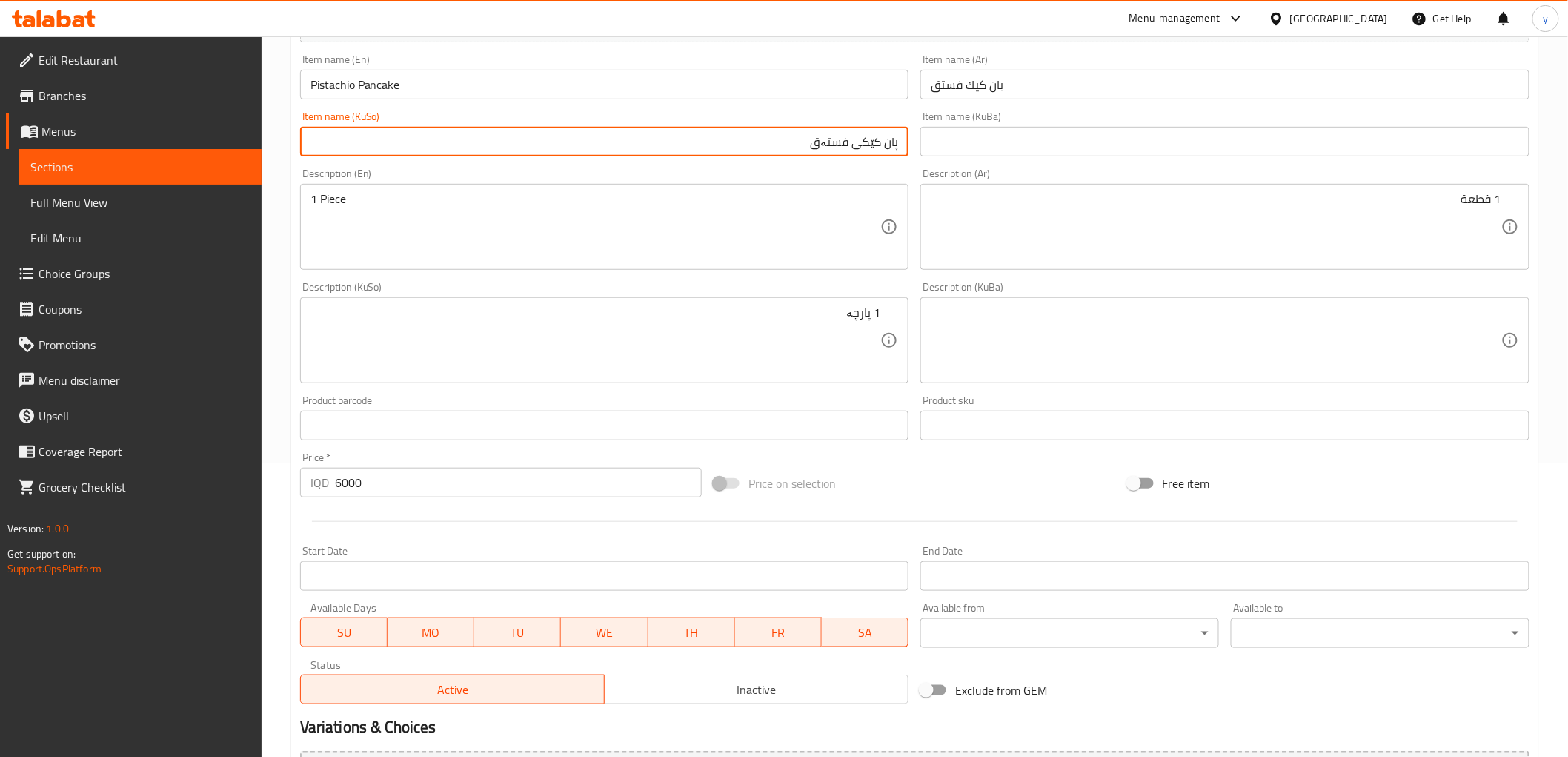
type input "پان کێکی فستەق"
click at [432, 224] on textarea "1 Piece" at bounding box center [596, 228] width 570 height 70
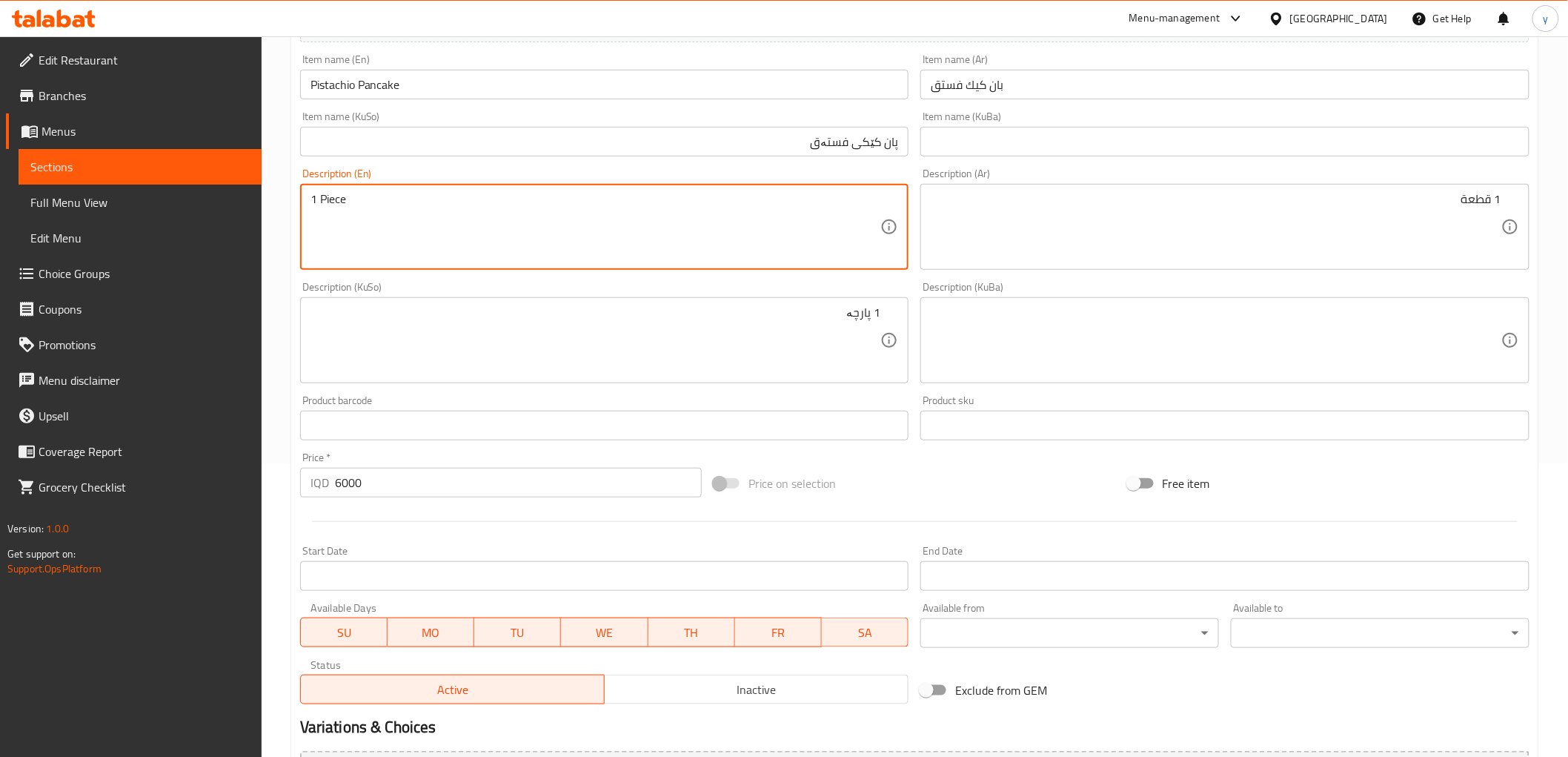
click at [432, 224] on textarea "1 Piece" at bounding box center [596, 228] width 570 height 70
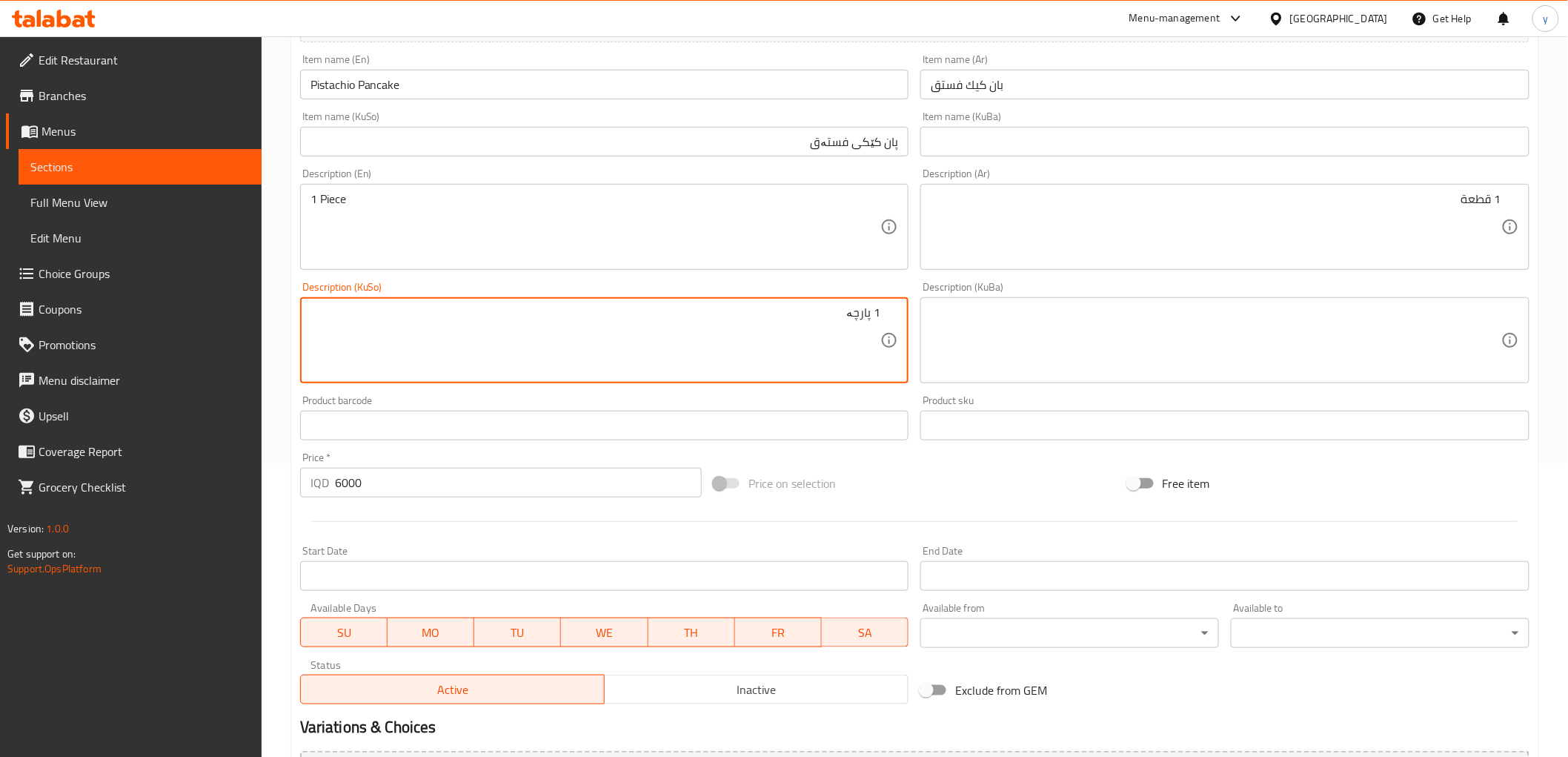
click at [808, 320] on textarea "1 پارچە" at bounding box center [596, 341] width 570 height 70
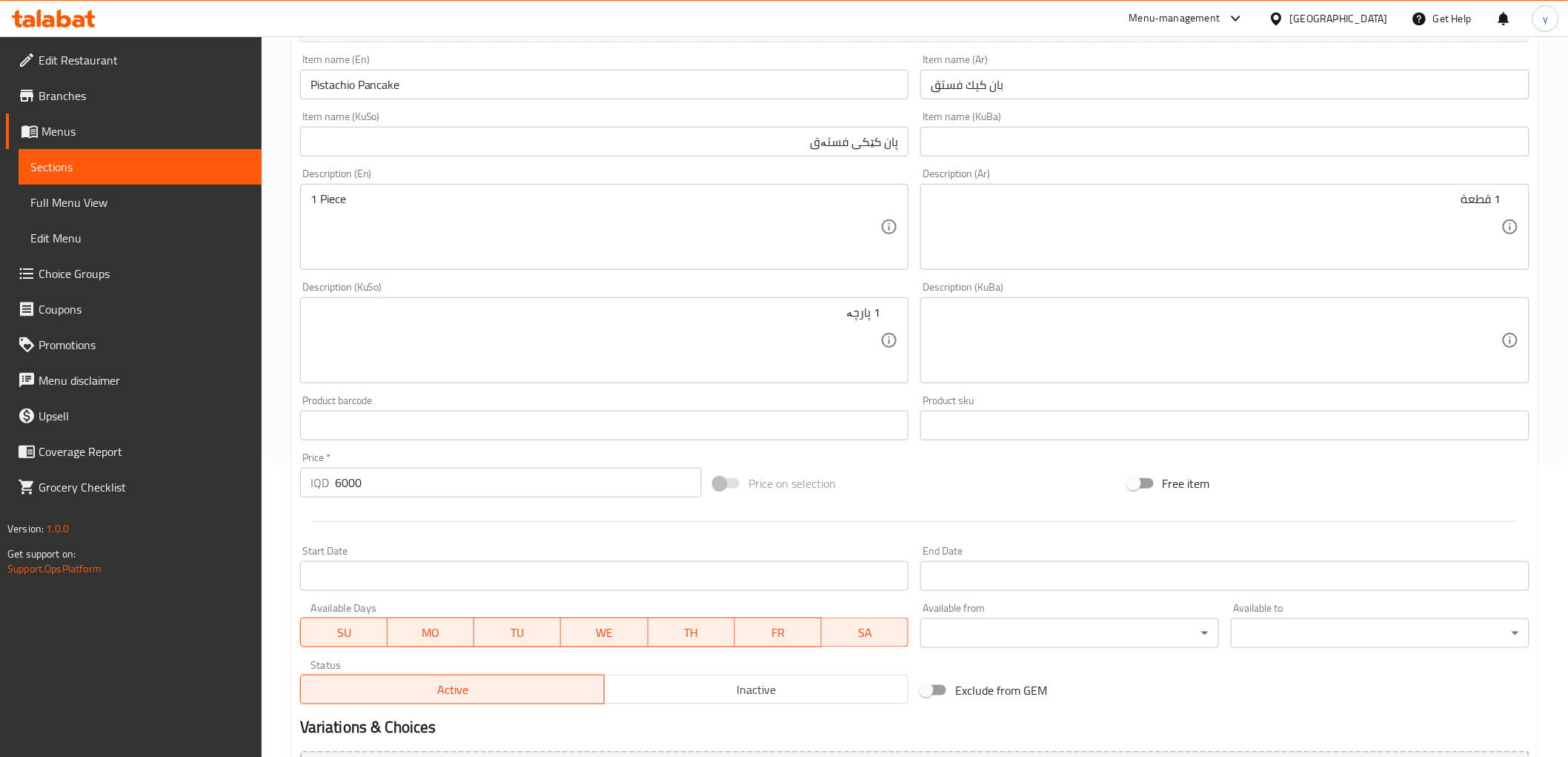
click at [1250, 184] on div "1 قطعة Description (Ar)" at bounding box center [1224, 227] width 609 height 86
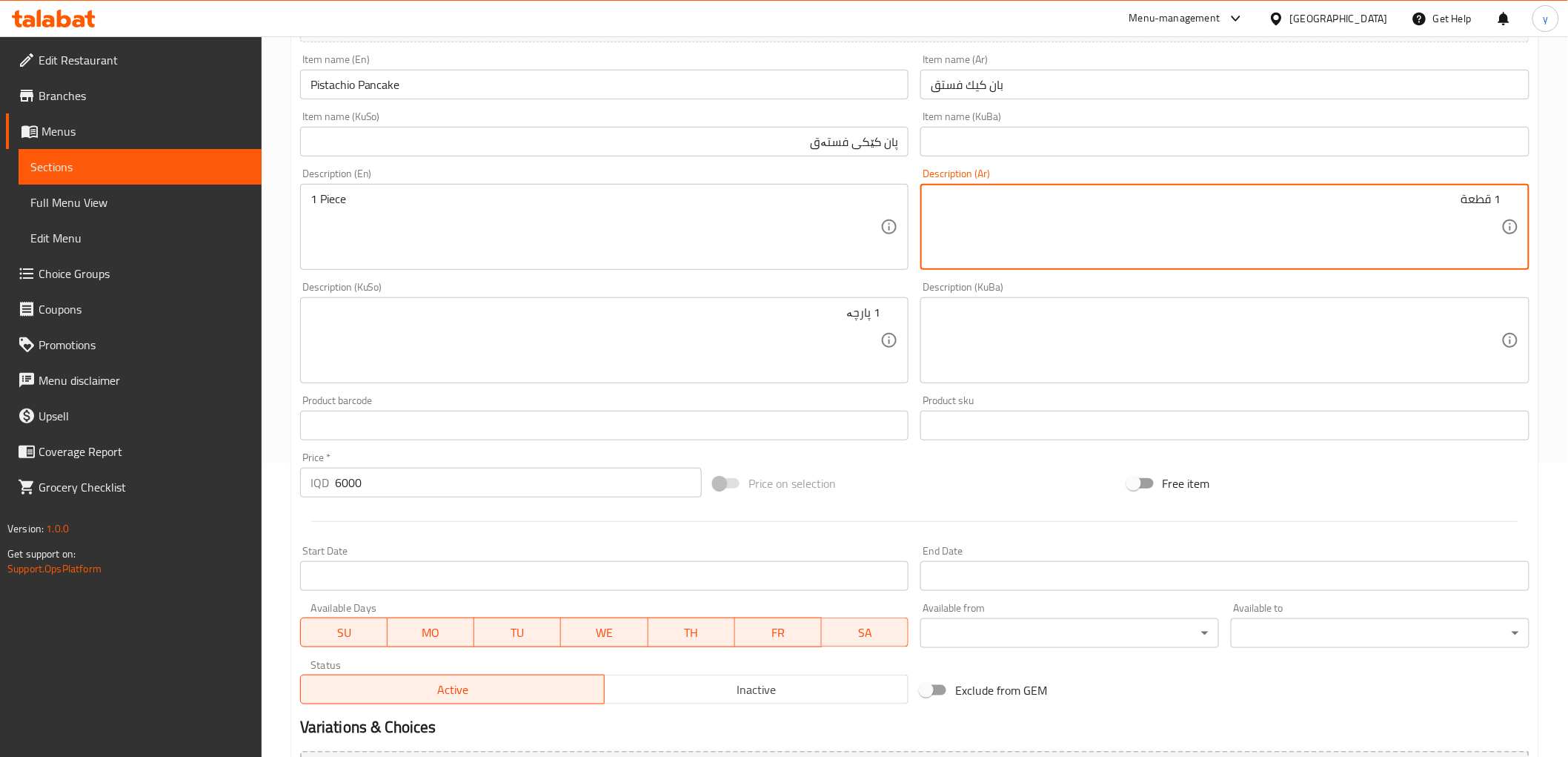
click at [1255, 190] on div "1 قطعة Description (Ar)" at bounding box center [1224, 227] width 609 height 86
click at [1267, 204] on textarea "1 قطعة" at bounding box center [1216, 228] width 570 height 70
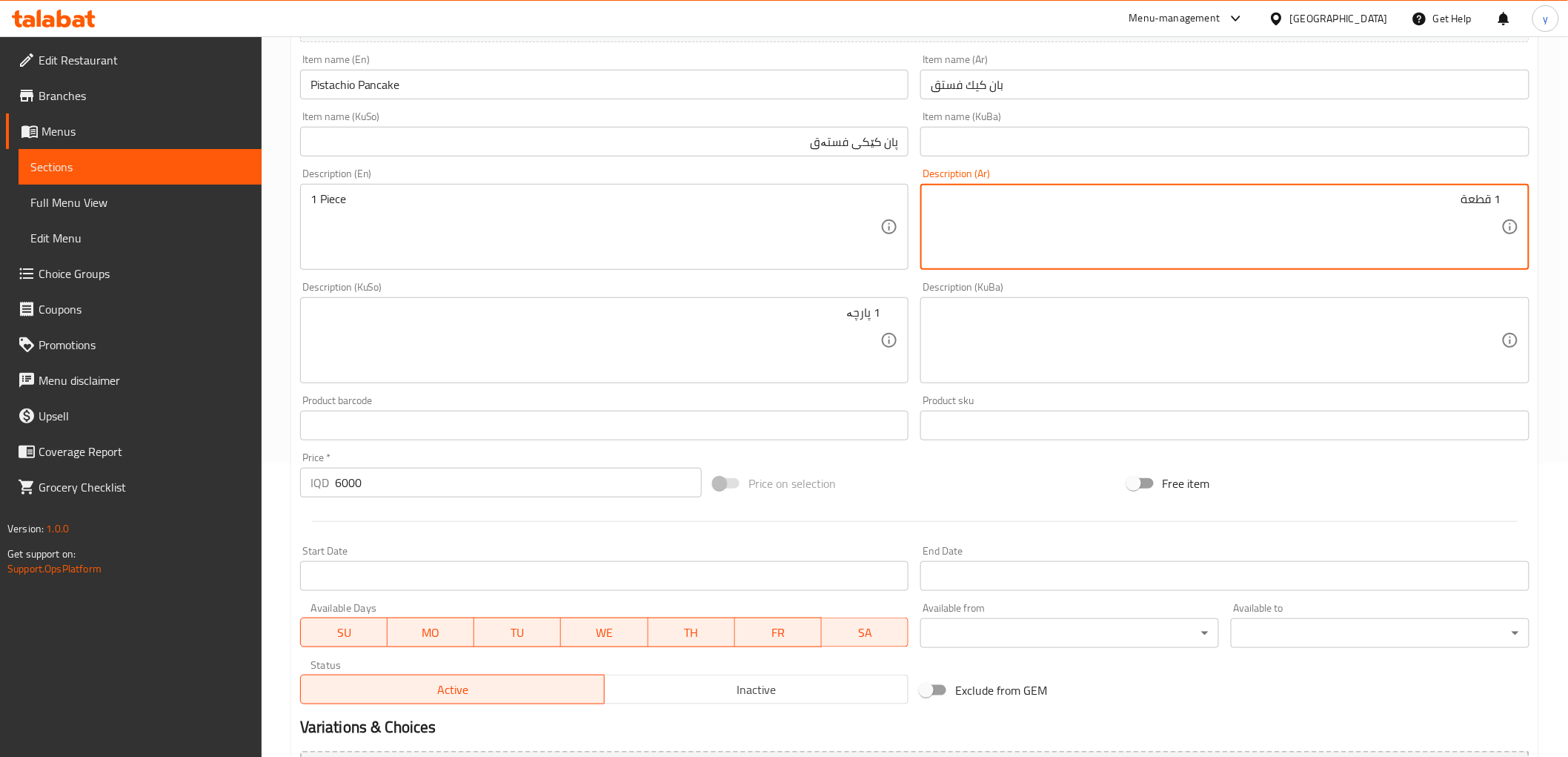
click at [1267, 204] on textarea "1 قطعة" at bounding box center [1216, 228] width 570 height 70
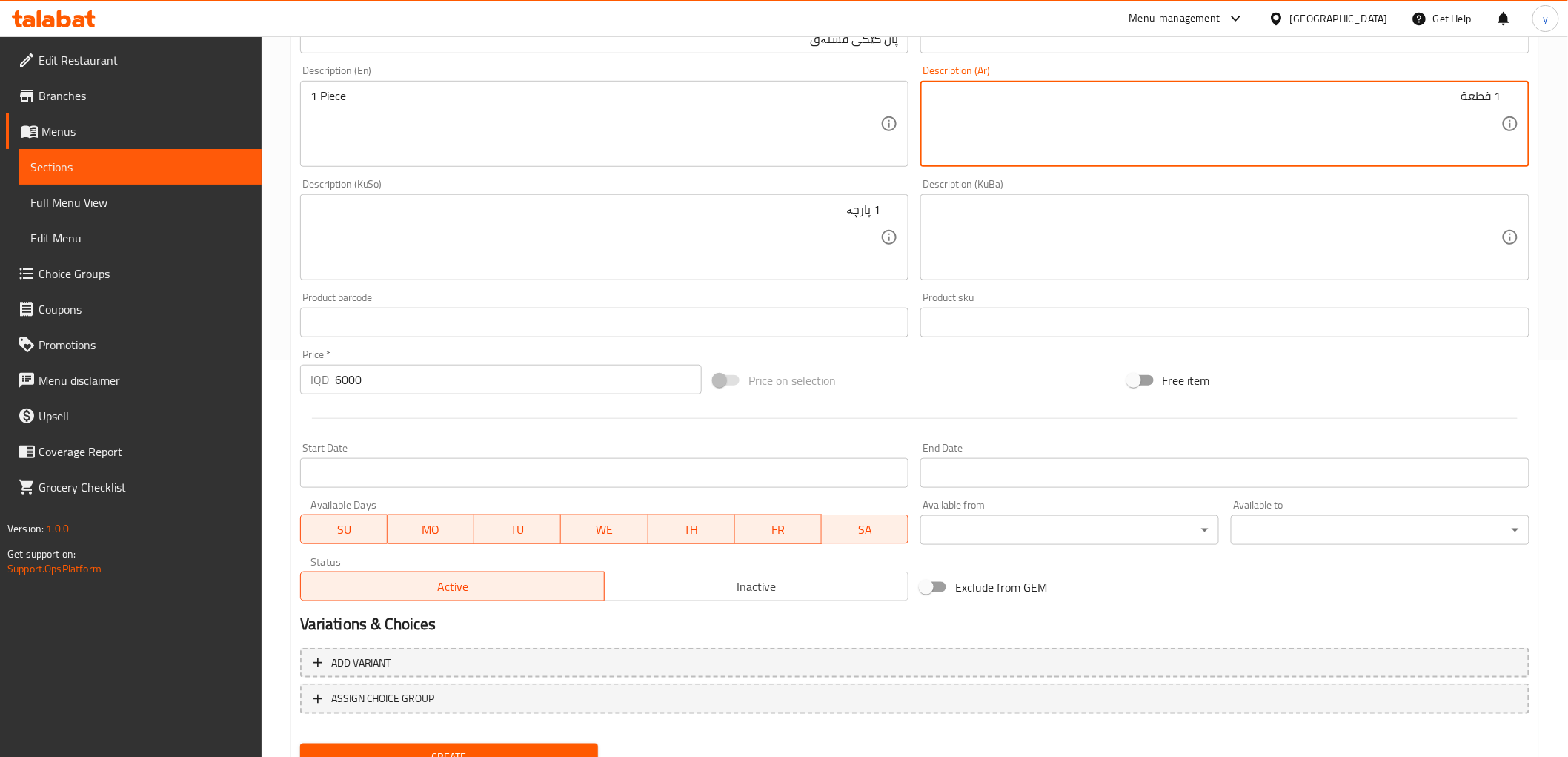
scroll to position [458, 0]
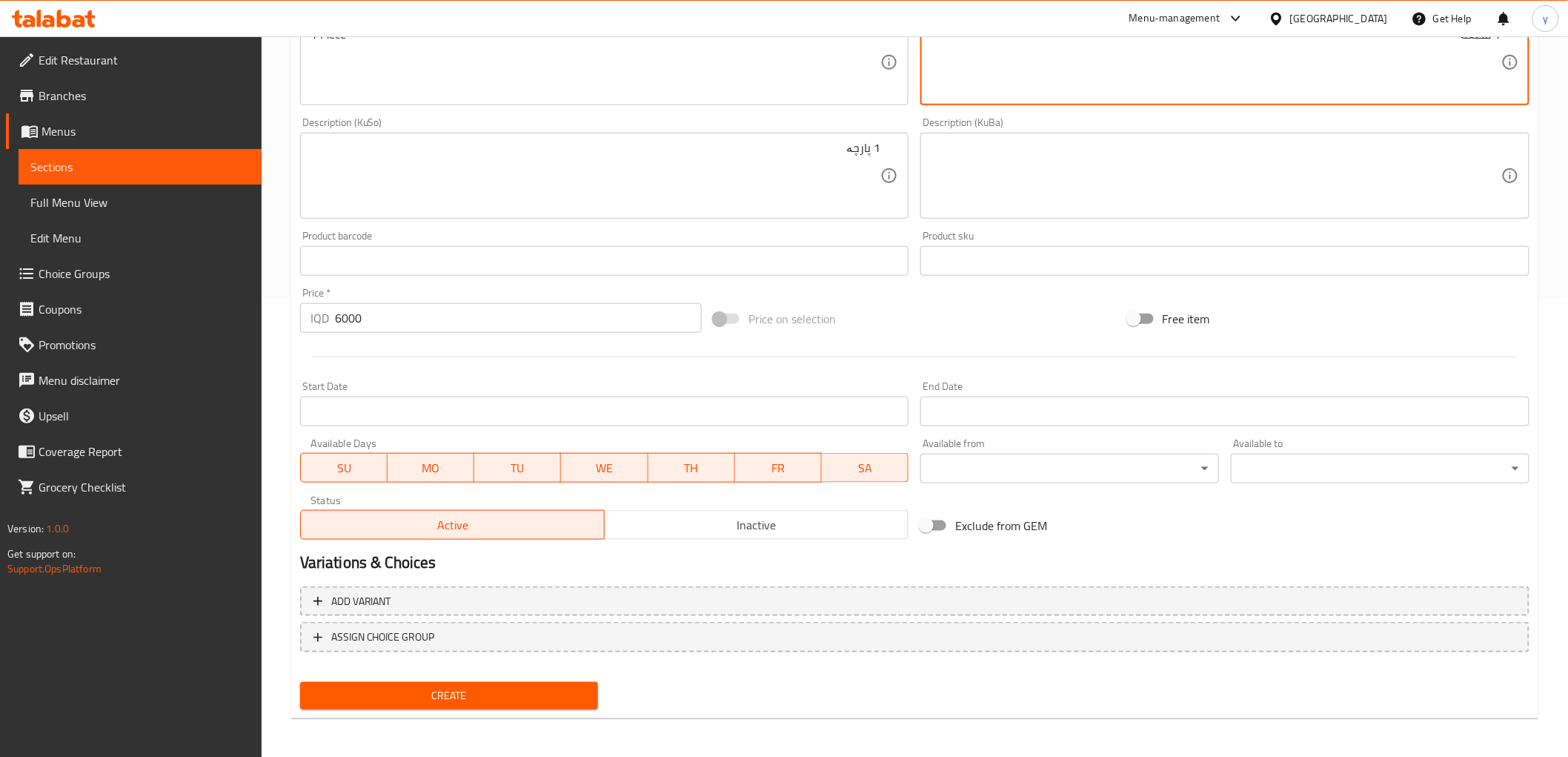
drag, startPoint x: 471, startPoint y: 662, endPoint x: 487, endPoint y: 685, distance: 28.0
click at [471, 664] on nav at bounding box center [914, 664] width 1229 height 12
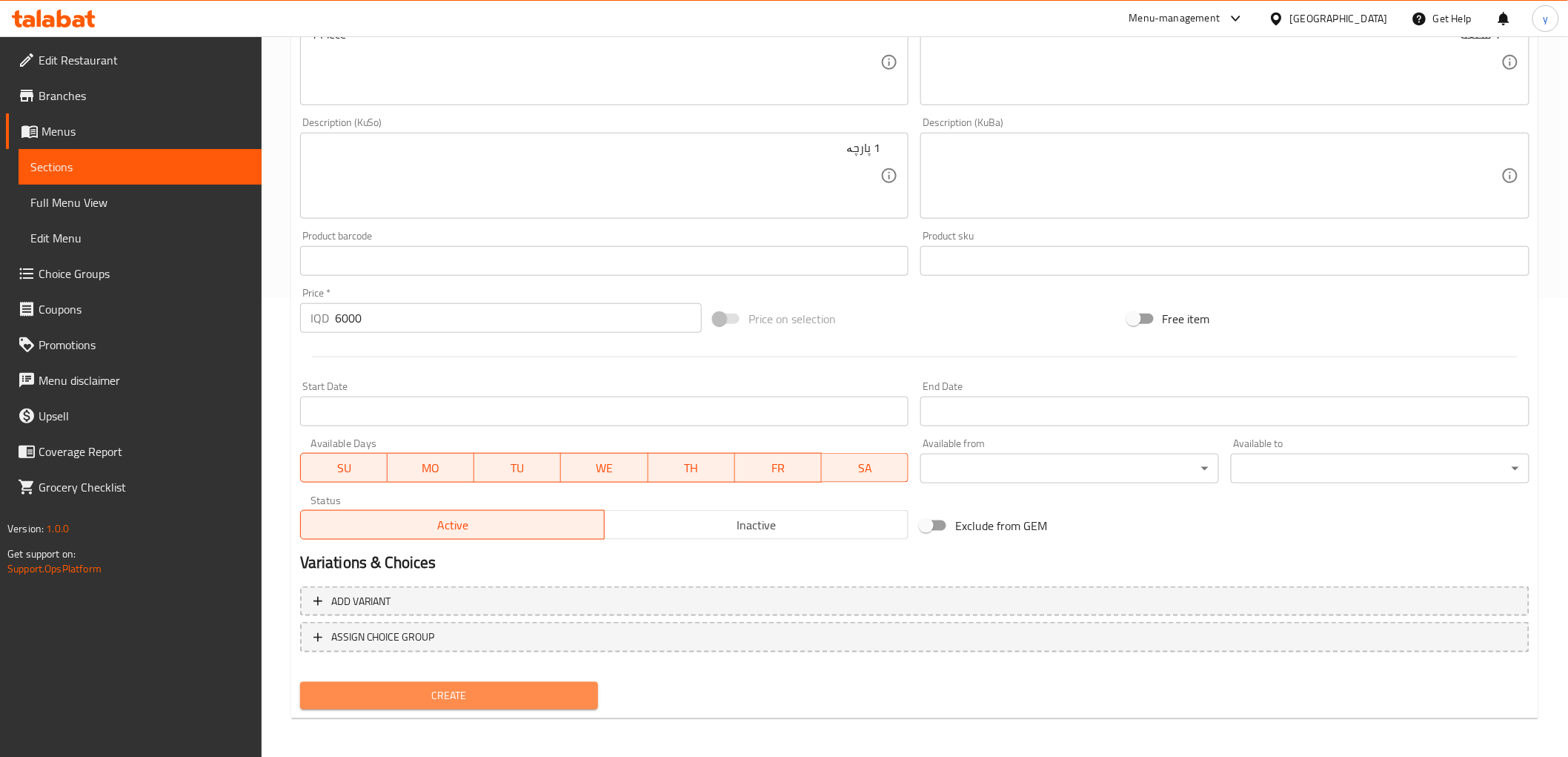
drag, startPoint x: 487, startPoint y: 685, endPoint x: 521, endPoint y: 728, distance: 54.8
click at [489, 687] on span "Create" at bounding box center [449, 695] width 275 height 19
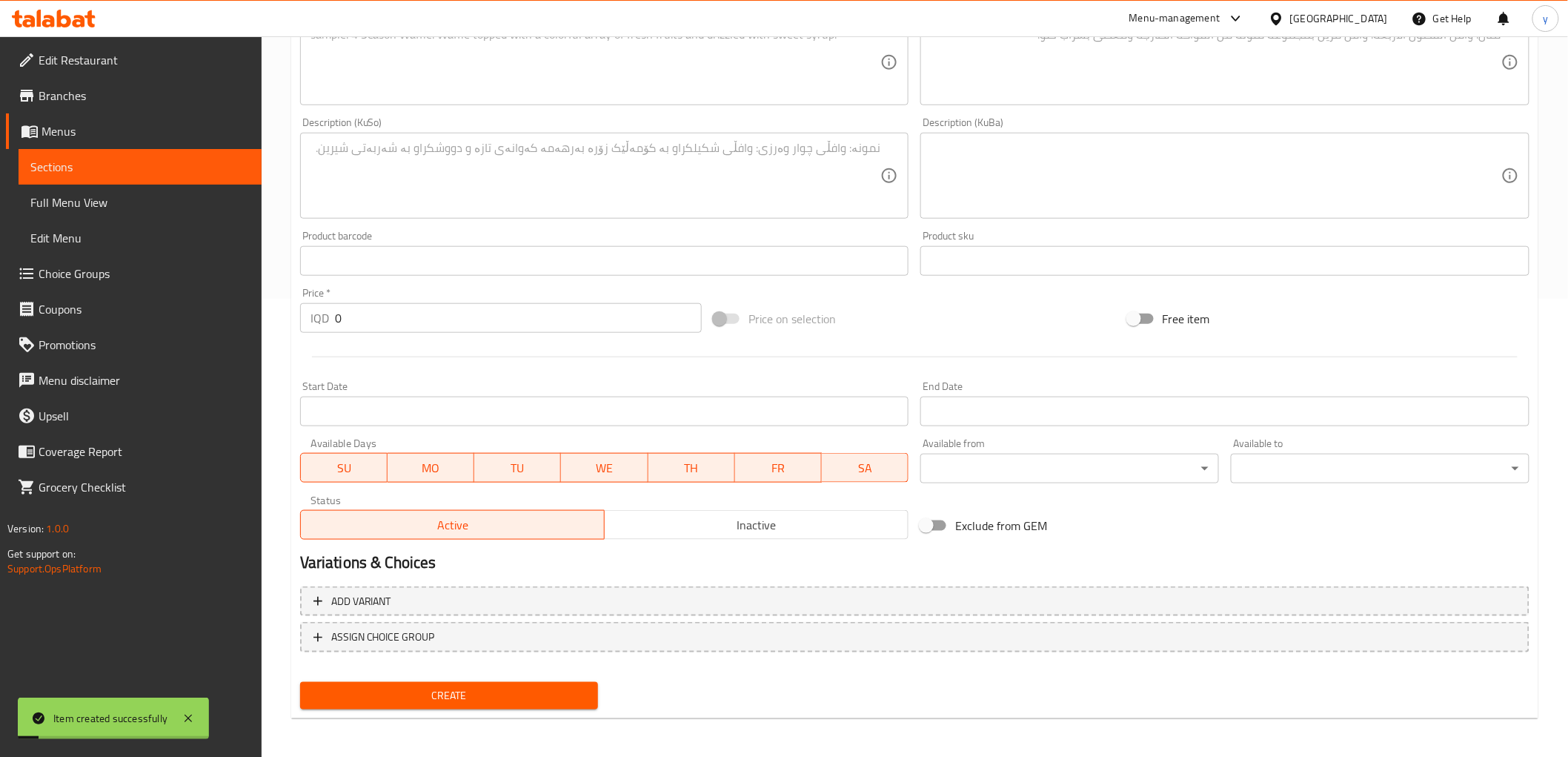
drag, startPoint x: 352, startPoint y: 320, endPoint x: 445, endPoint y: 361, distance: 101.6
click at [324, 322] on div "IQD 0 Price *" at bounding box center [500, 317] width 401 height 29
paste input "600"
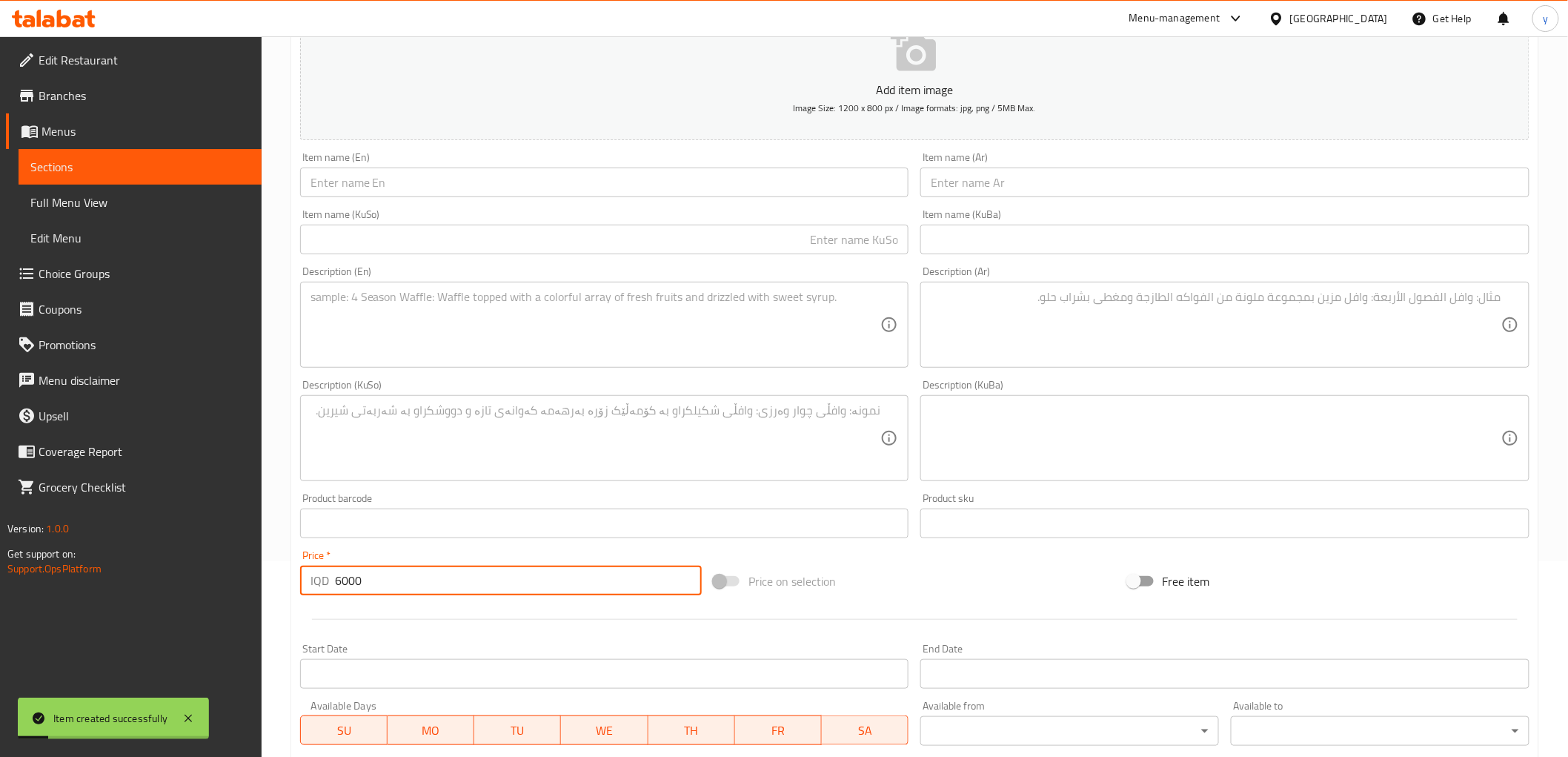
scroll to position [129, 0]
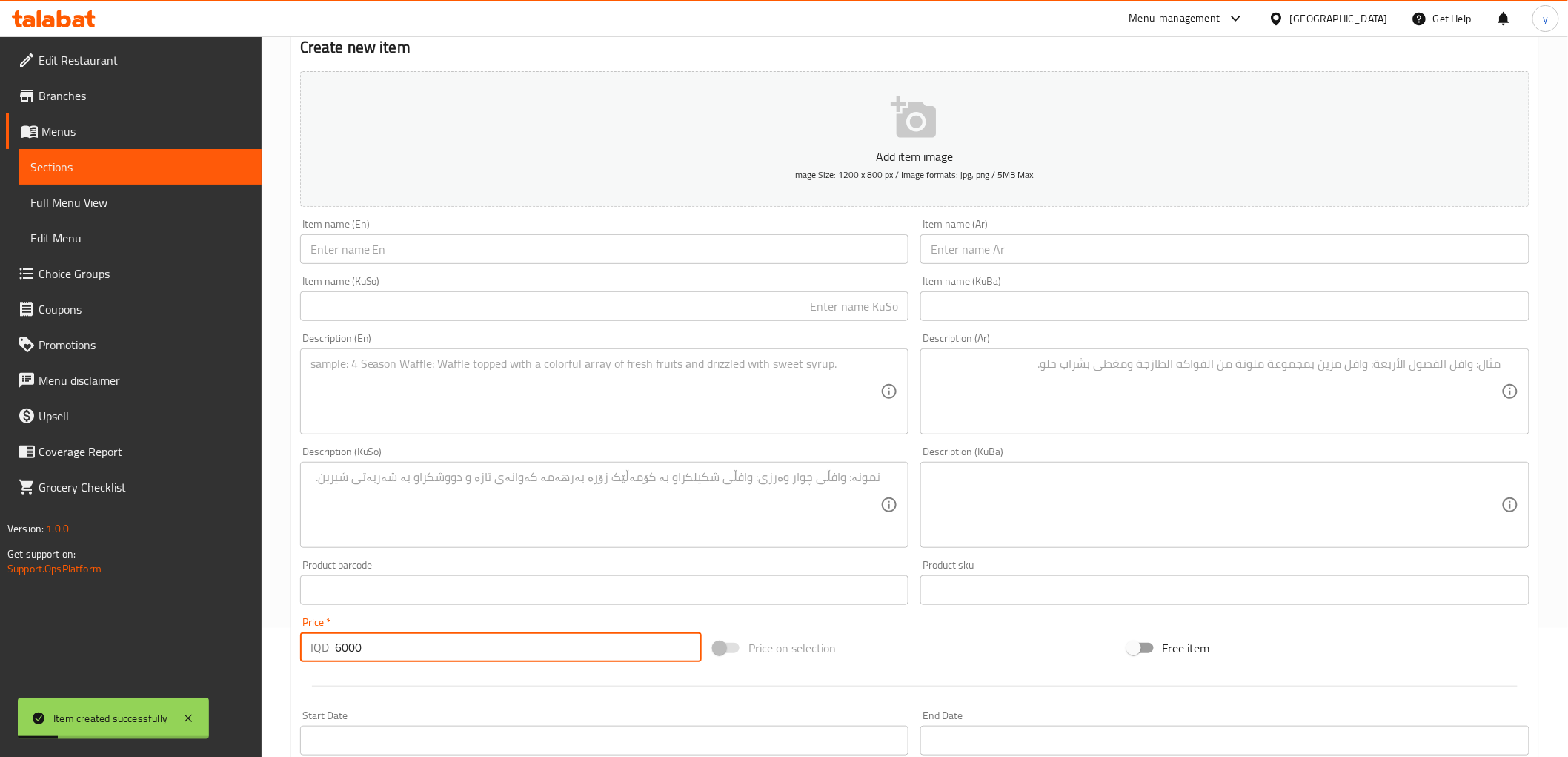
type input "6000"
click at [862, 247] on input "text" at bounding box center [604, 249] width 609 height 29
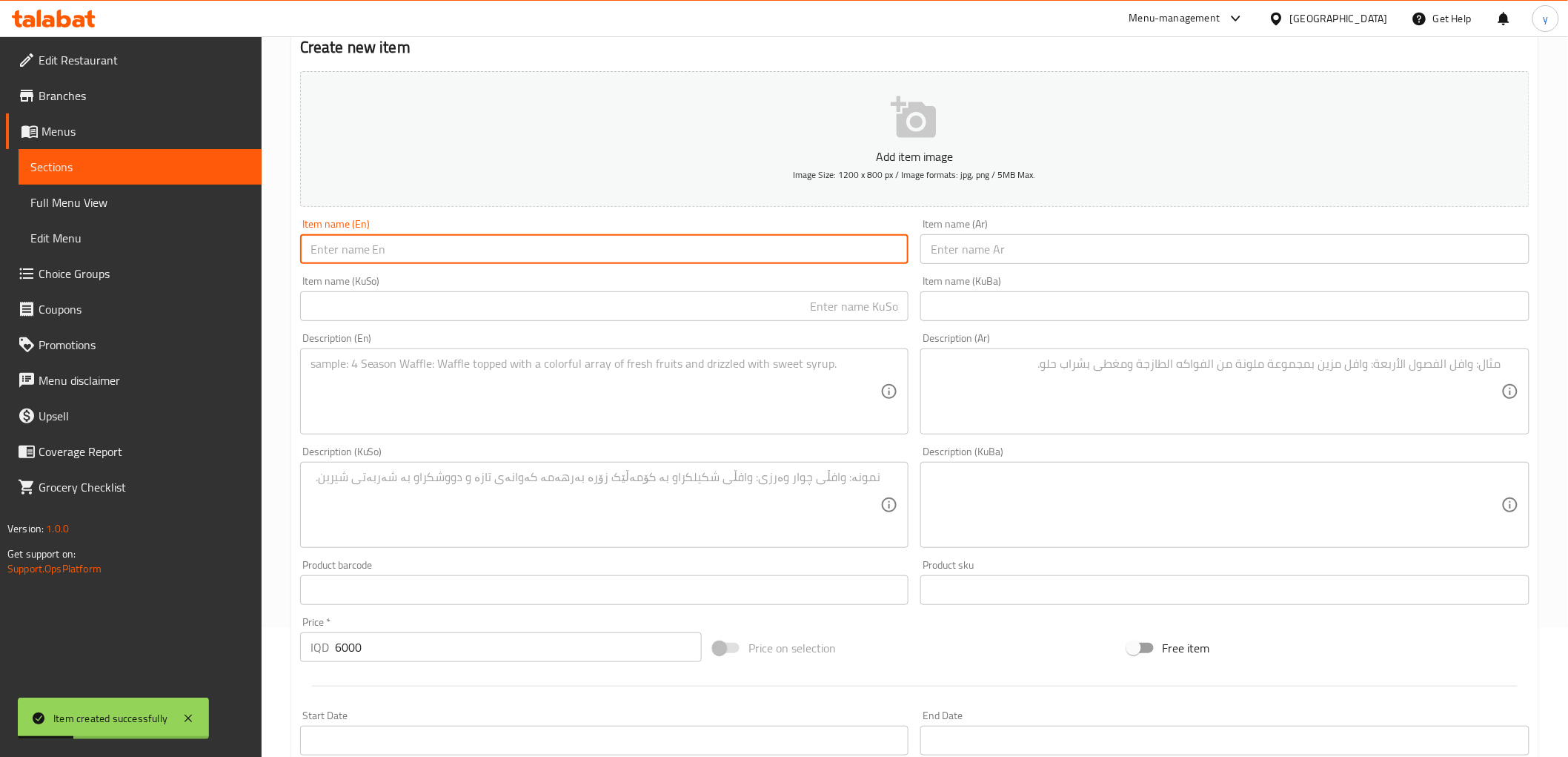
paste input "Lotus Pancake"
type input "Lotus Pancake"
drag, startPoint x: 588, startPoint y: 364, endPoint x: 608, endPoint y: 380, distance: 25.6
click at [588, 364] on textarea at bounding box center [596, 392] width 570 height 70
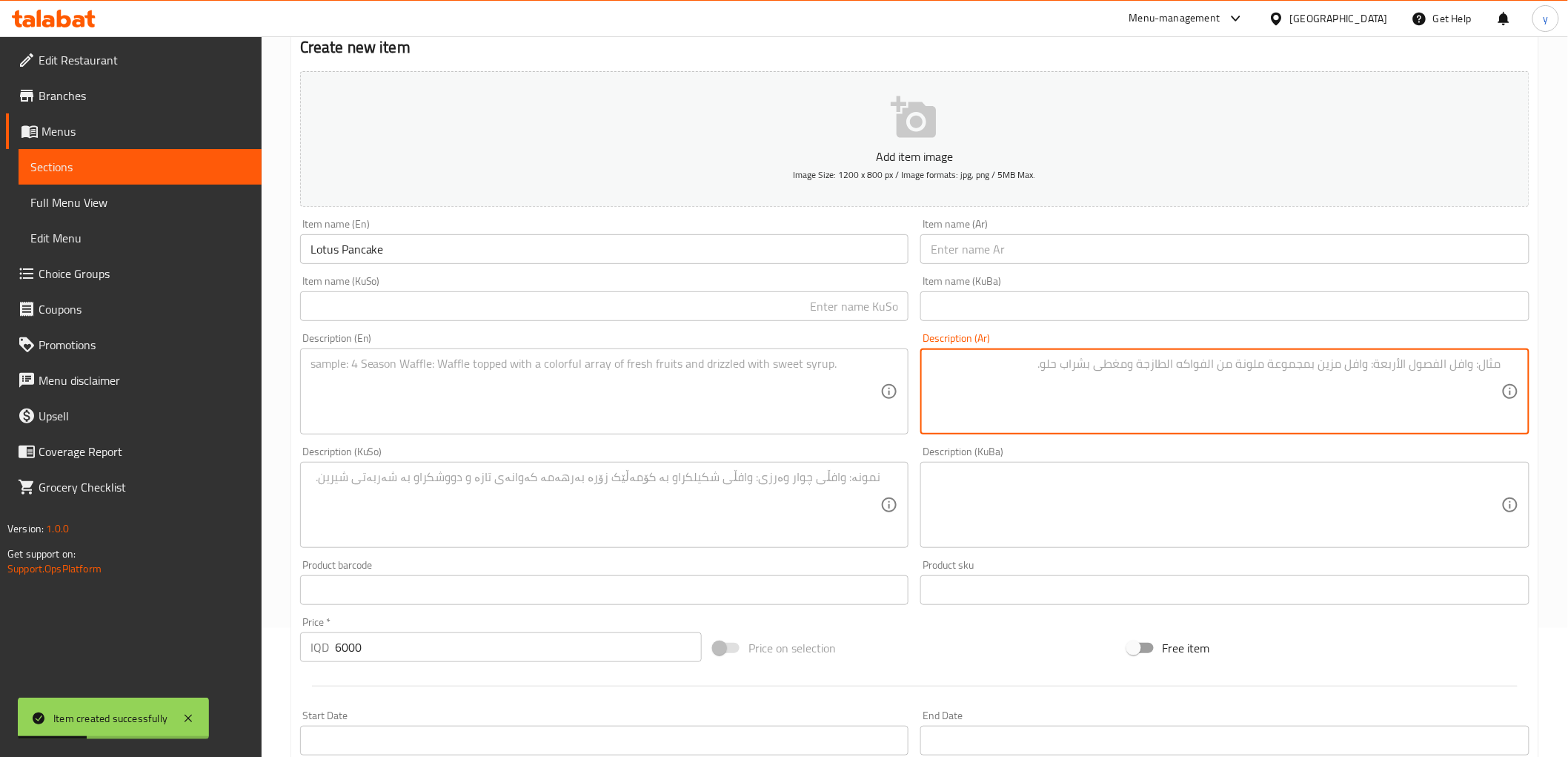
click at [1083, 418] on textarea at bounding box center [1216, 392] width 570 height 70
paste textarea "1 قطعة"
type textarea "1 قطعة"
click at [616, 351] on div "Description (En)" at bounding box center [604, 392] width 609 height 86
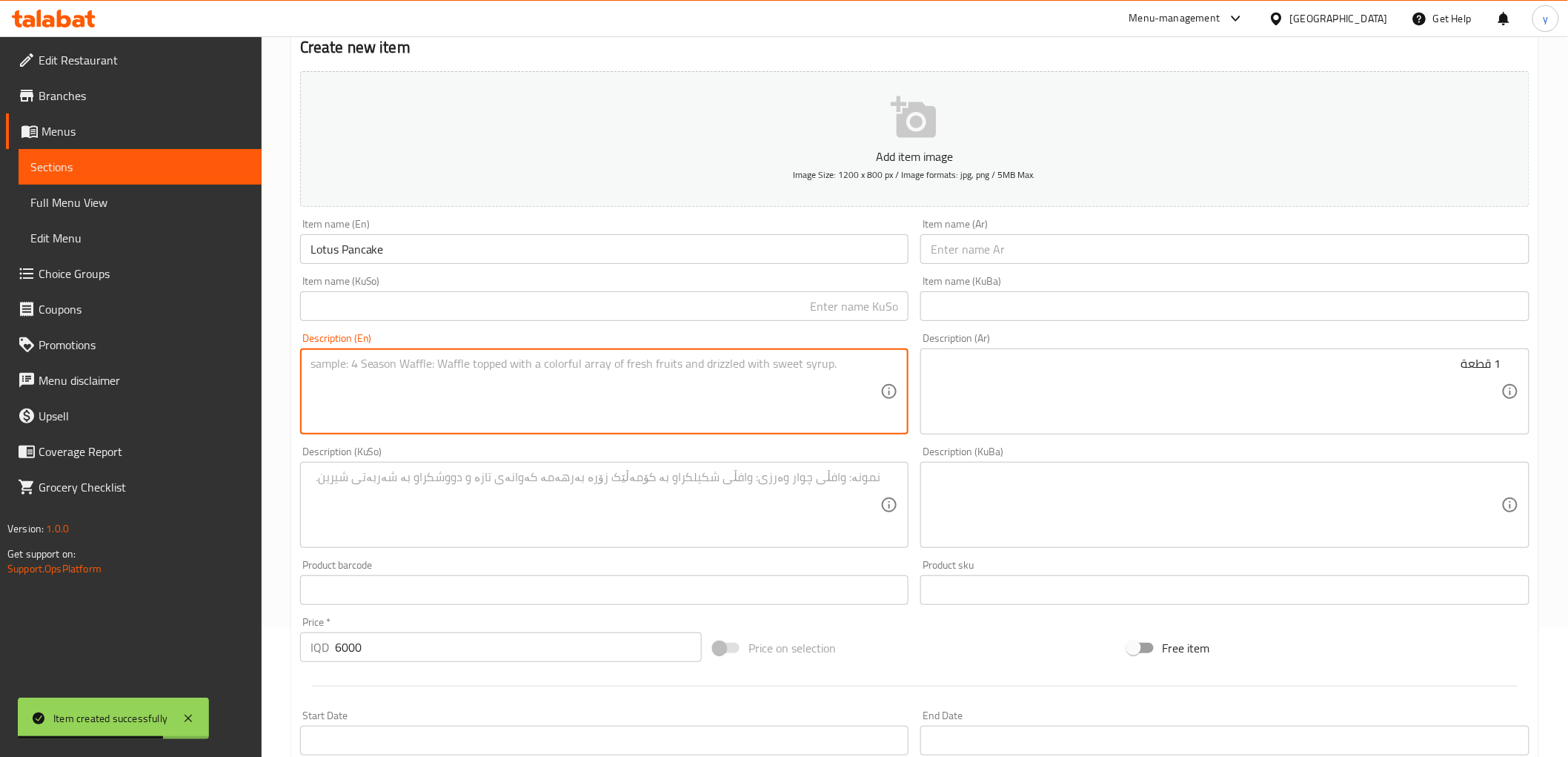
paste textarea "1 Piece"
type textarea "1 Piece"
click at [605, 524] on textarea at bounding box center [596, 505] width 570 height 70
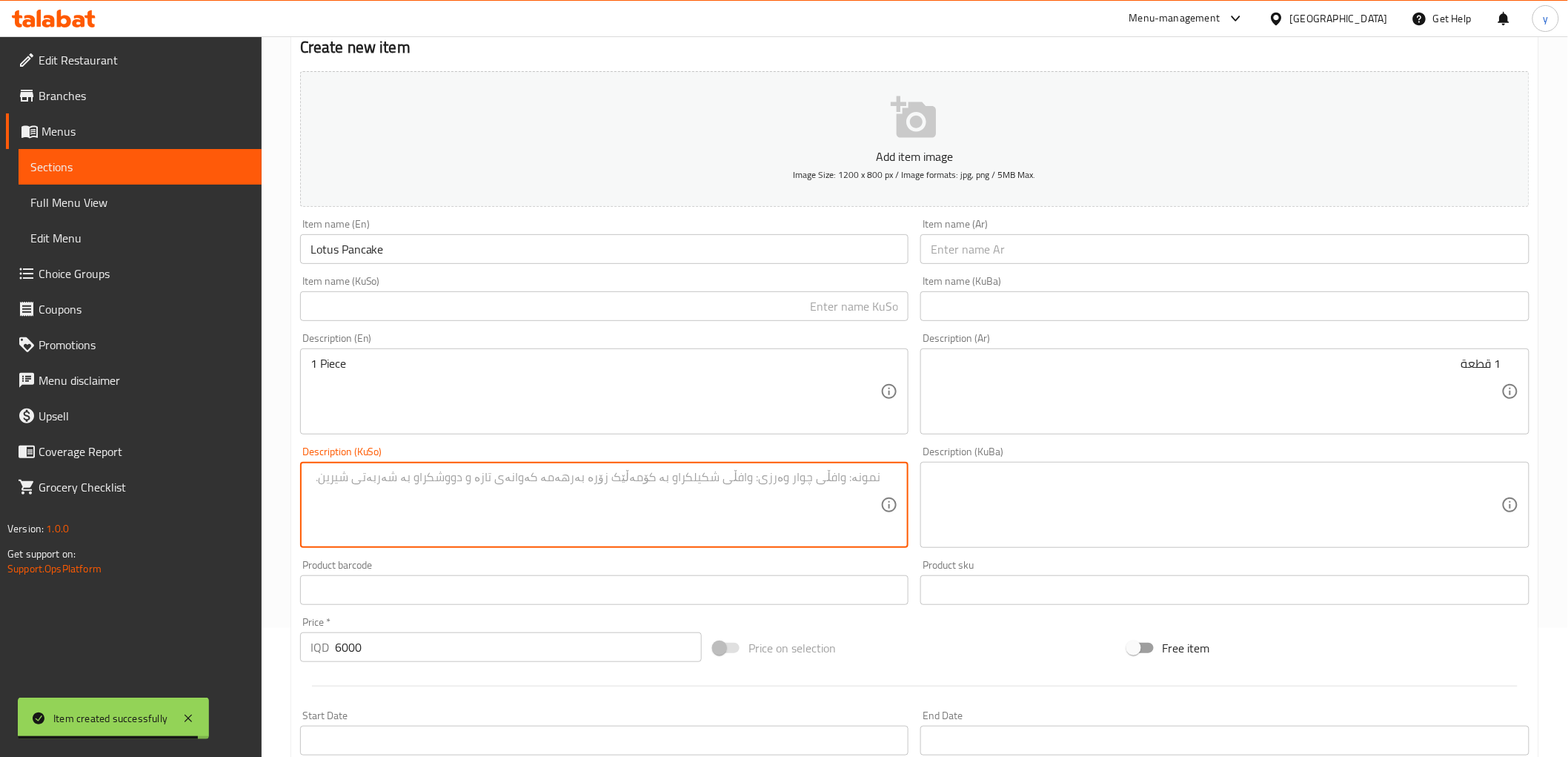
paste textarea "1 پارچە"
type textarea "1 پارچە"
click at [1016, 254] on input "text" at bounding box center [1224, 249] width 609 height 29
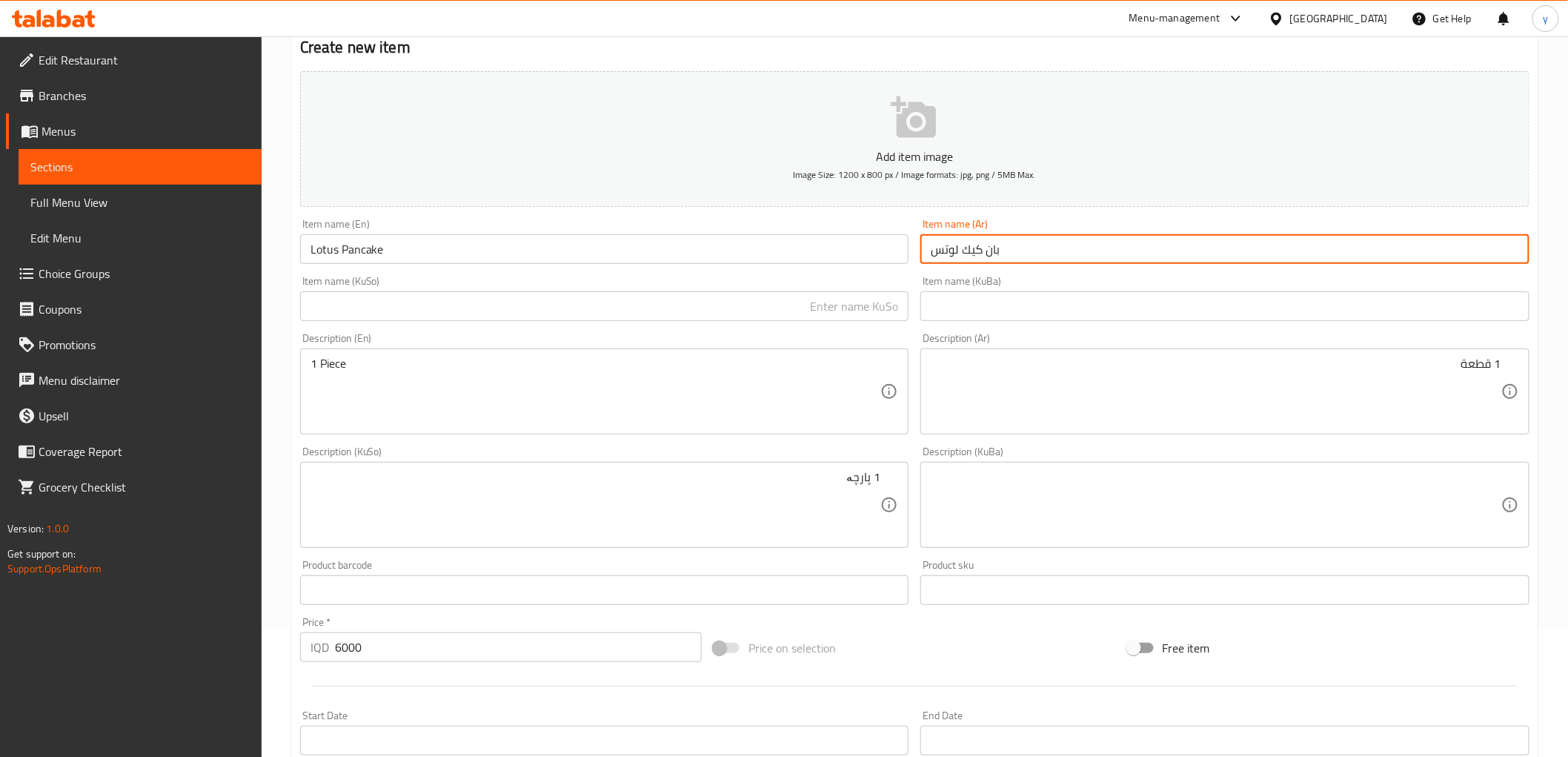
type input "بان كيك لوتس"
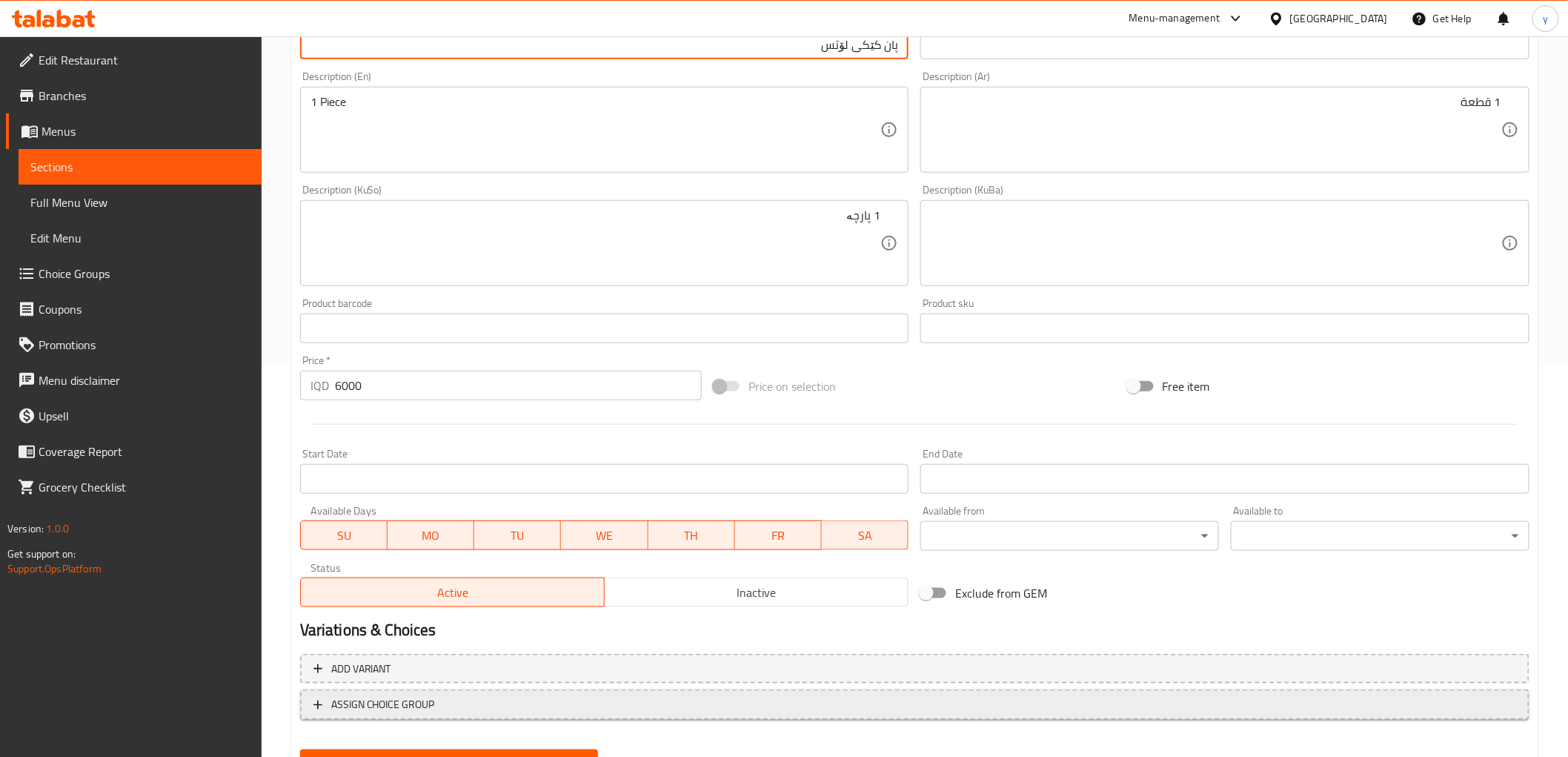
scroll to position [458, 0]
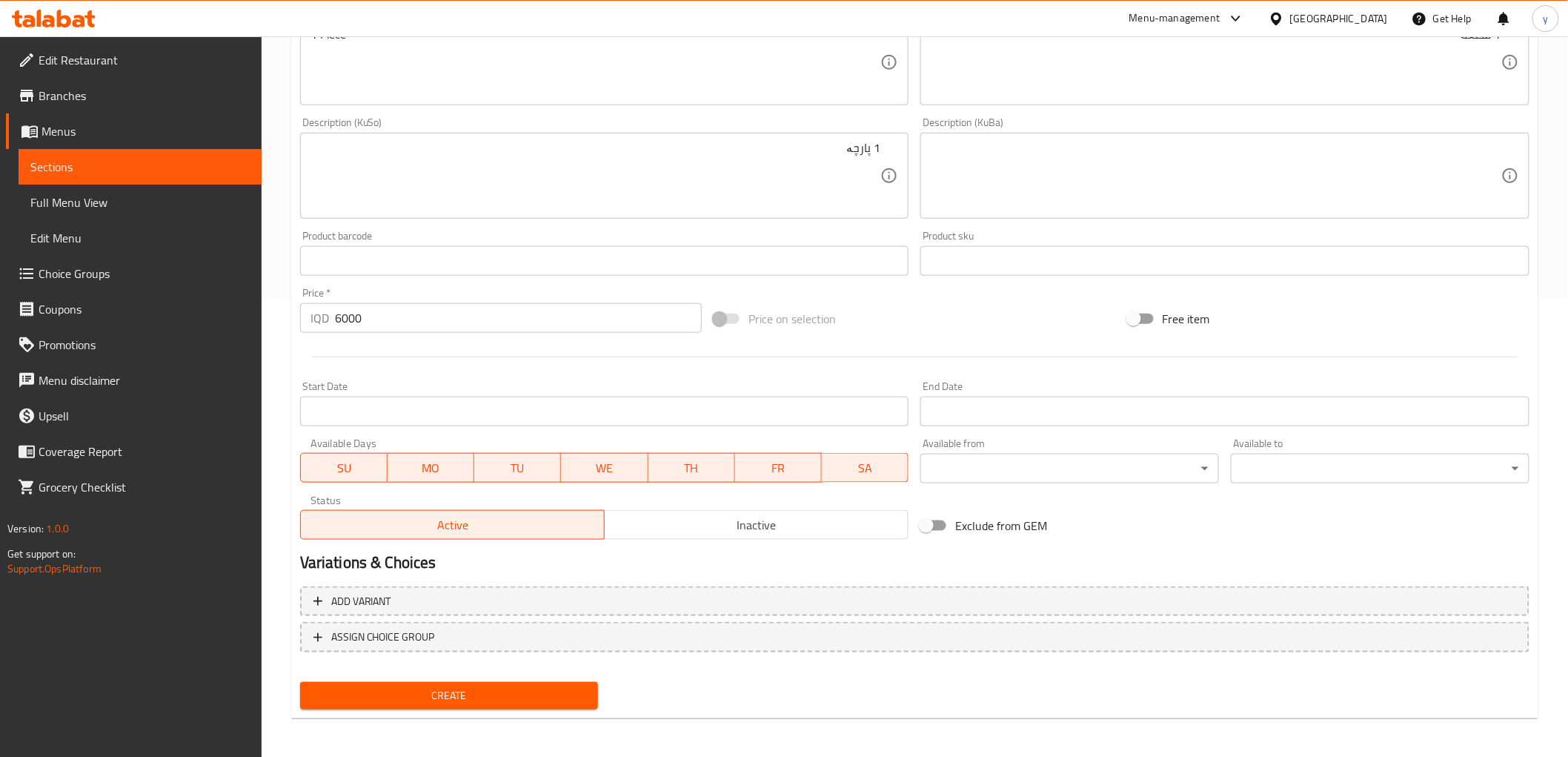
type input "پان کێکی لۆتس"
click at [480, 676] on div "Create" at bounding box center [449, 695] width 310 height 39
click at [484, 690] on span "Create" at bounding box center [449, 695] width 275 height 19
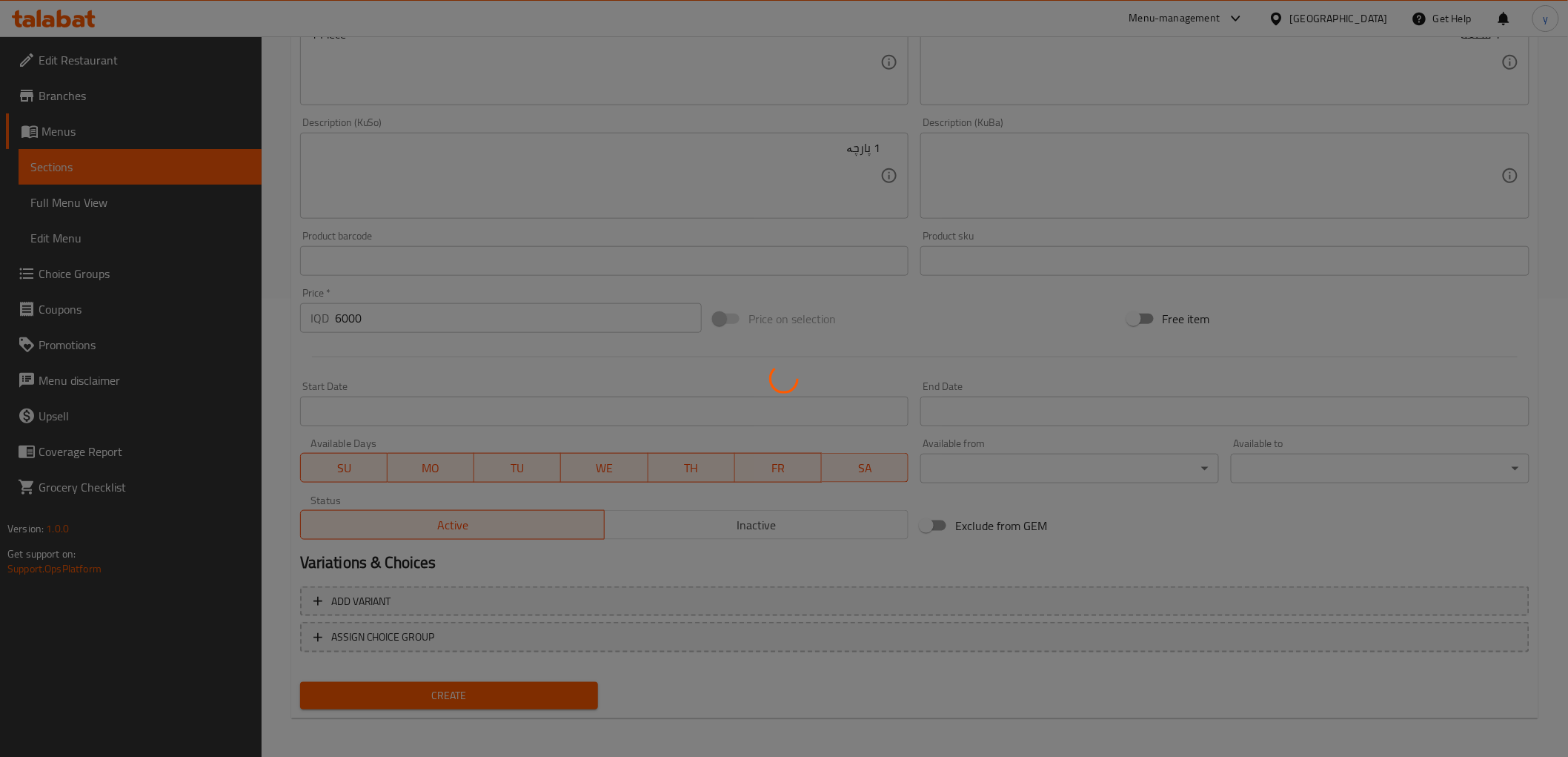
type input "0"
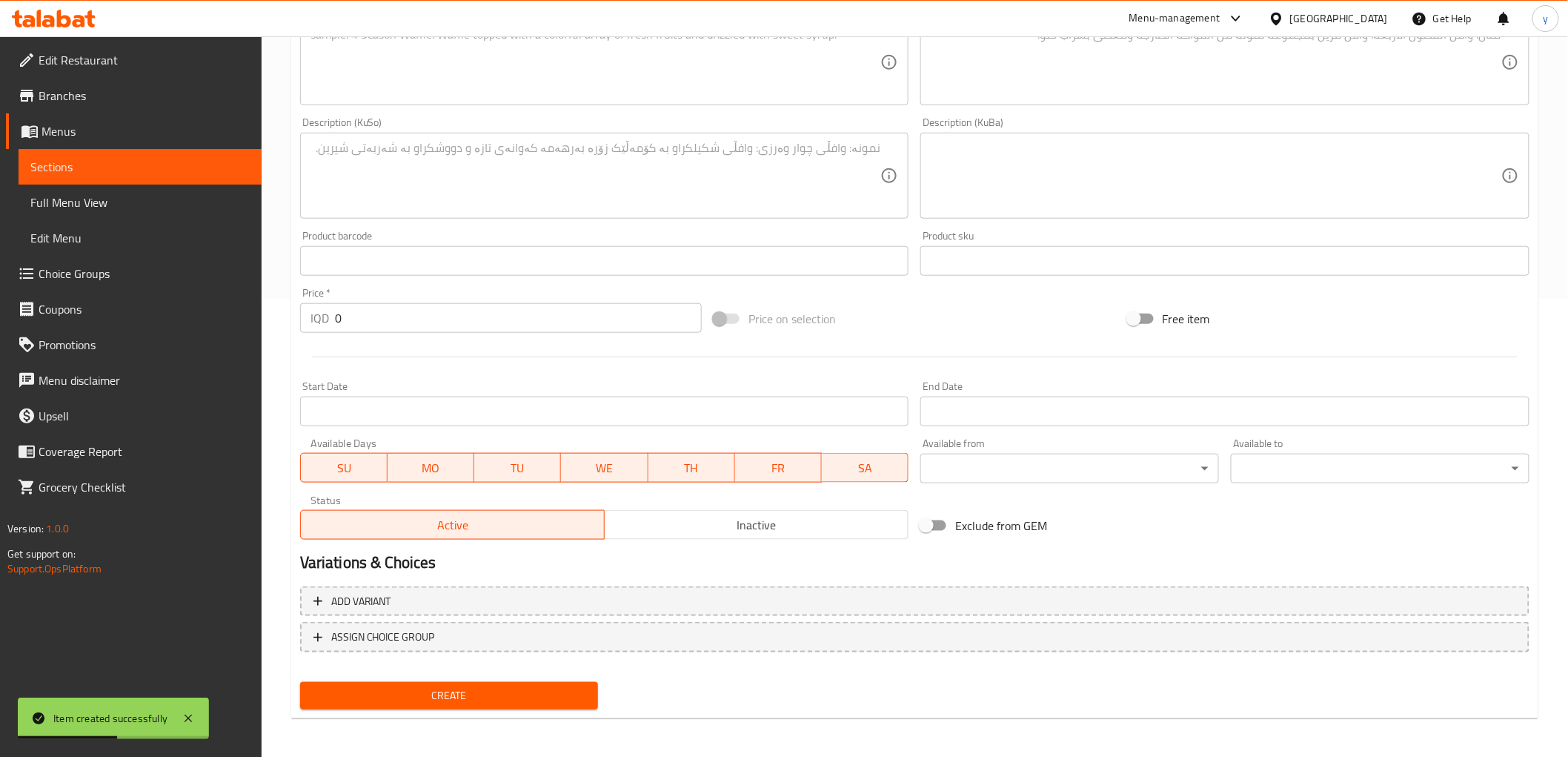
scroll to position [0, 0]
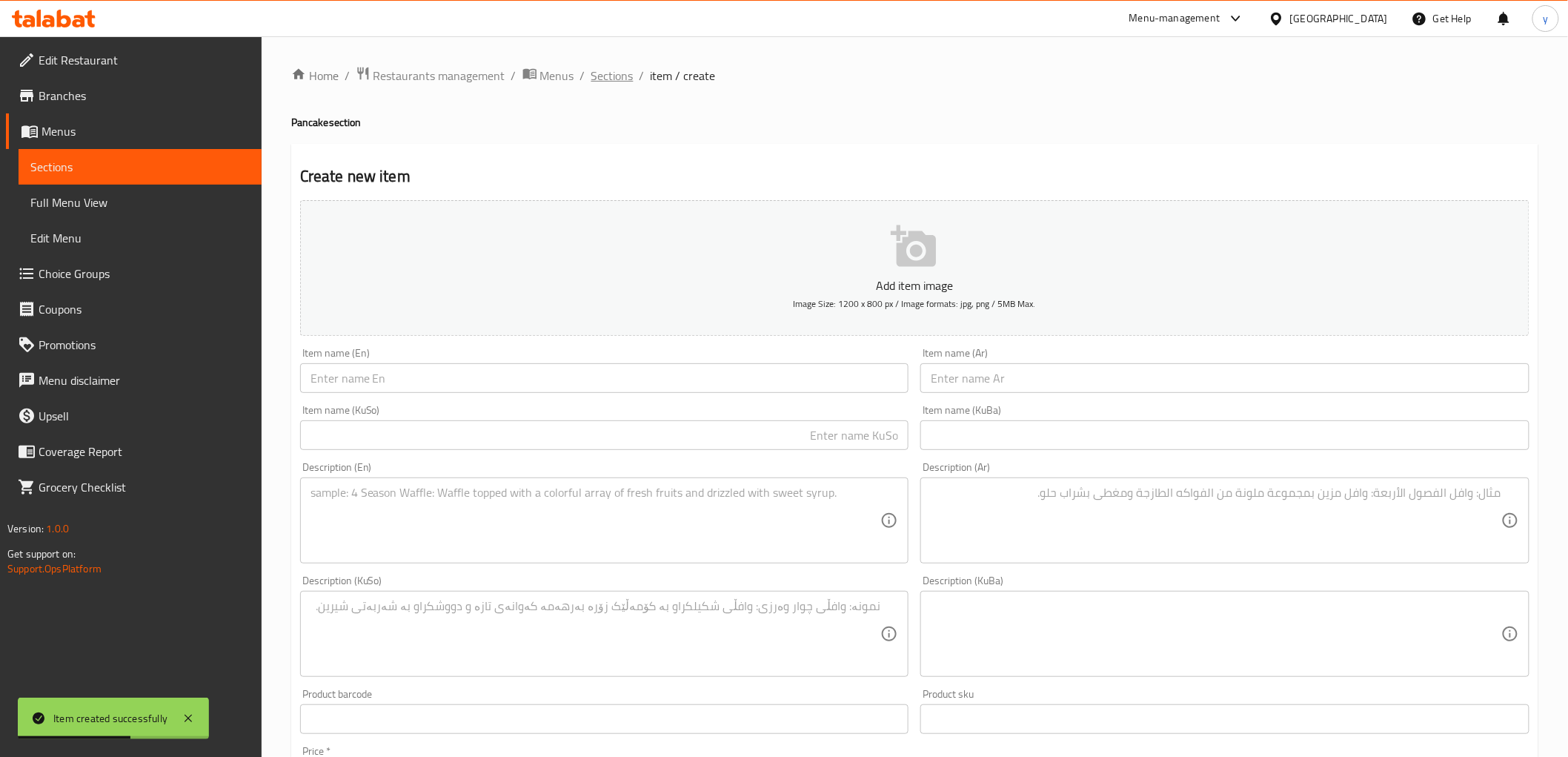
click at [615, 84] on span "Sections" at bounding box center [612, 75] width 42 height 18
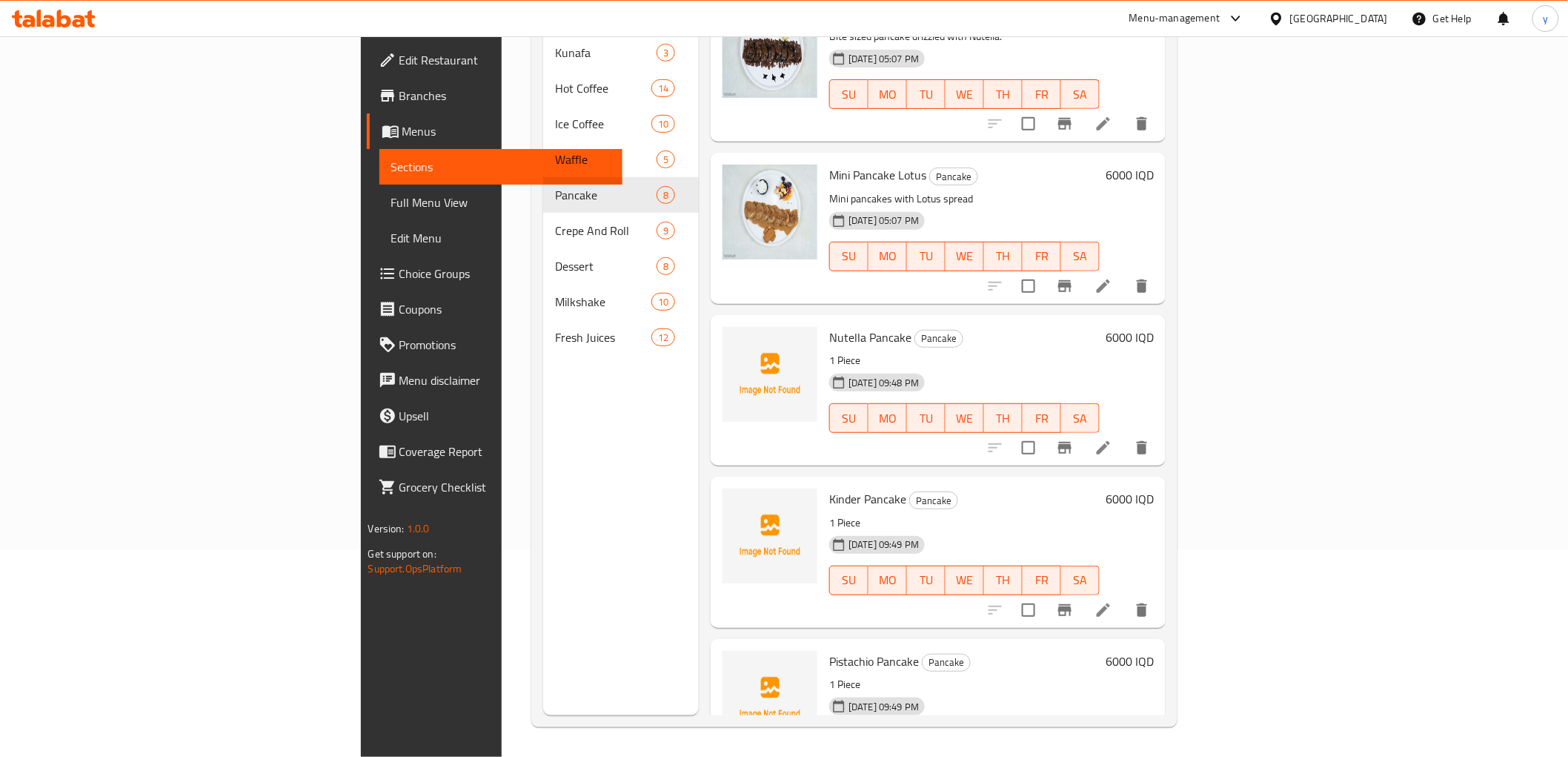
scroll to position [80, 0]
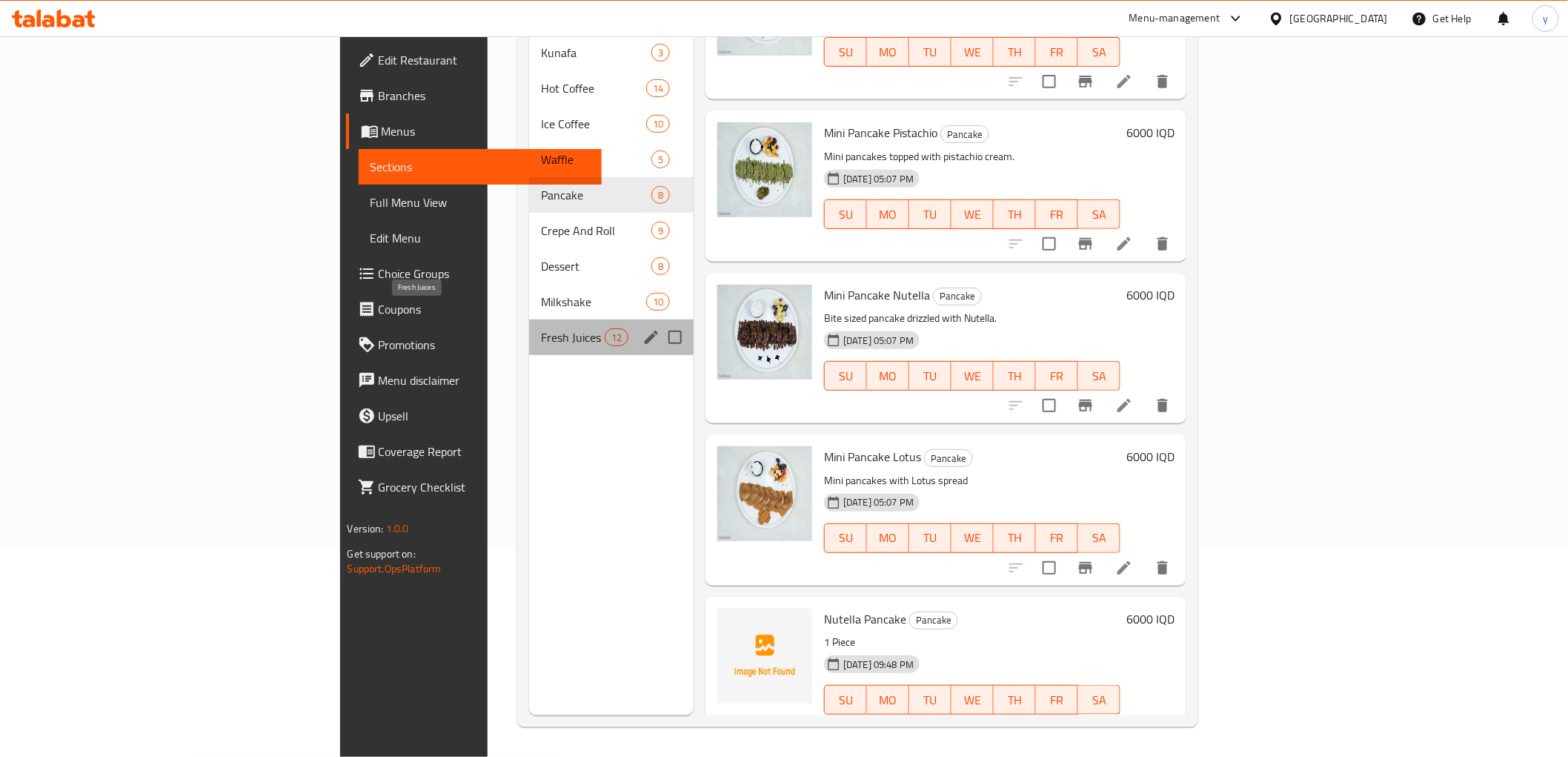
click at [541, 328] on span "Fresh Juices" at bounding box center [572, 337] width 63 height 18
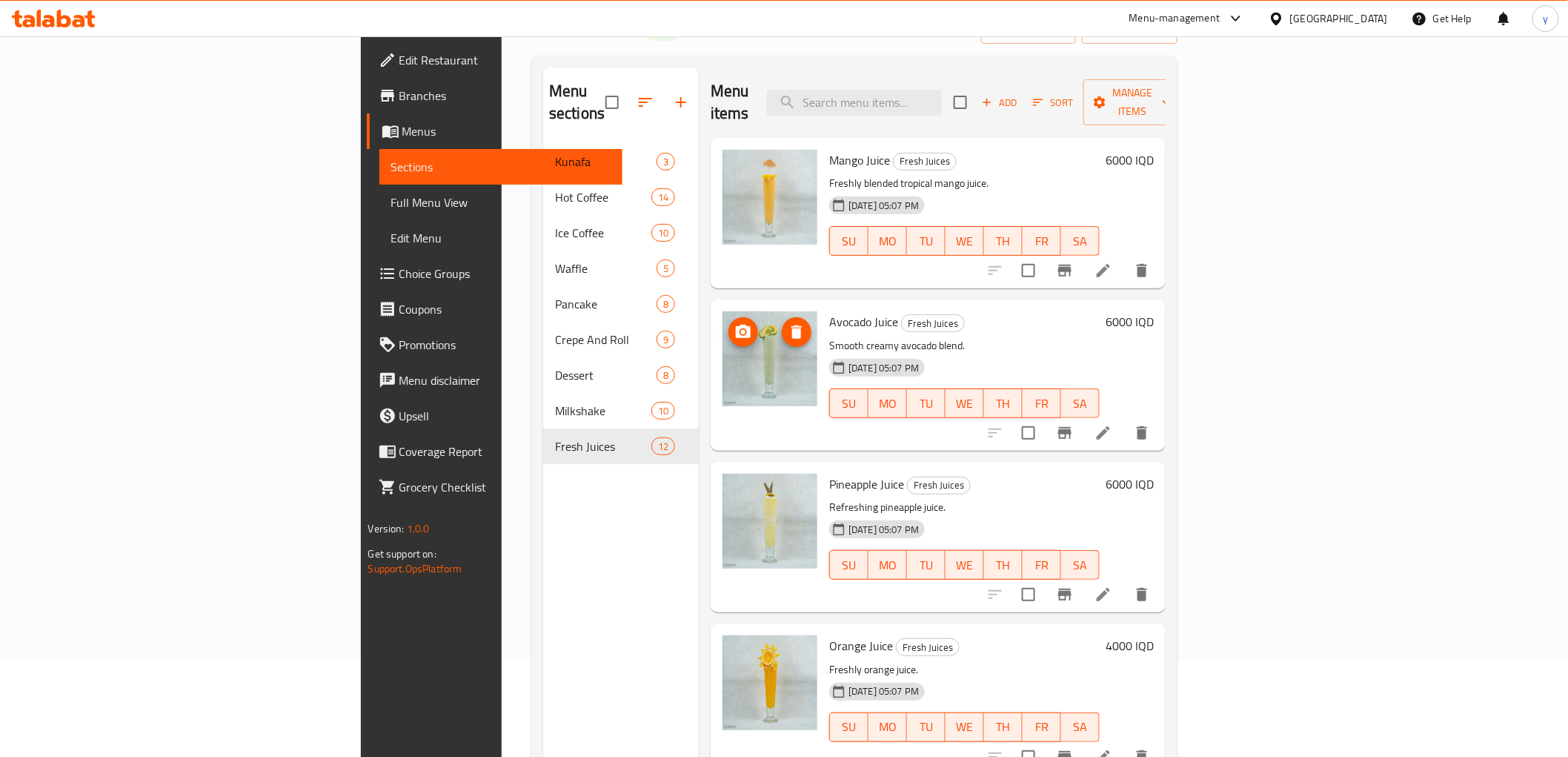
scroll to position [42, 0]
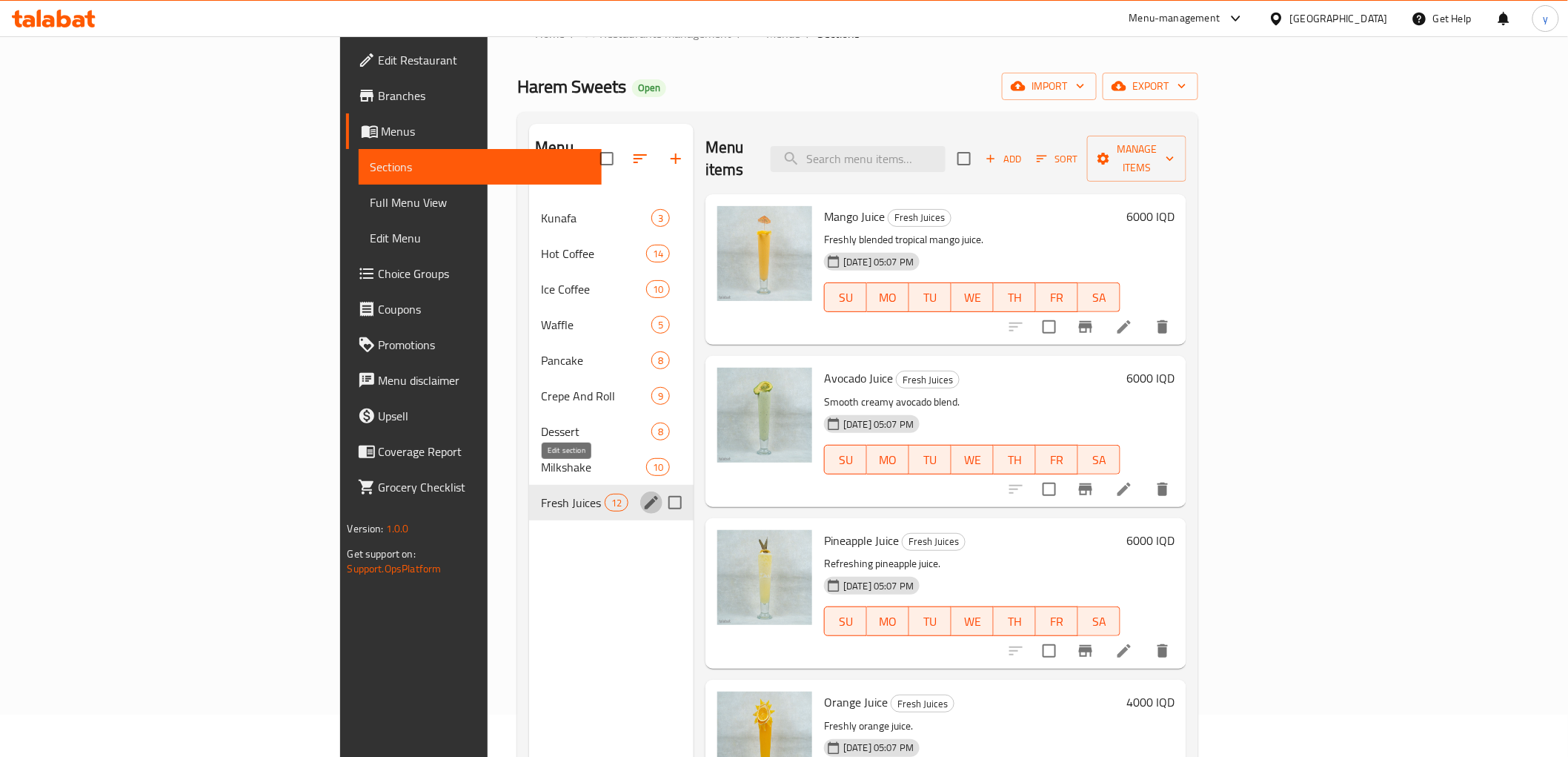
click at [642, 493] on icon "edit" at bounding box center [651, 502] width 18 height 18
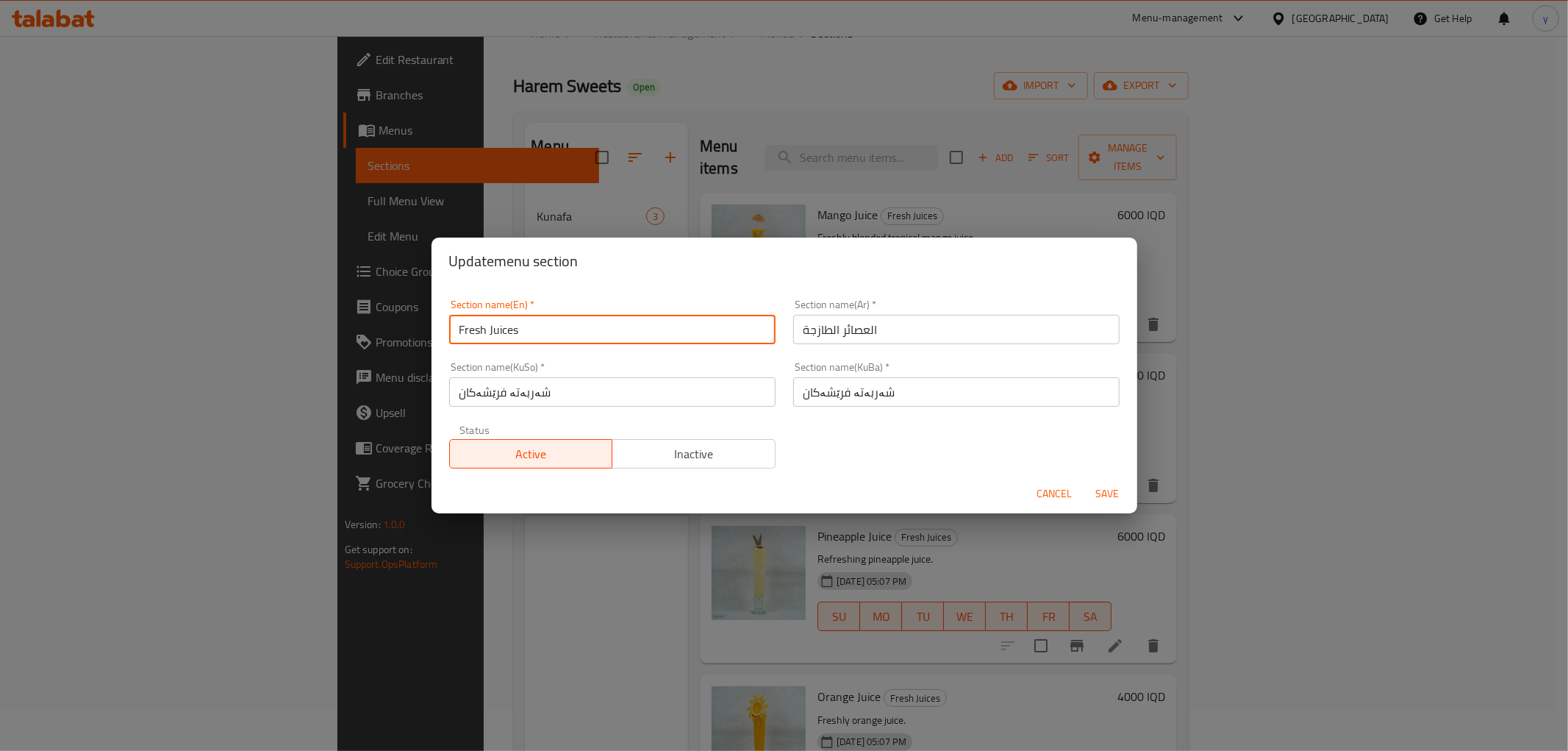
click at [616, 331] on input "Fresh Juices" at bounding box center [612, 329] width 326 height 29
click at [614, 399] on input "شەربەتە فرێشەکان" at bounding box center [612, 391] width 326 height 29
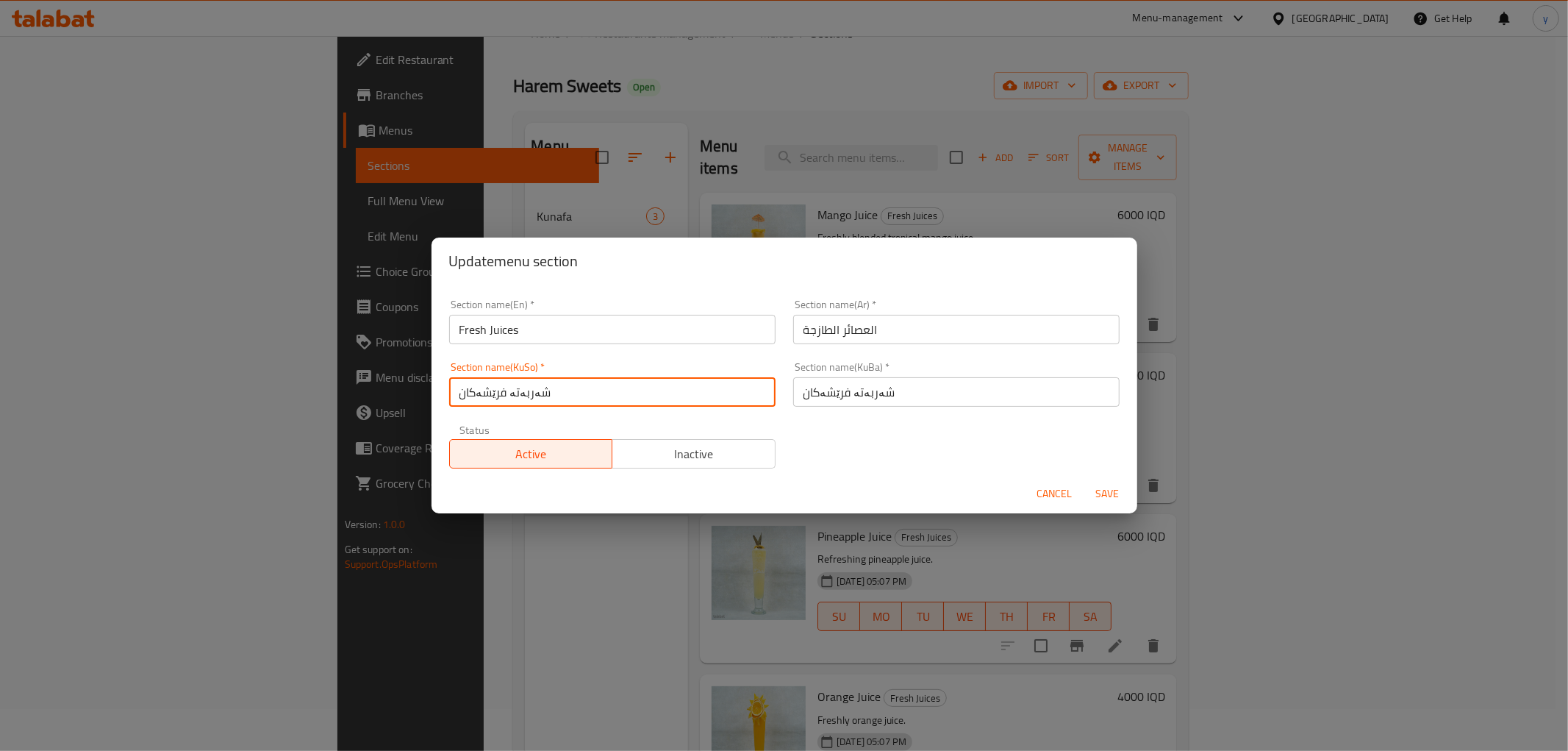
click at [614, 399] on input "شەربەتە فرێشەکان" at bounding box center [612, 391] width 326 height 29
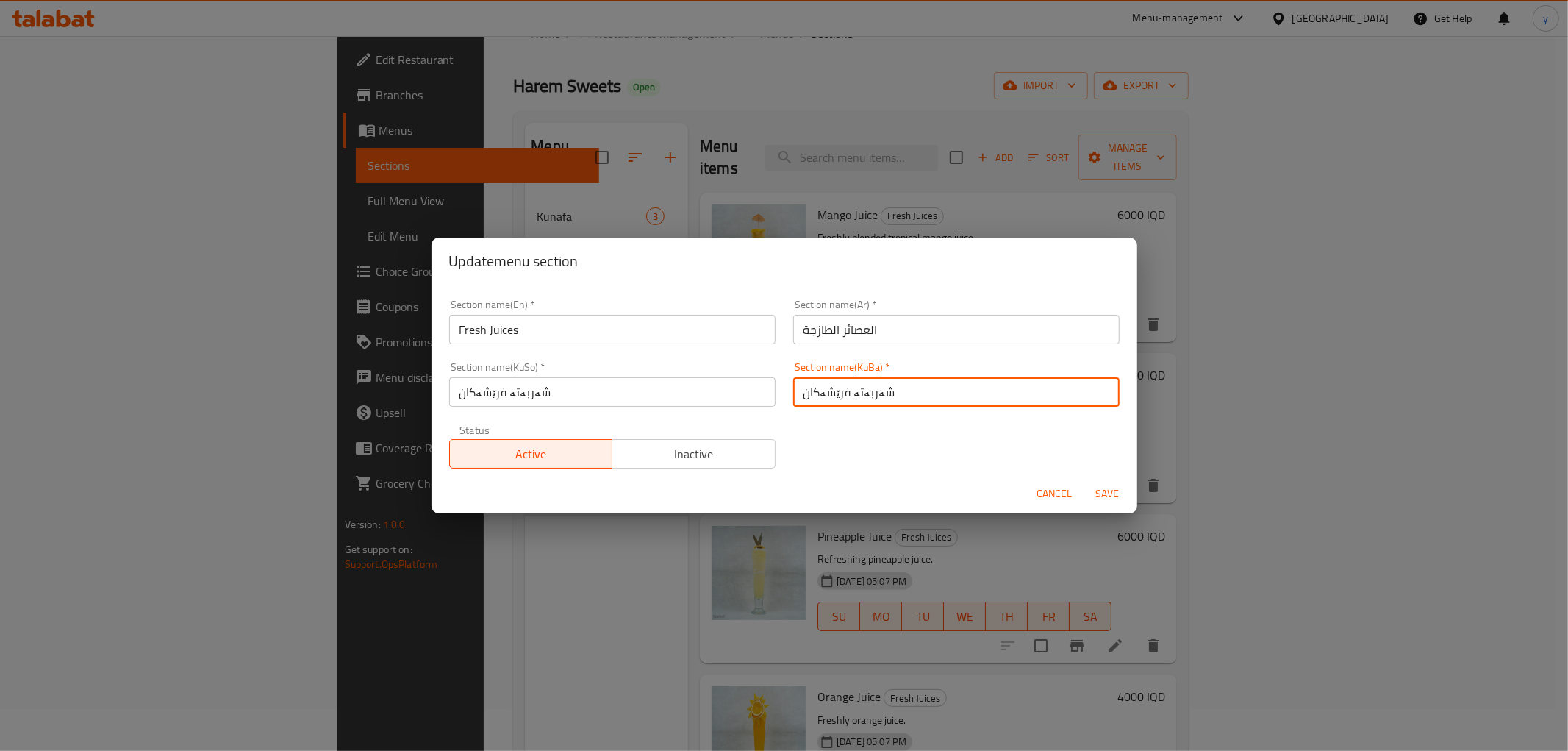
click at [852, 395] on input "شەربەتە فرێشەکان" at bounding box center [956, 391] width 326 height 29
click at [1040, 486] on span "Cancel" at bounding box center [1055, 493] width 35 height 18
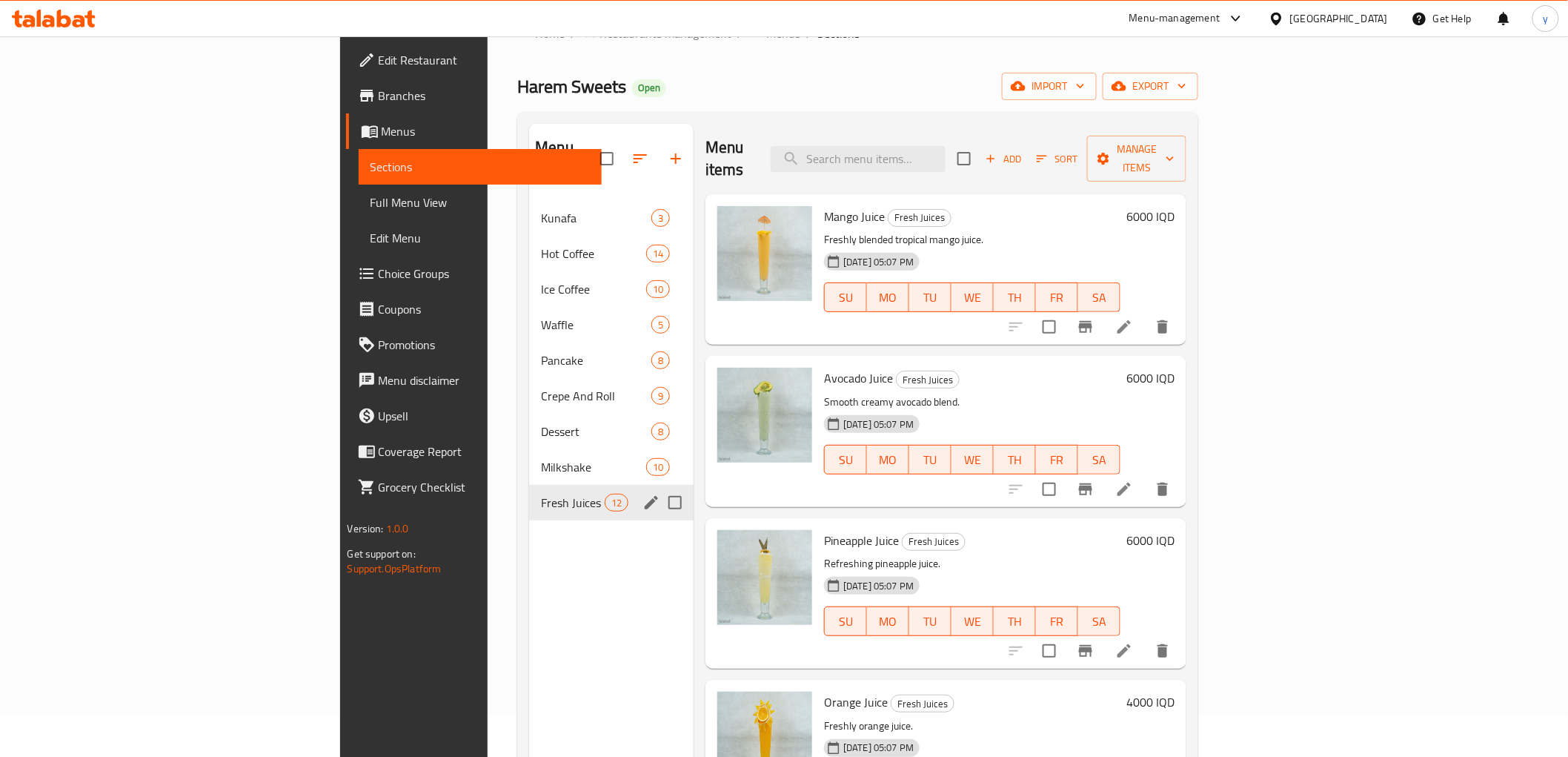
click at [622, 153] on button "button" at bounding box center [640, 158] width 35 height 35
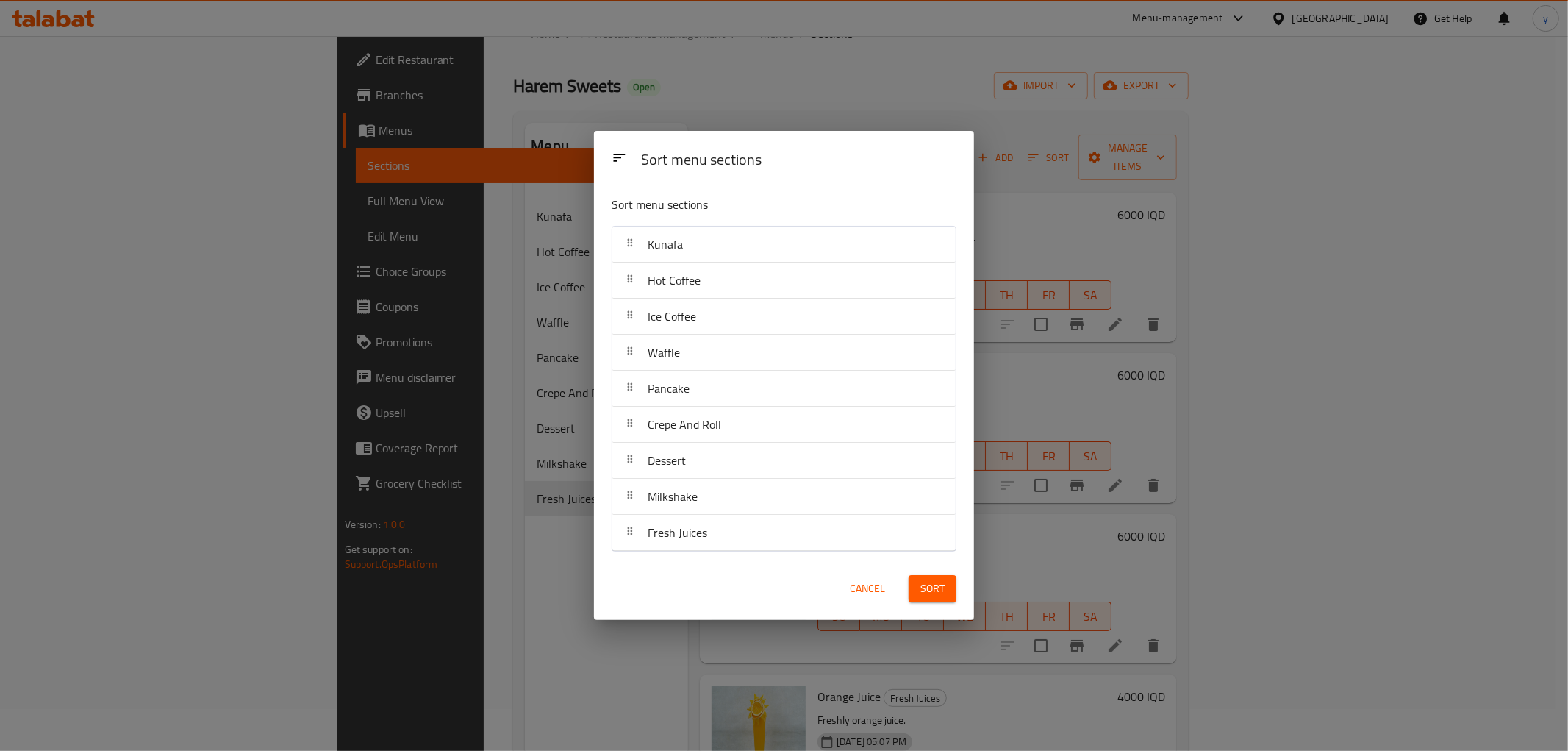
click at [882, 584] on span "Cancel" at bounding box center [867, 588] width 35 height 18
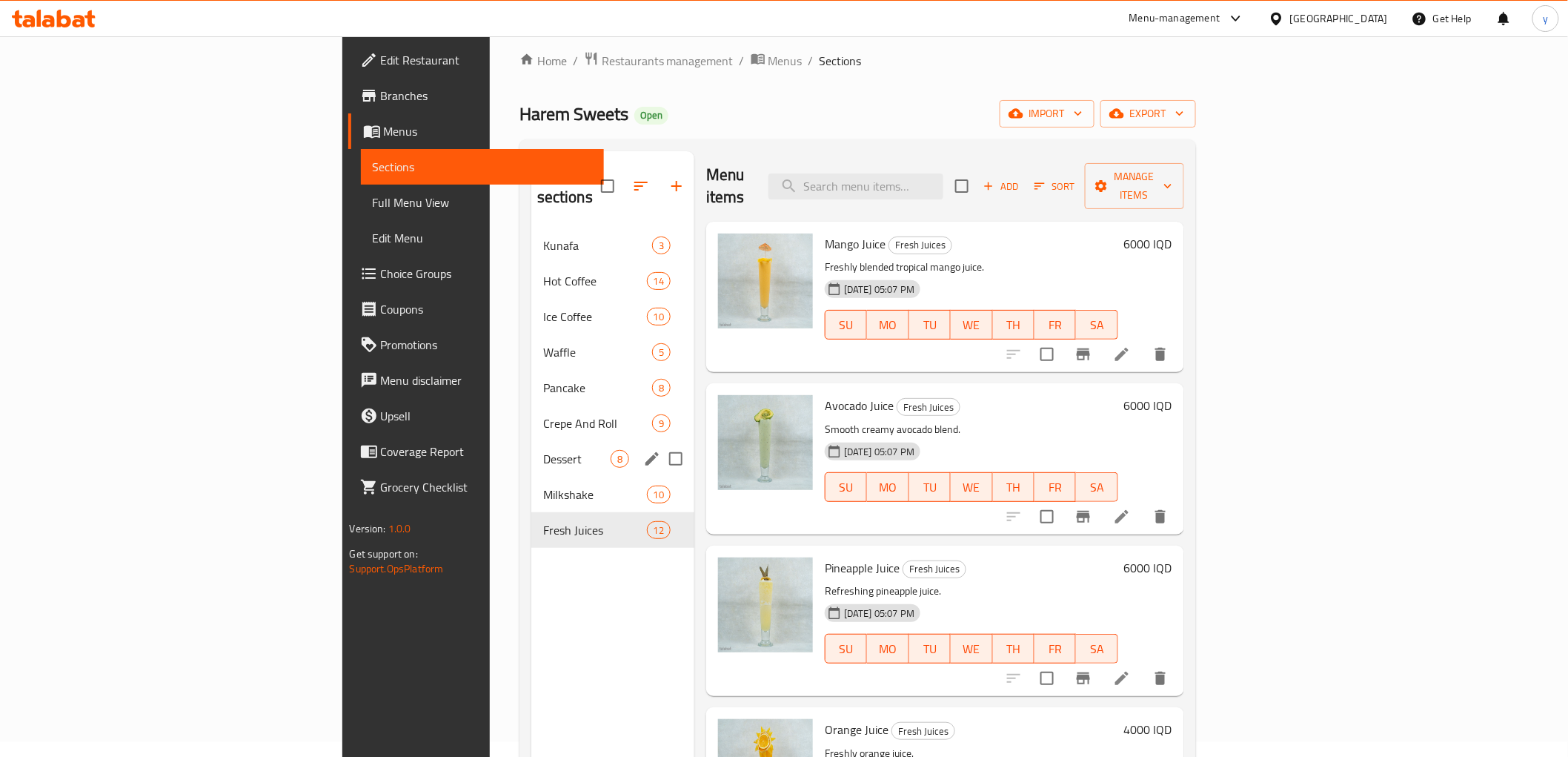
scroll to position [0, 0]
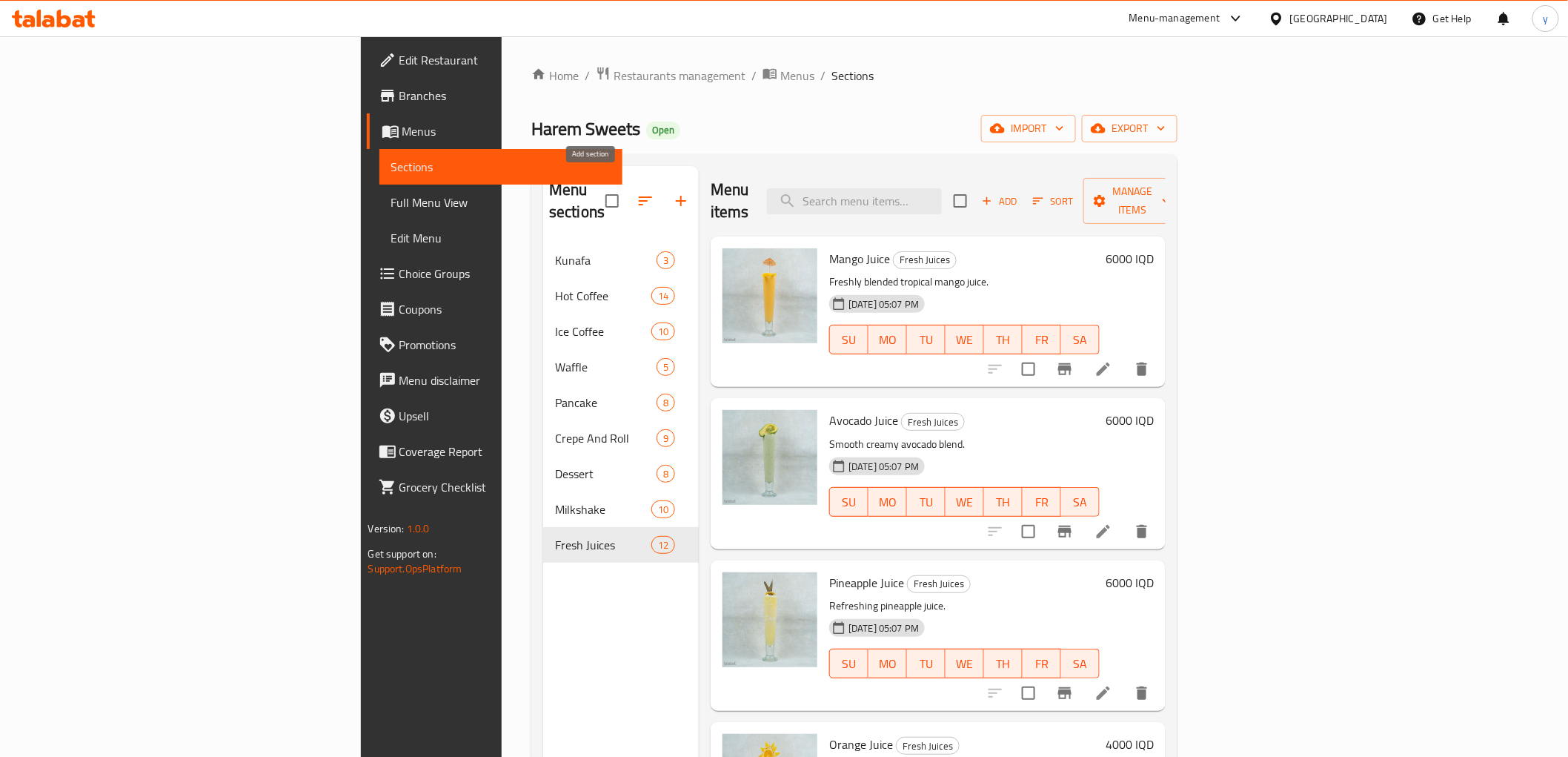
click at [672, 192] on icon "button" at bounding box center [681, 201] width 18 height 18
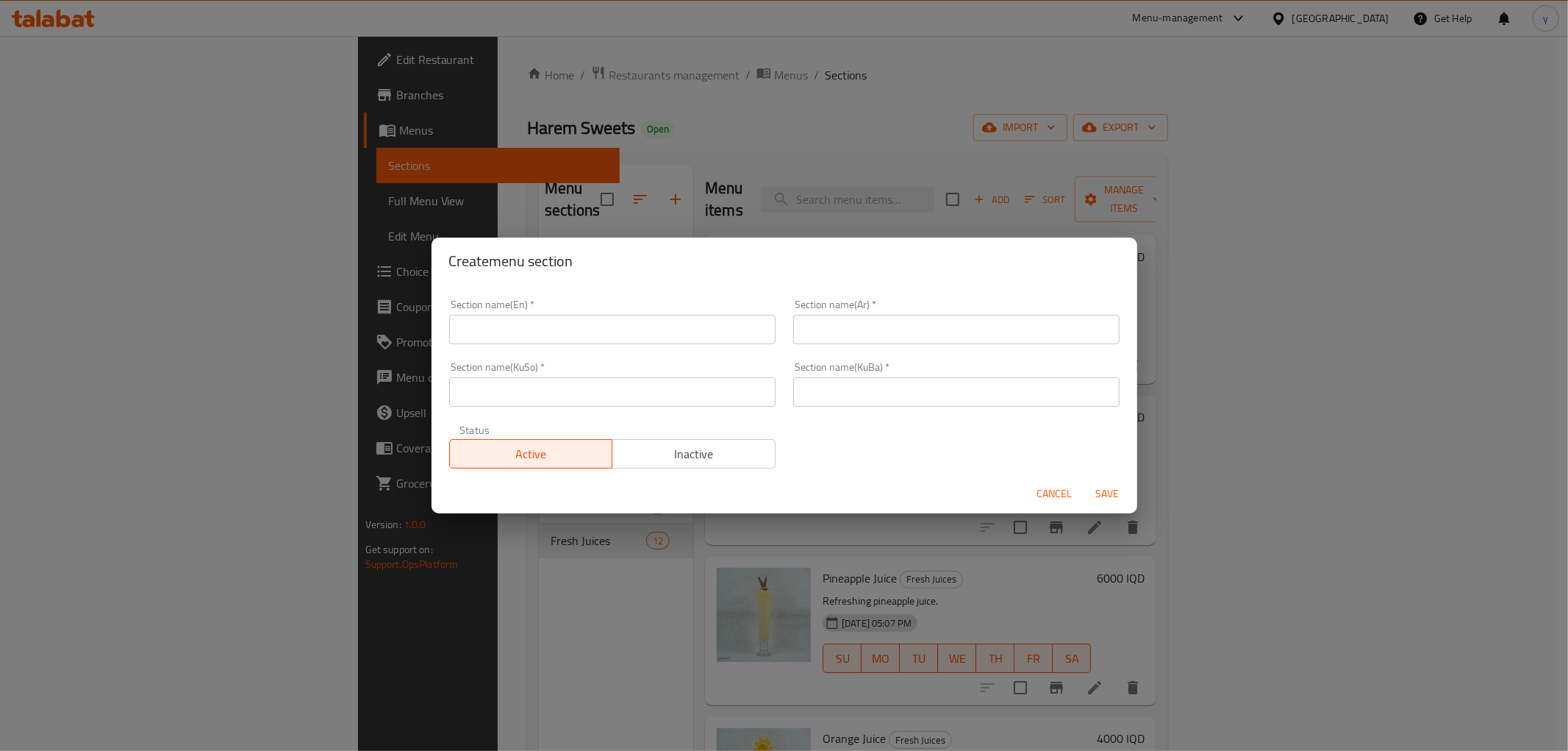
drag, startPoint x: 791, startPoint y: 321, endPoint x: 800, endPoint y: 325, distance: 9.8
click at [793, 321] on input "text" at bounding box center [956, 329] width 326 height 29
paste input "بطل عصير طبيعي"
click at [874, 329] on input "بطل عصير طبيعي" at bounding box center [956, 329] width 326 height 29
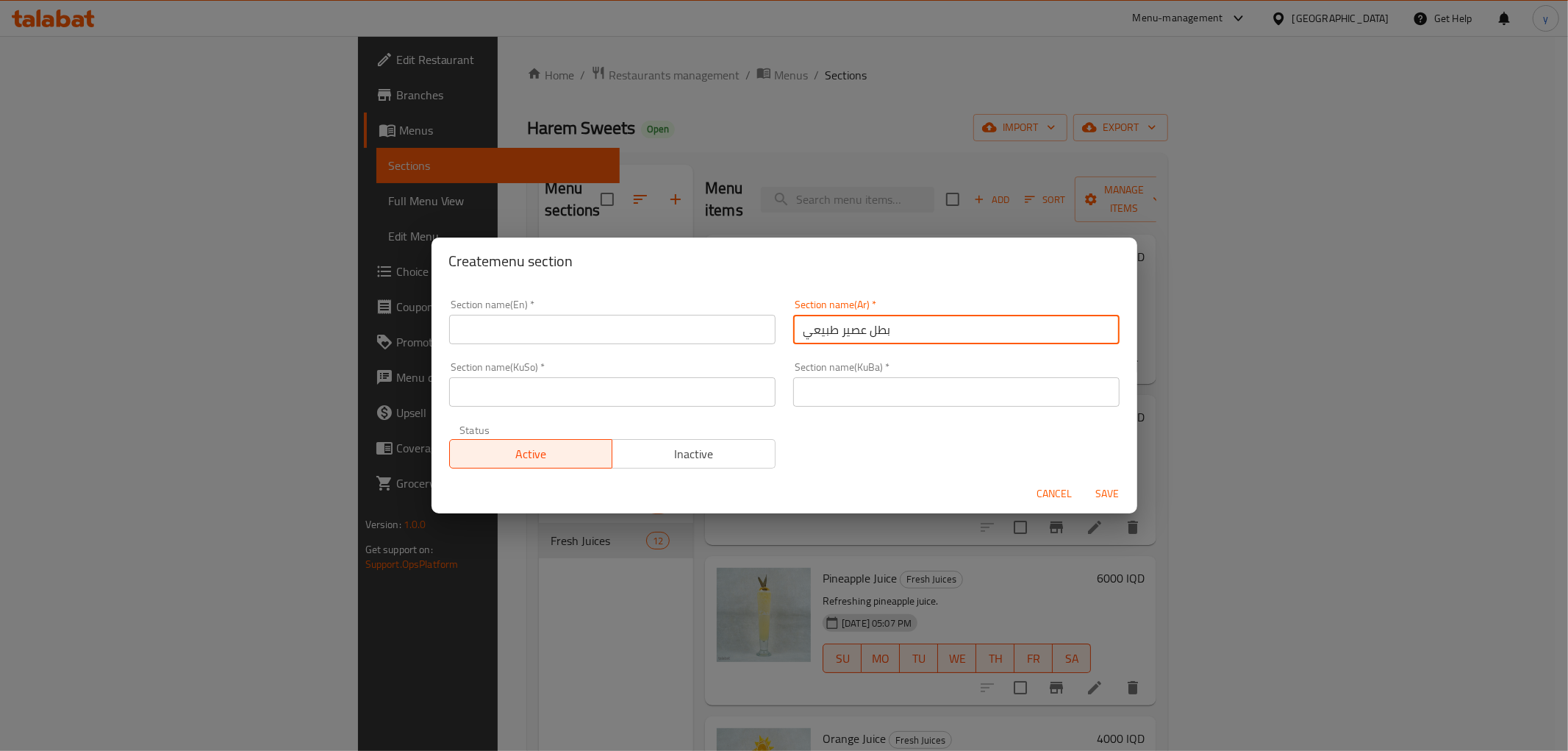
click at [874, 329] on input "بطل عصير طبيعي" at bounding box center [956, 329] width 326 height 29
type input "بطل عصير طبيعي"
click at [707, 328] on input "text" at bounding box center [612, 329] width 326 height 29
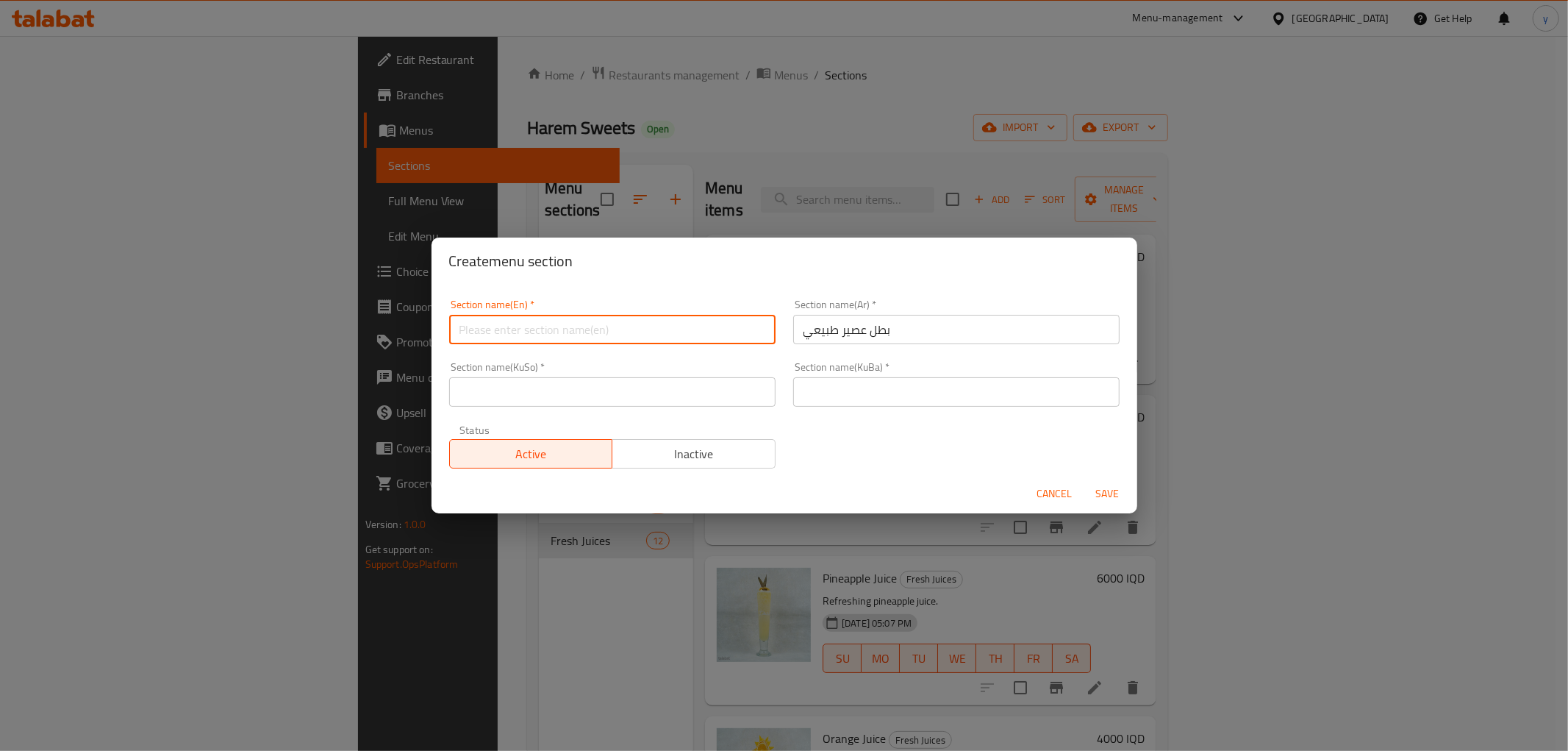
paste input "Natural Juice Bottle"
type input "Natural Juice Bottle"
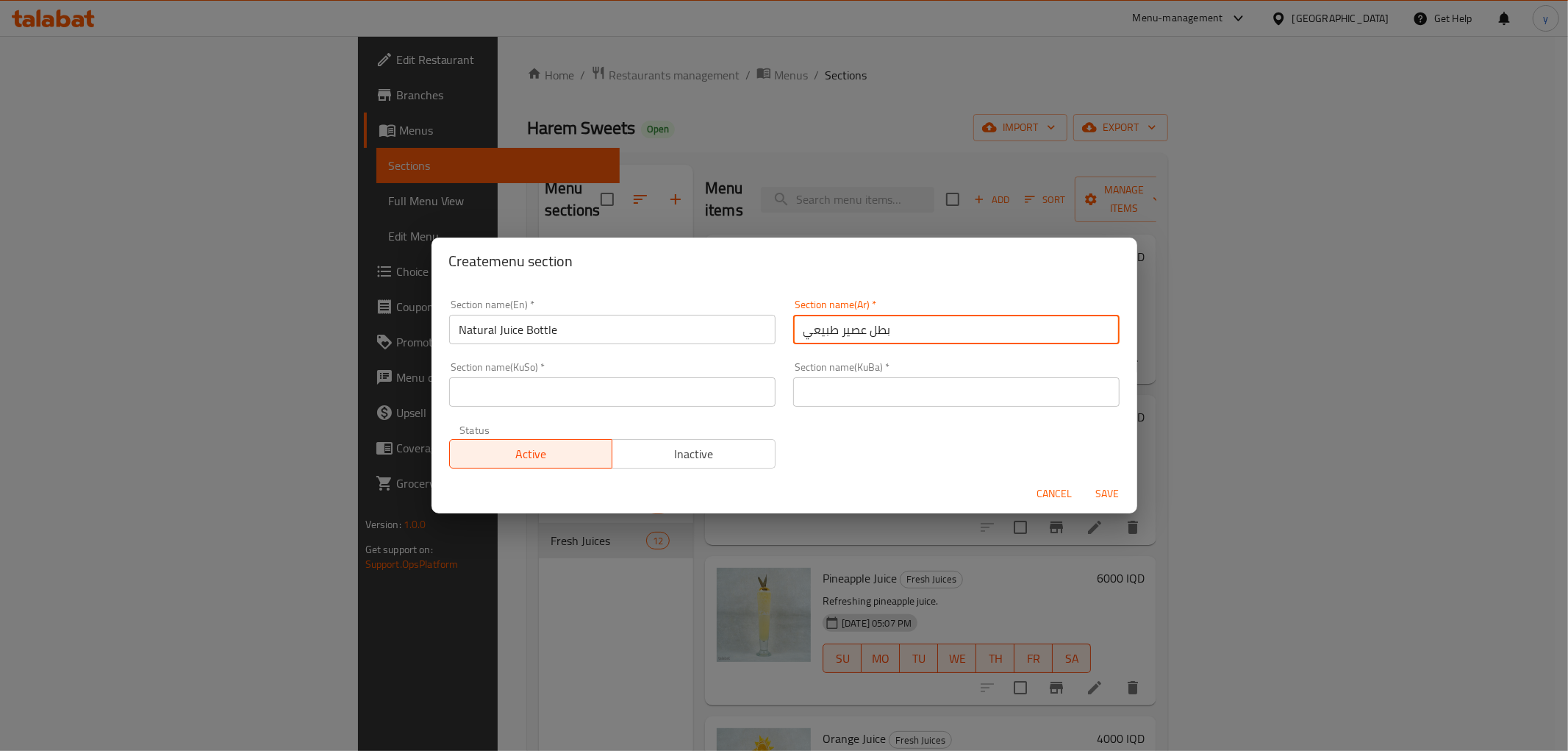
click at [940, 330] on input "بطل عصير طبيعي" at bounding box center [956, 329] width 326 height 29
click at [861, 329] on input "بطل عصير طبيعي" at bounding box center [956, 329] width 326 height 29
click at [828, 328] on input "بطل العصير طبيعي" at bounding box center [956, 329] width 326 height 29
type input "بطل العصير الطبيعي"
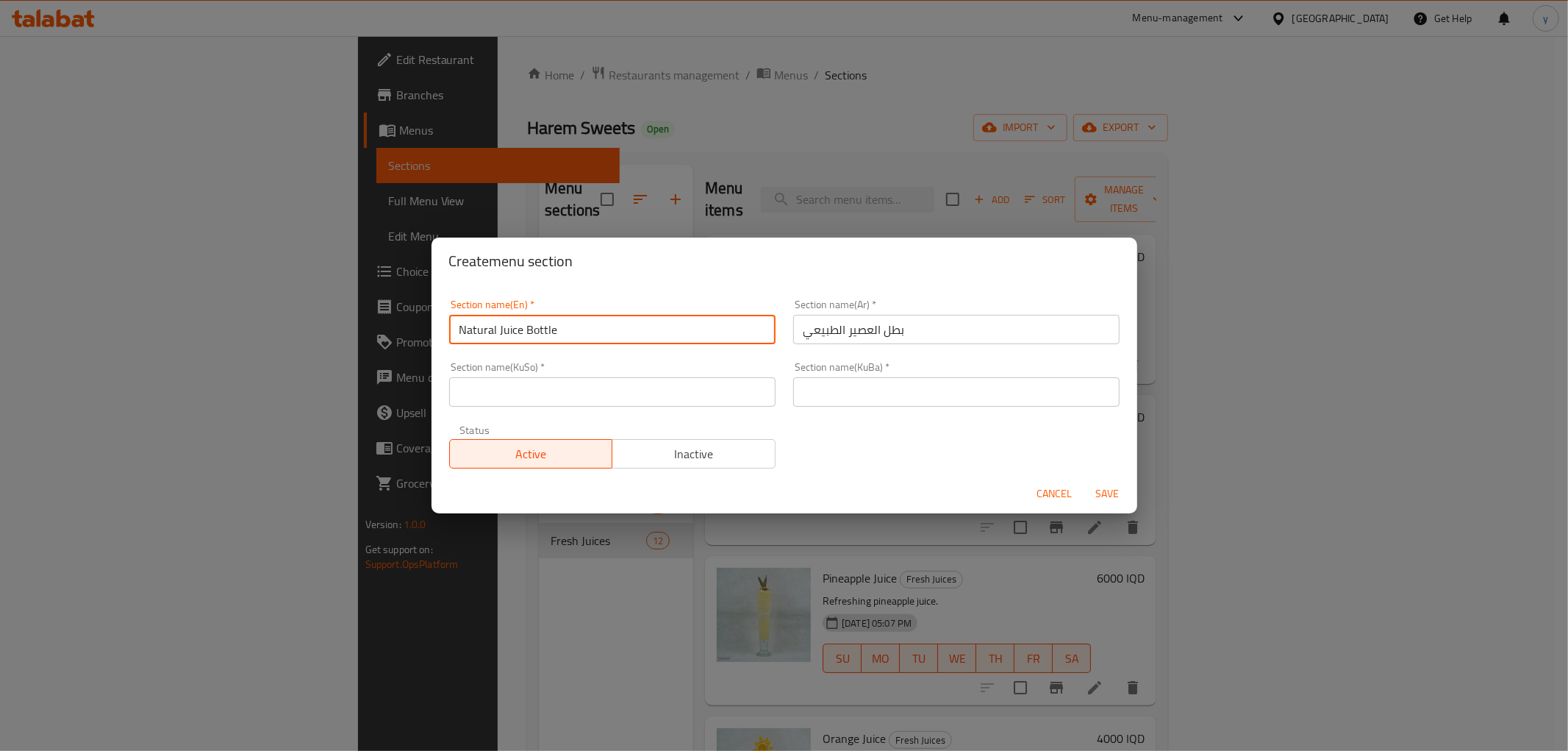
click at [751, 333] on input "Natural Juice Bottle" at bounding box center [612, 329] width 326 height 29
click at [677, 380] on input "text" at bounding box center [612, 391] width 326 height 29
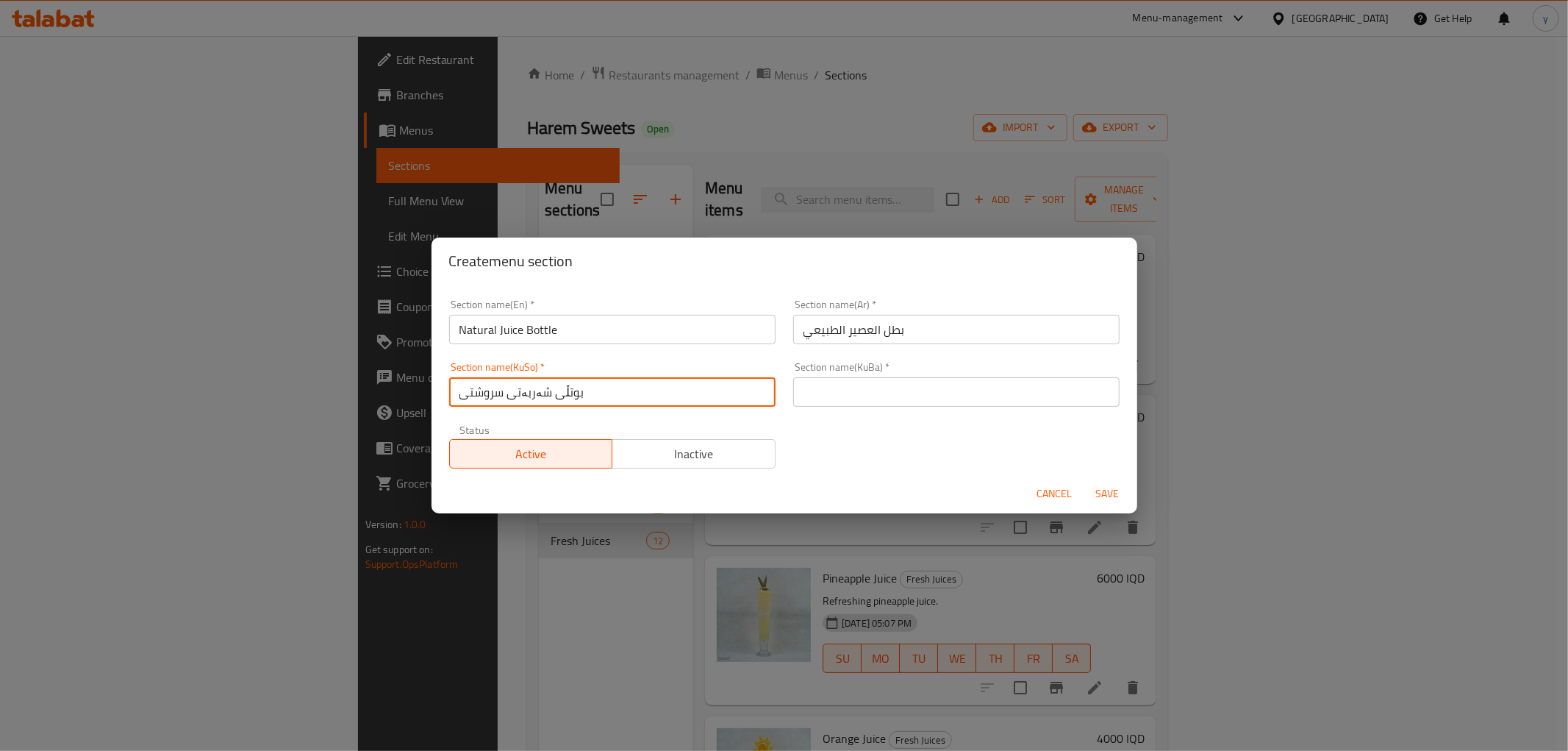
type input "بوتڵی شەربەتی سروشتی"
click at [635, 377] on div "Section name(KuSo)   * بوتڵی شەربەتی سروشتی Section name(KuSo) *" at bounding box center [612, 384] width 326 height 45
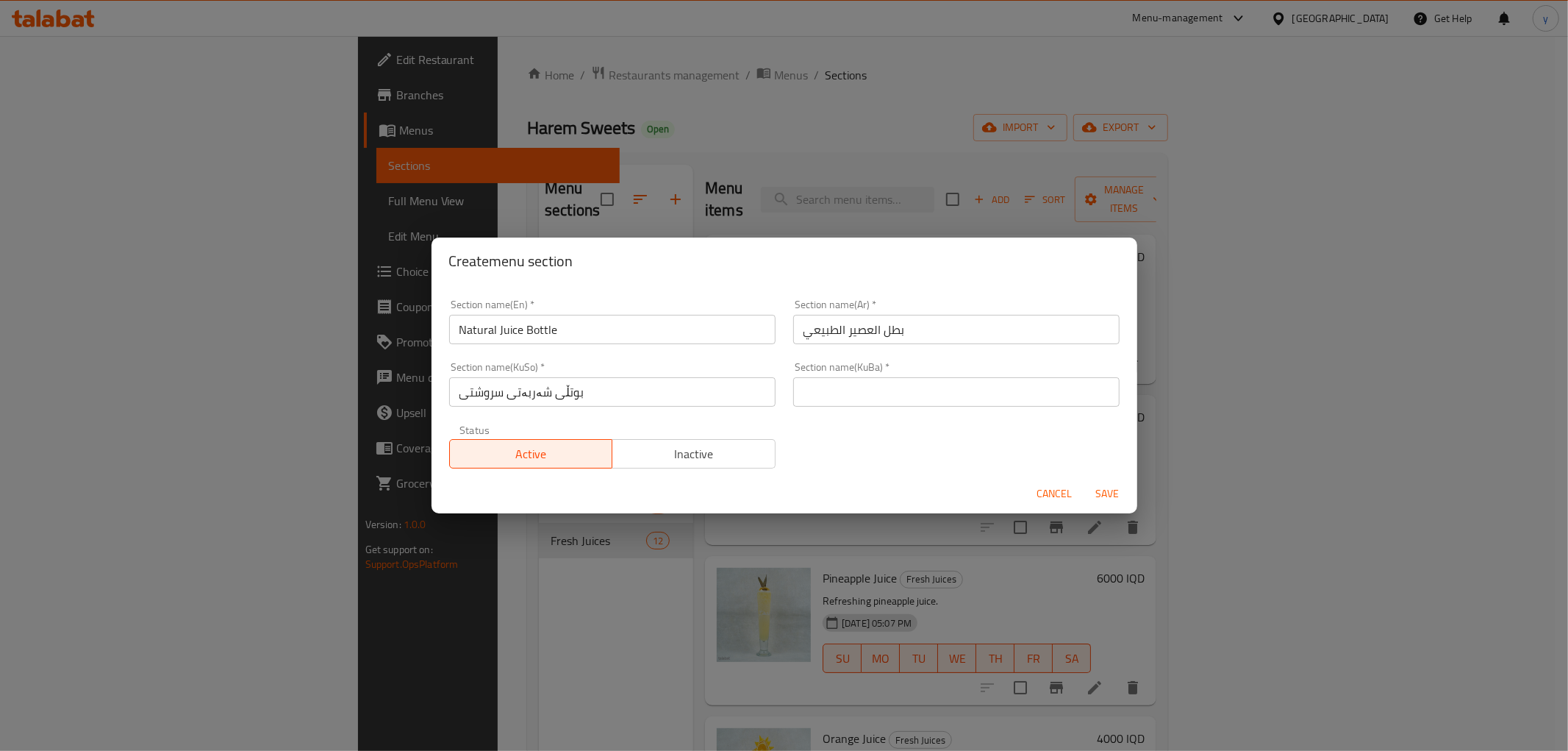
click at [635, 377] on input "بوتڵی شەربەتی سروشتی" at bounding box center [612, 391] width 326 height 29
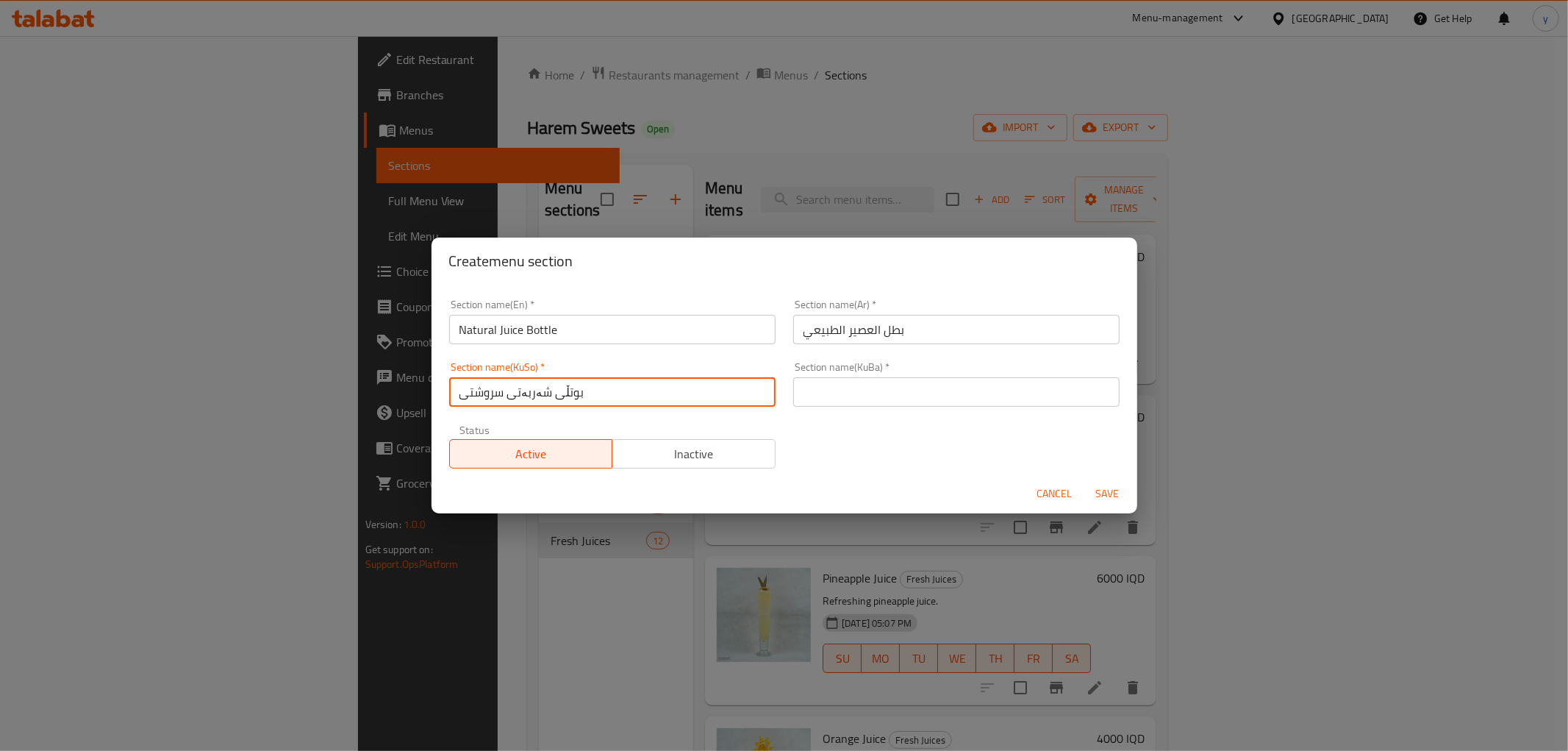
click at [640, 395] on input "بوتڵی شەربەتی سروشتی" at bounding box center [612, 391] width 326 height 29
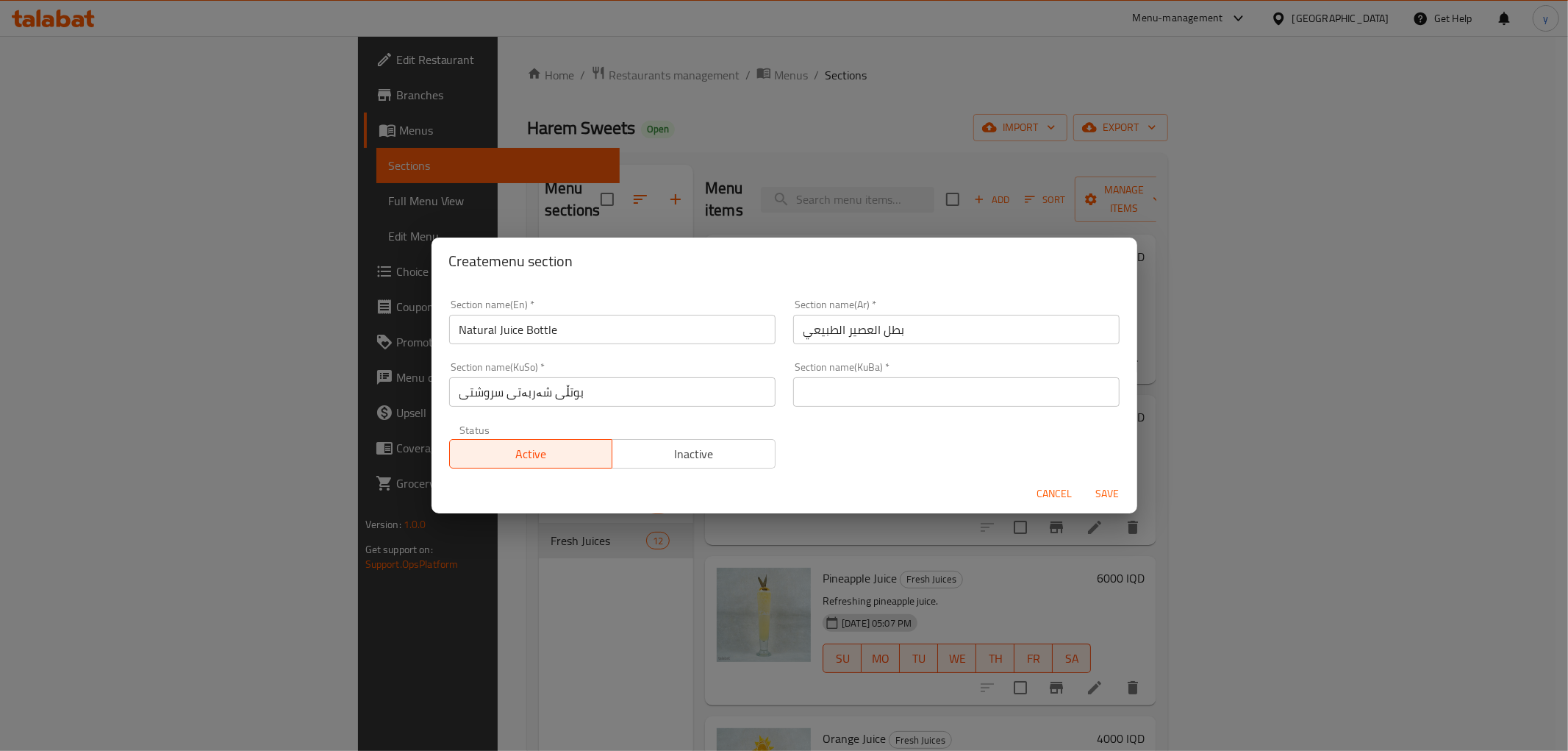
click at [946, 412] on div "Section name(KuBa)   * Section name(KuBa) *" at bounding box center [956, 384] width 344 height 63
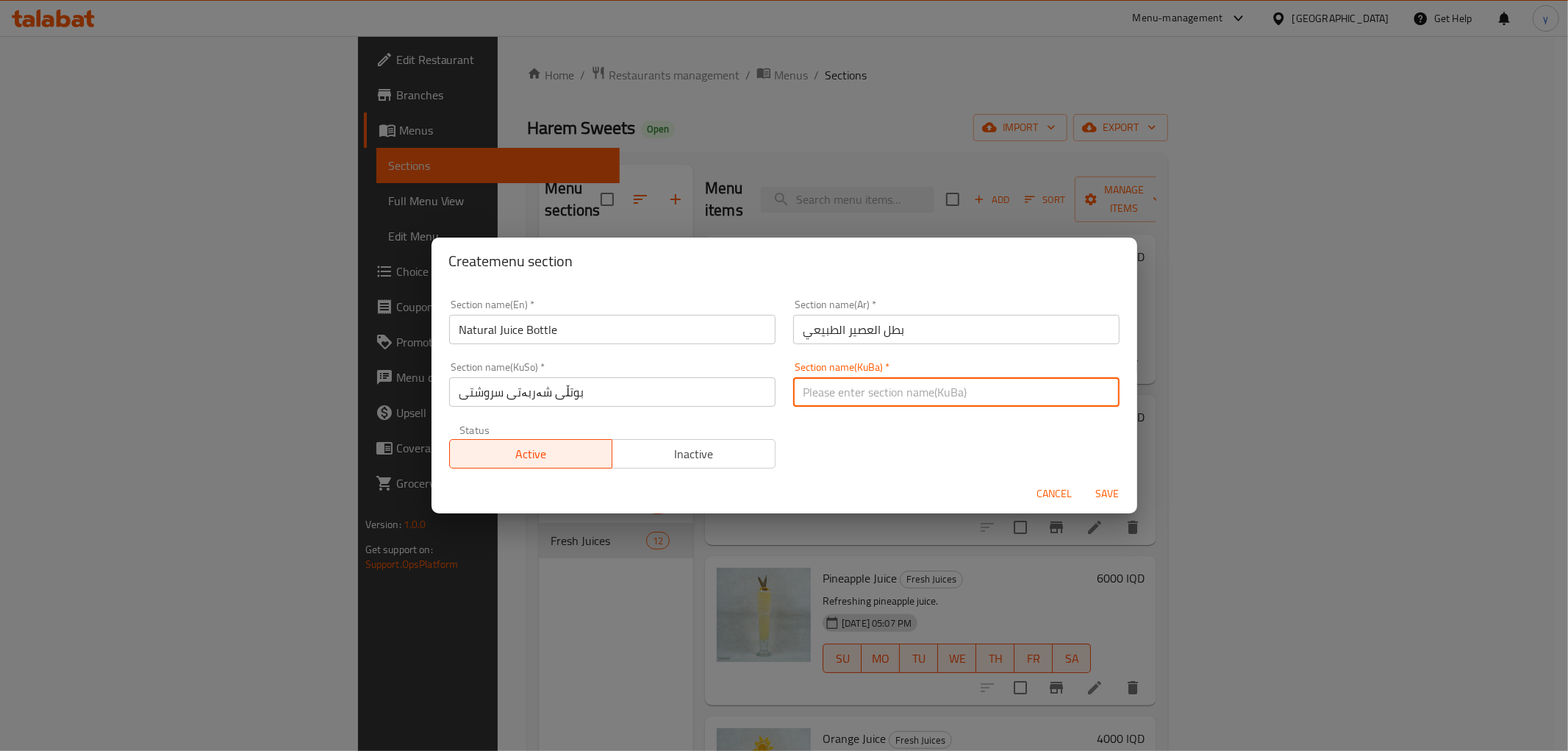
drag, startPoint x: 964, startPoint y: 393, endPoint x: 985, endPoint y: 406, distance: 24.7
click at [964, 393] on input "text" at bounding box center [956, 391] width 326 height 29
paste input "بوتڵی شەربەتی سروشتی"
type input "بوتڵی شەربەتی سروشتی"
click at [1104, 489] on span "Save" at bounding box center [1107, 493] width 35 height 18
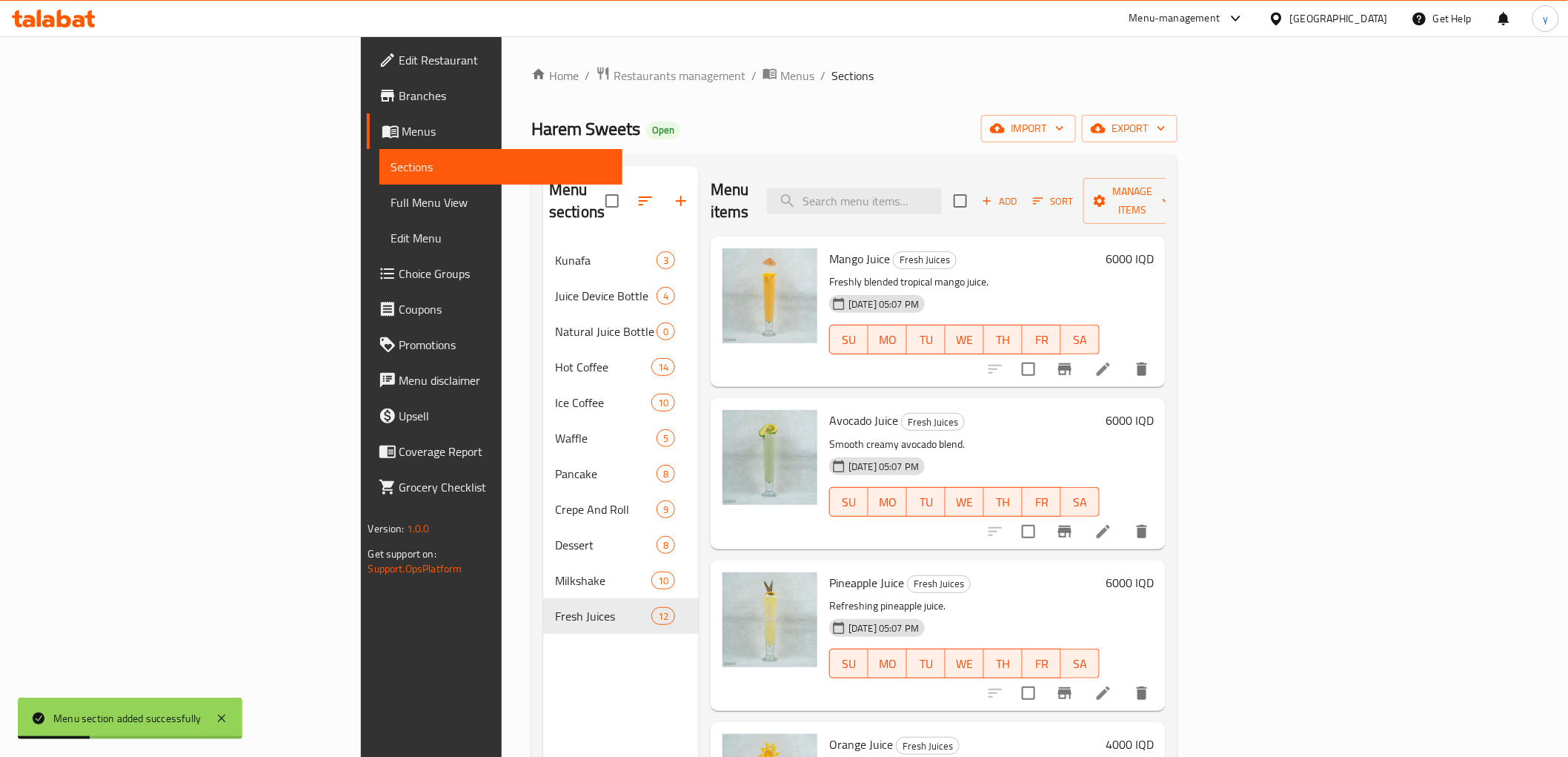
drag, startPoint x: 578, startPoint y: 196, endPoint x: 567, endPoint y: 220, distance: 26.4
click at [567, 220] on div "Menu sections Kunafa 3 Juice Device Bottle 4 Natural Juice Bottle 0 Hot Coffee …" at bounding box center [620, 402] width 155 height 474
click at [637, 196] on icon "button" at bounding box center [645, 201] width 18 height 18
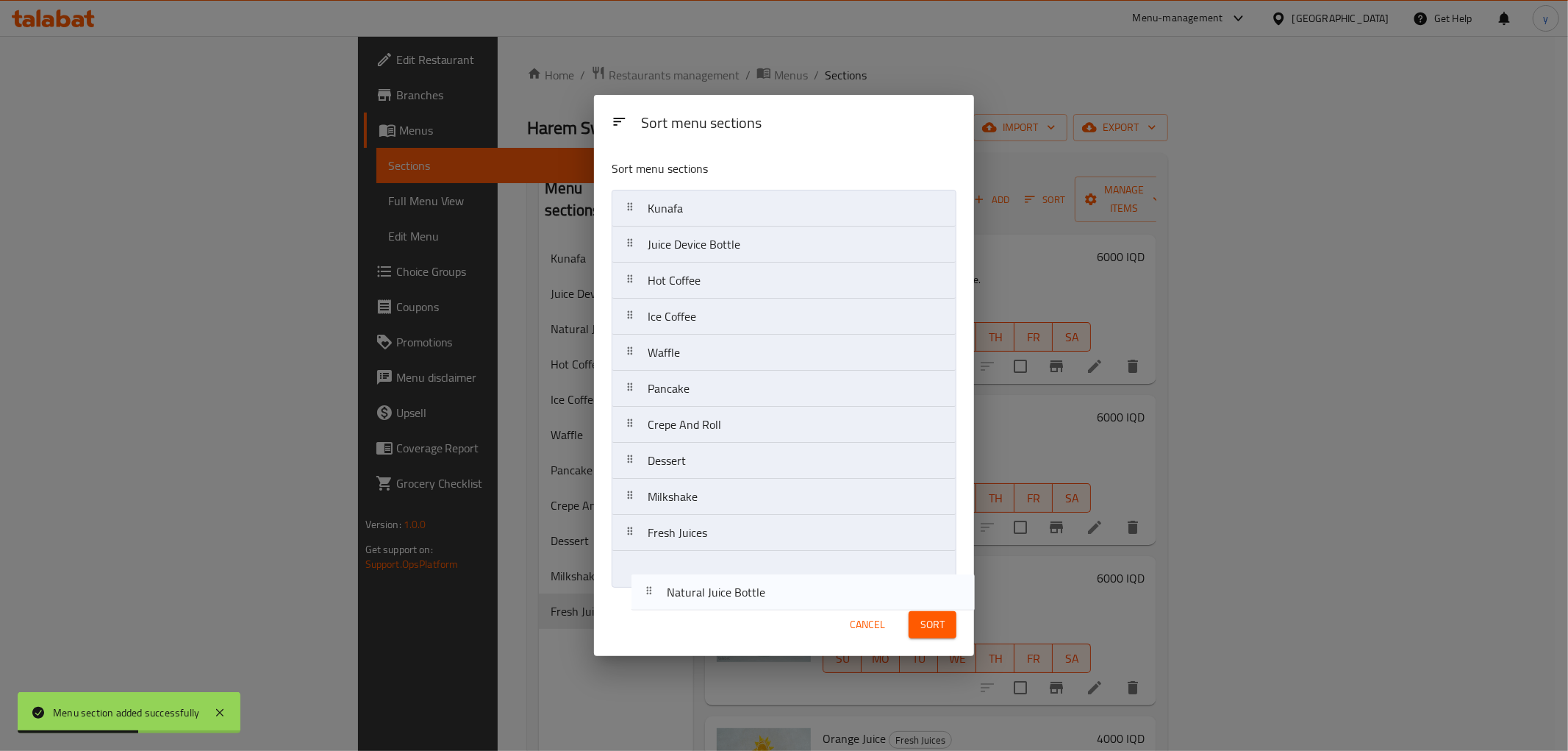
drag, startPoint x: 746, startPoint y: 274, endPoint x: 802, endPoint y: 596, distance: 326.8
click at [766, 593] on div "Sort menu sections Sort menu sections Kunafa Juice Device Bottle Natural Juice …" at bounding box center [784, 375] width 380 height 561
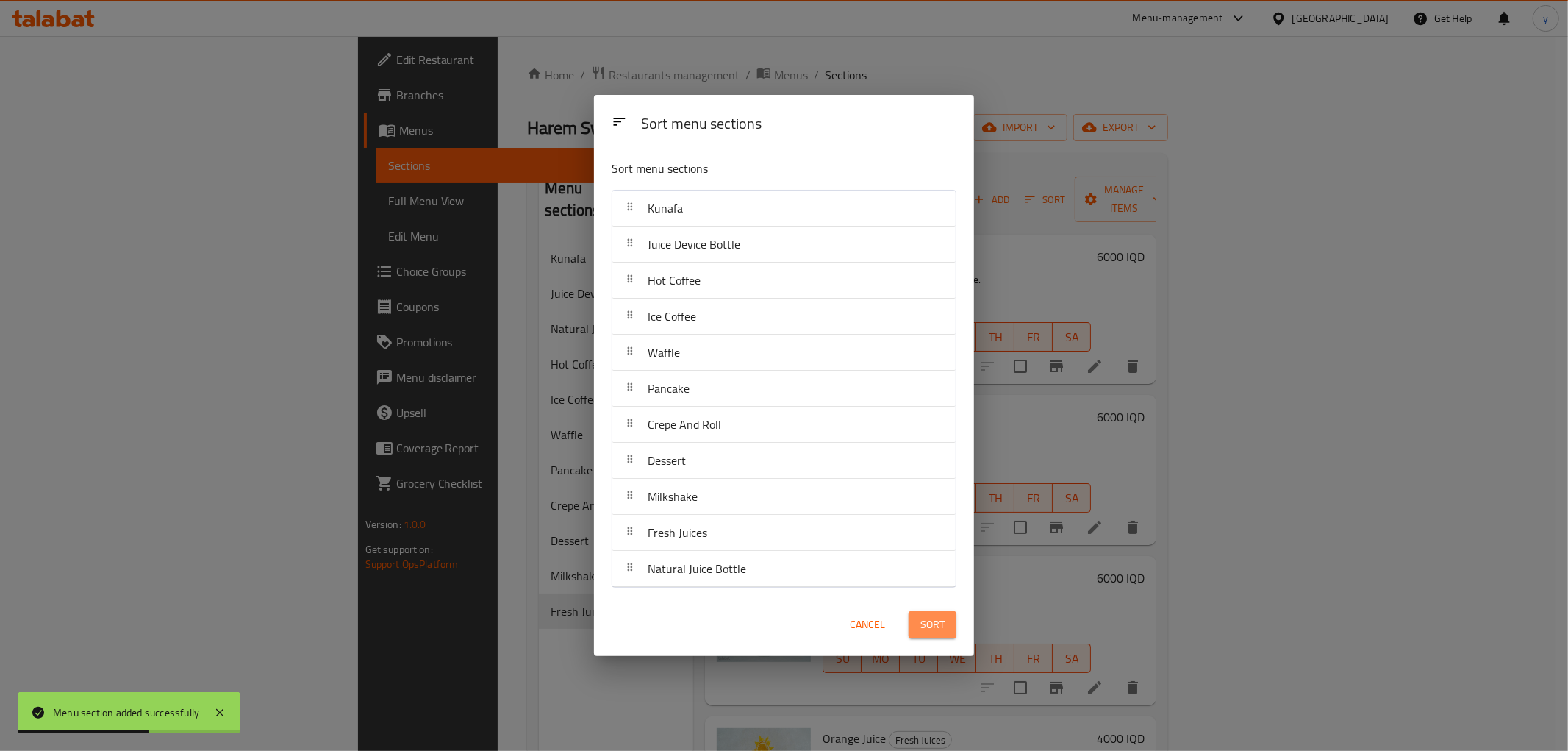
click at [946, 628] on button "Sort" at bounding box center [932, 625] width 47 height 27
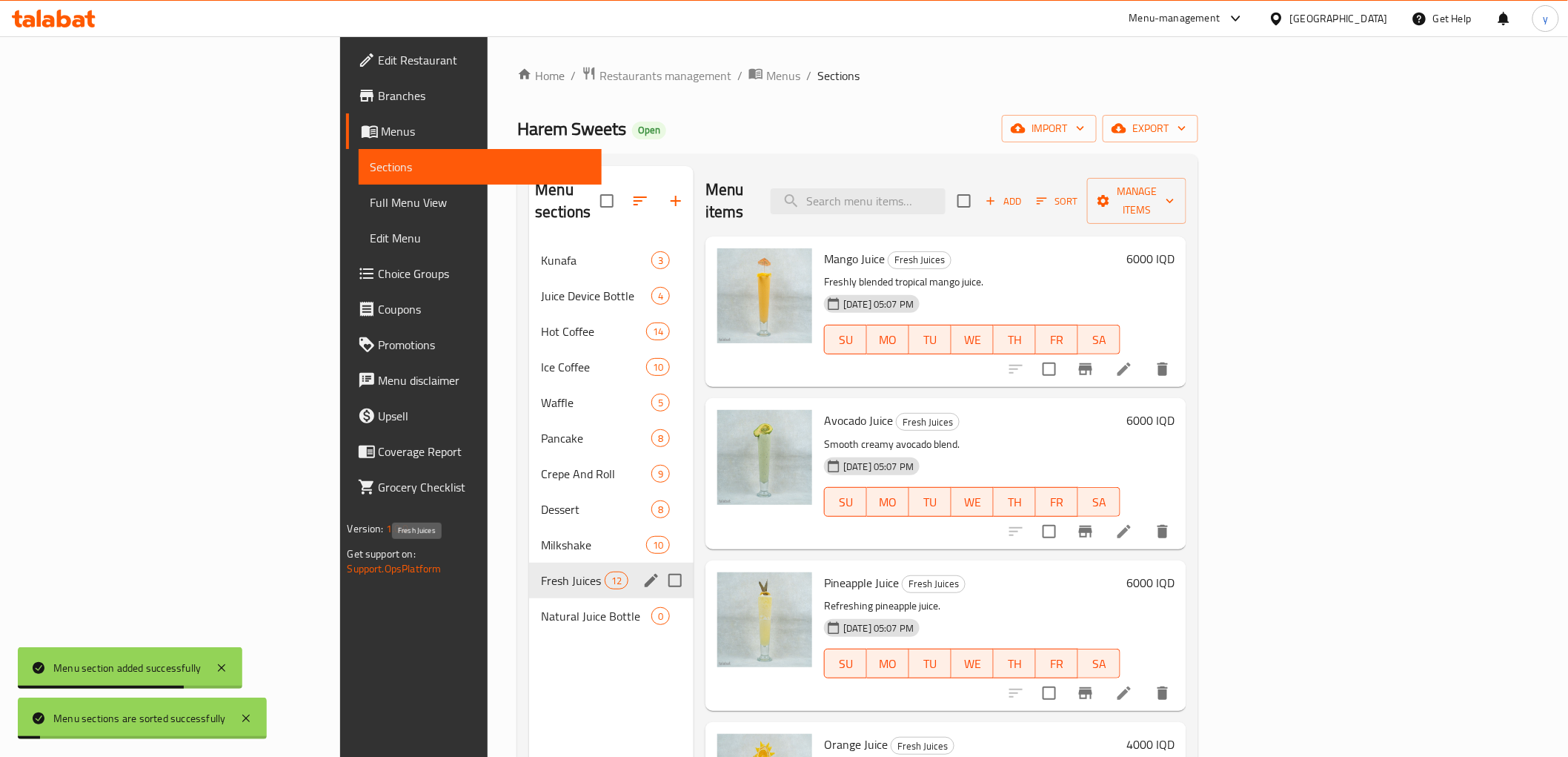
click at [541, 607] on span "Natural Juice Bottle" at bounding box center [596, 615] width 110 height 18
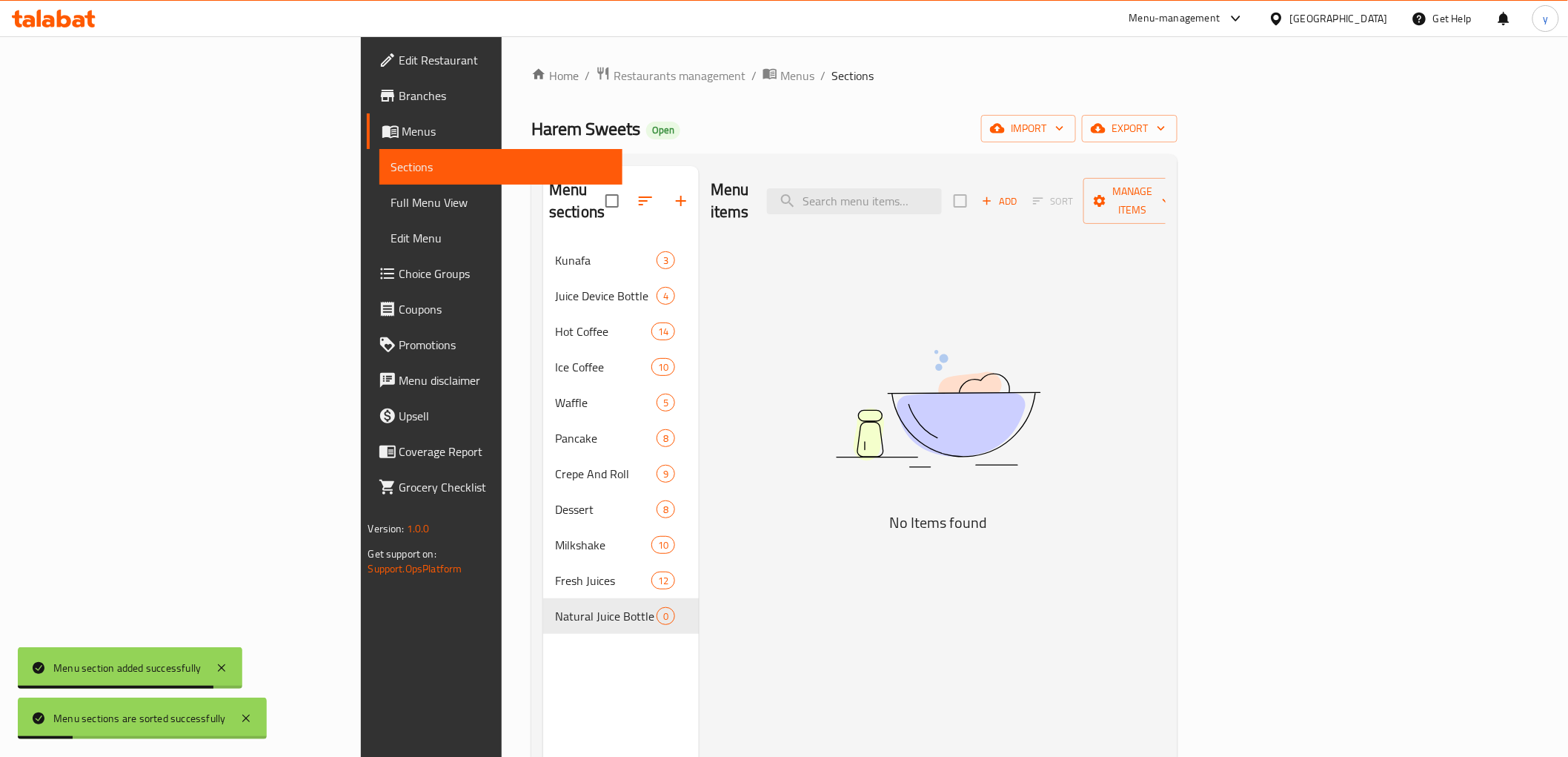
click at [1182, 203] on div "Add Sort Manage items" at bounding box center [1068, 200] width 228 height 46
click at [1019, 194] on span "Add" at bounding box center [999, 200] width 40 height 17
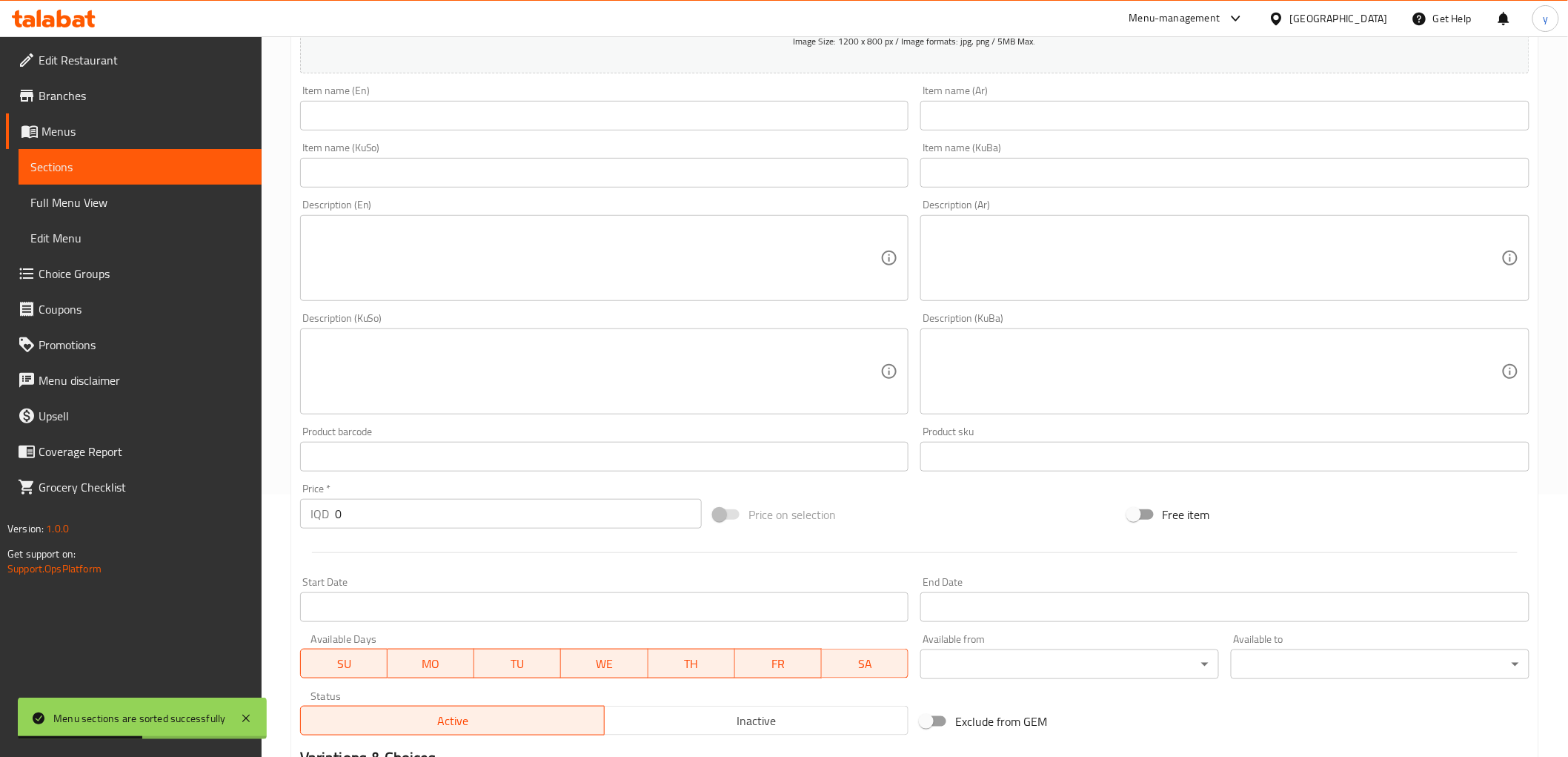
scroll to position [329, 0]
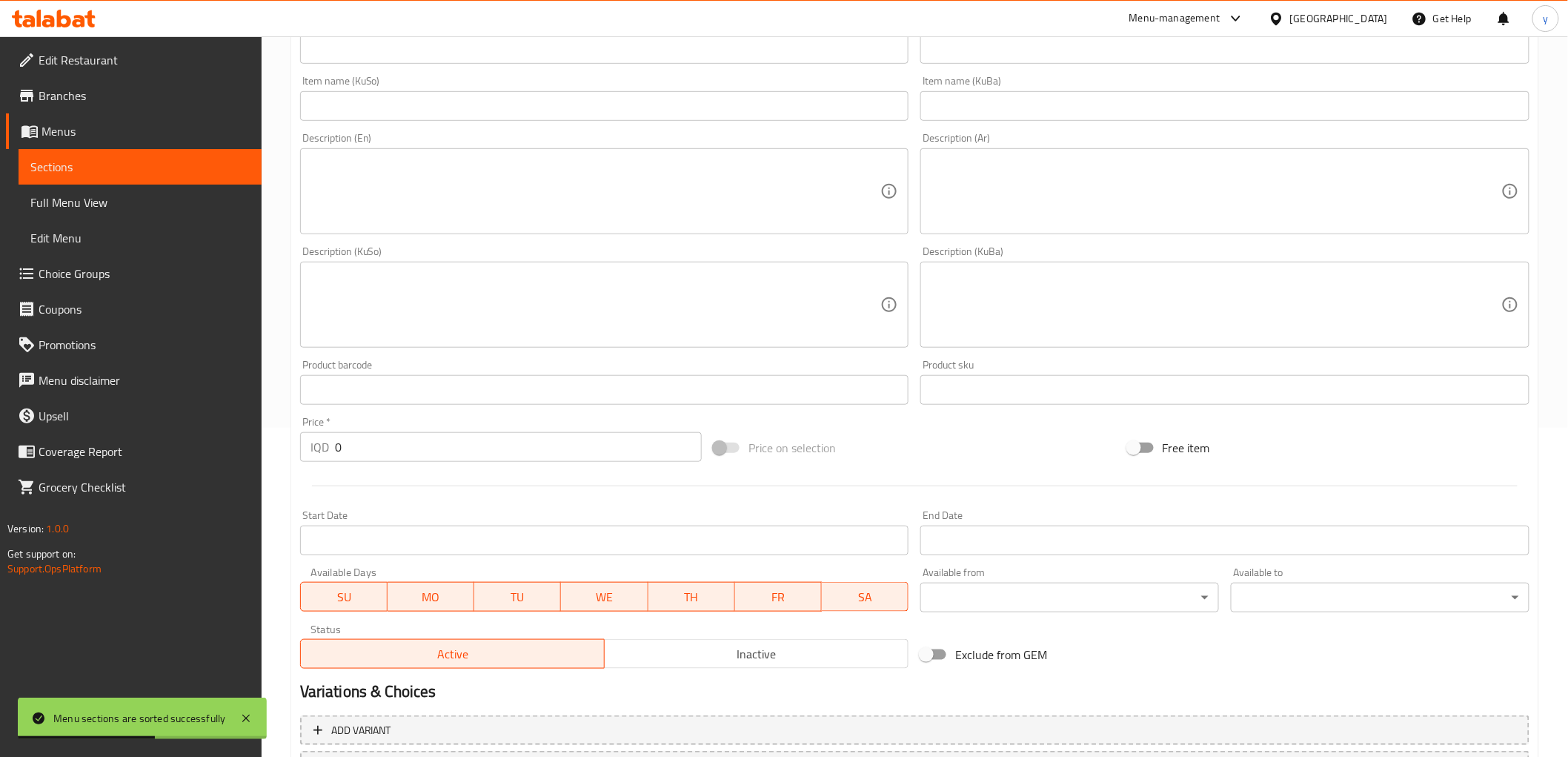
drag, startPoint x: 389, startPoint y: 448, endPoint x: 340, endPoint y: 449, distance: 49.0
click at [340, 449] on input "0" at bounding box center [518, 446] width 367 height 29
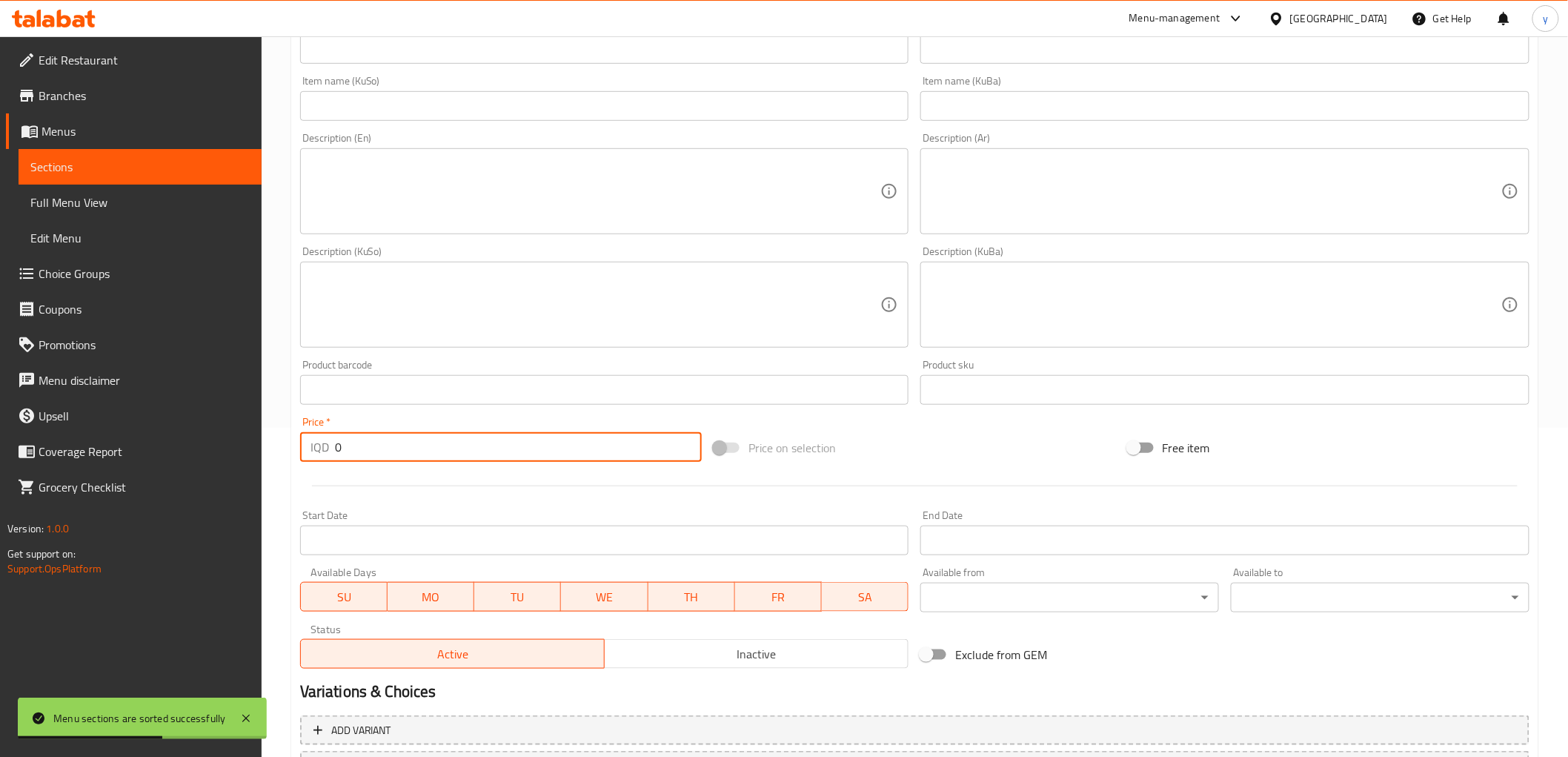
paste input "6000"
click at [432, 453] on input "06000" at bounding box center [518, 446] width 367 height 29
paste input "number"
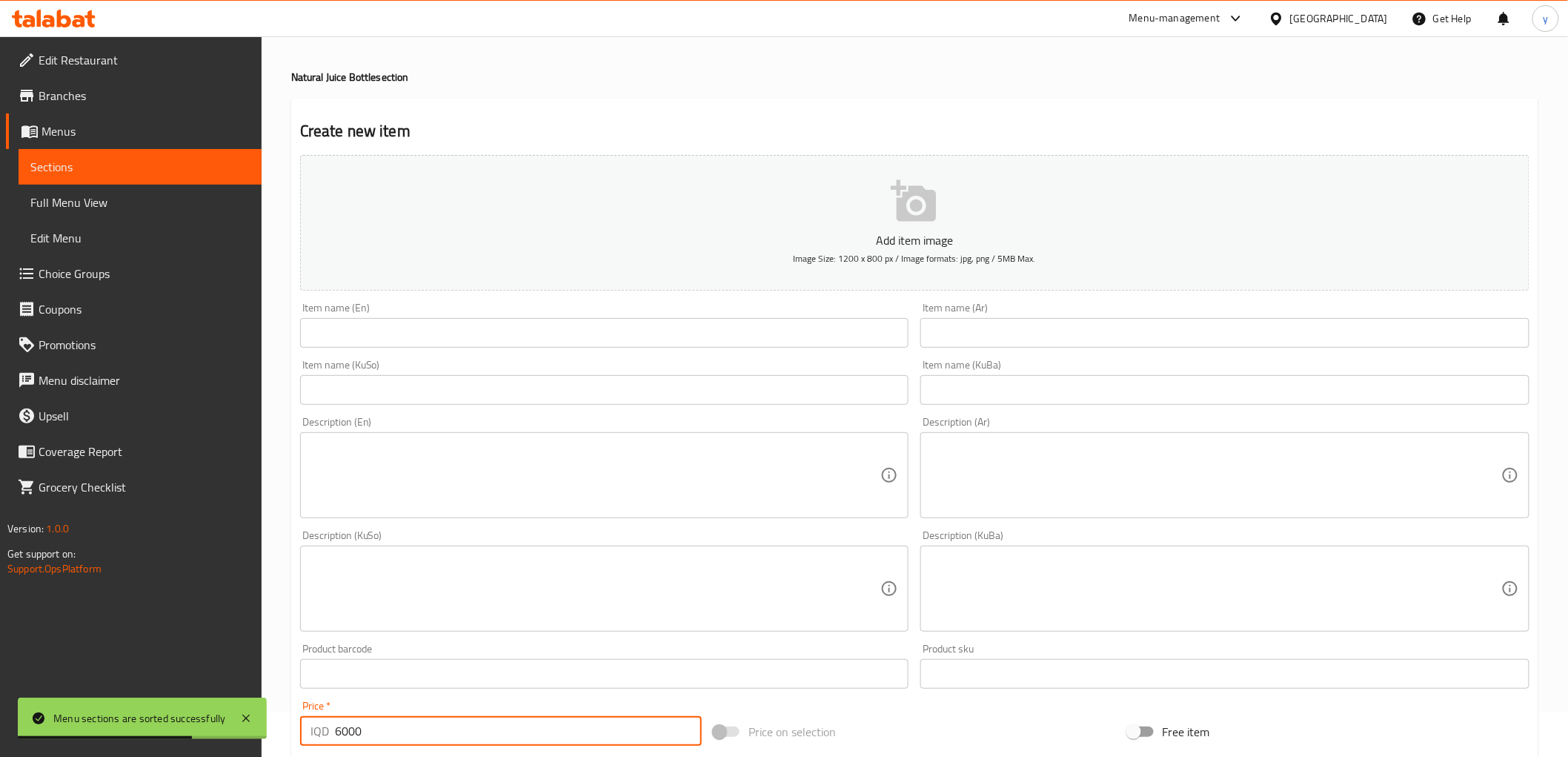
scroll to position [0, 0]
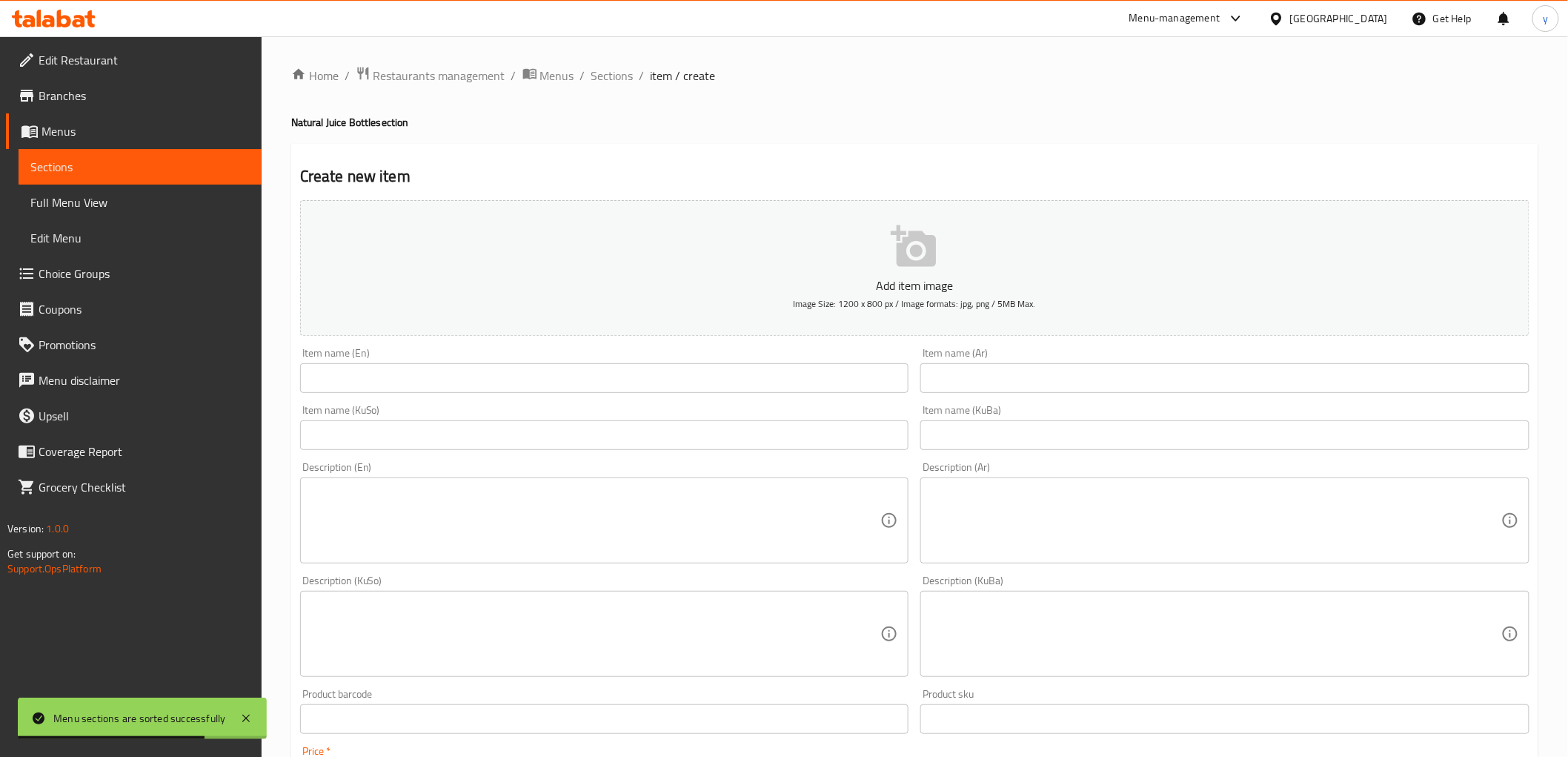
type input "6000"
click at [437, 361] on div "Item name (En) Item name (En)" at bounding box center [604, 370] width 609 height 45
drag, startPoint x: 437, startPoint y: 387, endPoint x: 456, endPoint y: 393, distance: 19.9
click at [437, 387] on input "text" at bounding box center [604, 378] width 609 height 29
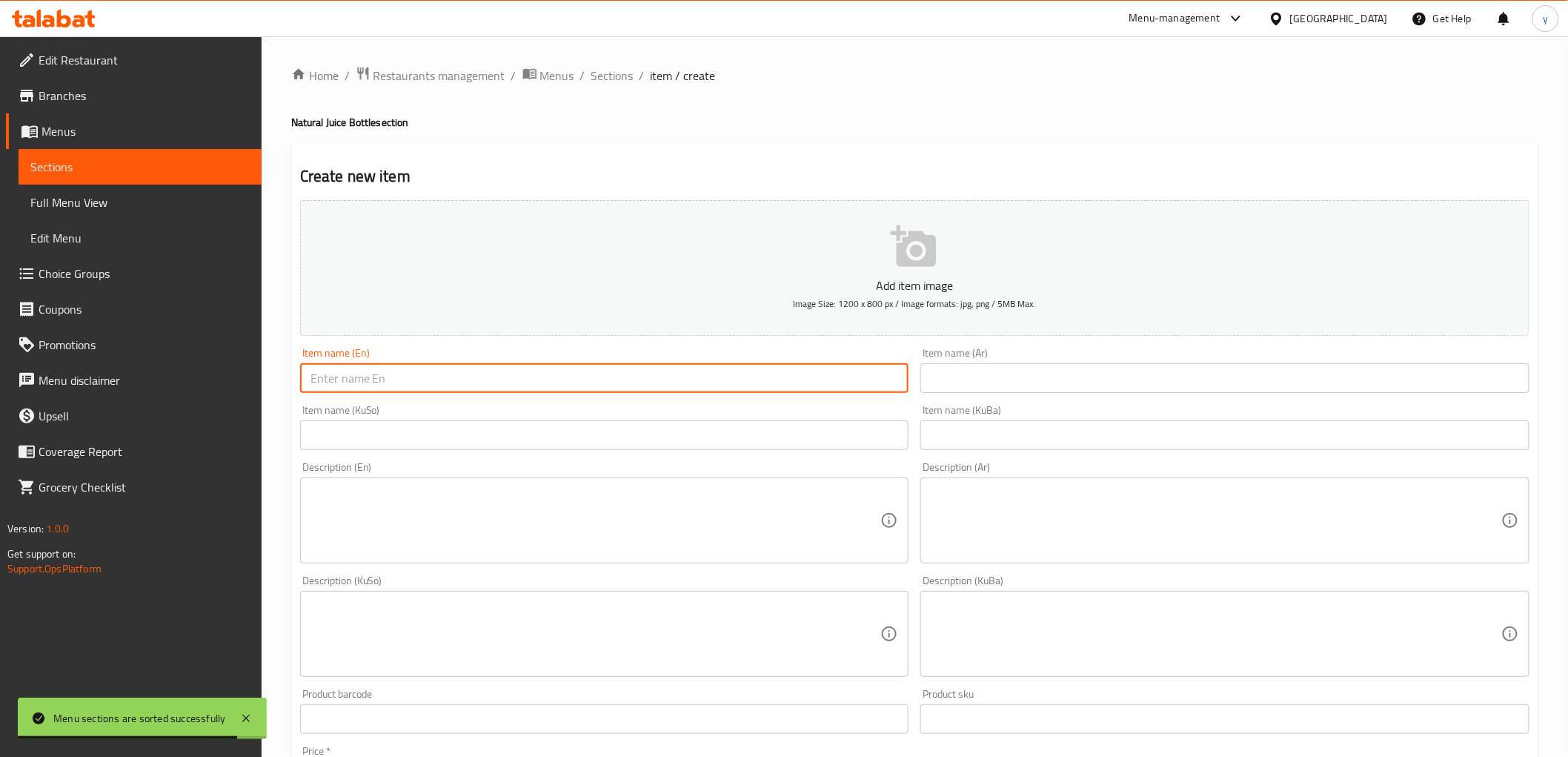
paste input "Pomegranate fresh juice bottle"
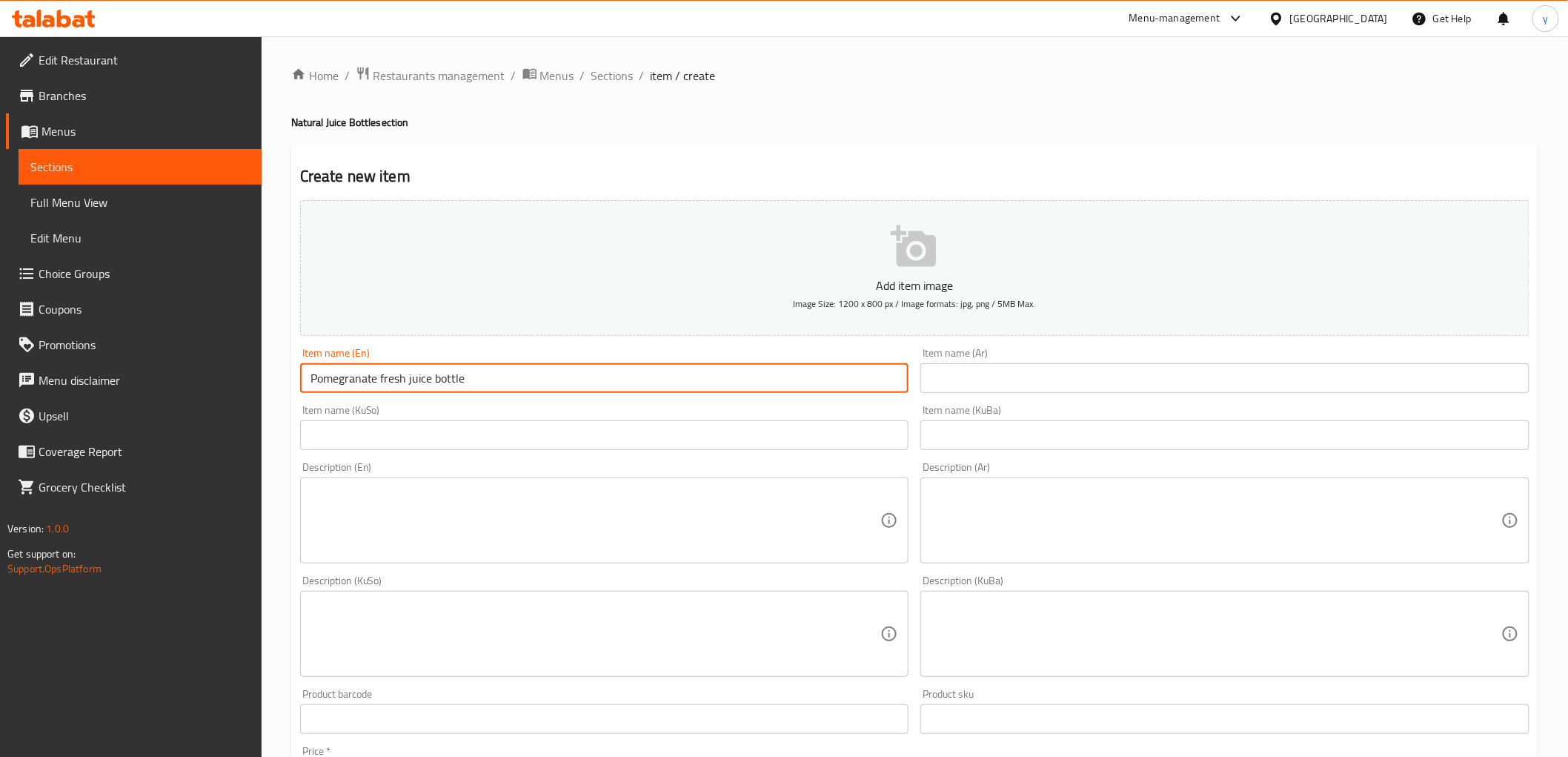
drag, startPoint x: 380, startPoint y: 382, endPoint x: 383, endPoint y: 390, distance: 8.5
click at [383, 390] on input "Pomegranate fresh juice bottle" at bounding box center [604, 378] width 609 height 29
click at [386, 383] on input "Pomegranate Fresh juice bottle" at bounding box center [604, 378] width 609 height 29
click at [394, 375] on input "Pomegranate Fresh juice bottle" at bounding box center [604, 378] width 609 height 29
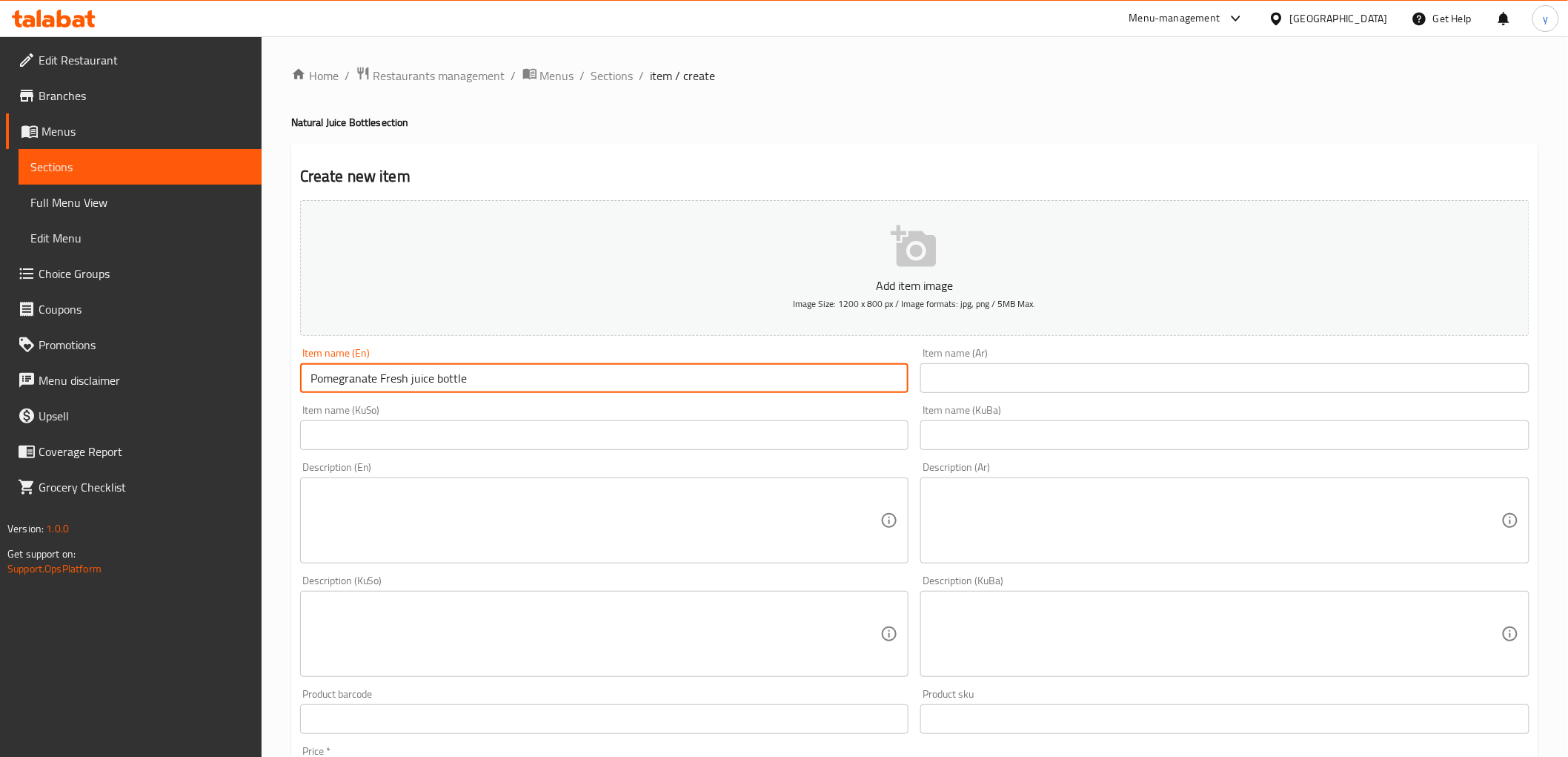
click at [394, 375] on input "Pomegranate Fresh juice bottle" at bounding box center [604, 378] width 609 height 29
click at [301, 375] on input "Pomegranate juice bottle" at bounding box center [604, 378] width 609 height 29
paste input "Fresh"
click at [410, 390] on input "Fresh Pomegranate juice bottle" at bounding box center [604, 378] width 609 height 29
click at [440, 381] on input "Fresh Pomegranate Juice bottle" at bounding box center [604, 378] width 609 height 29
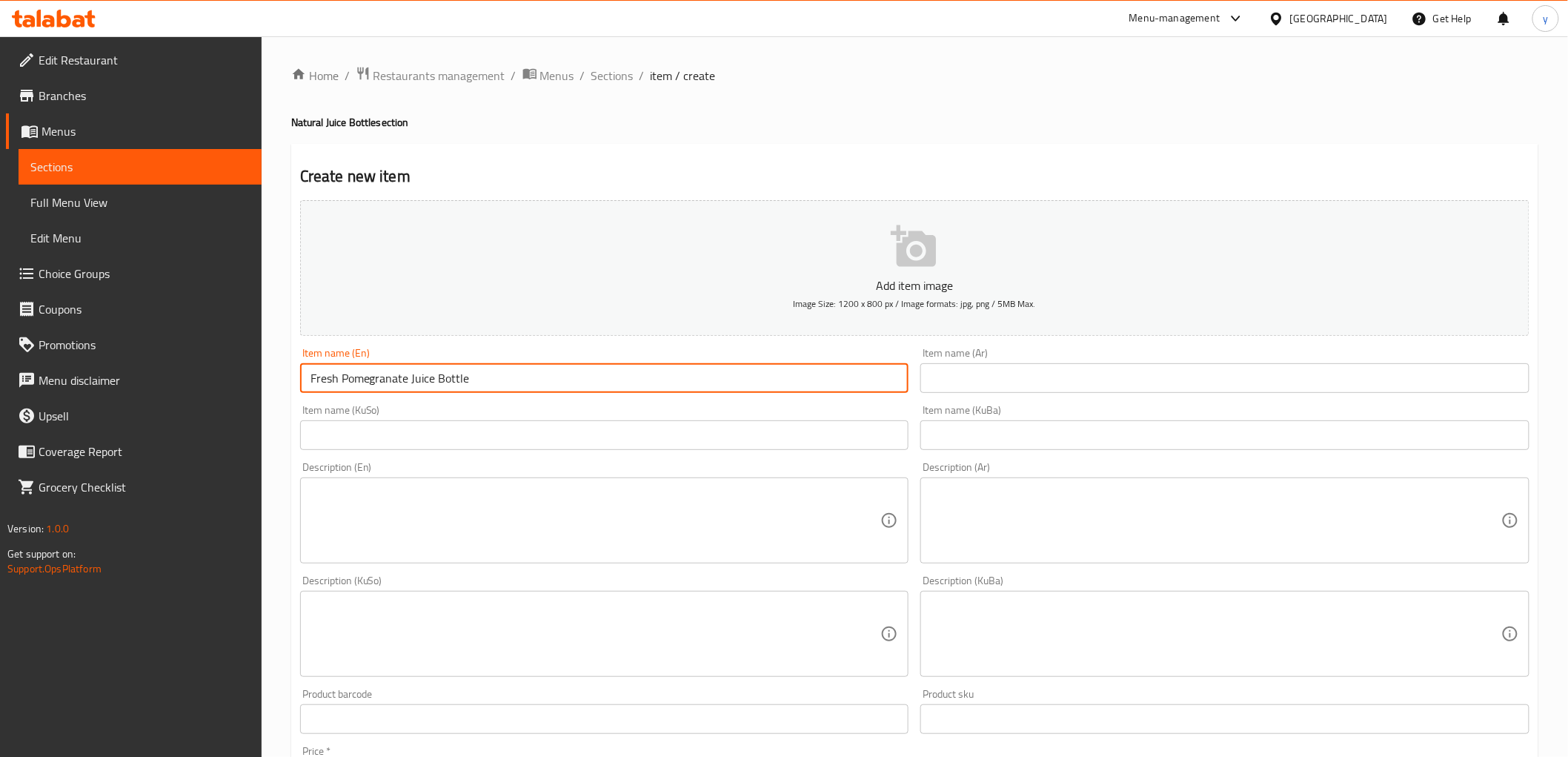
click at [452, 378] on input "Fresh Pomegranate Juice Bottle" at bounding box center [604, 378] width 609 height 29
type input "Fresh Pomegranate Juice Bottle"
click at [1005, 374] on input "text" at bounding box center [1224, 378] width 609 height 29
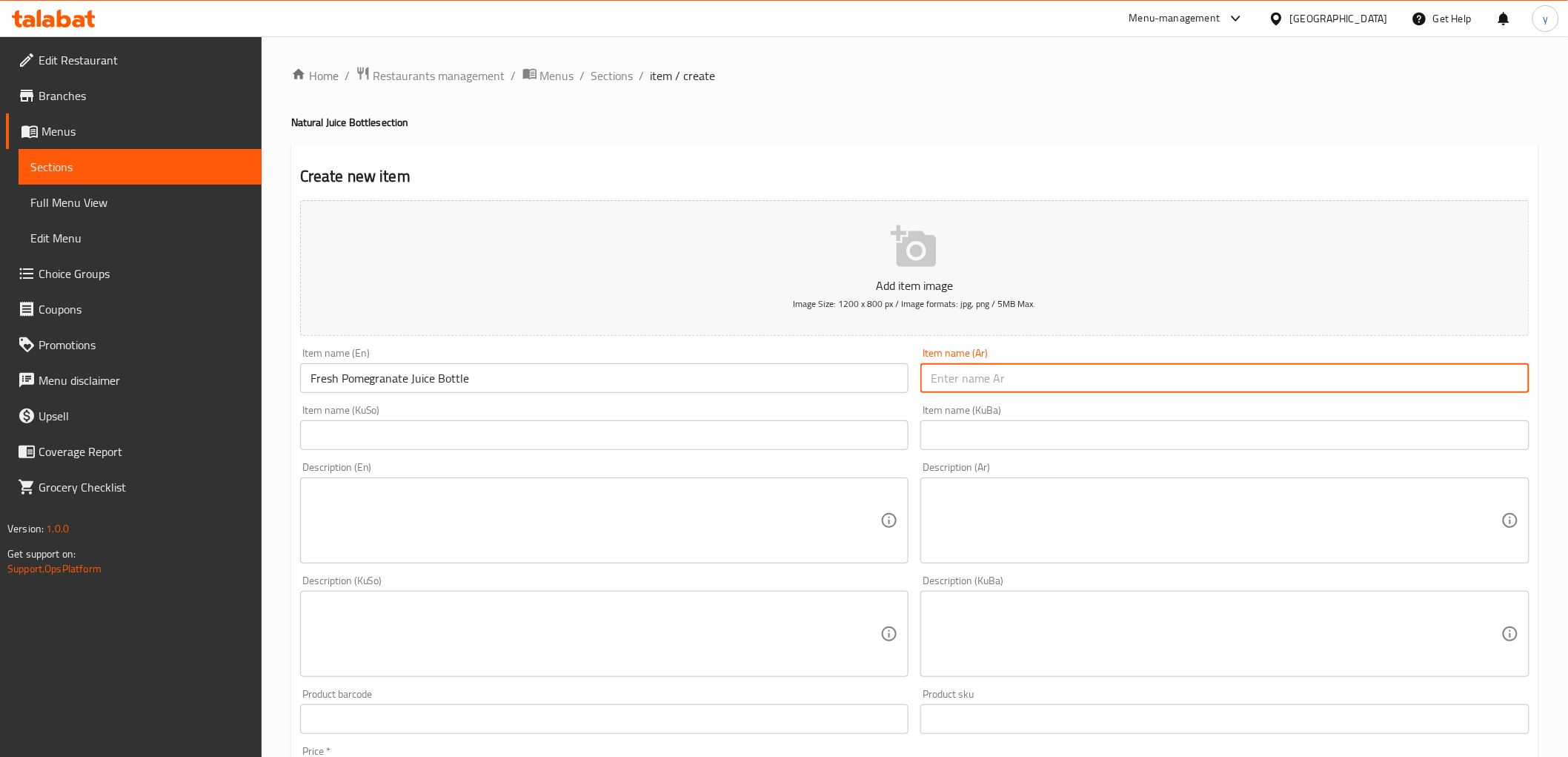
paste input "زجاجة عصير رمان طازج"
type input "زجاجة عصير رمان طازج"
click at [806, 444] on input "text" at bounding box center [604, 435] width 609 height 29
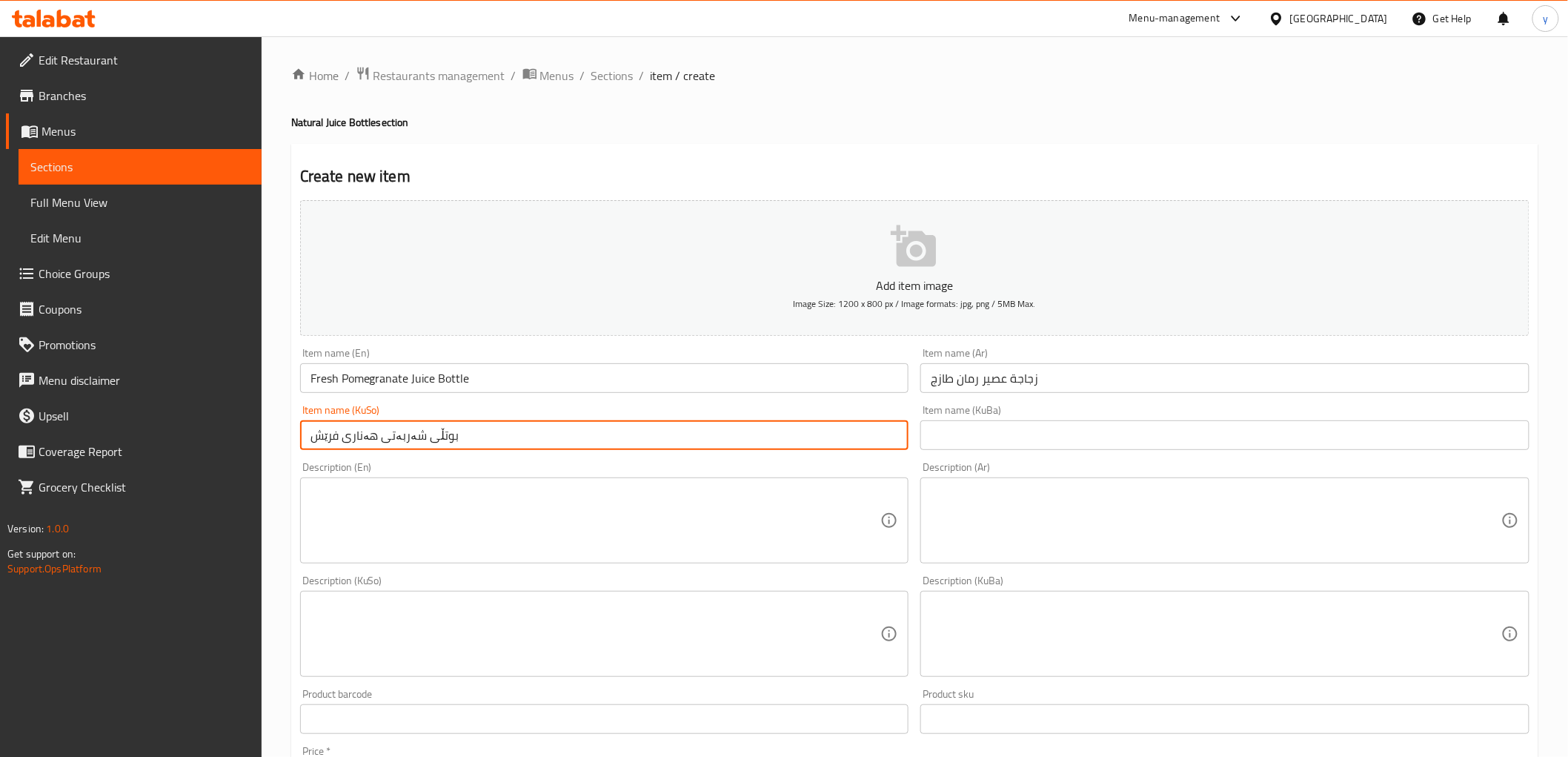
type input "بوتڵی شەربەتی هەناری فرێش"
click at [446, 386] on input "Fresh Pomegranate Juice Bottle" at bounding box center [604, 378] width 609 height 29
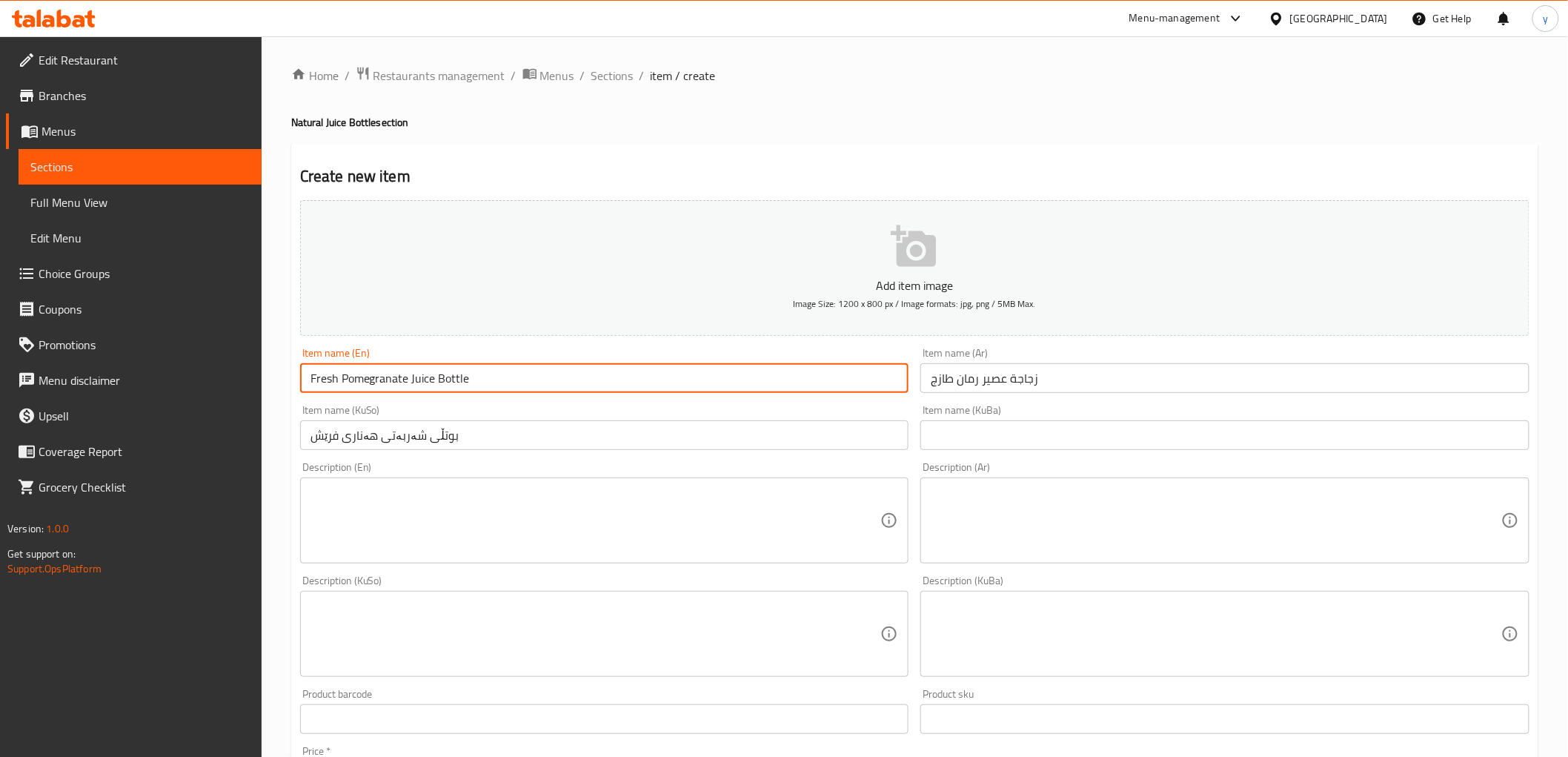
click at [446, 386] on input "Fresh Pomegranate Juice Bottle" at bounding box center [604, 378] width 609 height 29
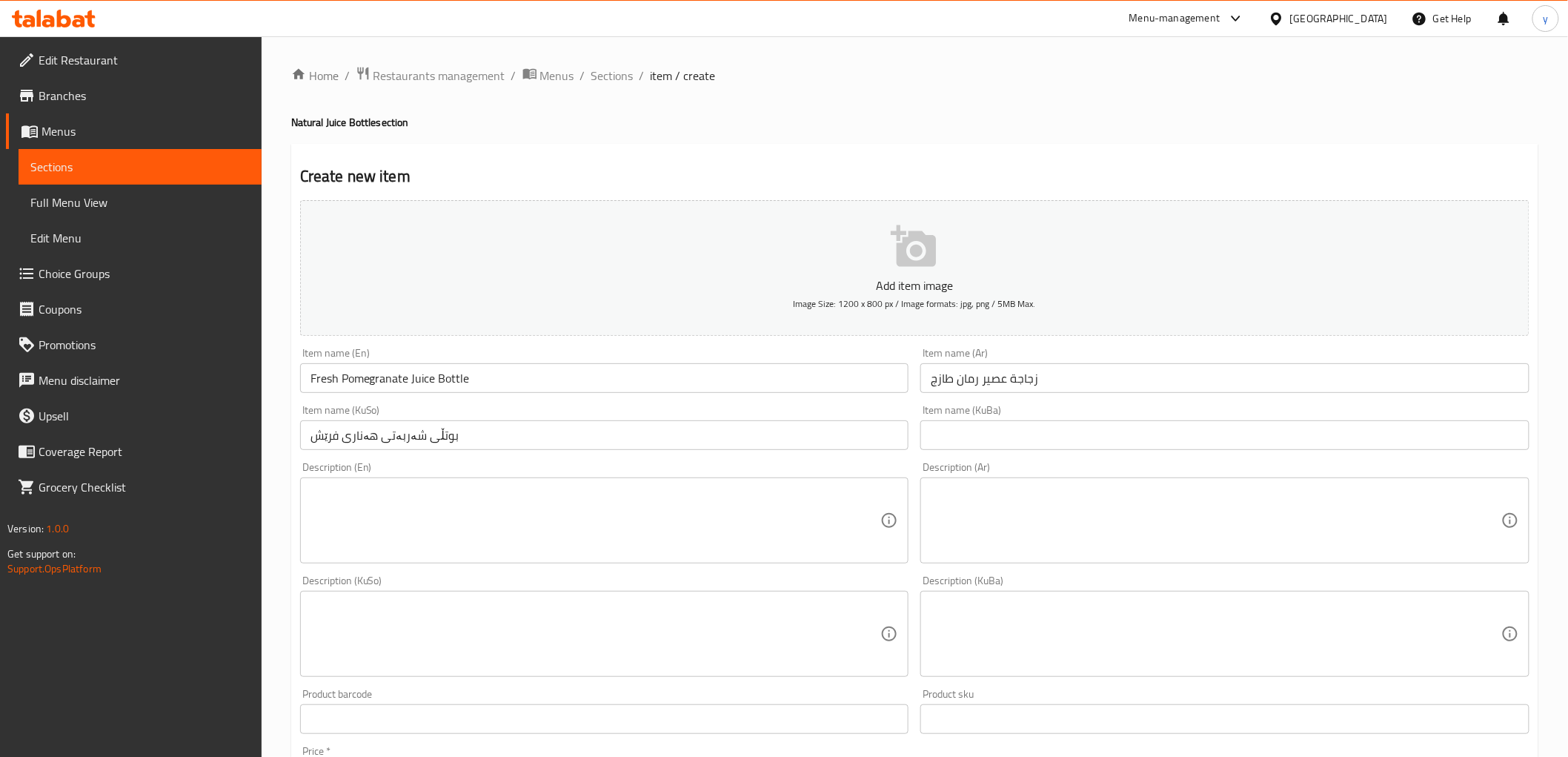
click at [432, 455] on div "Item name (KuSo) بوتڵی شەربەتی هەناری فرێش Item name (KuSo)" at bounding box center [604, 427] width 621 height 57
click at [439, 430] on input "بوتڵی شەربەتی هەناری فرێش" at bounding box center [604, 435] width 609 height 29
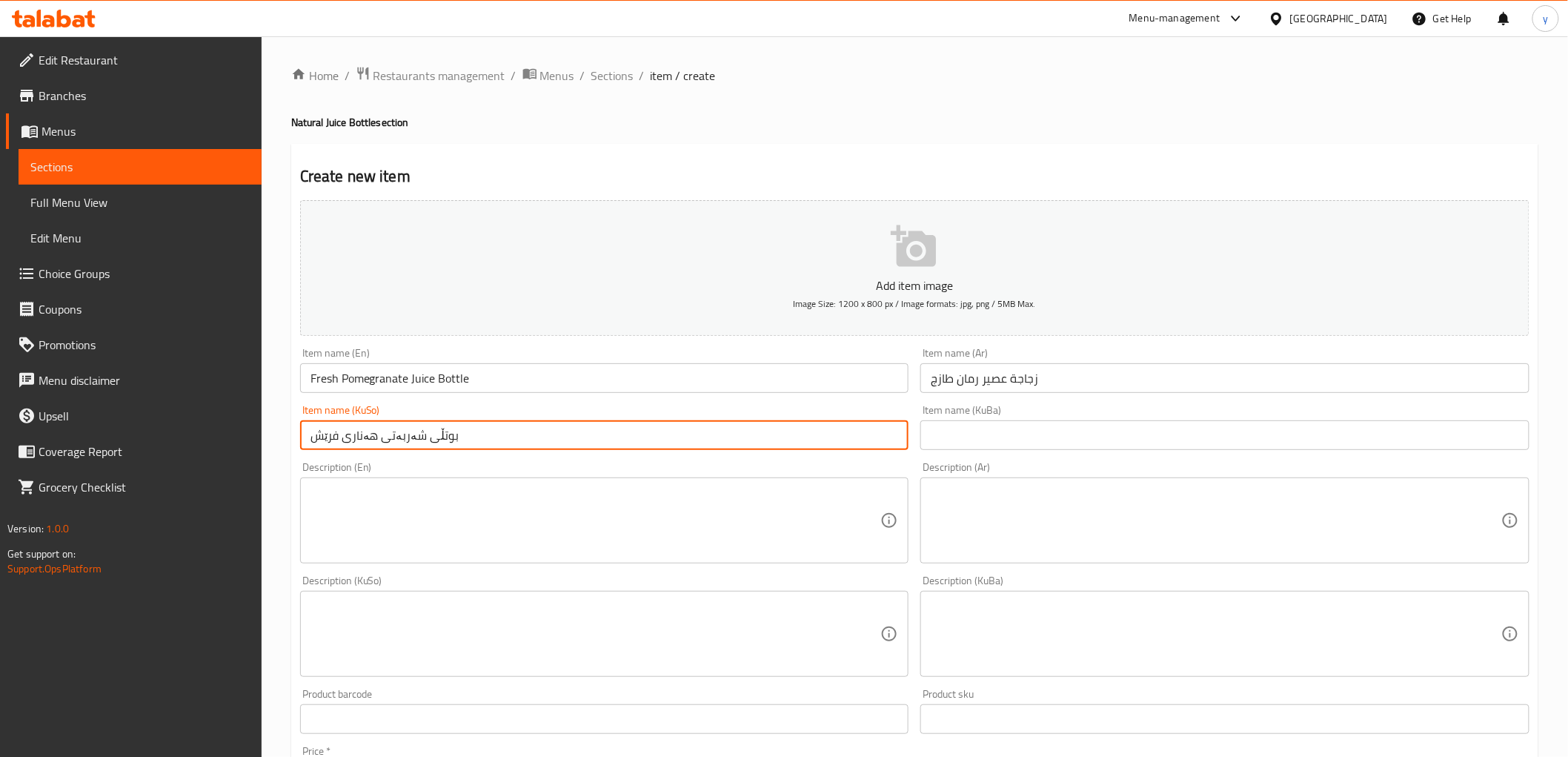
click at [439, 430] on input "بوتڵی شەربەتی هەناری فرێش" at bounding box center [604, 435] width 609 height 29
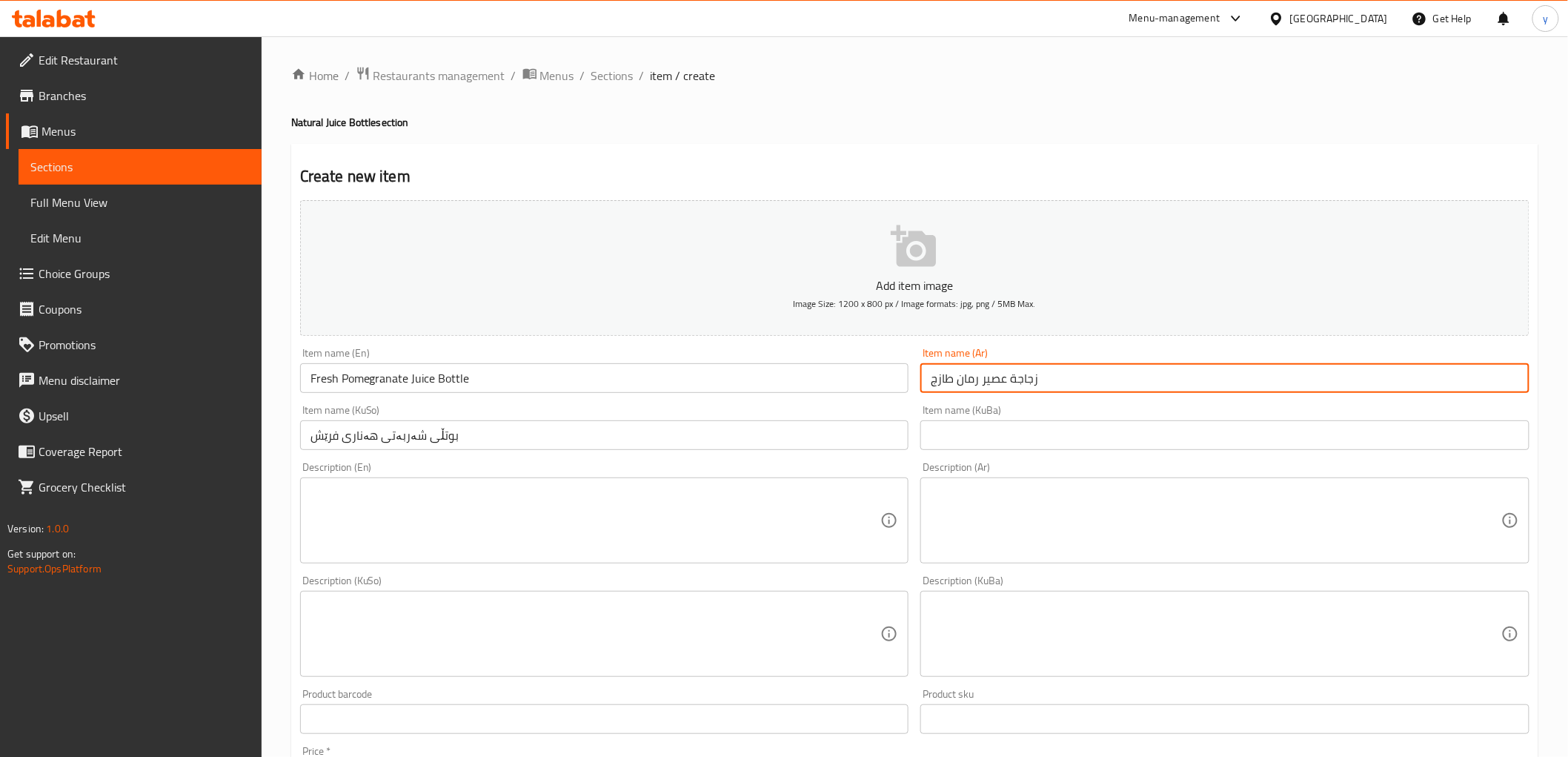
click at [988, 386] on input "زجاجة عصير رمان طازج" at bounding box center [1224, 378] width 609 height 29
click at [825, 512] on textarea at bounding box center [596, 521] width 570 height 70
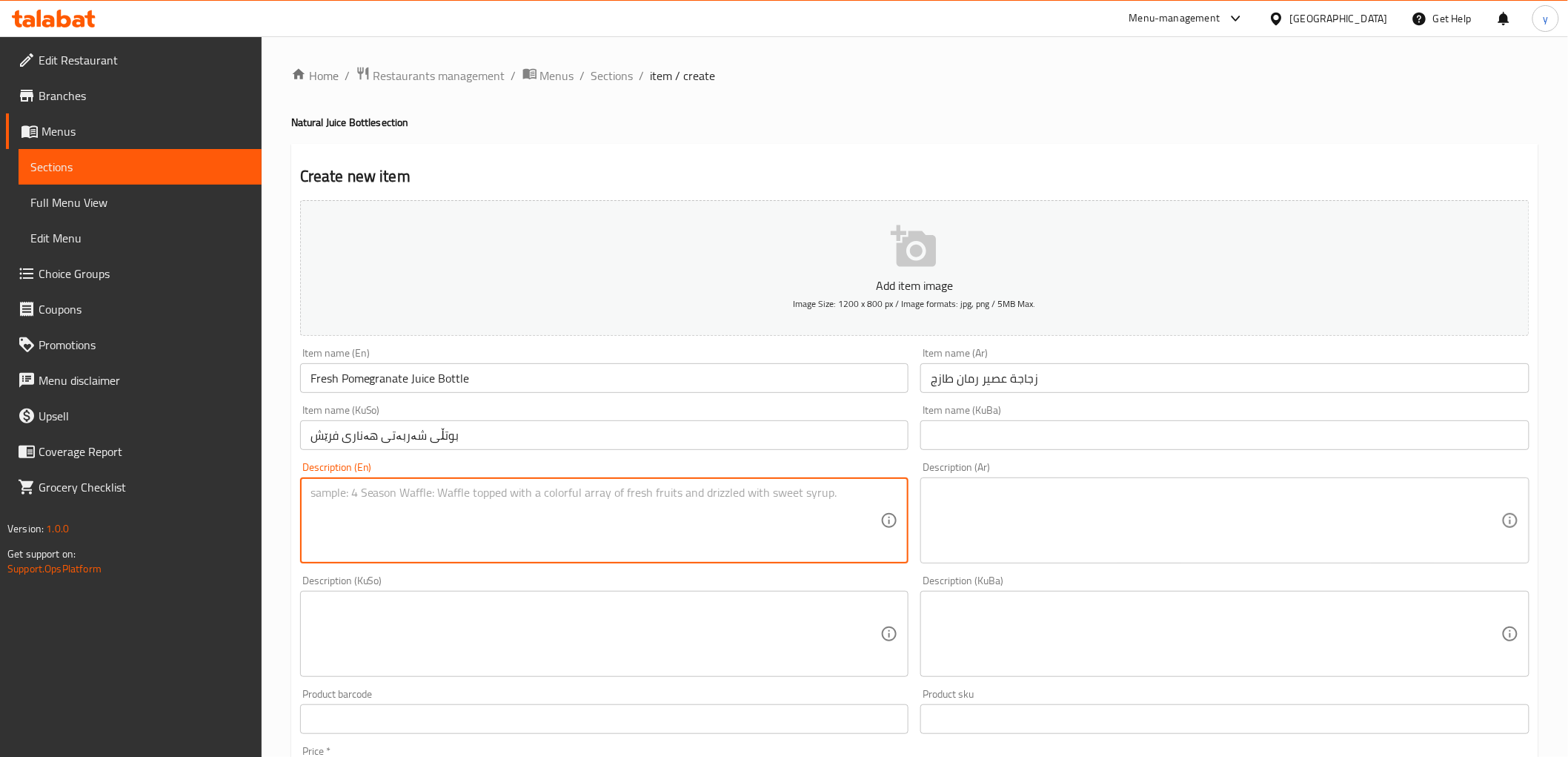
paste textarea "1 لتر"
type textarea "1 لتر"
click at [501, 490] on textarea "1 لتر" at bounding box center [596, 521] width 570 height 70
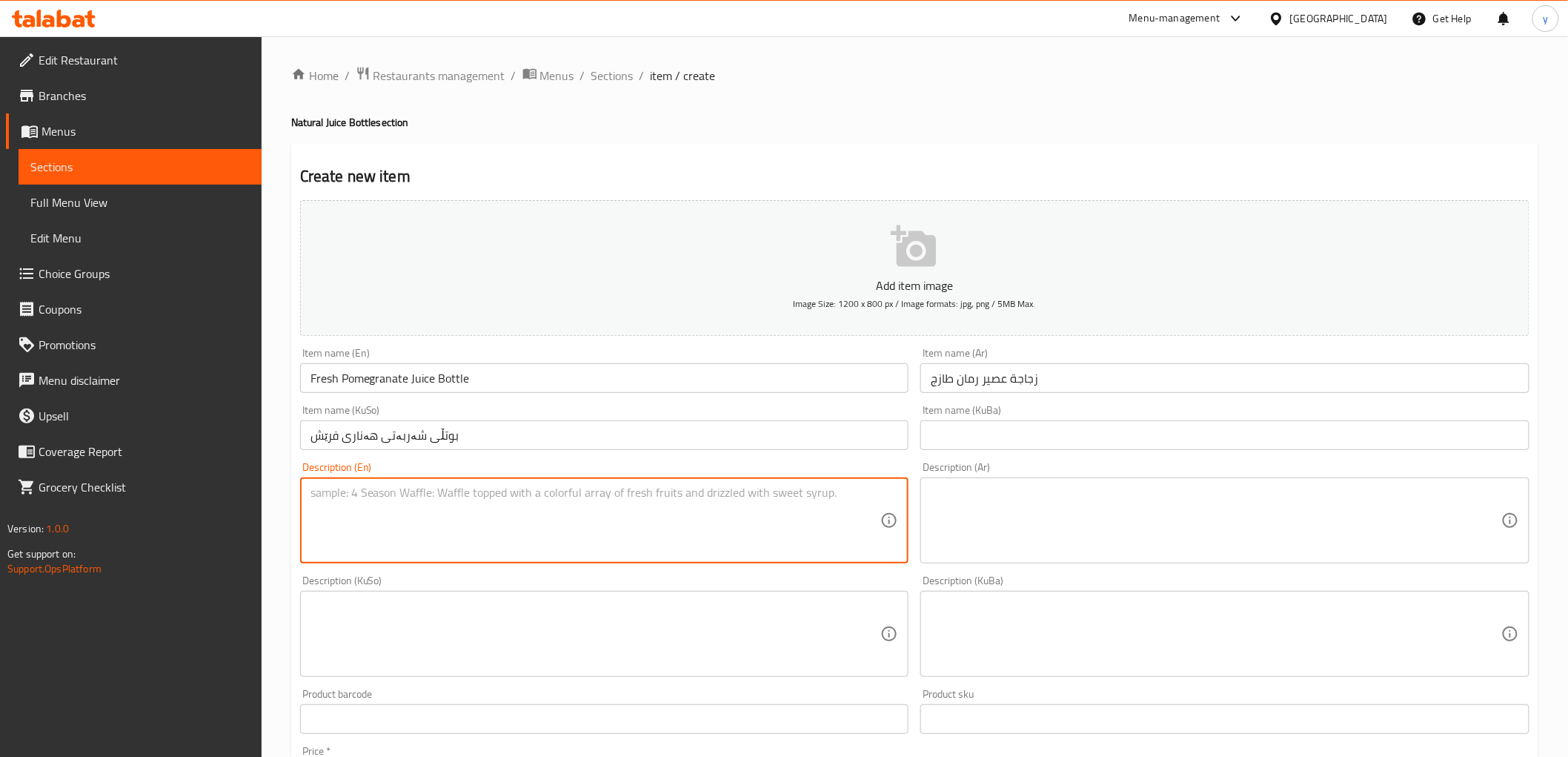
click at [1259, 515] on textarea at bounding box center [1216, 521] width 570 height 70
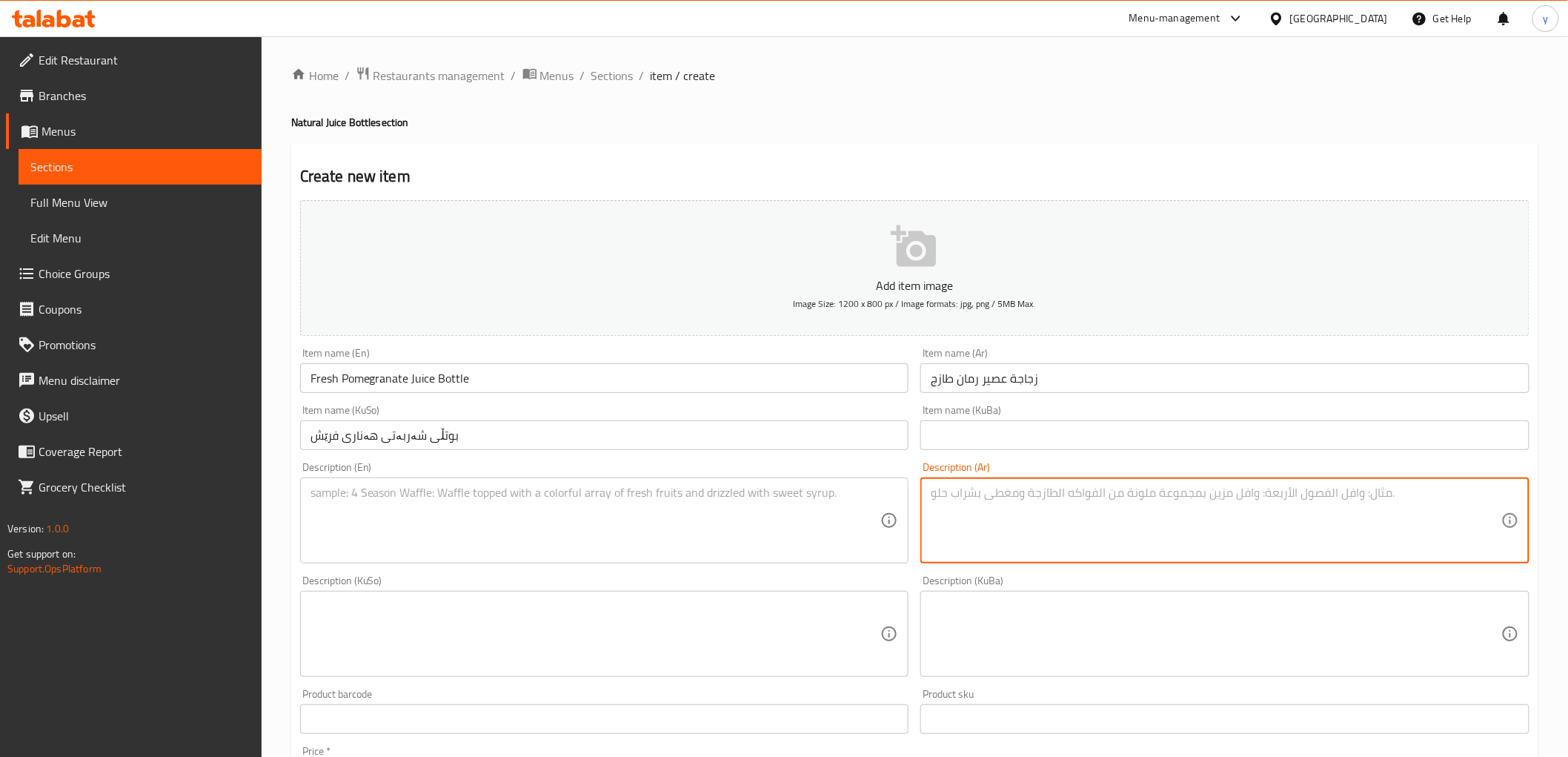
paste textarea "1 لتر"
click at [1499, 491] on textarea "1 لتر" at bounding box center [1216, 521] width 570 height 70
type textarea "1 لتر"
click at [760, 531] on textarea at bounding box center [596, 521] width 570 height 70
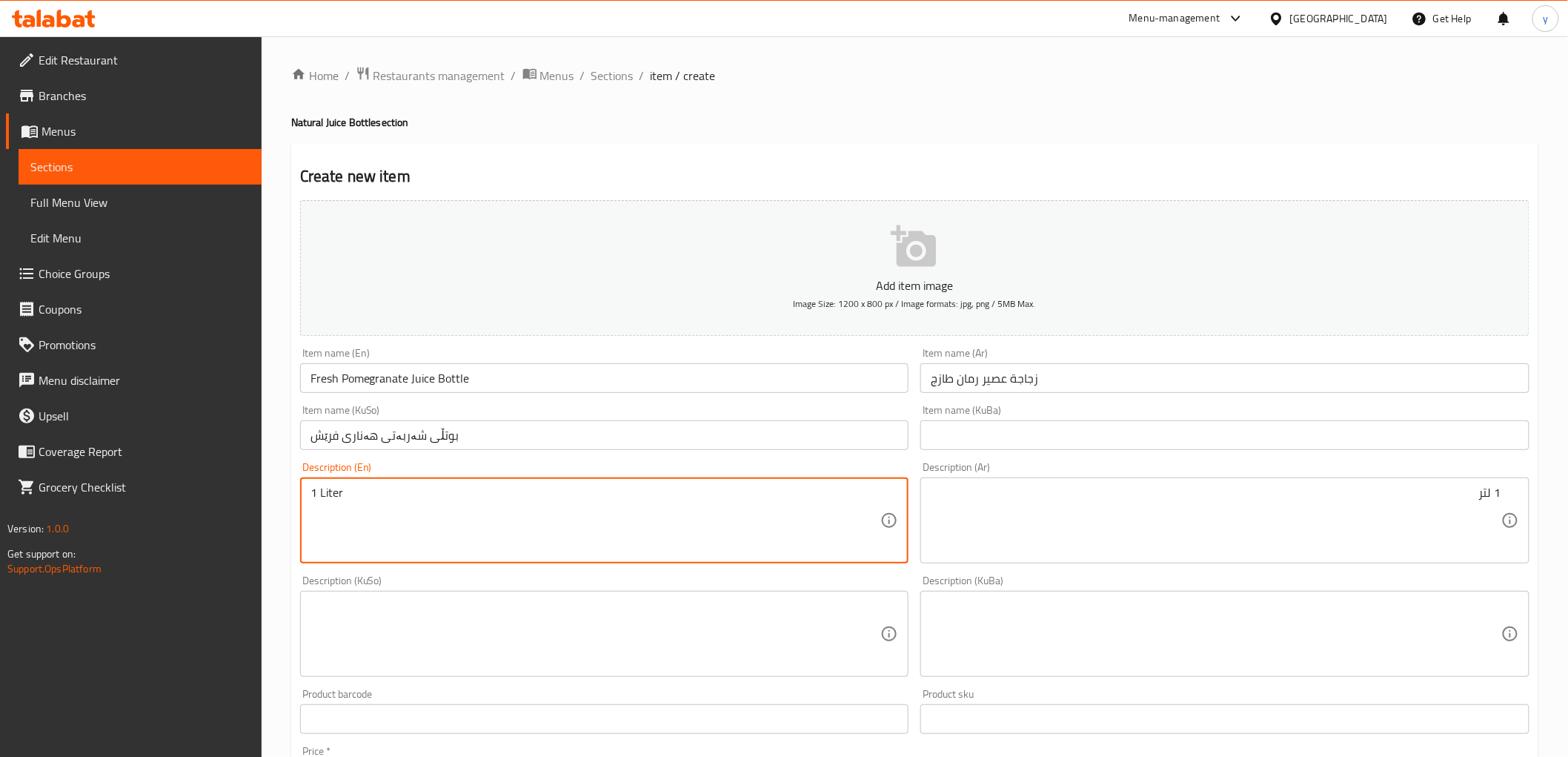
type textarea "1 Liter"
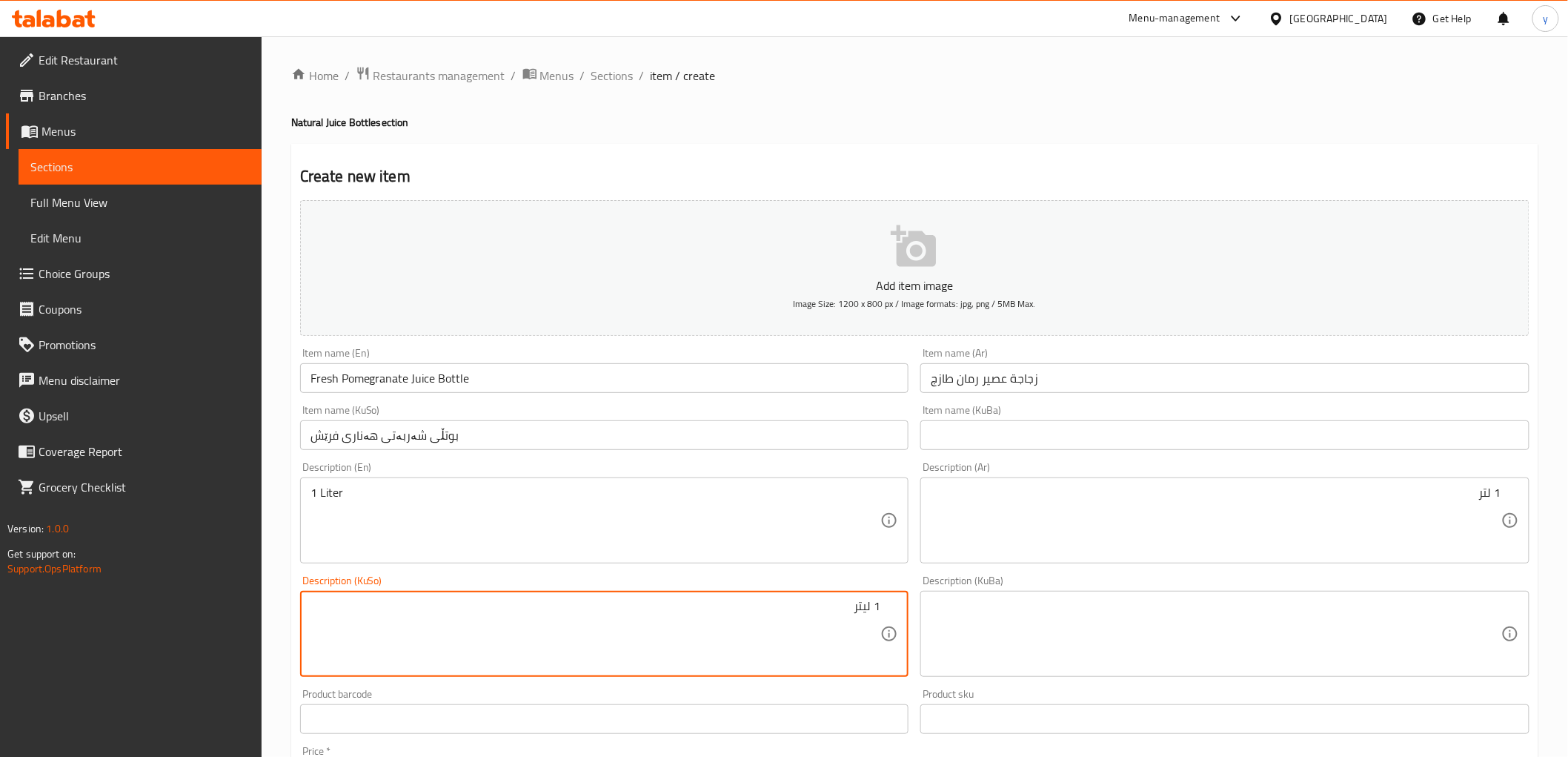
type textarea "1 لیتر"
click at [846, 612] on textarea "1 لیتر" at bounding box center [596, 634] width 570 height 70
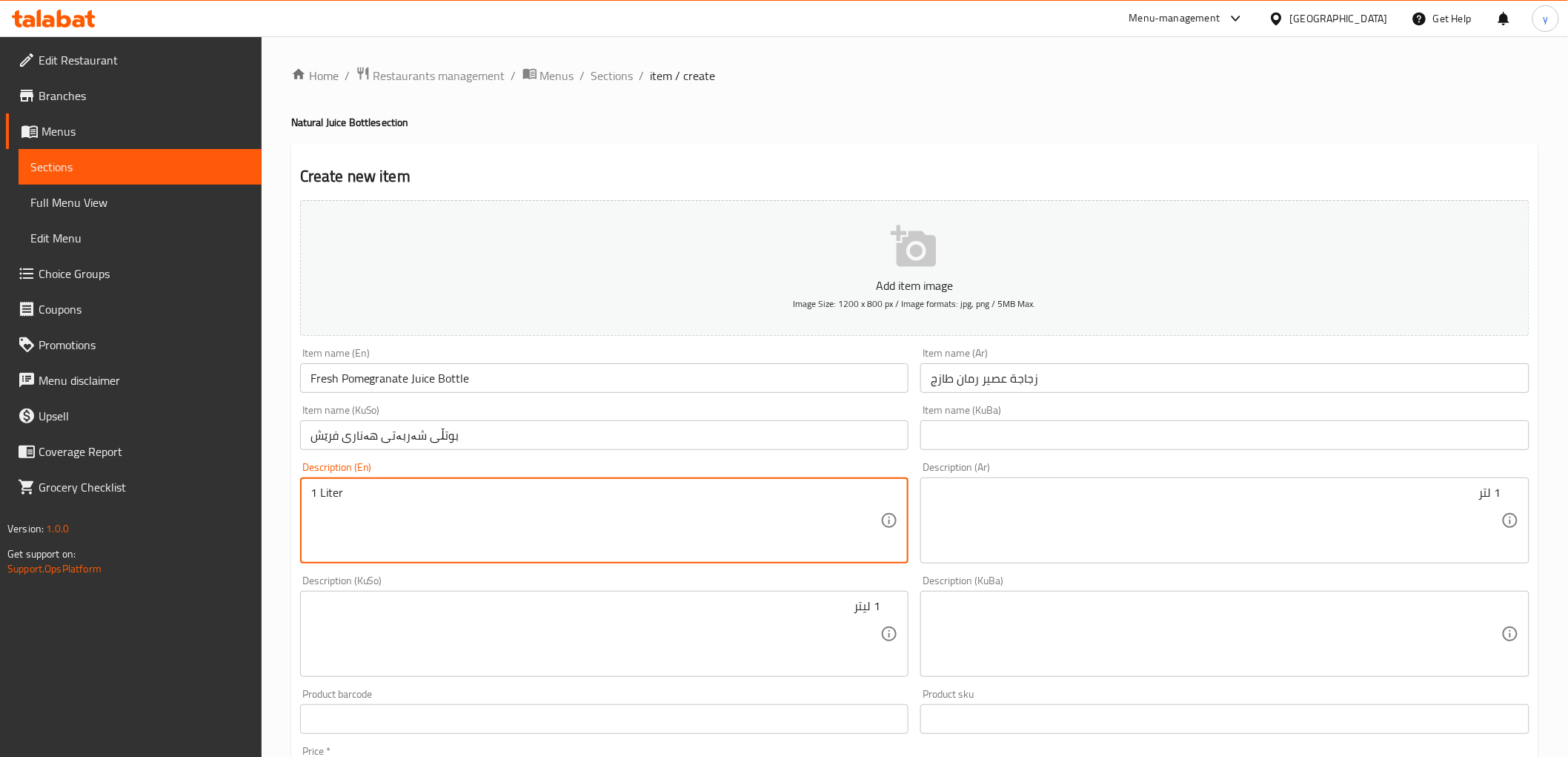
click at [809, 556] on textarea "1 Liter" at bounding box center [596, 521] width 570 height 70
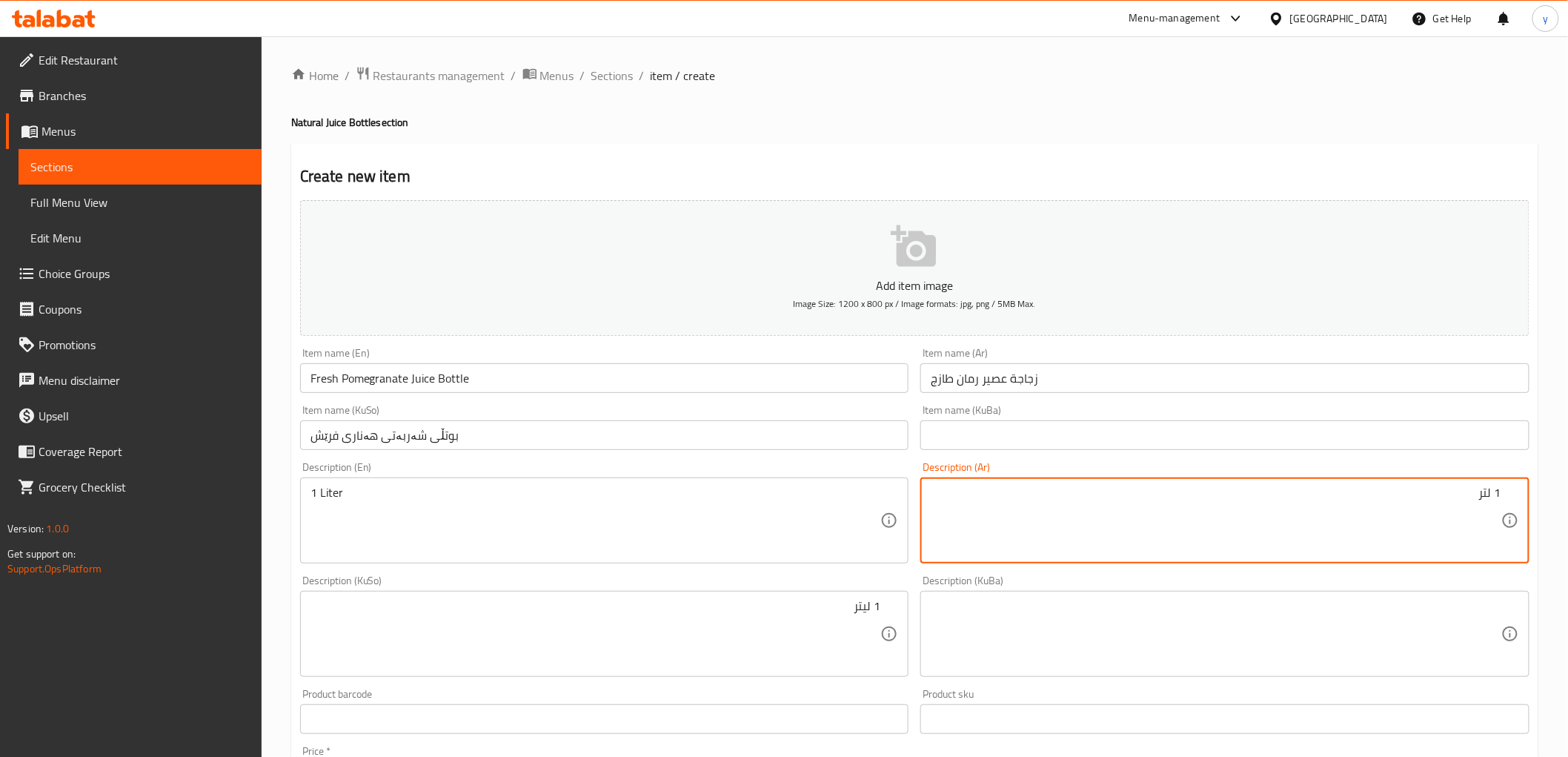
click at [1214, 496] on textarea "1 لتر" at bounding box center [1216, 521] width 570 height 70
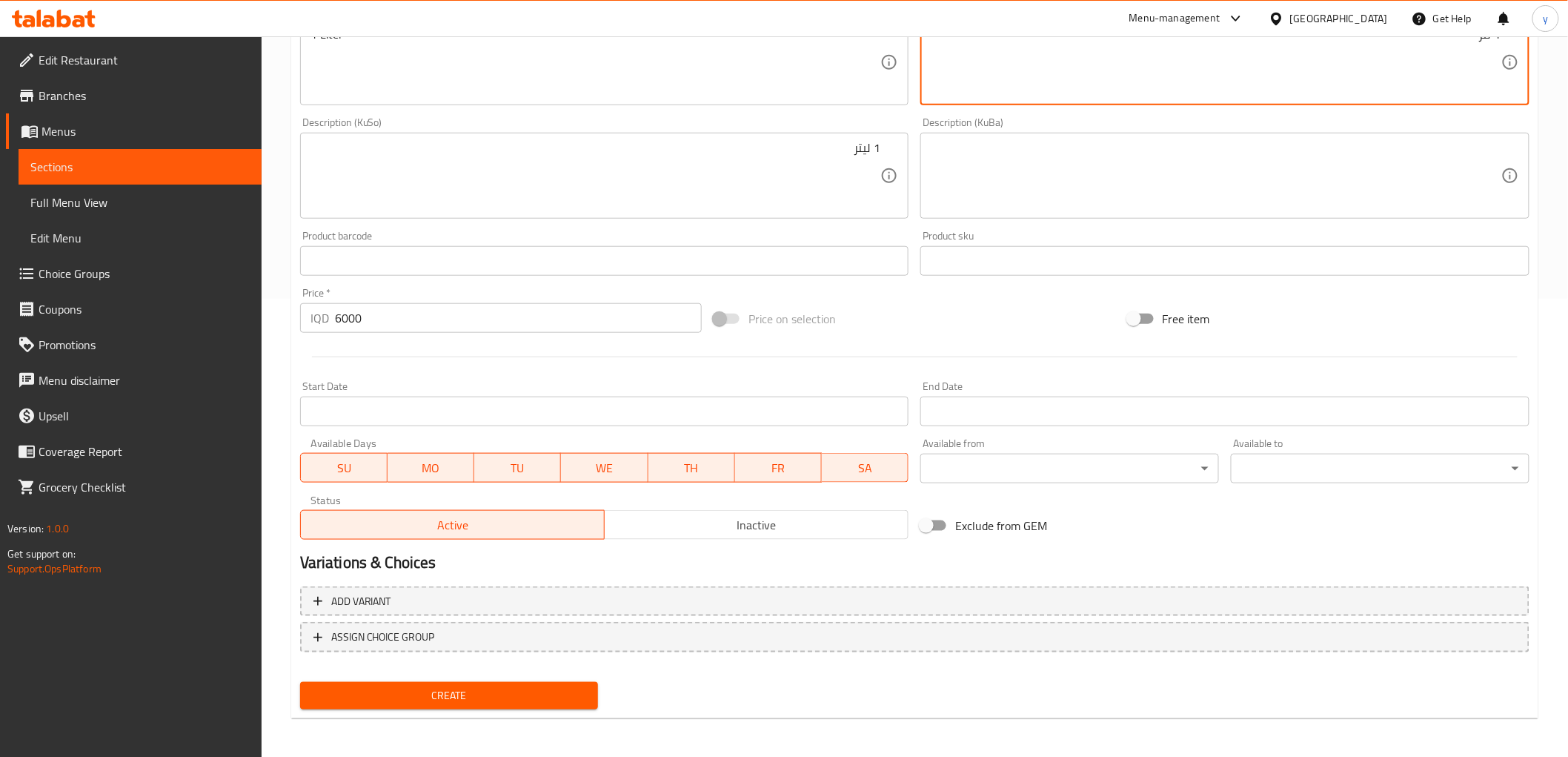
click at [431, 695] on span "Create" at bounding box center [449, 695] width 275 height 19
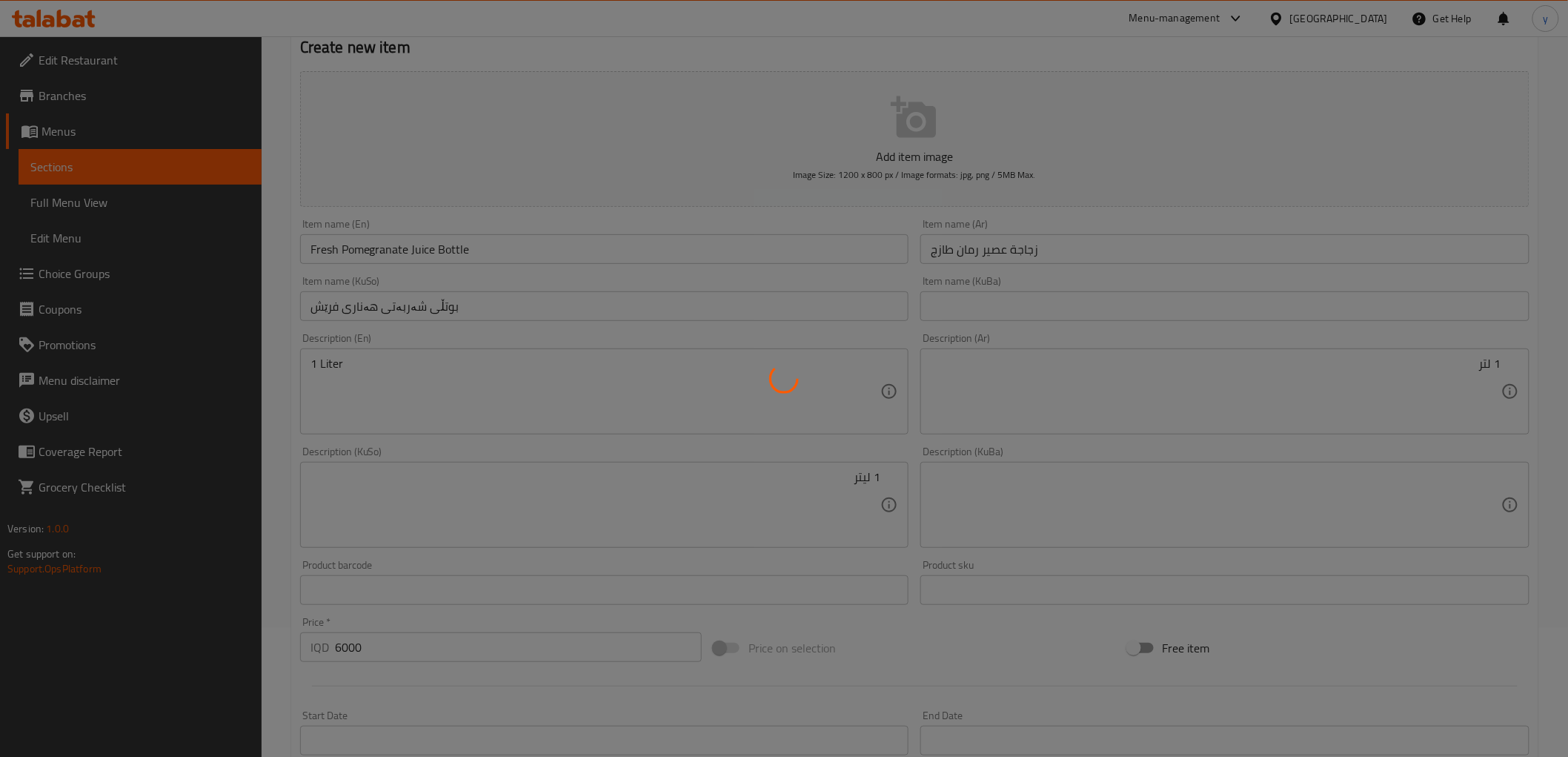
type input "0"
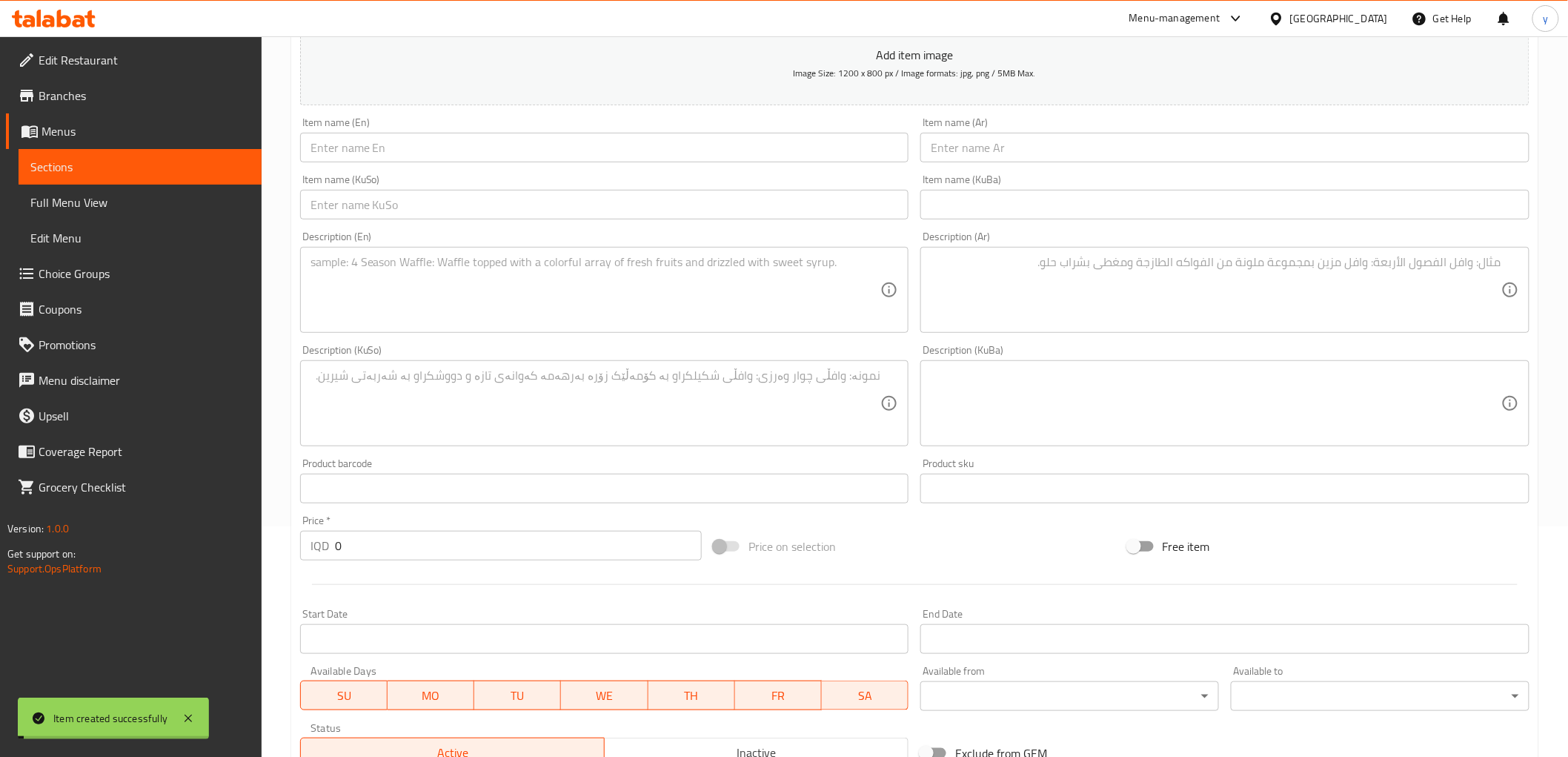
scroll to position [294, 0]
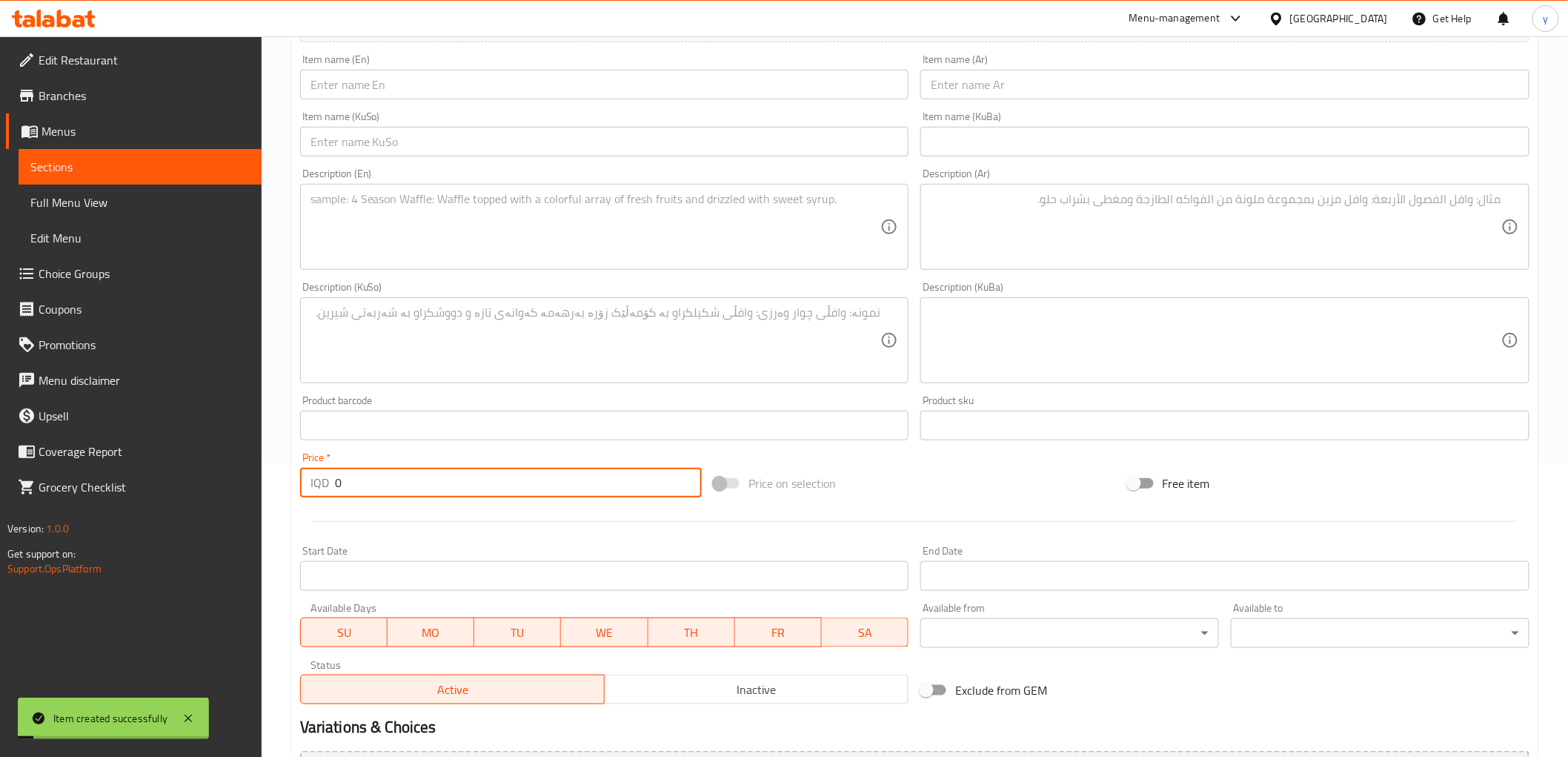
drag, startPoint x: 337, startPoint y: 469, endPoint x: 335, endPoint y: 501, distance: 32.1
click at [312, 493] on div "IQD 0 Price *" at bounding box center [500, 483] width 401 height 29
drag, startPoint x: 357, startPoint y: 479, endPoint x: 311, endPoint y: 492, distance: 47.8
click at [311, 492] on div "IQD 0 Price *" at bounding box center [500, 483] width 401 height 29
paste input "600"
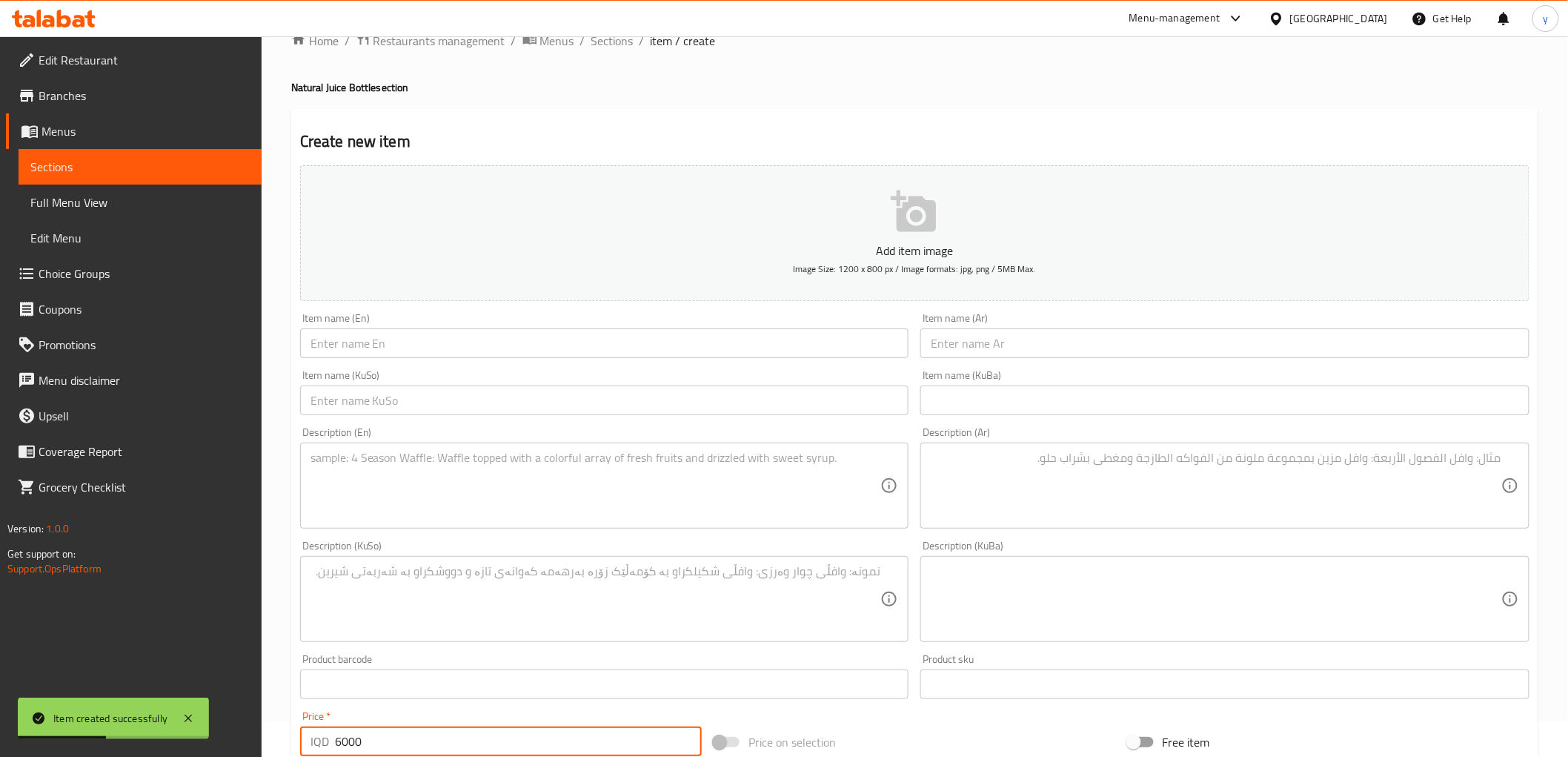
scroll to position [0, 0]
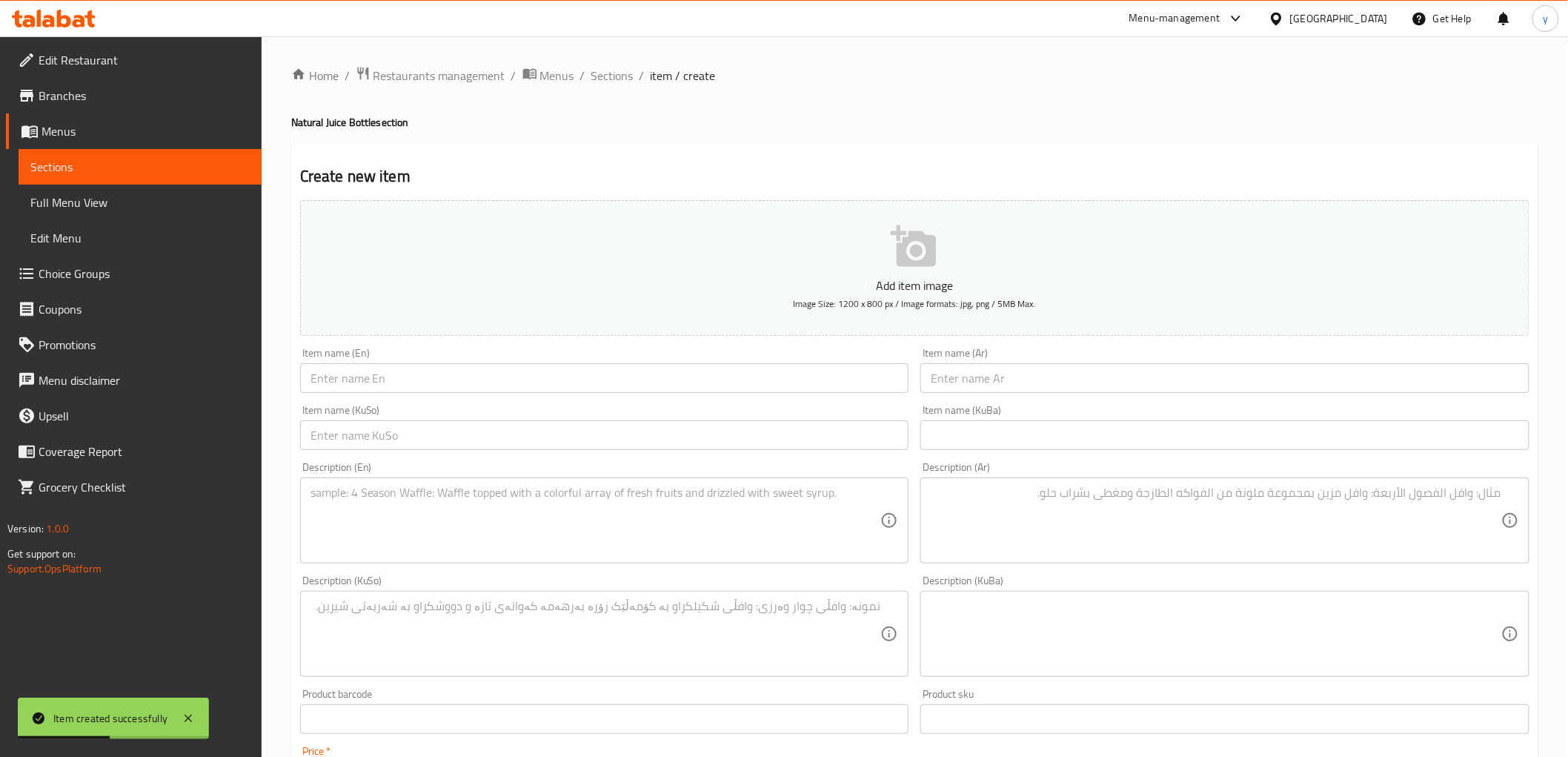
type input "6000"
click at [479, 376] on input "text" at bounding box center [604, 378] width 609 height 29
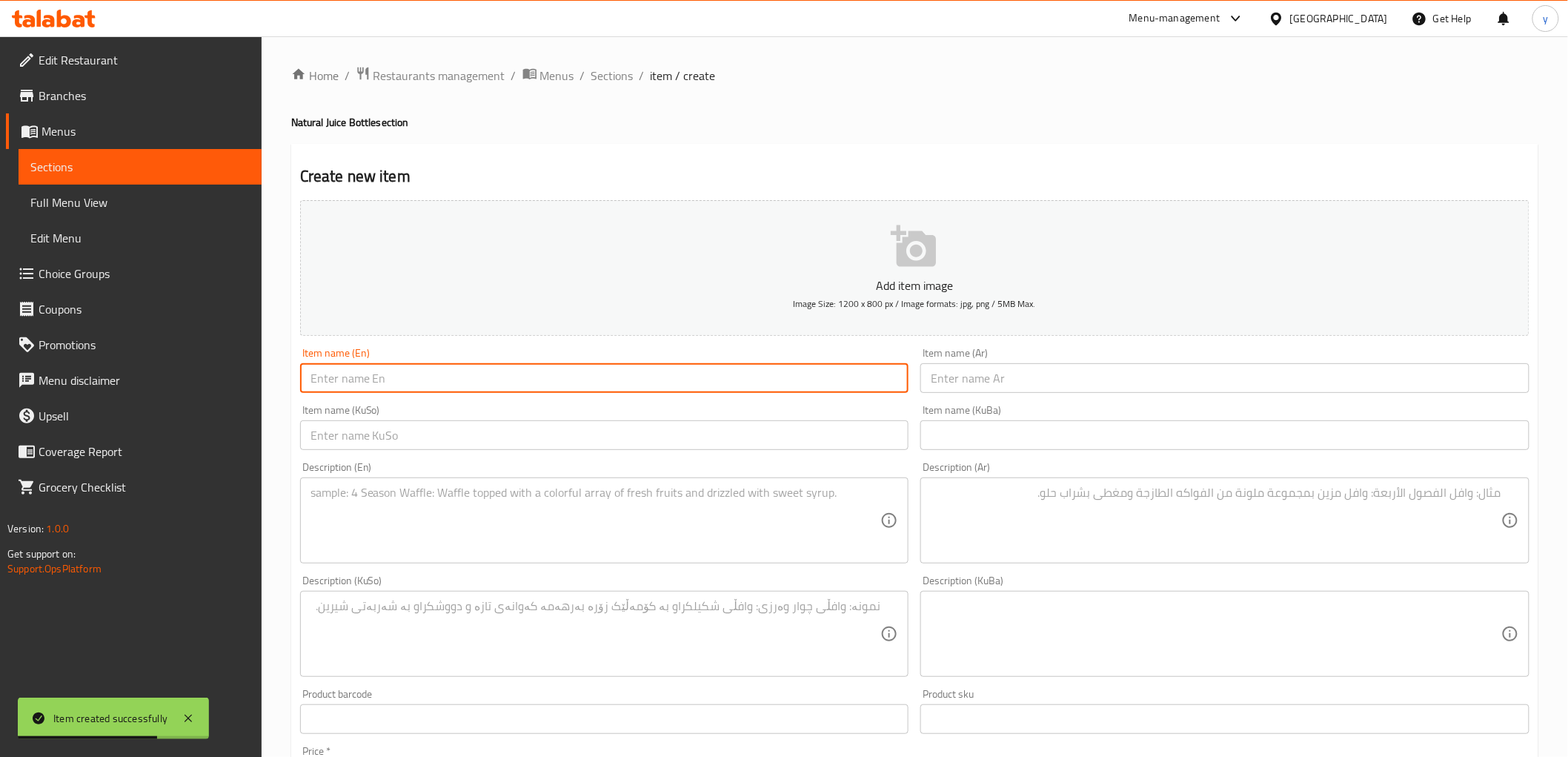
paste input "Fresh Pomegranate Juice Bottle"
type input "Fresh Pomegranate Juice Bottle"
click at [1055, 388] on input "text" at bounding box center [1224, 378] width 609 height 29
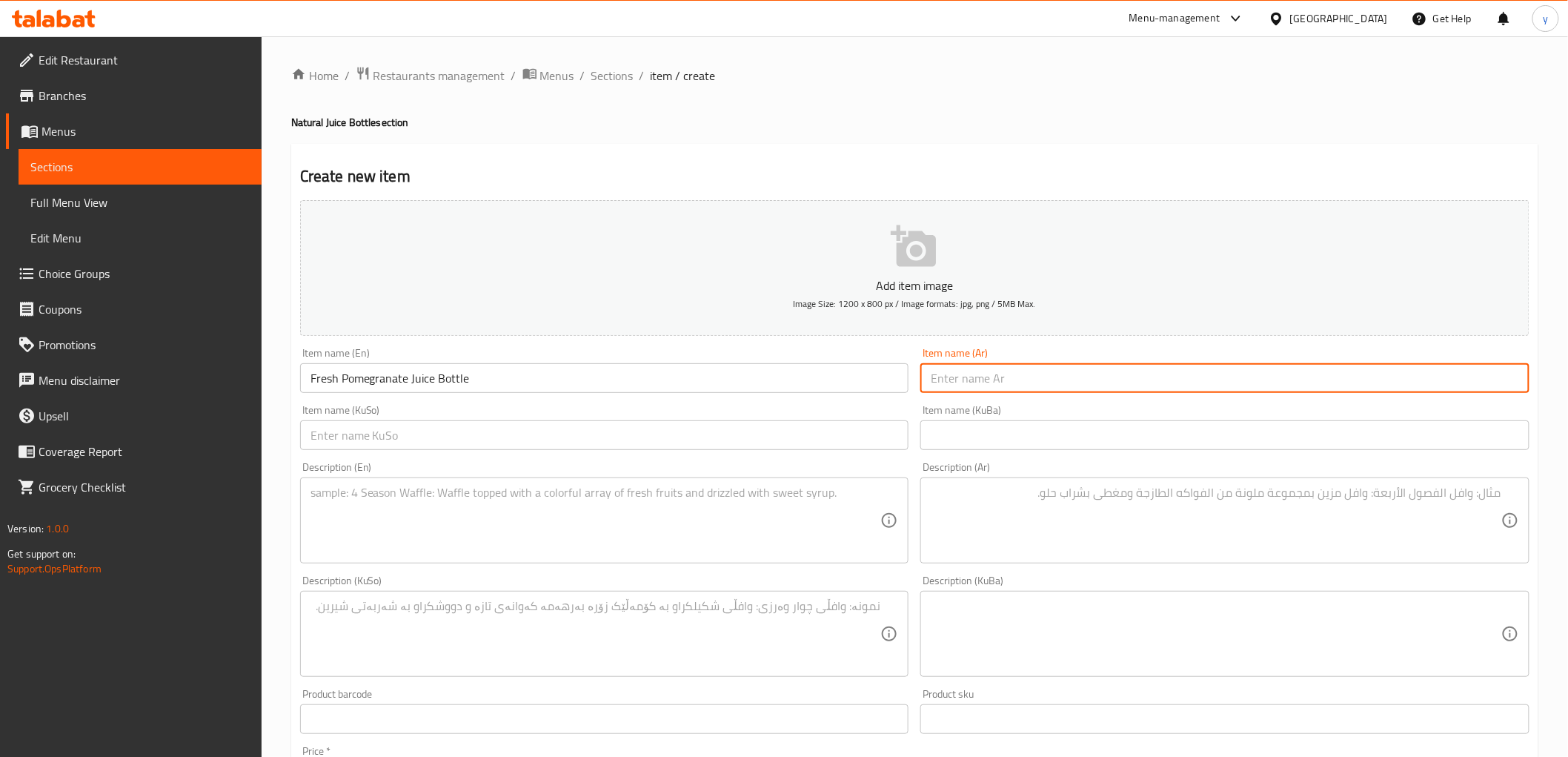
paste input "زجاجة عصير رمان طازج"
type input "زجاجة عصير رمان طازج"
click at [815, 444] on input "text" at bounding box center [604, 435] width 609 height 29
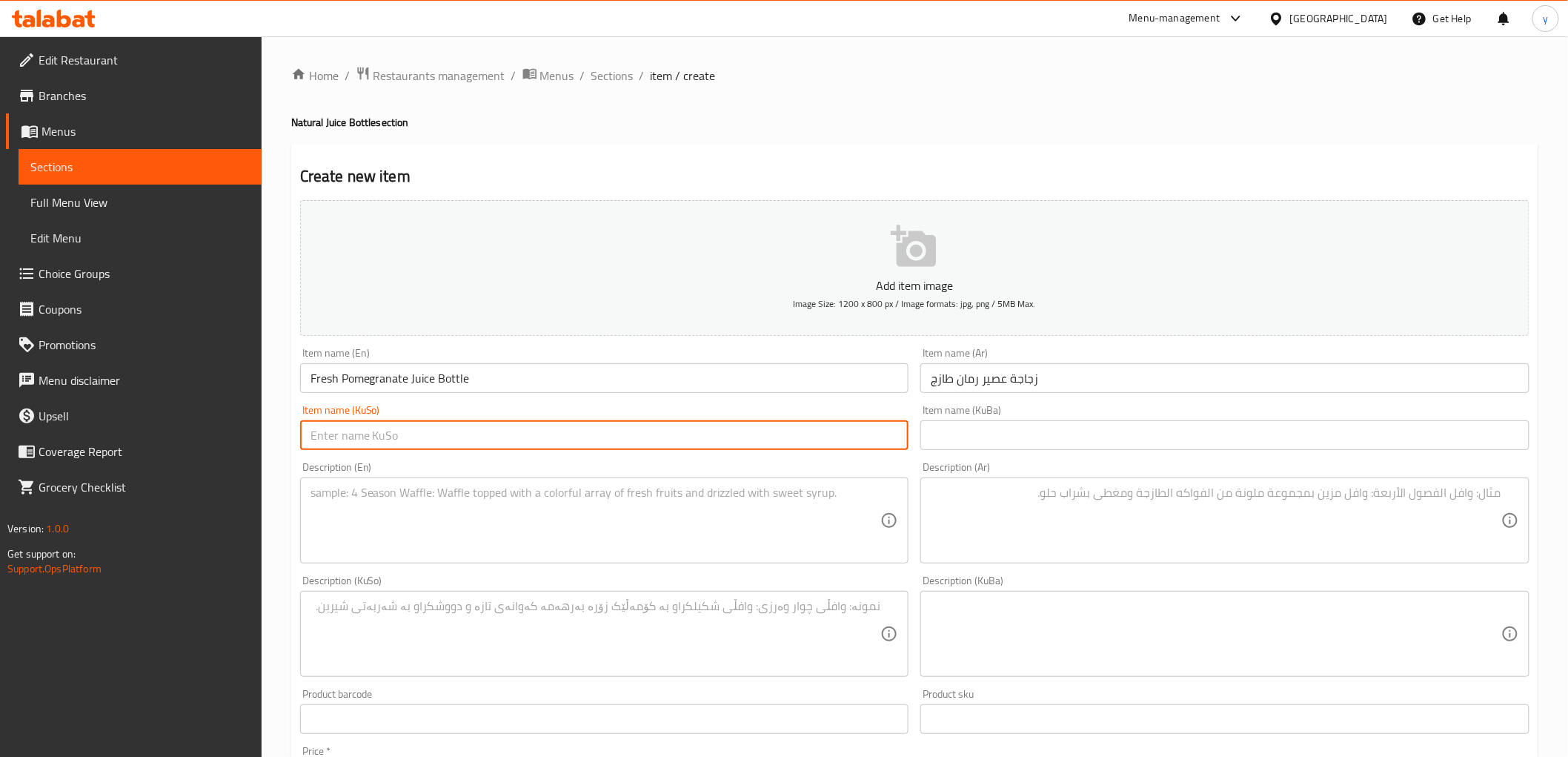
paste input "بوتڵی شەربەتی هەناری فرێش"
type input "بوتڵی شەربەتی هەناری فرێش"
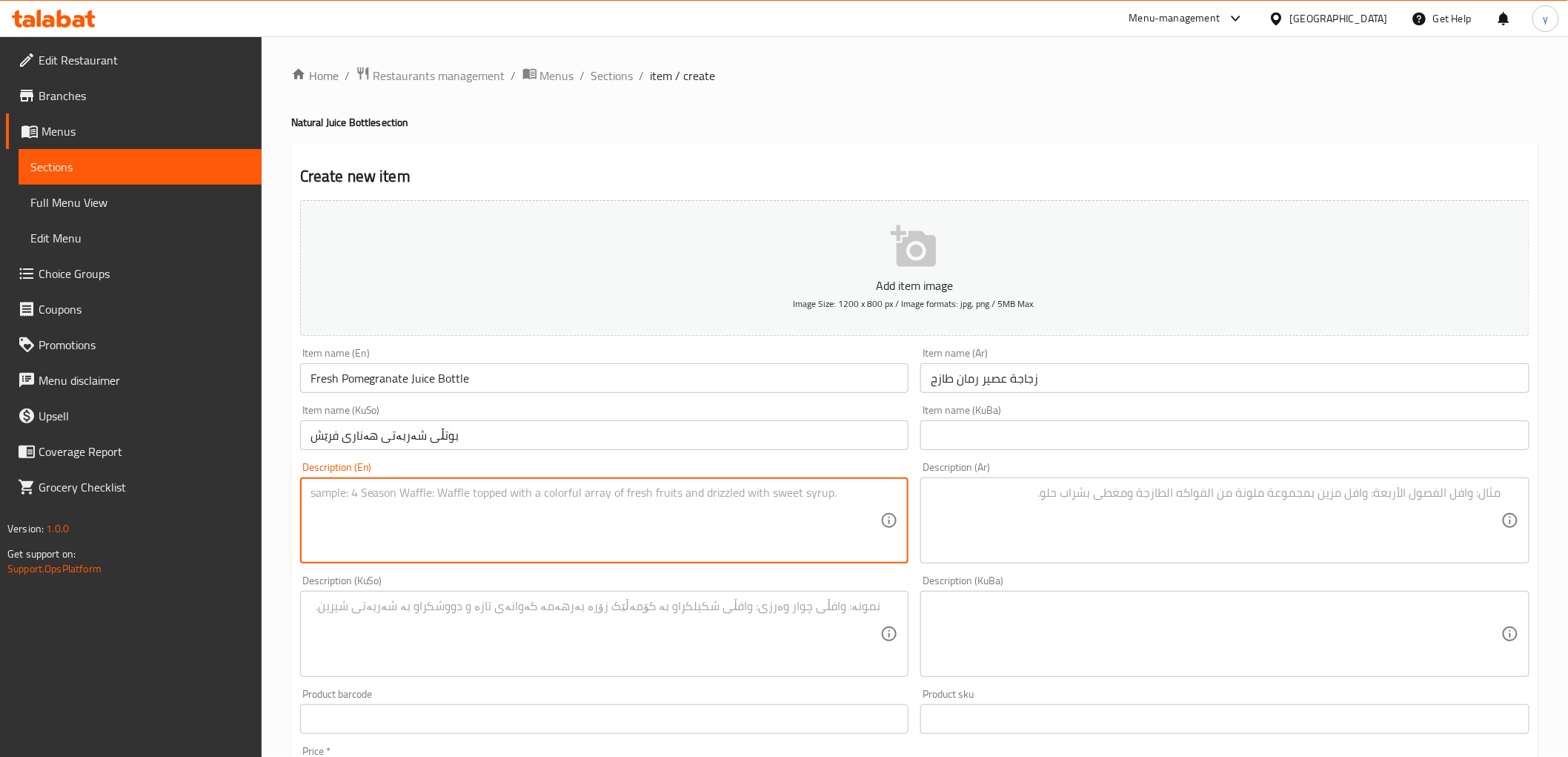
click at [546, 521] on textarea at bounding box center [596, 521] width 570 height 70
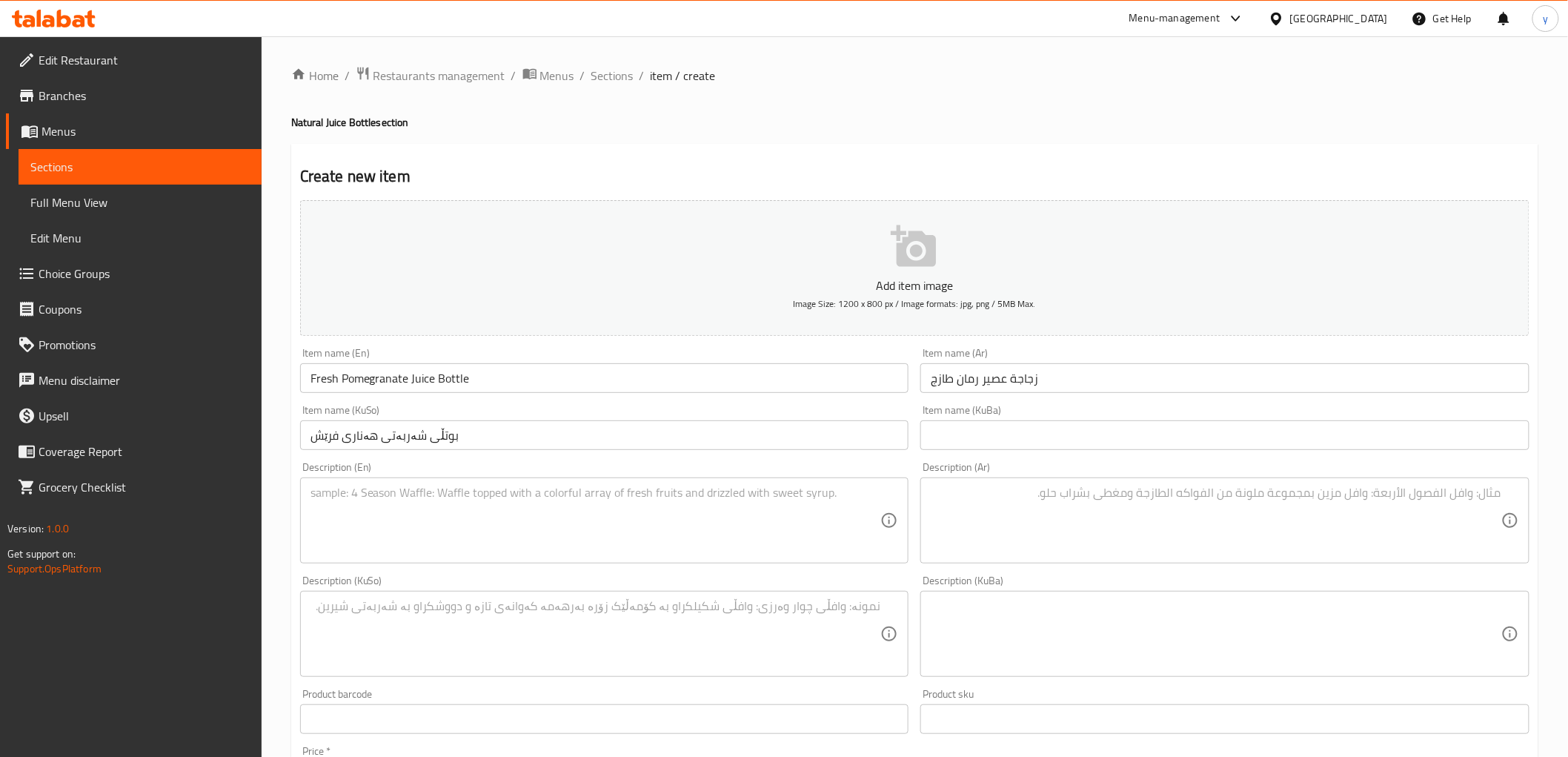
click at [475, 501] on textarea at bounding box center [596, 521] width 570 height 70
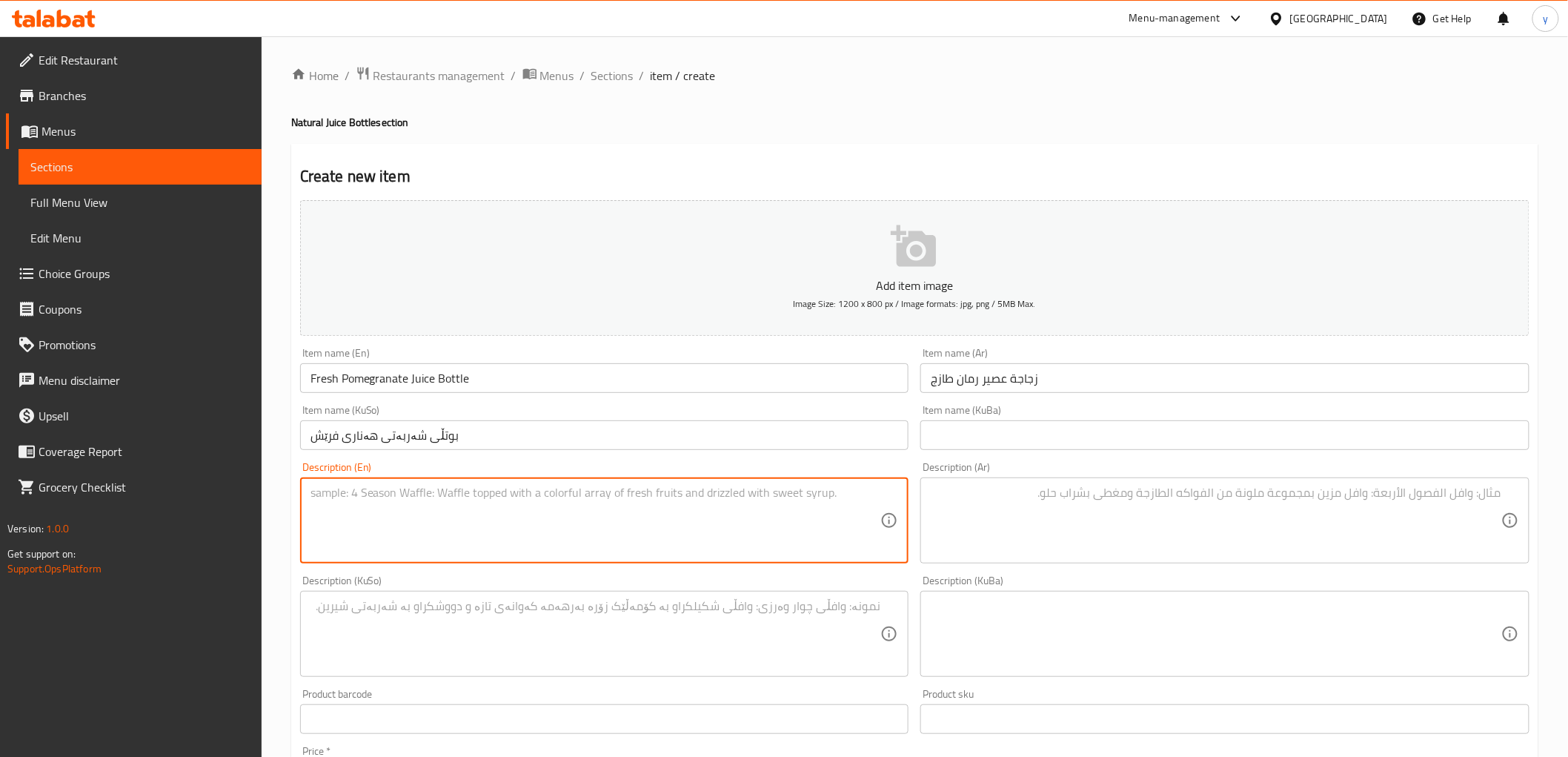
paste textarea "1 لتر"
type textarea "1 لتر"
click at [503, 487] on textarea "1 لتر" at bounding box center [596, 521] width 570 height 70
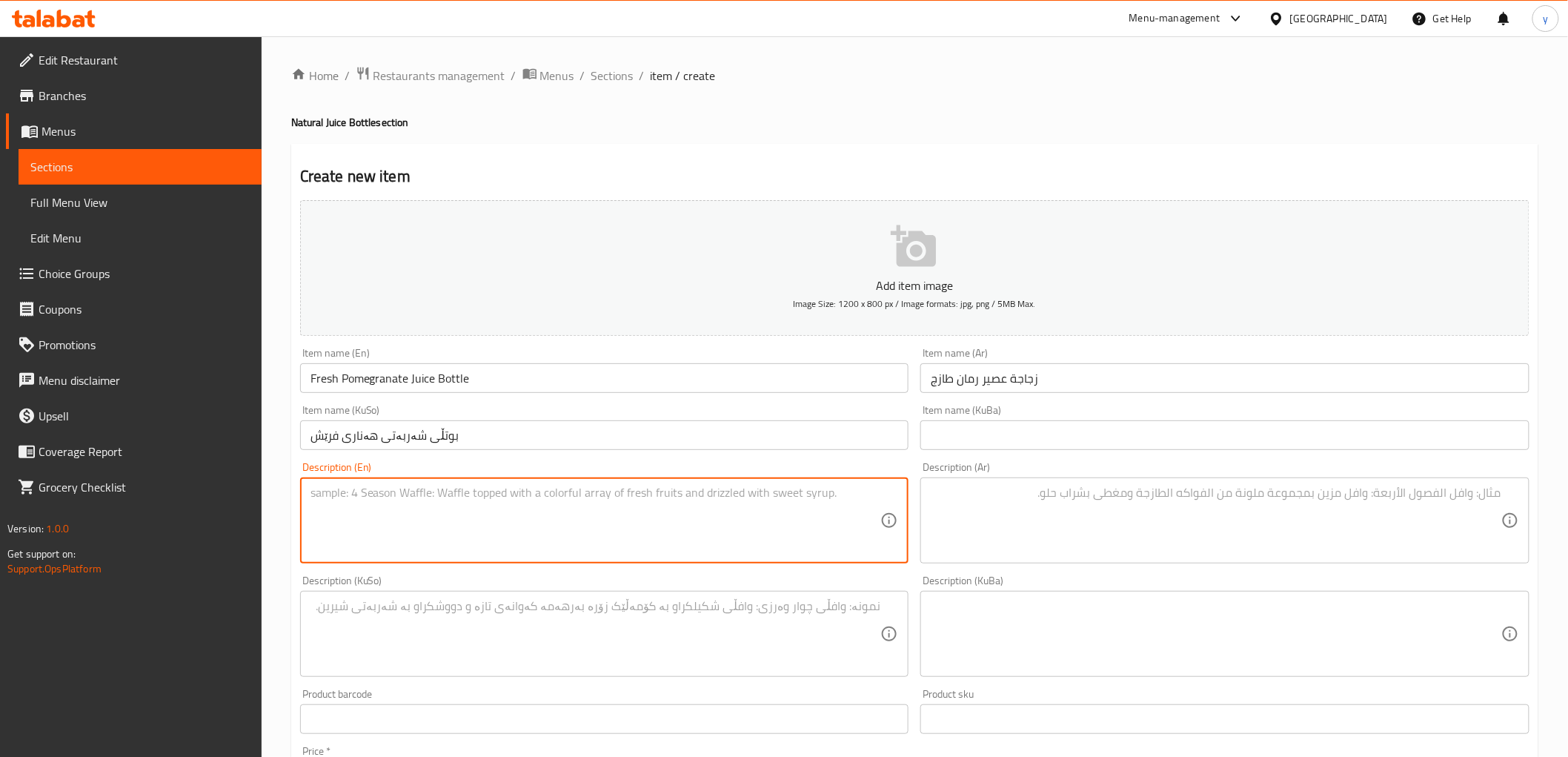
click at [1006, 493] on textarea at bounding box center [1216, 521] width 570 height 70
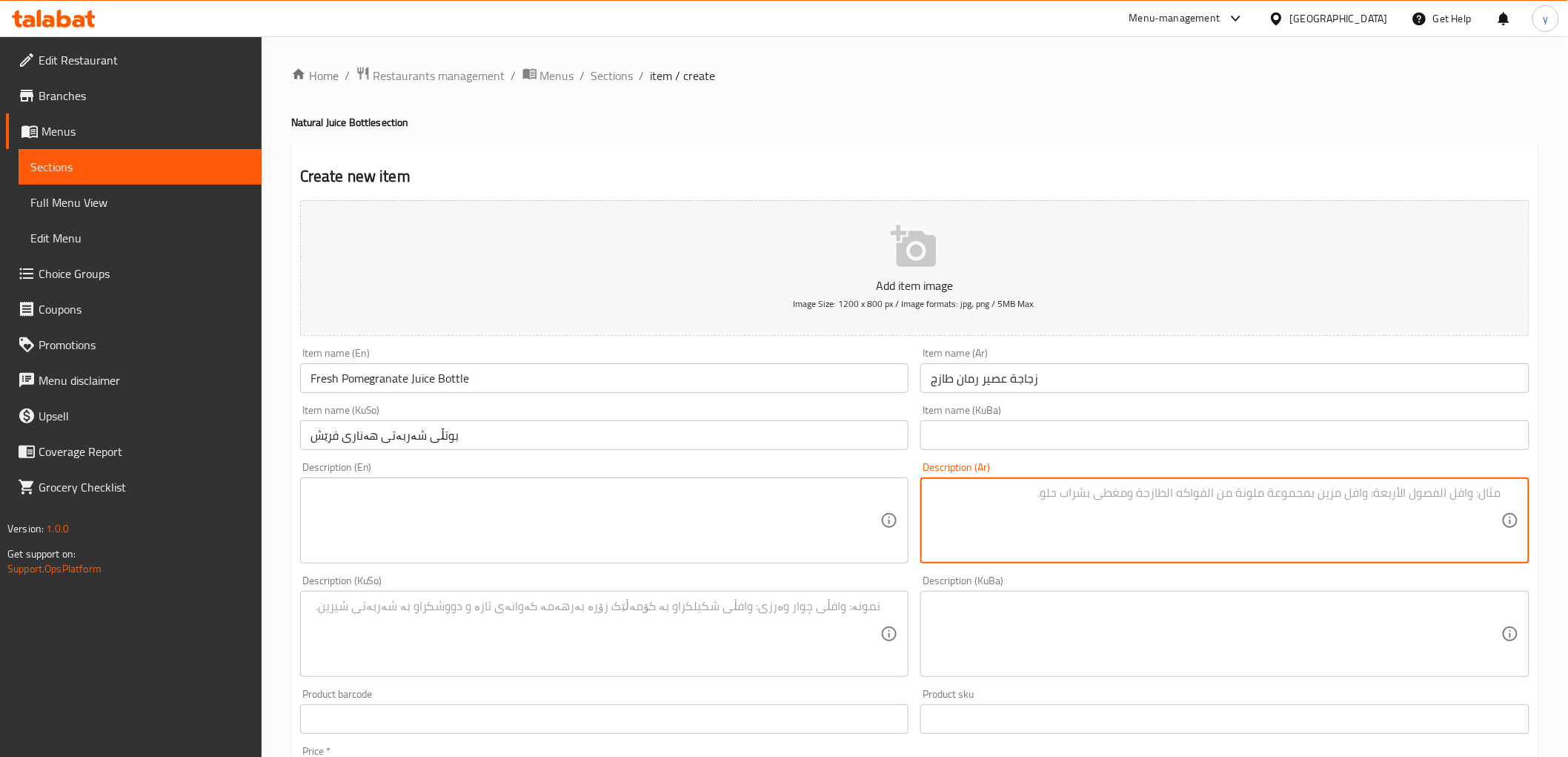
paste textarea "1 لتر"
click at [1500, 498] on textarea "1 لتر" at bounding box center [1216, 521] width 570 height 70
type textarea "1 لتر"
click at [527, 530] on textarea at bounding box center [596, 521] width 570 height 70
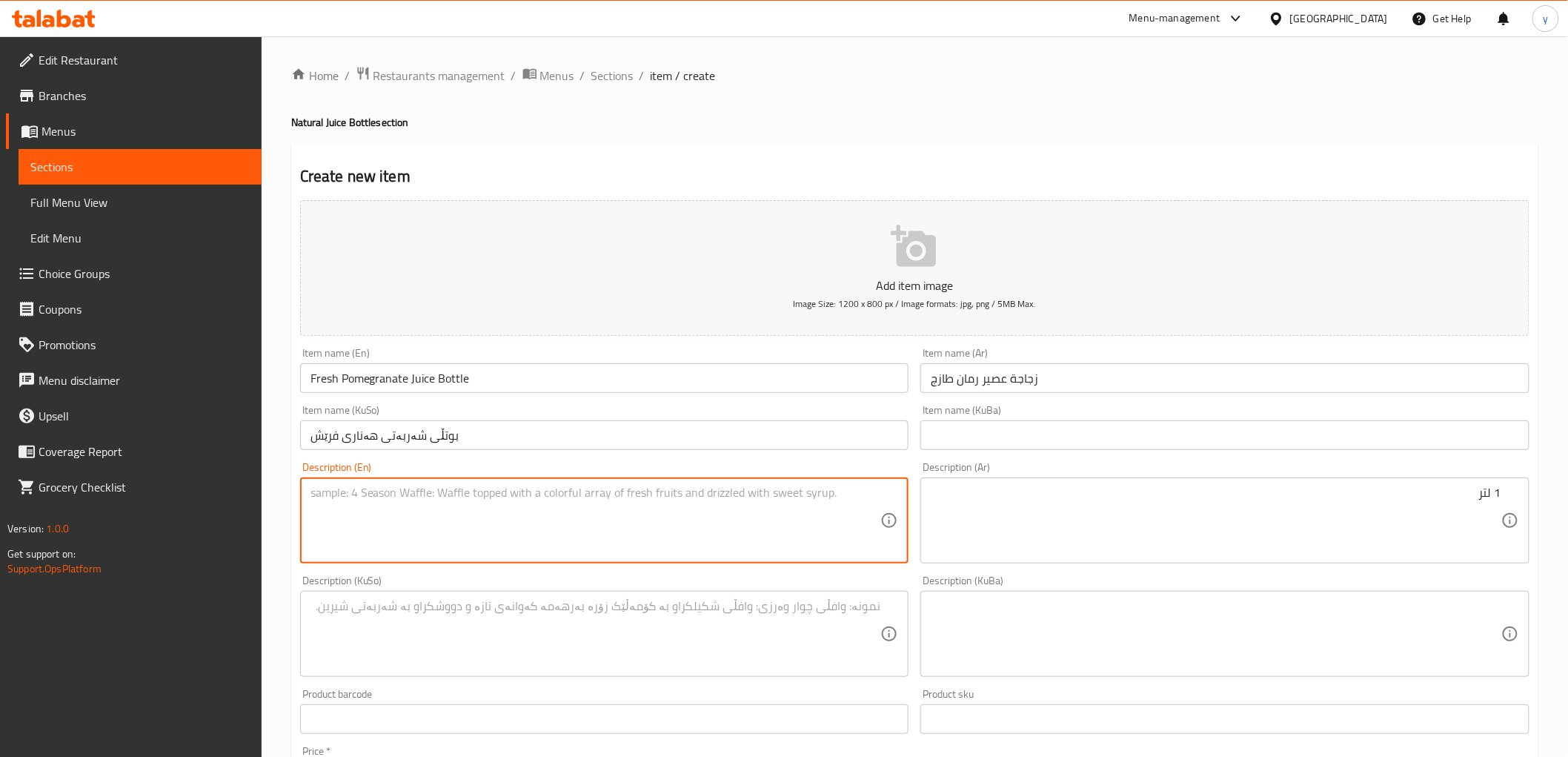
paste textarea "1 Liter"
type textarea "1 Liter"
click at [519, 620] on textarea at bounding box center [596, 634] width 570 height 70
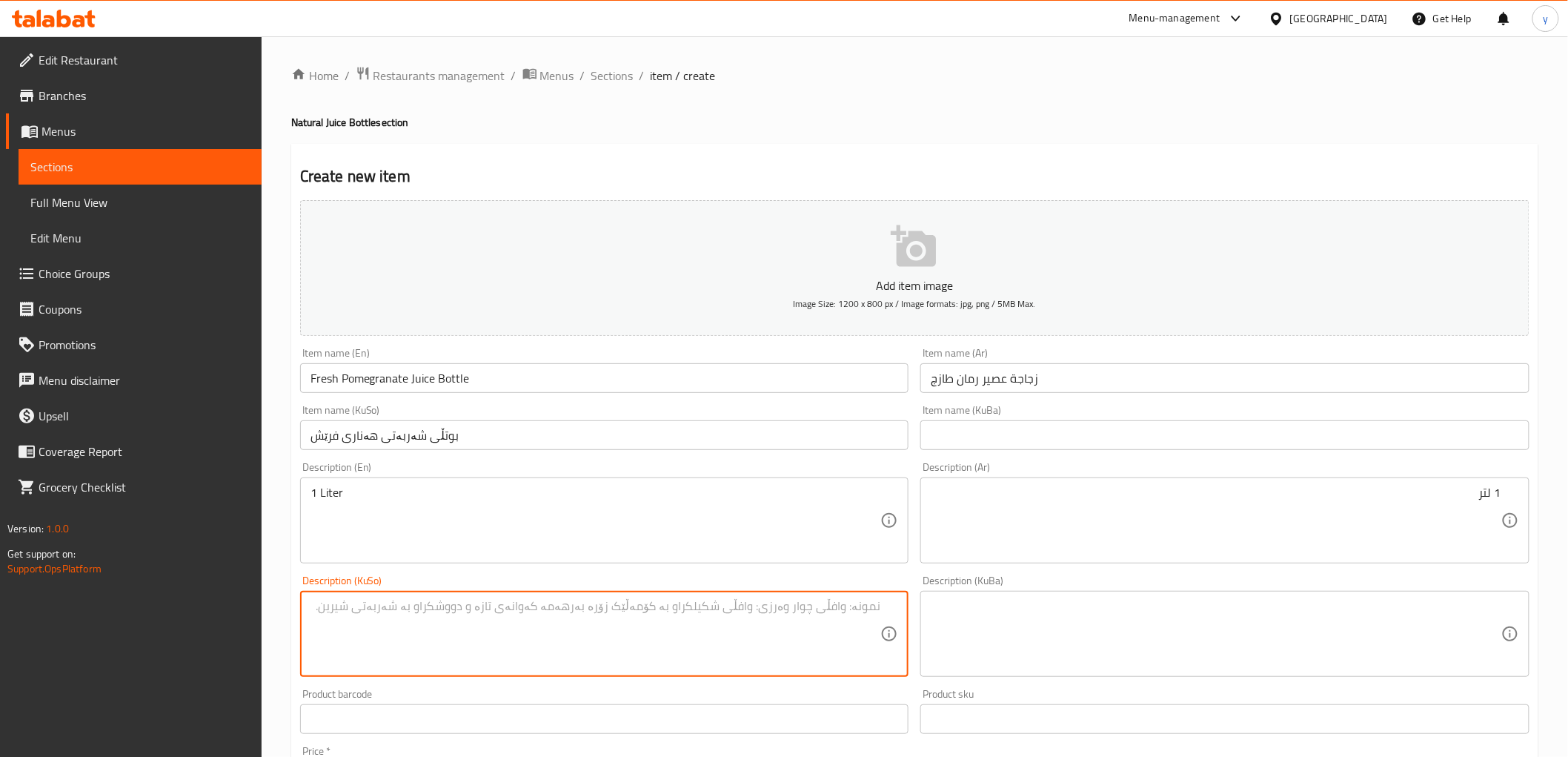
paste textarea "1 لتر"
click at [831, 604] on textarea "1 لتر" at bounding box center [596, 634] width 570 height 70
paste textarea "1 لیتر"
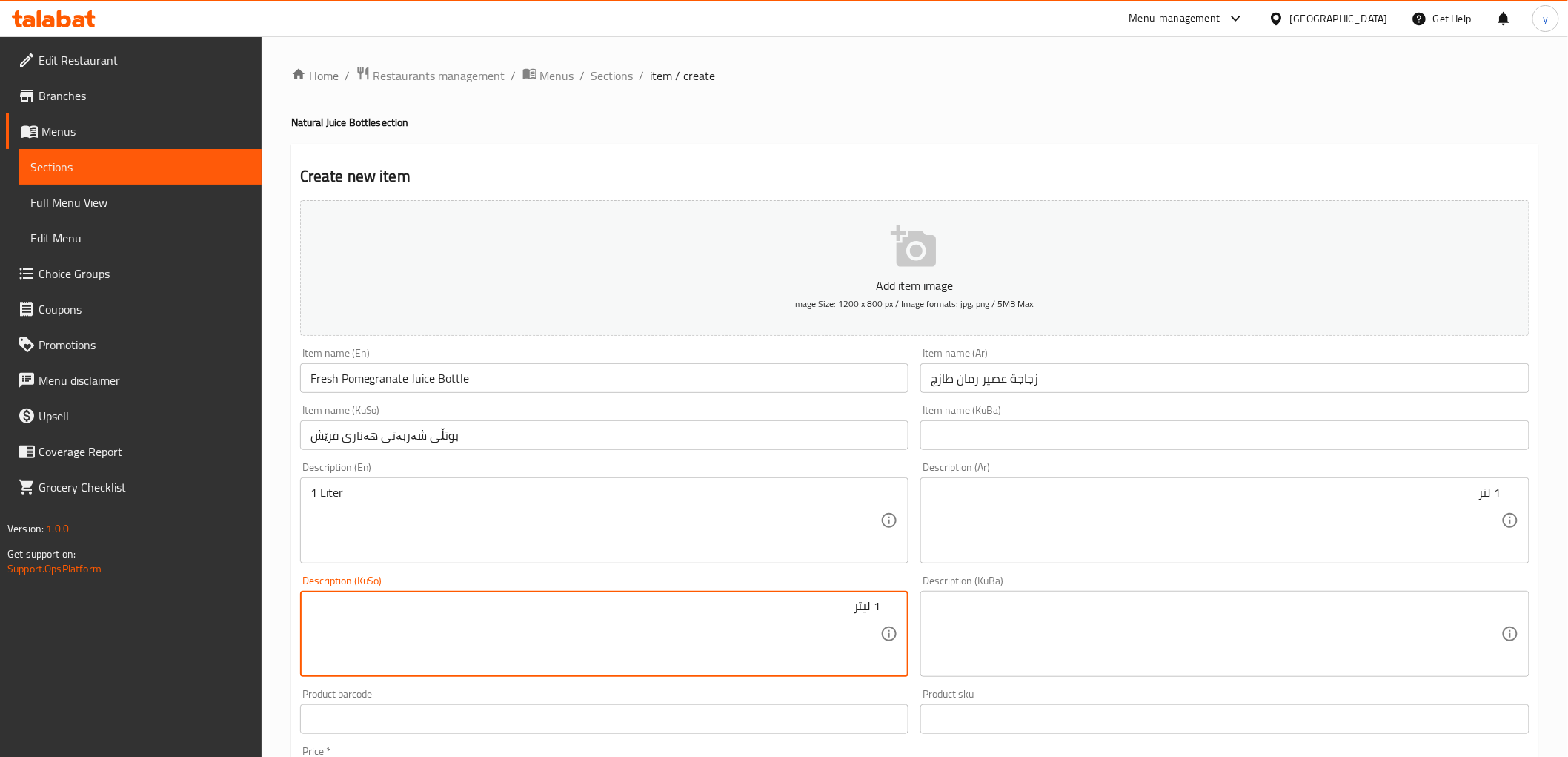
click at [859, 635] on textarea "1 لیتر" at bounding box center [596, 634] width 570 height 70
click at [859, 634] on textarea "1 لیتر" at bounding box center [596, 634] width 570 height 70
type textarea "1 لیتر"
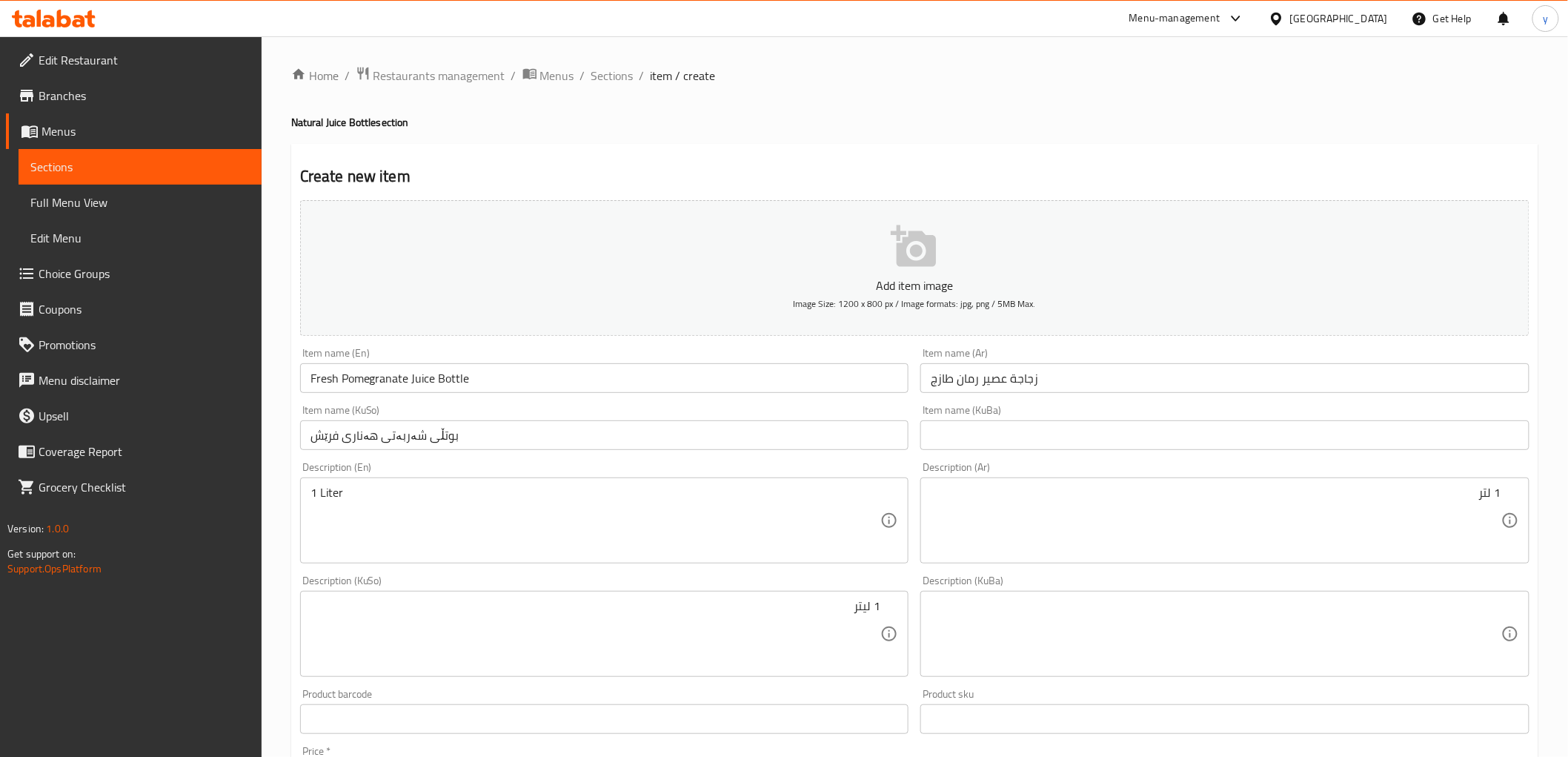
click at [825, 596] on div "1 لیتر Description (KuSo)" at bounding box center [604, 634] width 609 height 86
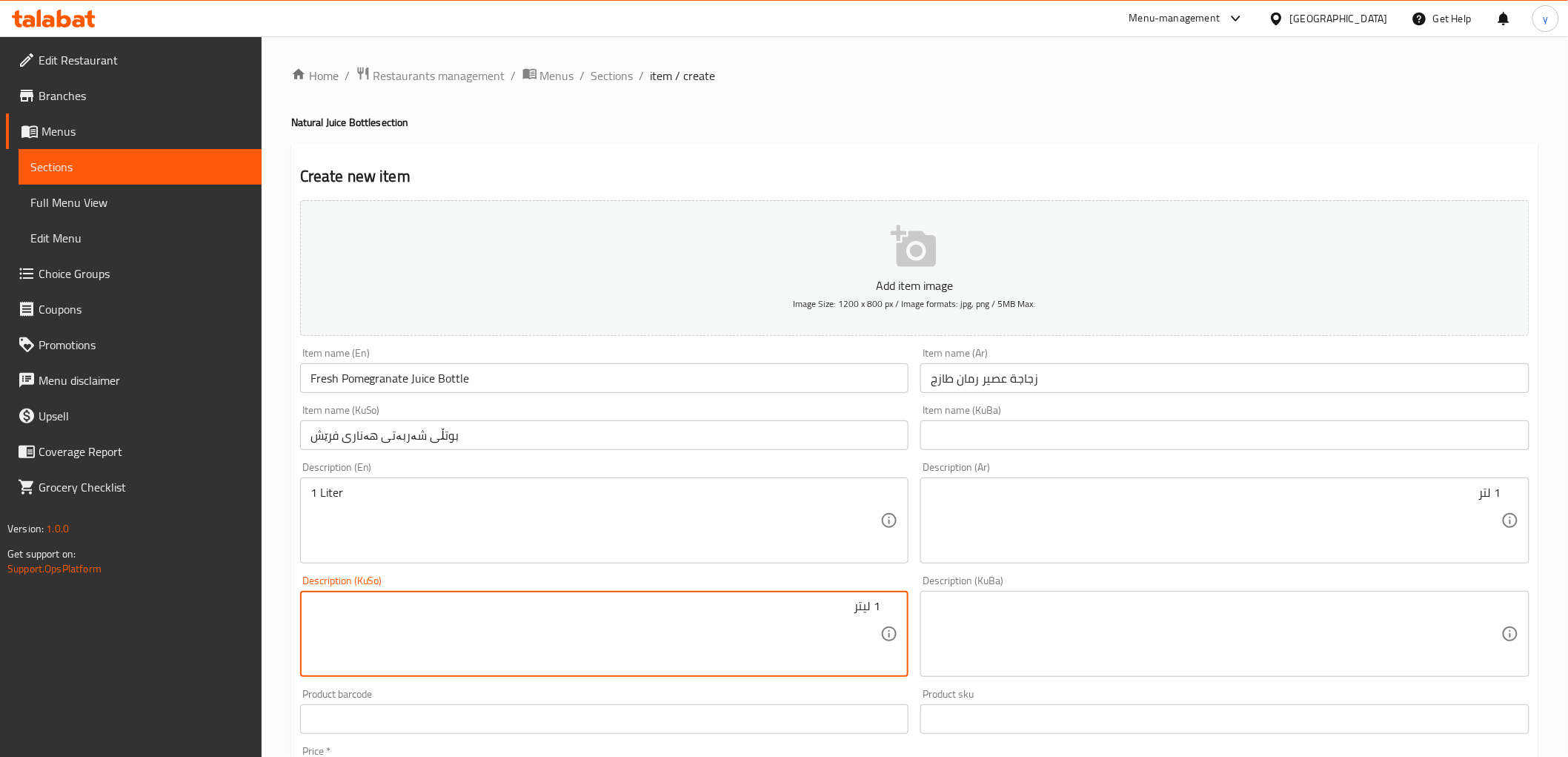
click at [801, 591] on div "1 لیتر Description (KuSo)" at bounding box center [604, 634] width 609 height 86
click at [810, 624] on textarea "1 لیتر" at bounding box center [596, 634] width 570 height 70
click at [881, 602] on div "1 لیتر Description (KuSo)" at bounding box center [604, 634] width 609 height 86
click at [877, 641] on textarea "1 لیتر" at bounding box center [596, 634] width 570 height 70
click at [858, 629] on textarea "1 لیتر" at bounding box center [596, 634] width 570 height 70
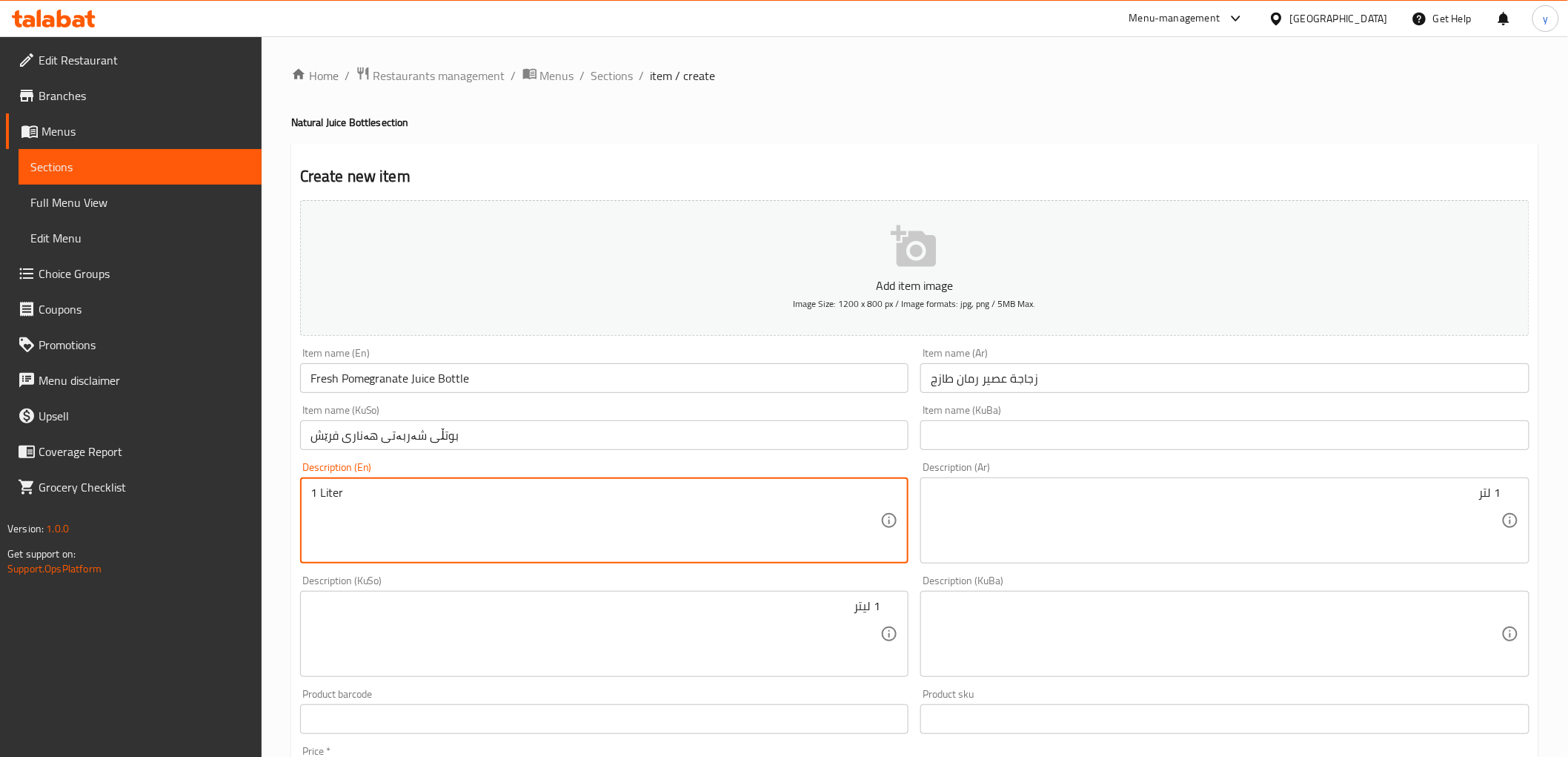
click at [973, 379] on input "زجاجة عصير رمان طازج" at bounding box center [1224, 378] width 609 height 29
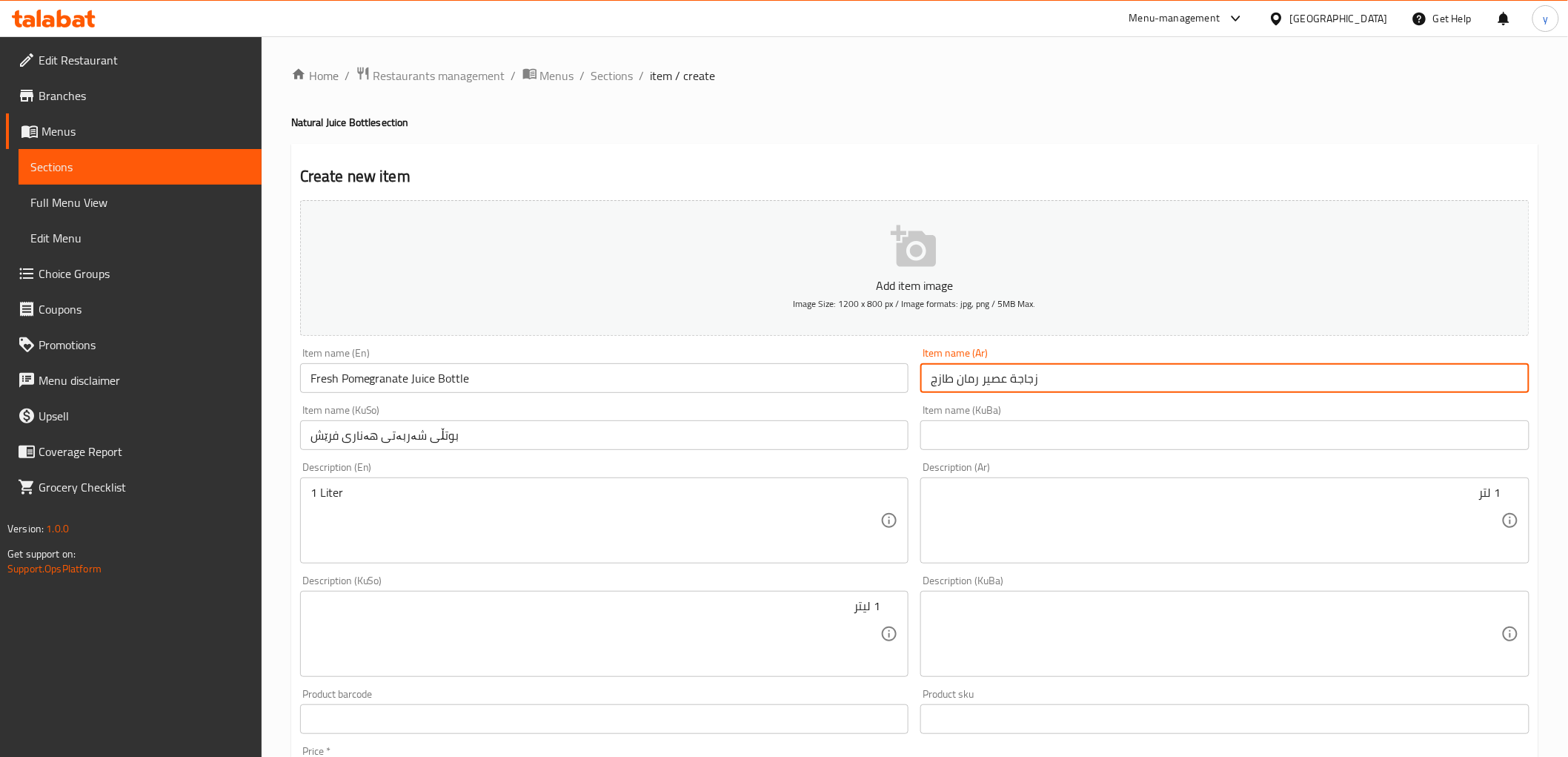
click at [973, 379] on input "زجاجة عصير رمان طازج" at bounding box center [1224, 378] width 609 height 29
type input "زجاجة عصير برتقال طازج"
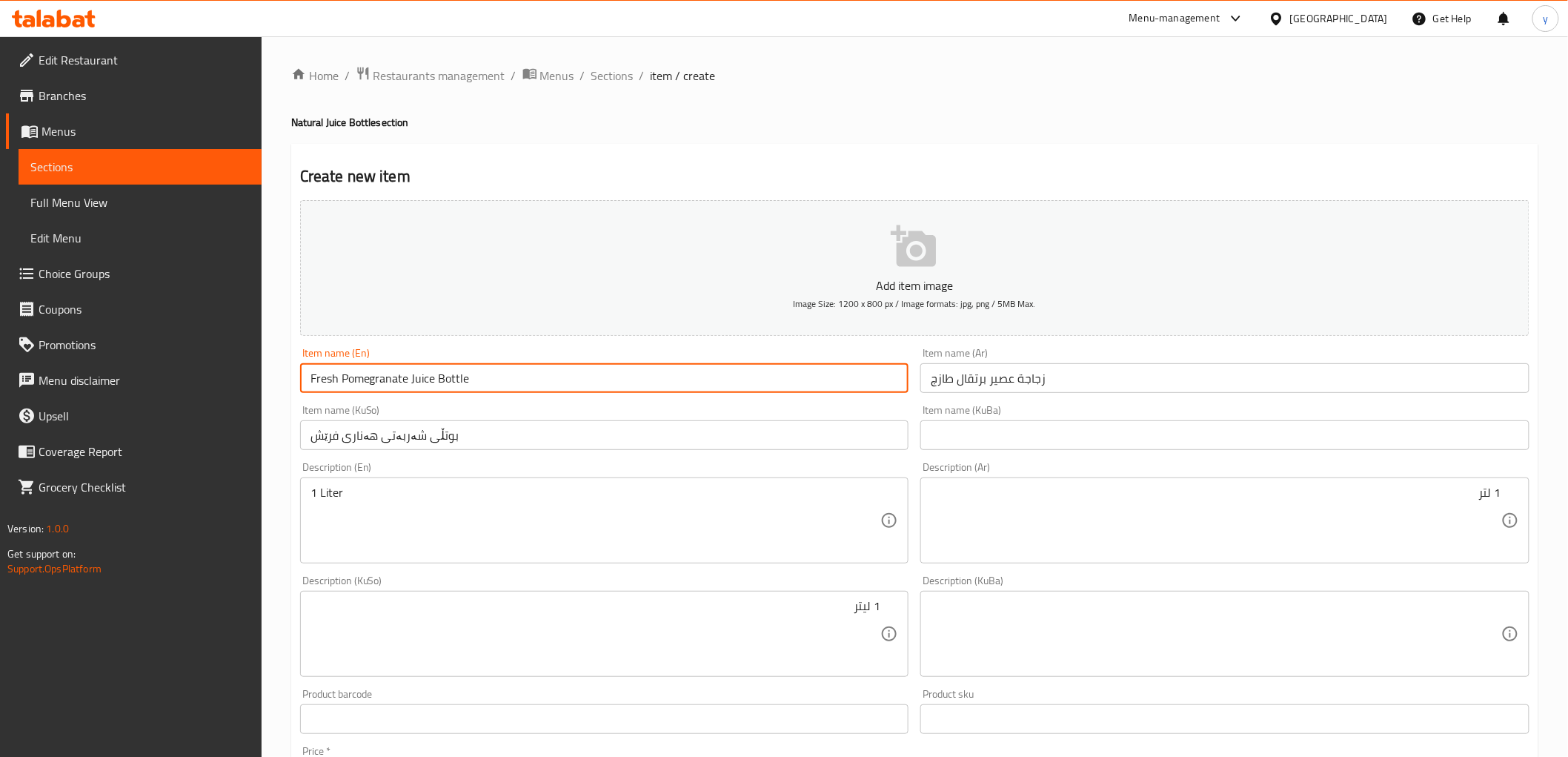
click at [391, 381] on input "Fresh Pomegranate Juice Bottle" at bounding box center [604, 378] width 609 height 29
type input "Fresh Orange Juice Bottle"
click at [357, 436] on input "بوتڵی شەربەتی هەناری فرێش" at bounding box center [604, 435] width 609 height 29
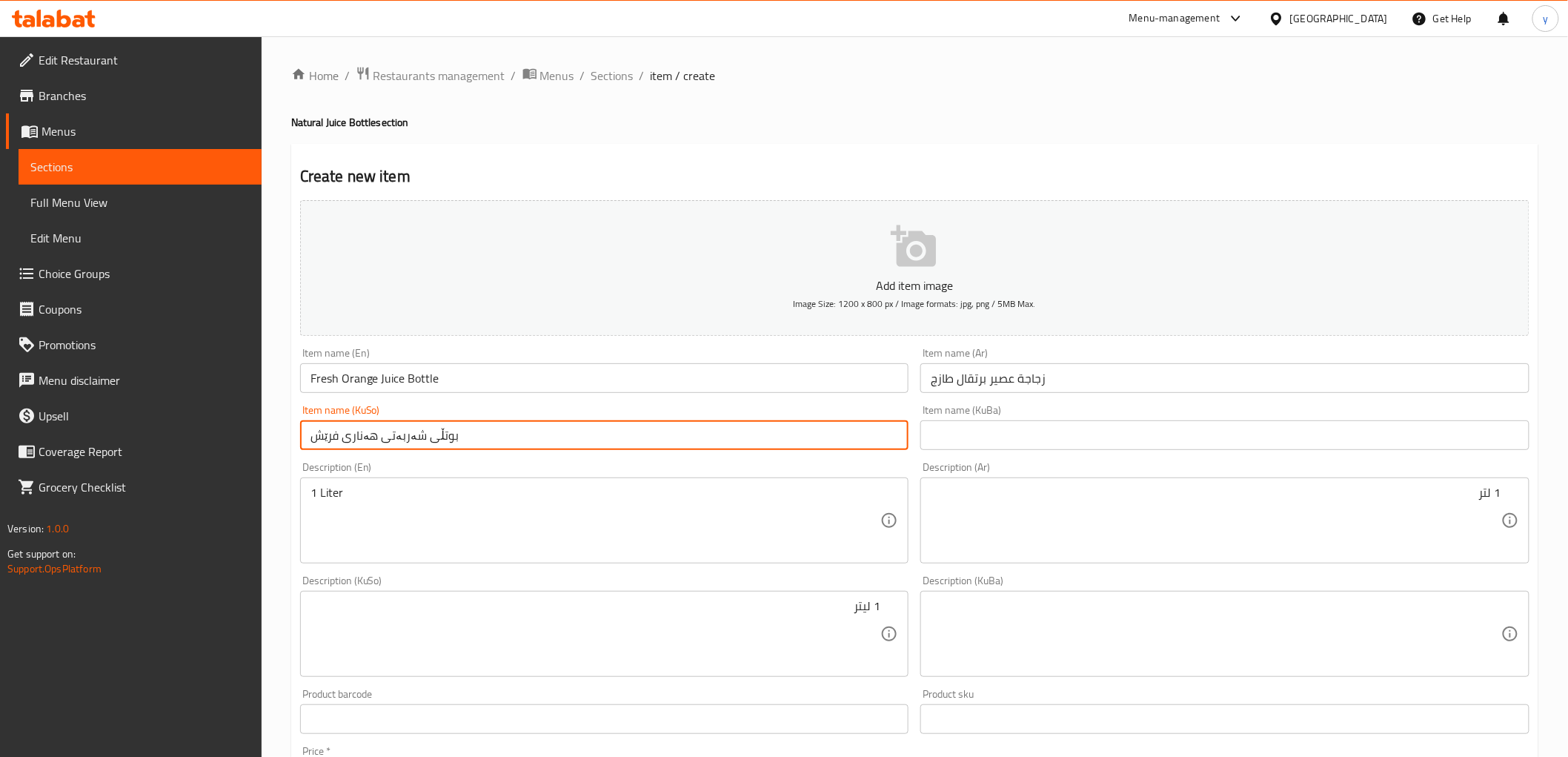
click at [357, 435] on input "بوتڵی شەربەتی هەناری فرێش" at bounding box center [604, 435] width 609 height 29
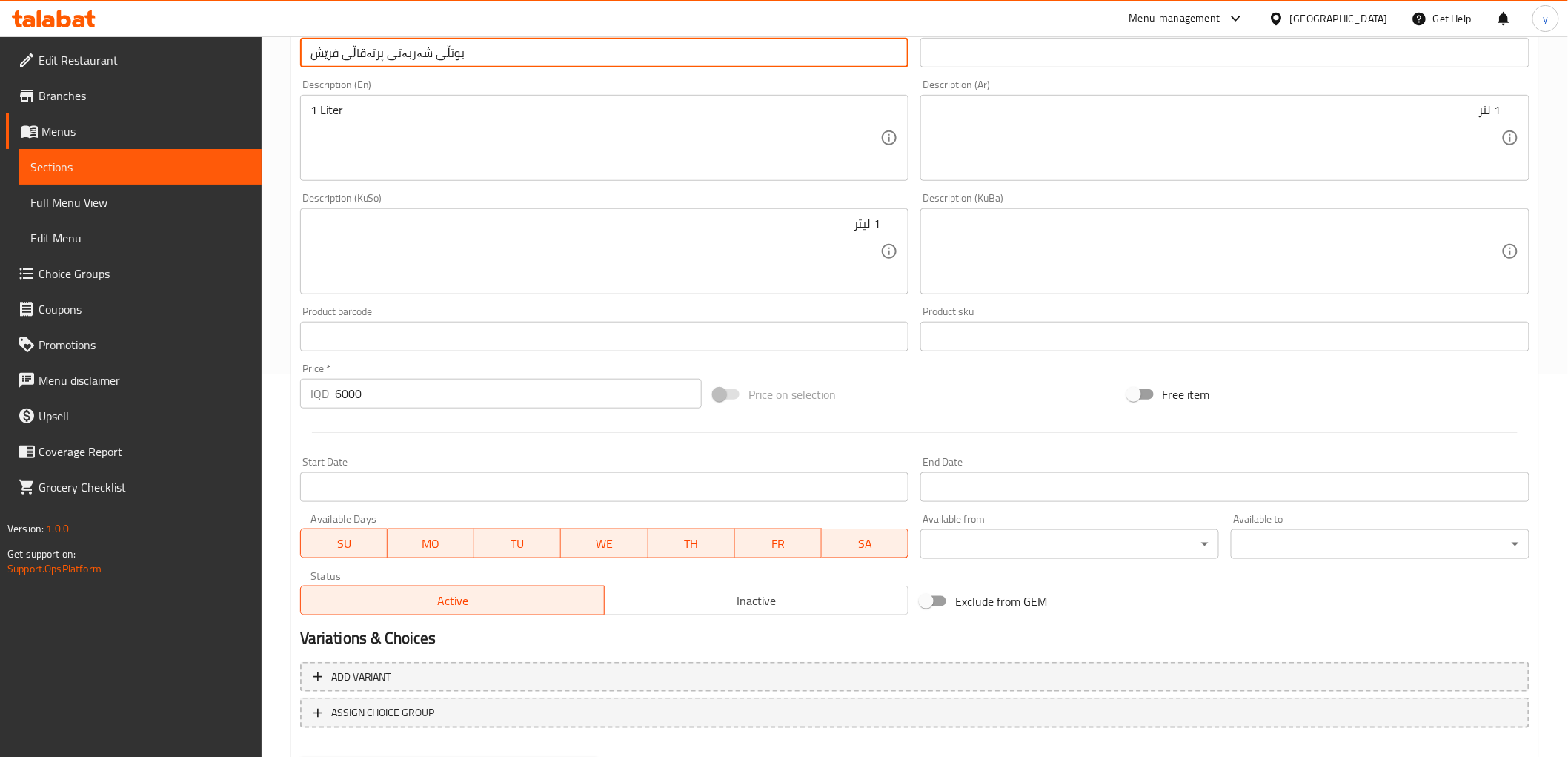
scroll to position [458, 0]
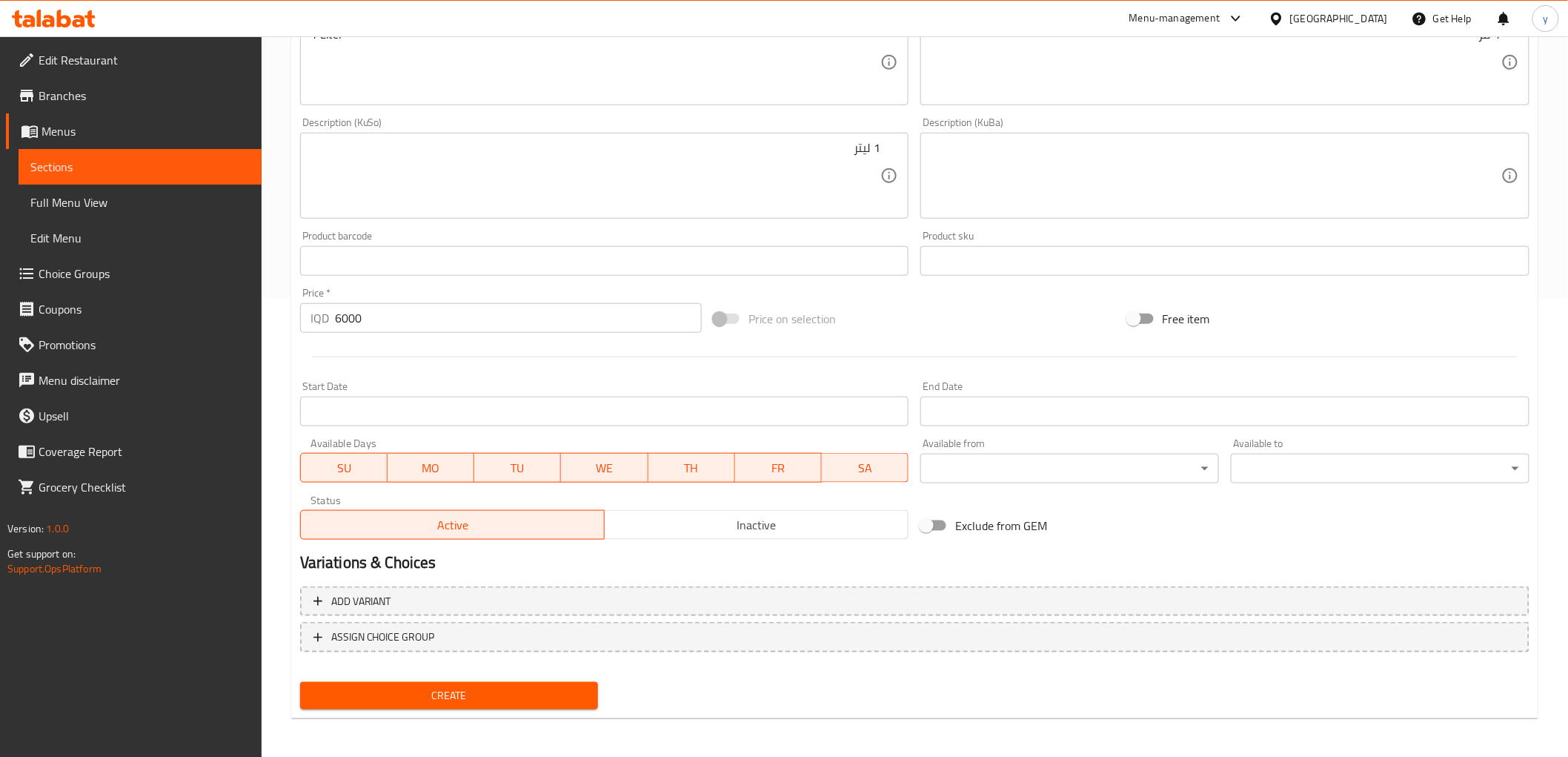
type input "بوتڵی شەربەتی پرتەقاڵی فرێش"
click at [453, 687] on span "Create" at bounding box center [449, 695] width 275 height 19
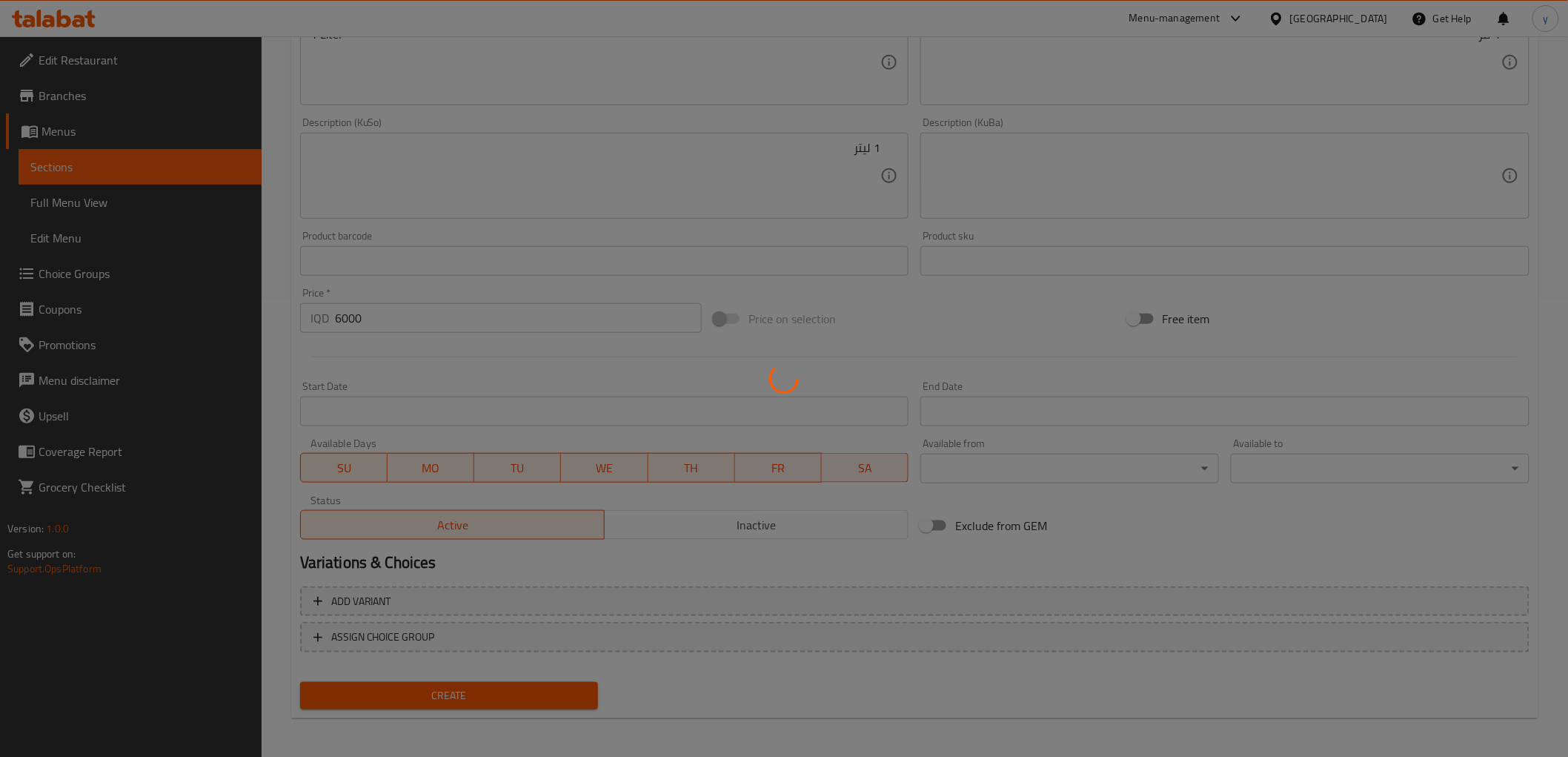
type input "0"
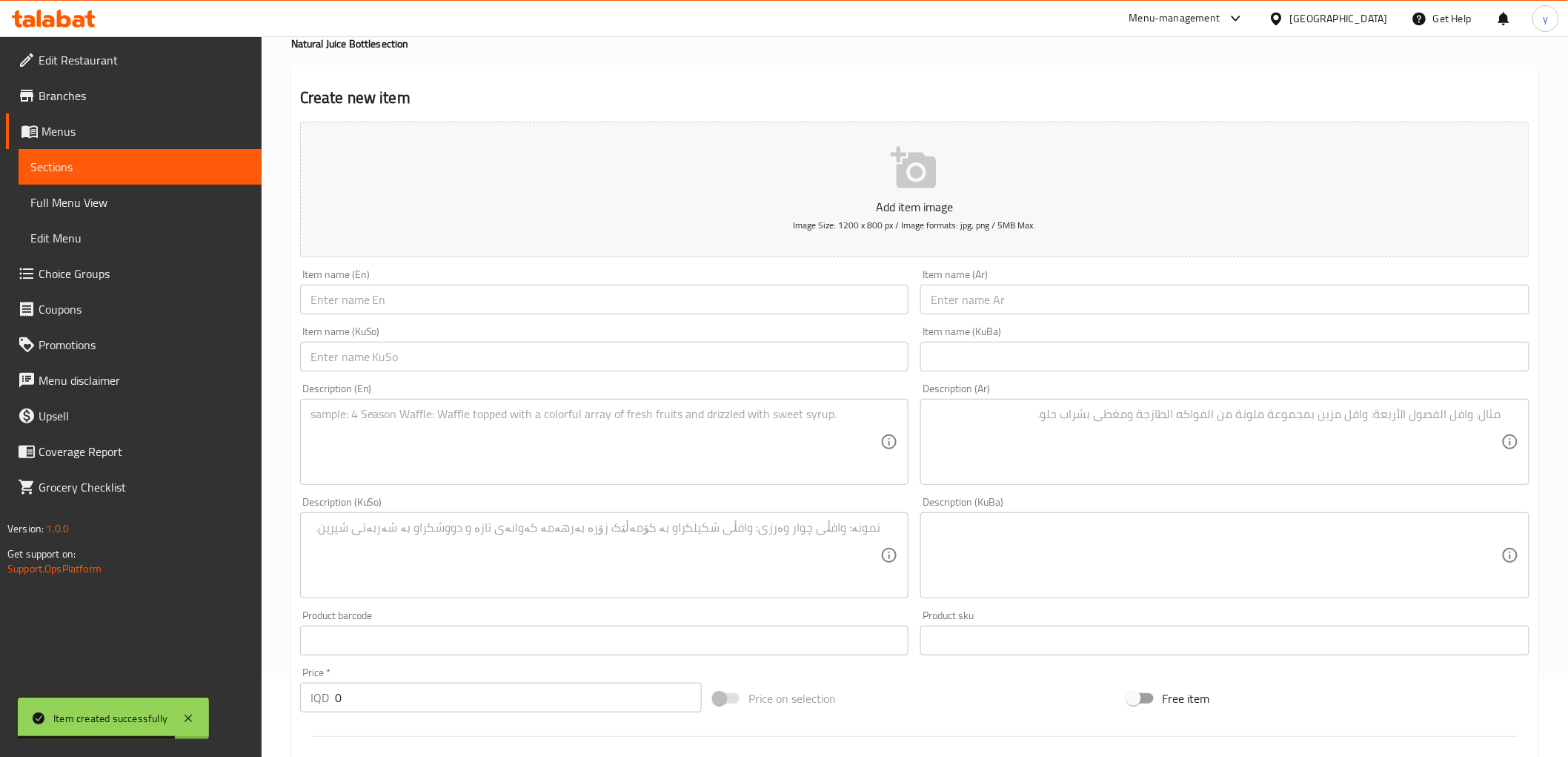
scroll to position [0, 0]
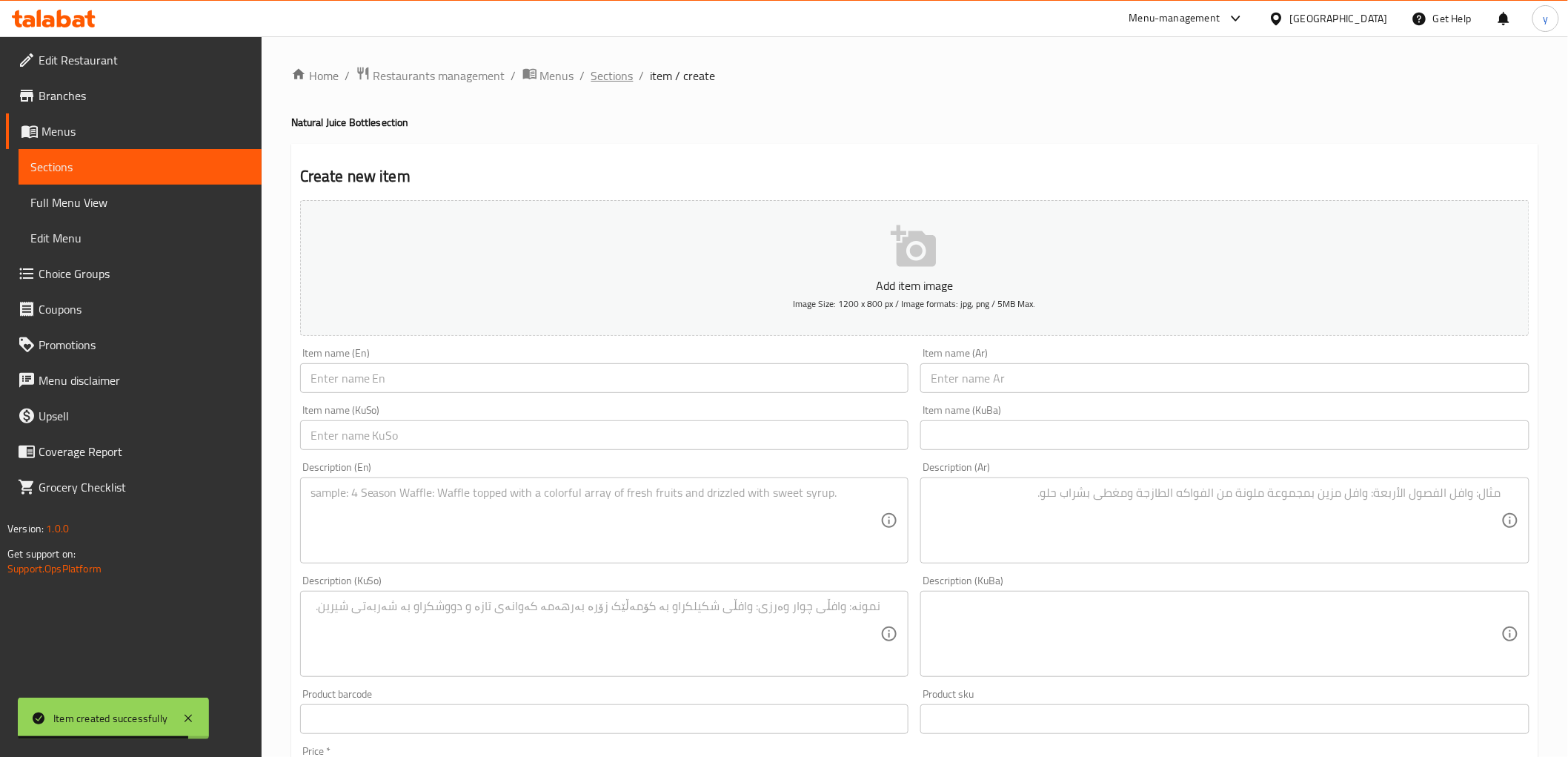
click at [616, 83] on span "Sections" at bounding box center [612, 75] width 42 height 18
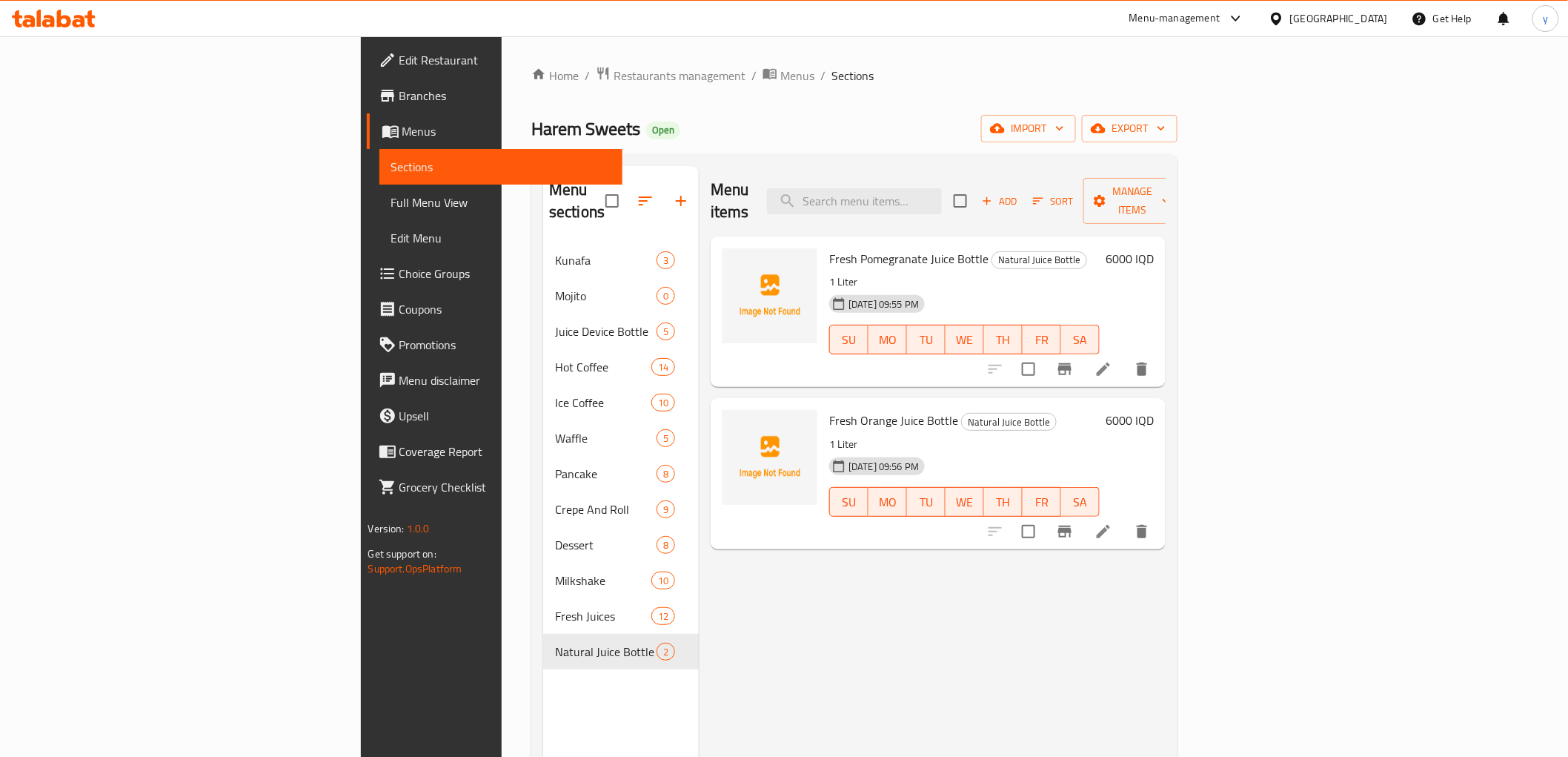
click at [392, 203] on span "Full Menu View" at bounding box center [501, 202] width 220 height 18
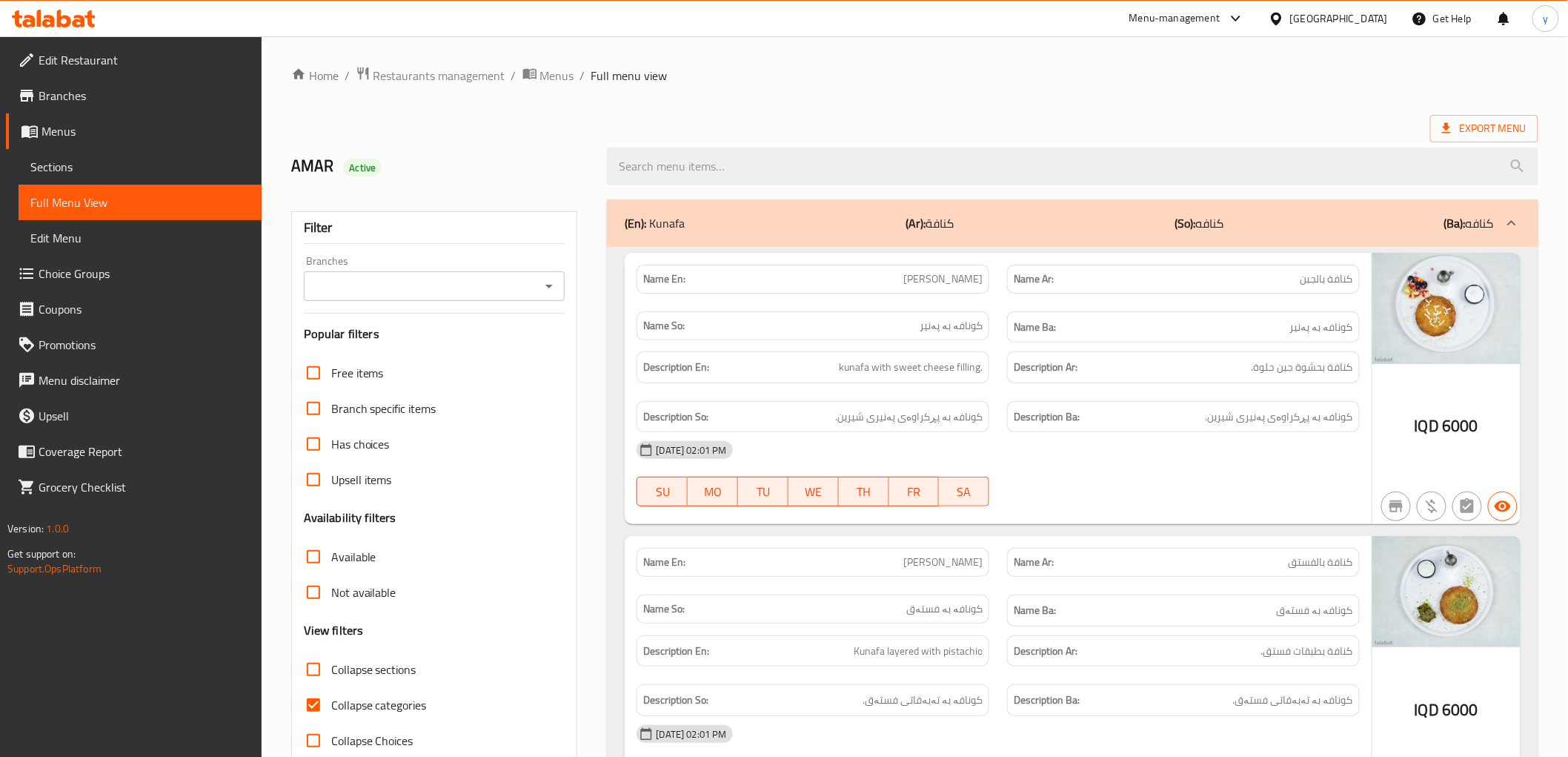
click at [549, 282] on icon "Open" at bounding box center [549, 286] width 18 height 18
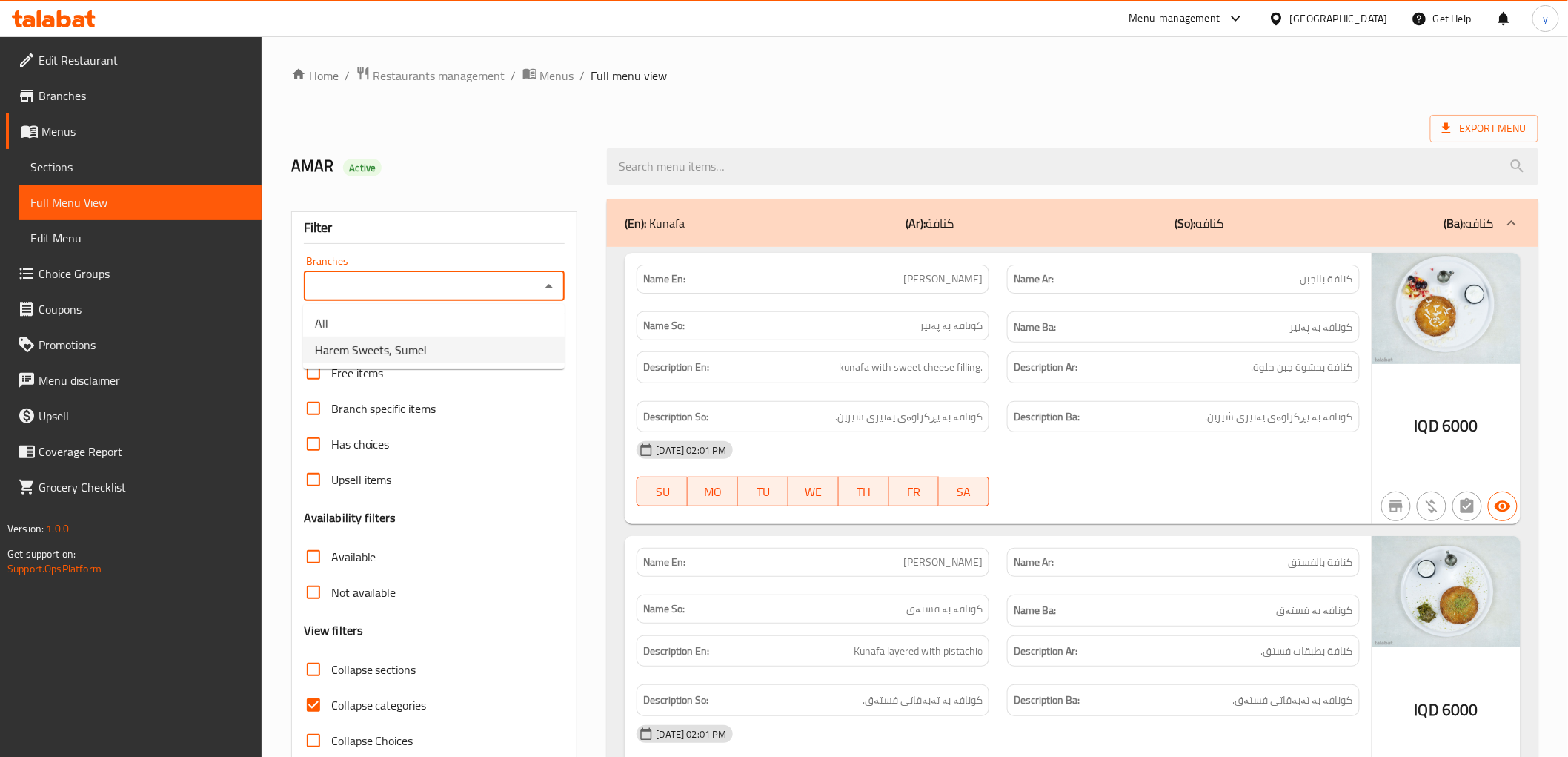
click at [463, 349] on li "Harem Sweets, Sumel" at bounding box center [433, 350] width 262 height 26
type input "Harem Sweets, Sumel"
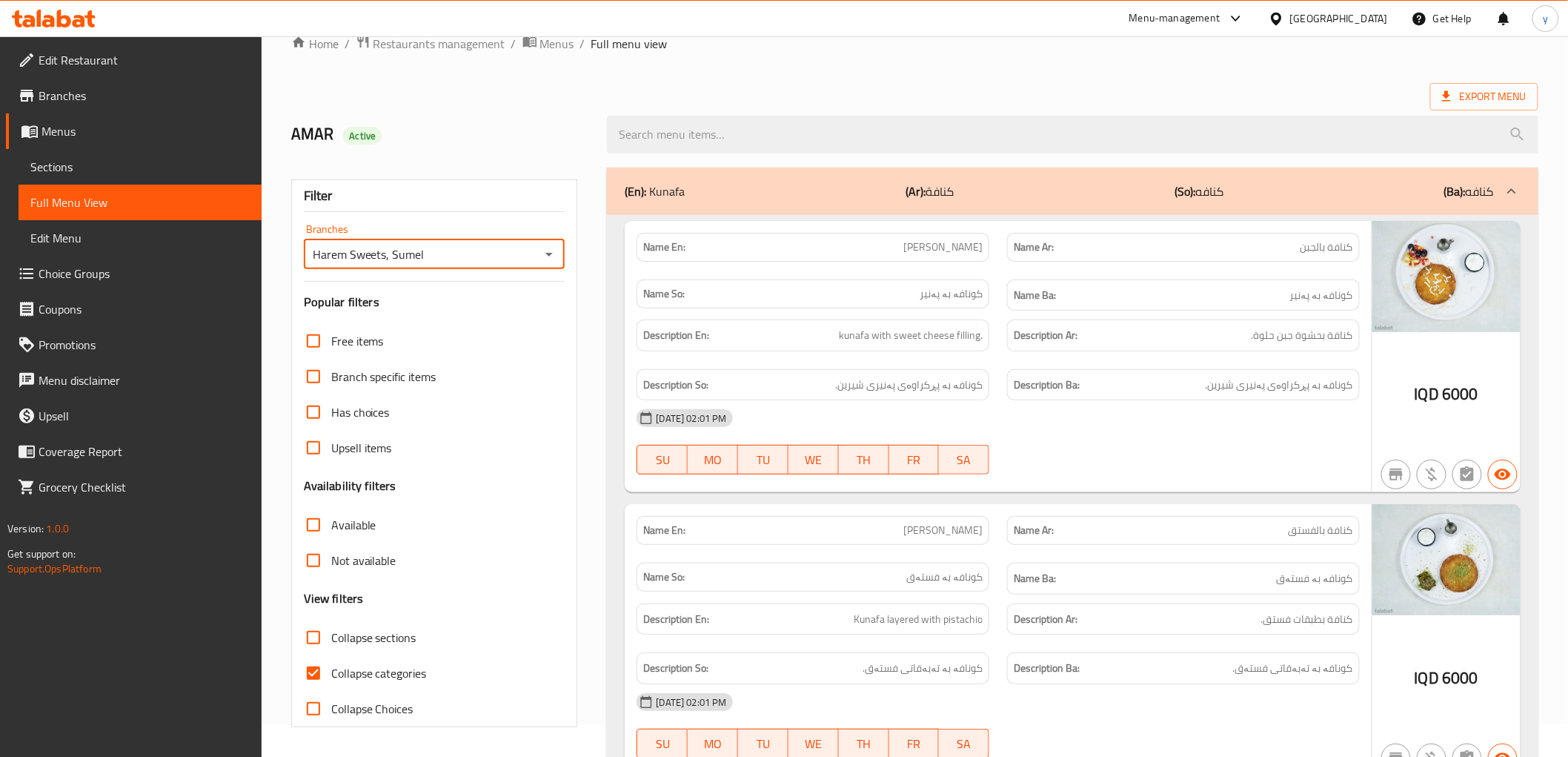
click at [316, 678] on input "Collapse categories" at bounding box center [313, 673] width 35 height 35
checkbox input "false"
click at [309, 634] on input "Collapse sections" at bounding box center [313, 637] width 35 height 35
checkbox input "true"
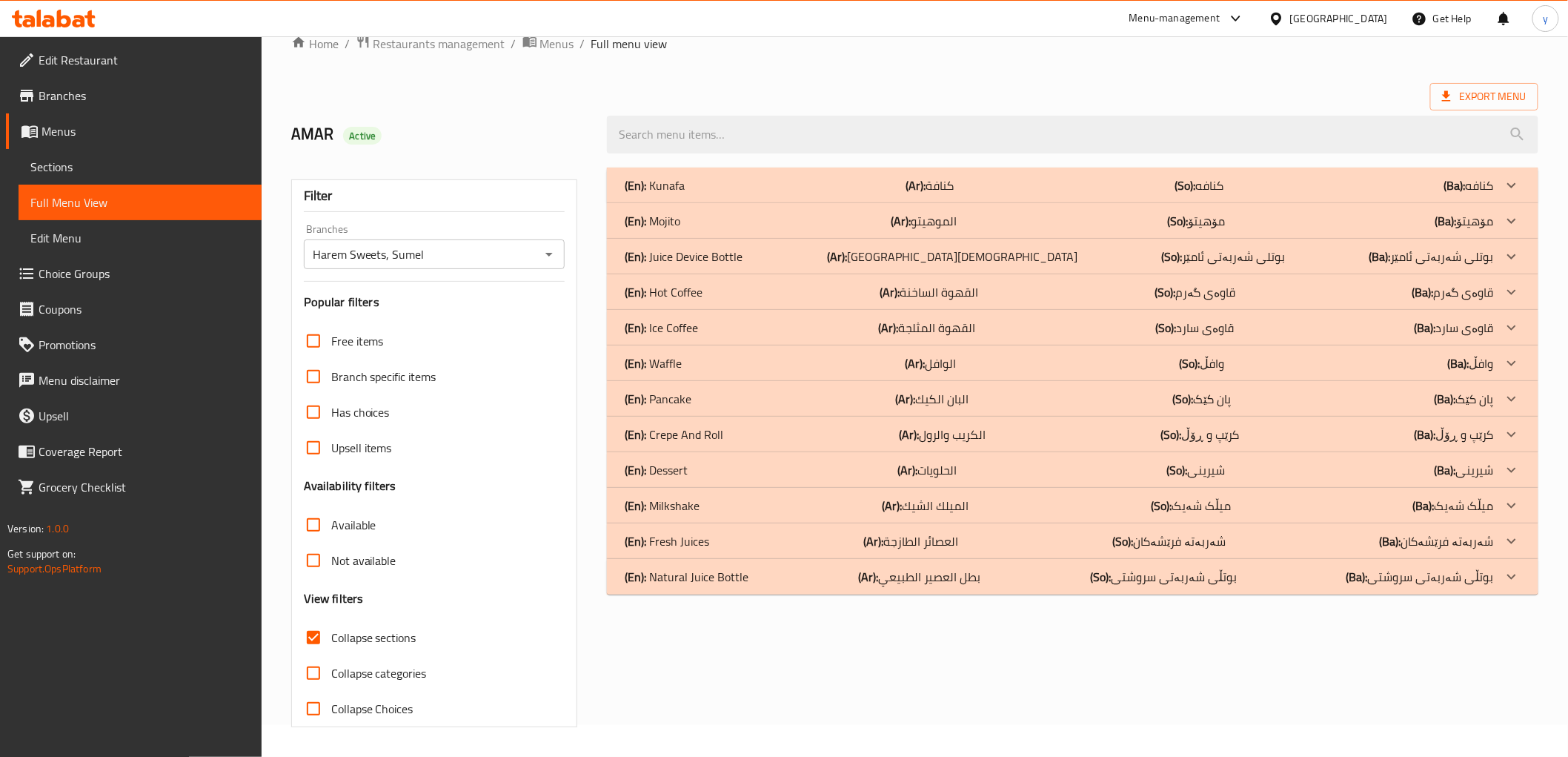
click at [726, 579] on p "(En): Natural Juice Bottle" at bounding box center [686, 576] width 124 height 18
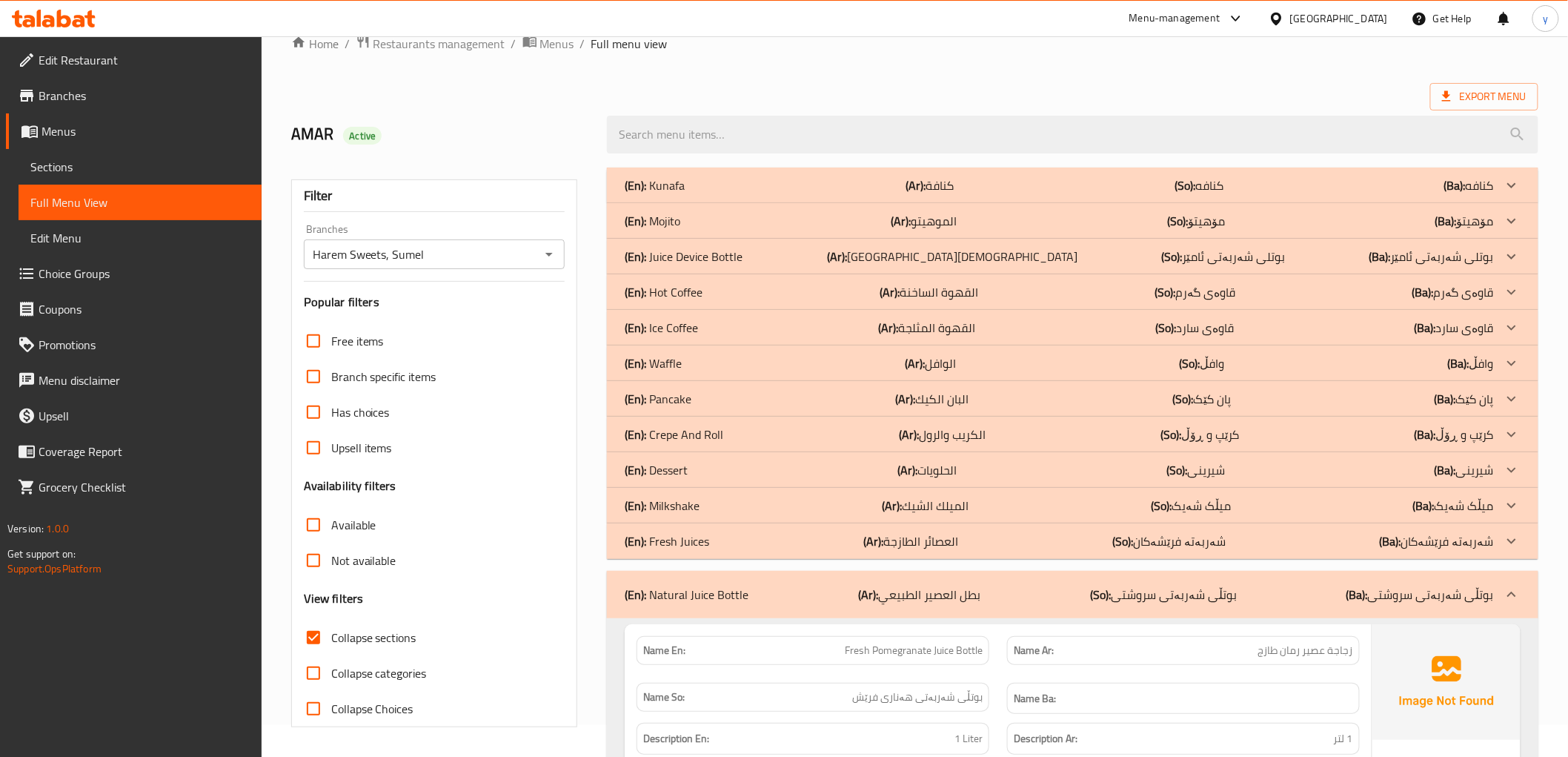
click at [718, 386] on div "(En): Pancake (Ar): البان الكيك (So): پان کێک (Ba): پان کێک" at bounding box center [1071, 399] width 930 height 35
click at [735, 389] on div "(En): Pancake (Ar): البان الكيك (So): پان کێک (Ba): پان کێک" at bounding box center [1071, 399] width 930 height 35
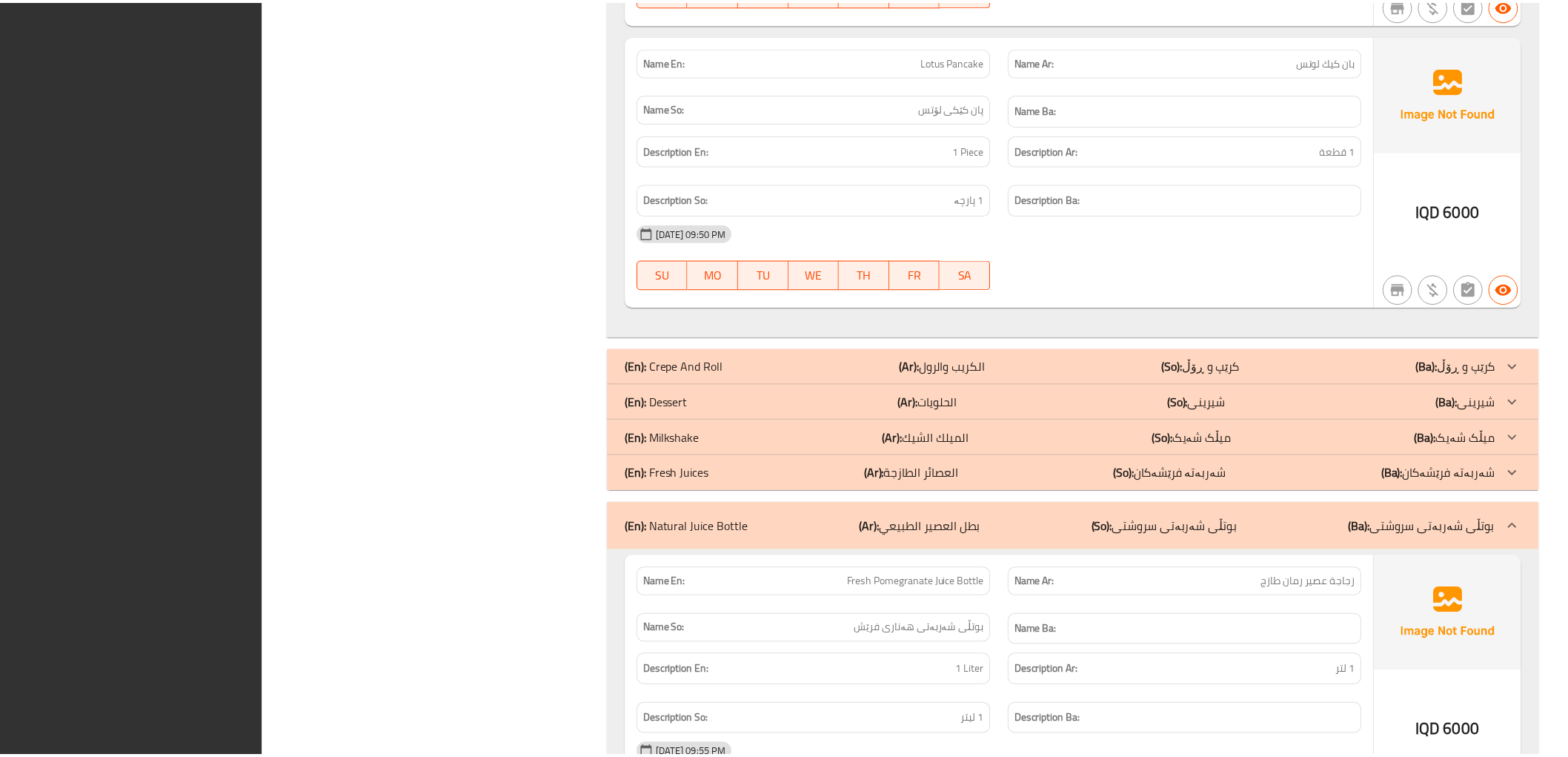
scroll to position [2846, 0]
